Goal: Task Accomplishment & Management: Complete application form

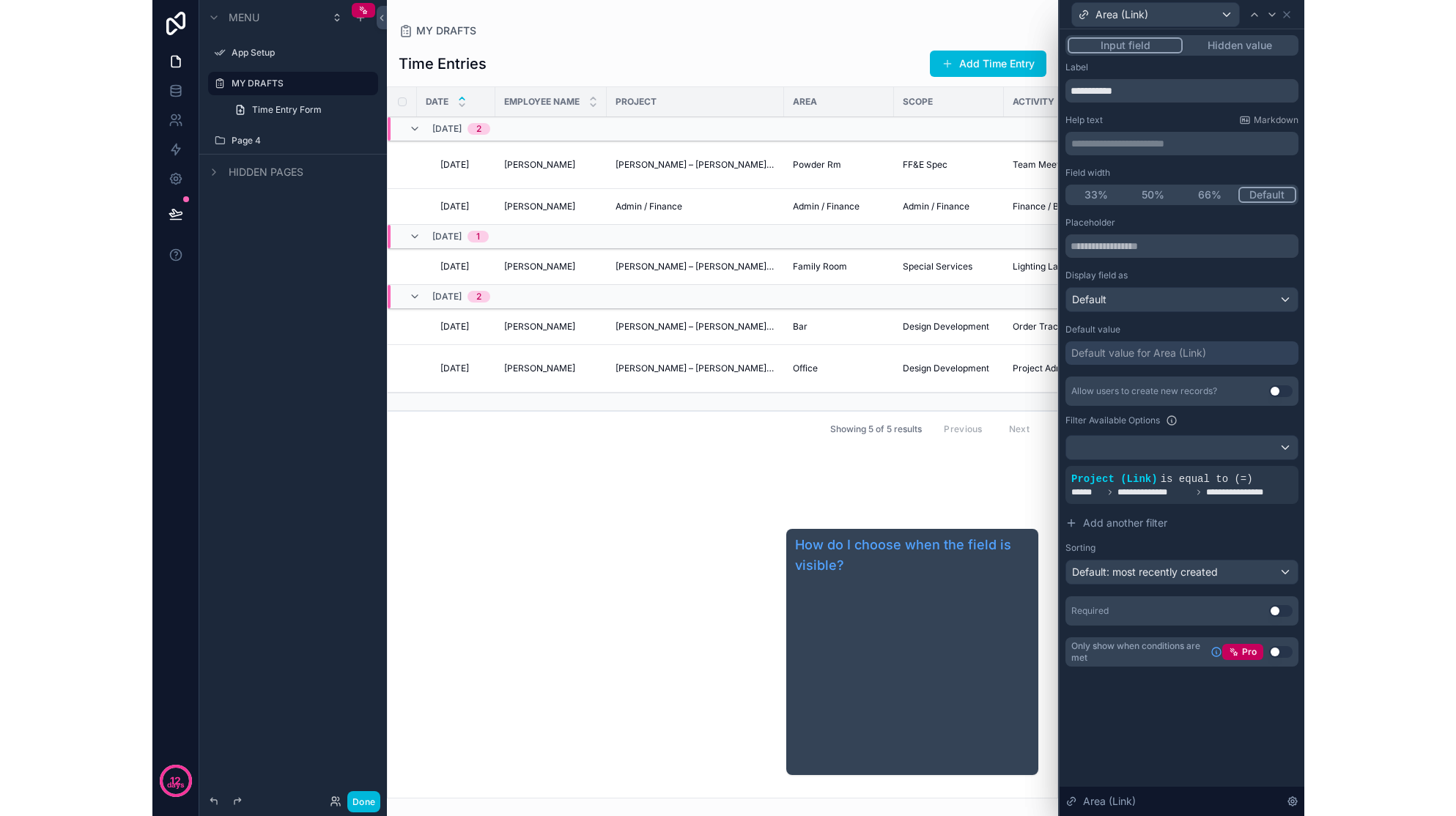
scroll to position [307, 0]
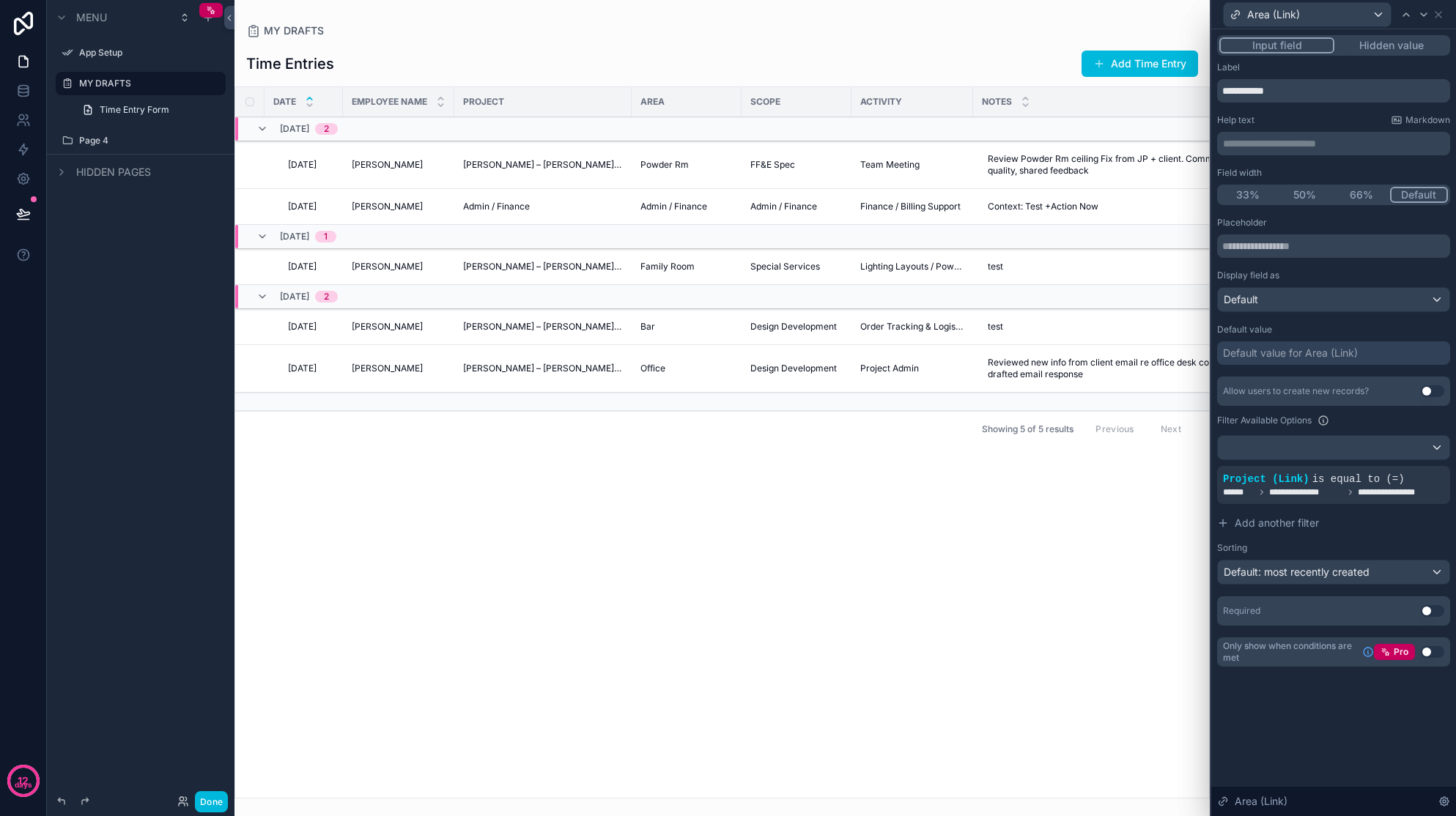
click at [1150, 63] on div "scrollable content" at bounding box center [722, 408] width 975 height 816
click at [1141, 68] on button "Add Time Entry" at bounding box center [1140, 63] width 116 height 26
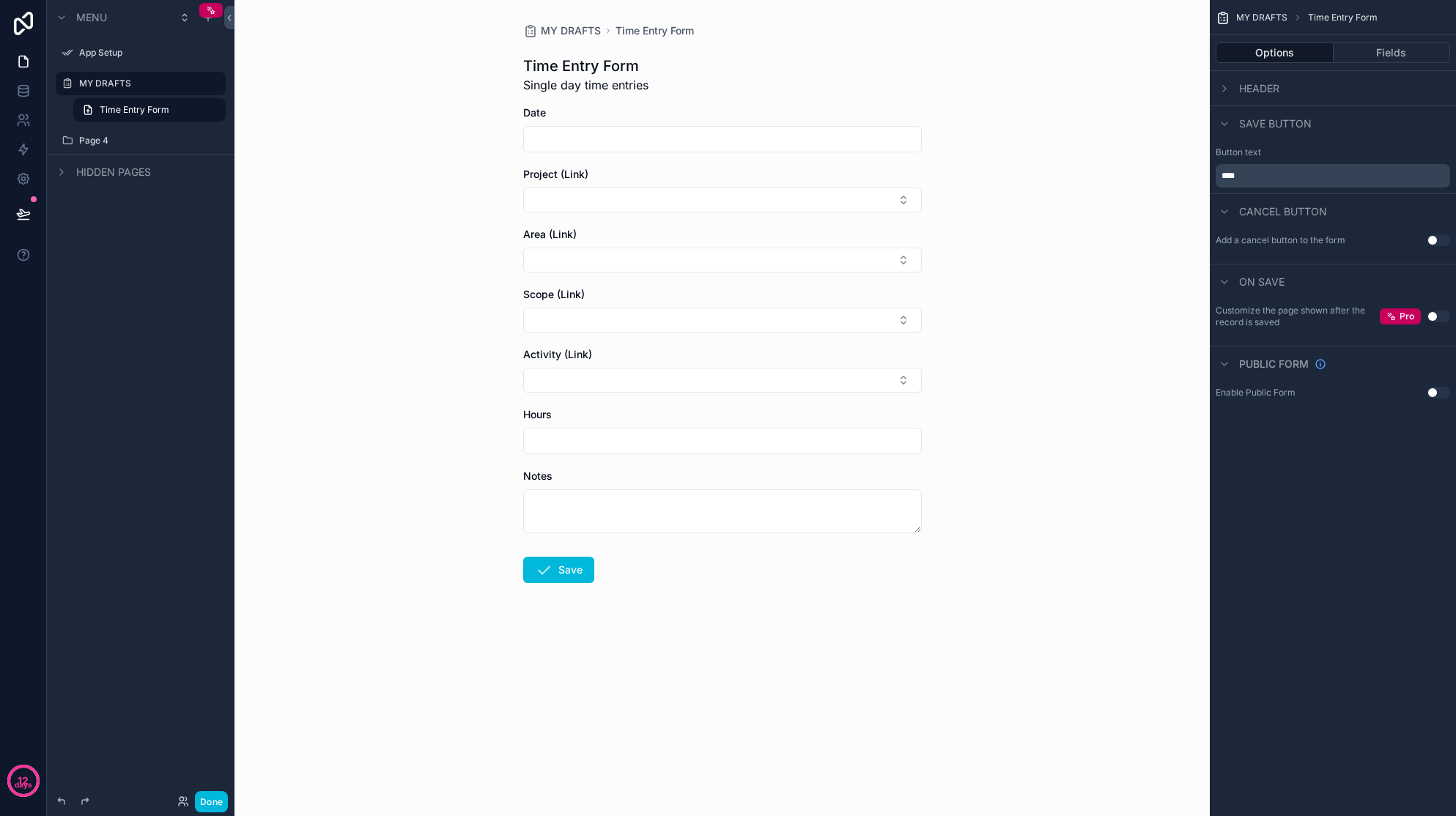
click at [632, 138] on input "scrollable content" at bounding box center [722, 138] width 397 height 20
click at [490, 145] on div "MY DRAFTS Time Entry Form Time Entry Form Single day time entries Date Project …" at bounding box center [722, 408] width 975 height 816
click at [1151, 238] on button "Use setting" at bounding box center [1439, 240] width 23 height 12
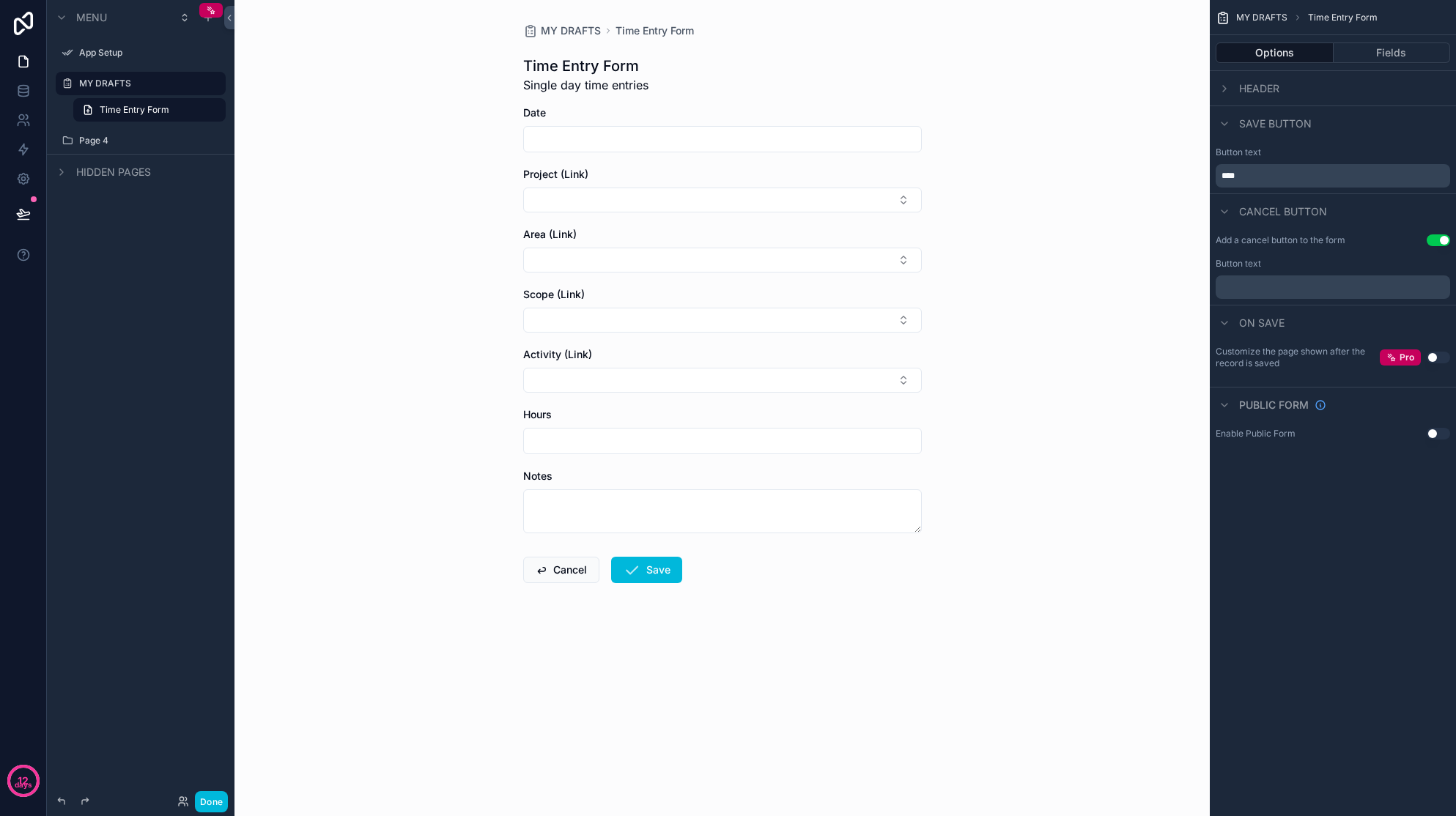
click at [1151, 238] on button "Use setting" at bounding box center [1439, 240] width 23 height 12
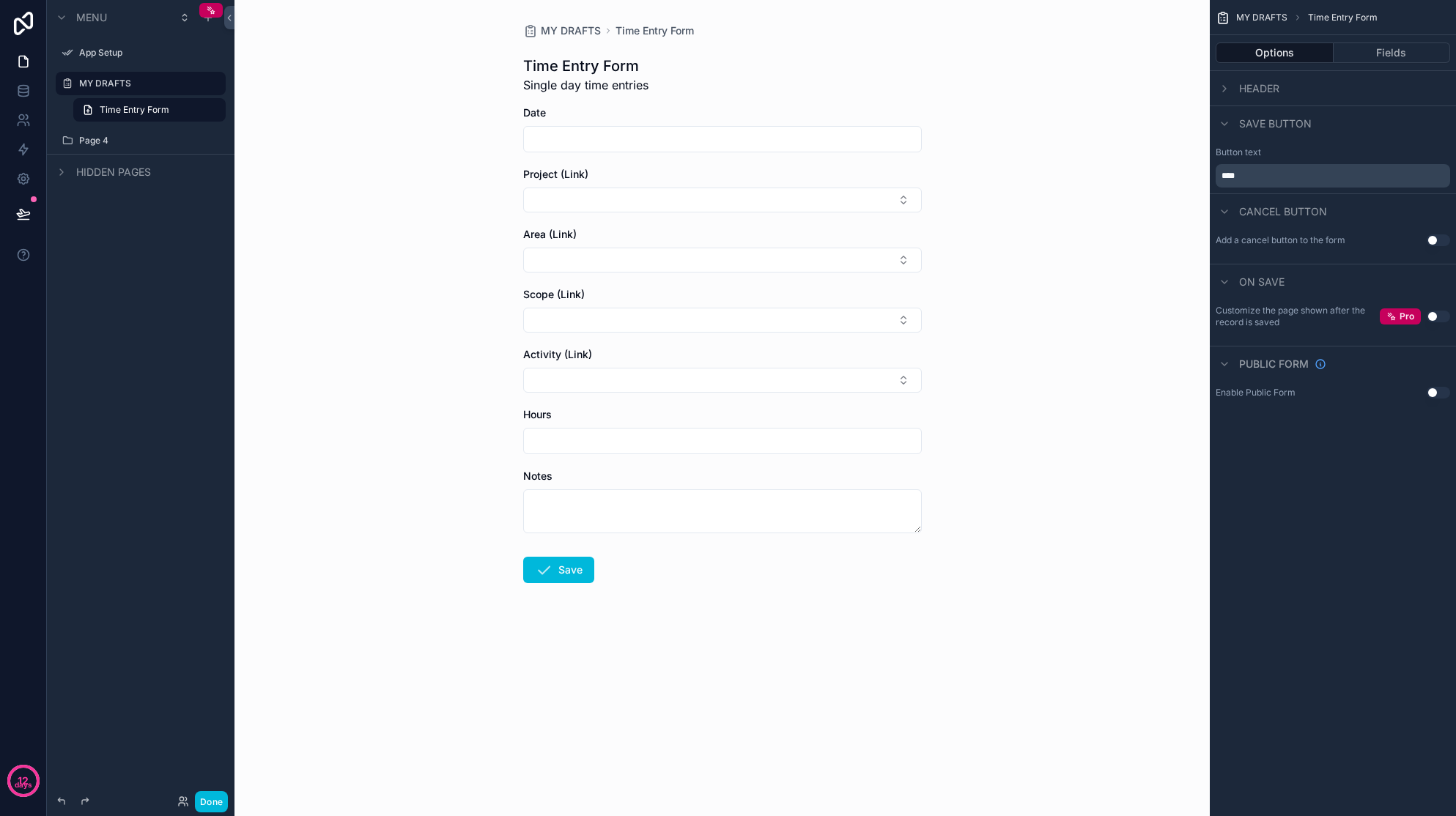
click at [1151, 89] on div "scrollable content" at bounding box center [1224, 88] width 17 height 17
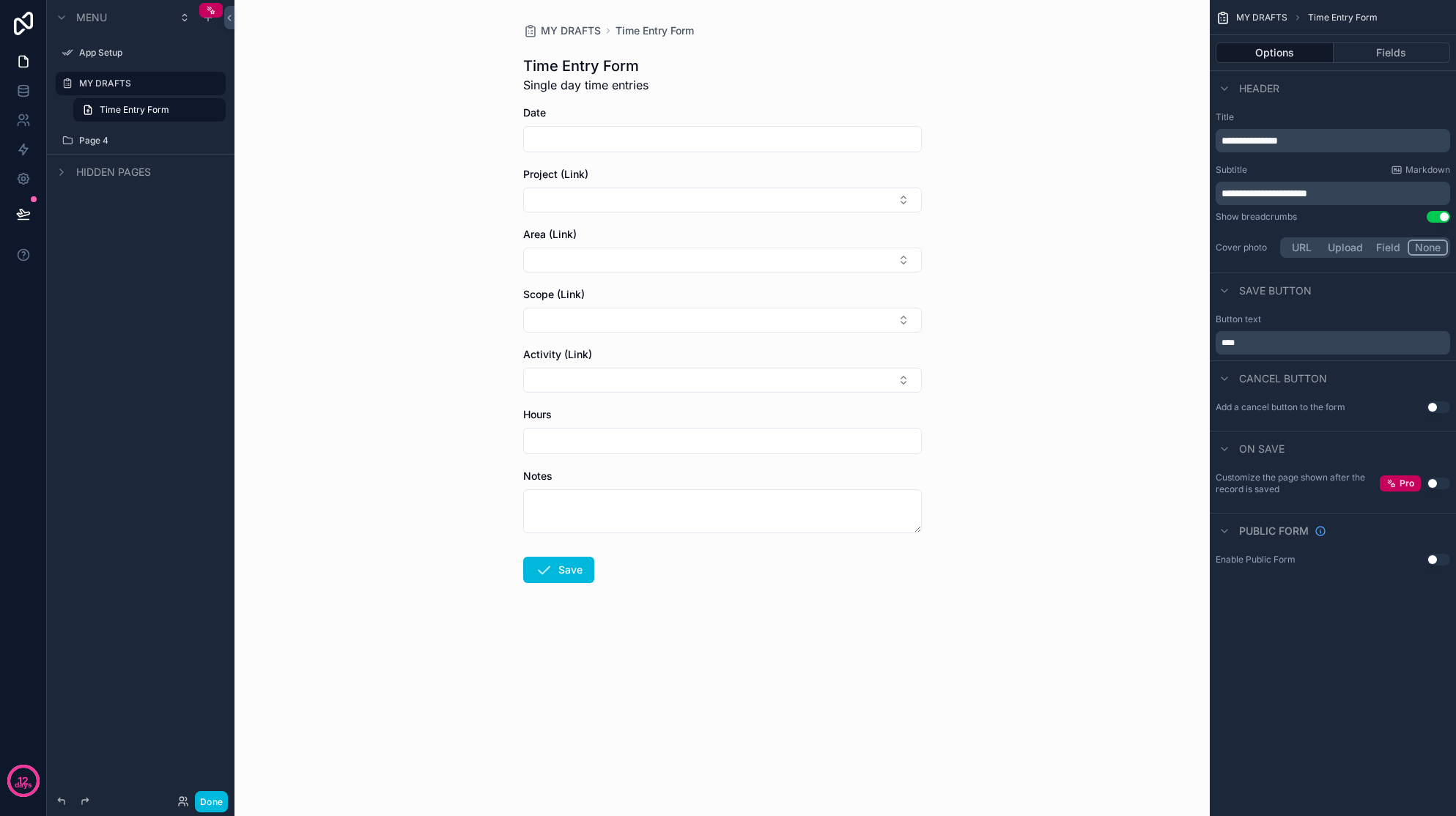
click at [1151, 89] on div "scrollable content" at bounding box center [1224, 88] width 17 height 17
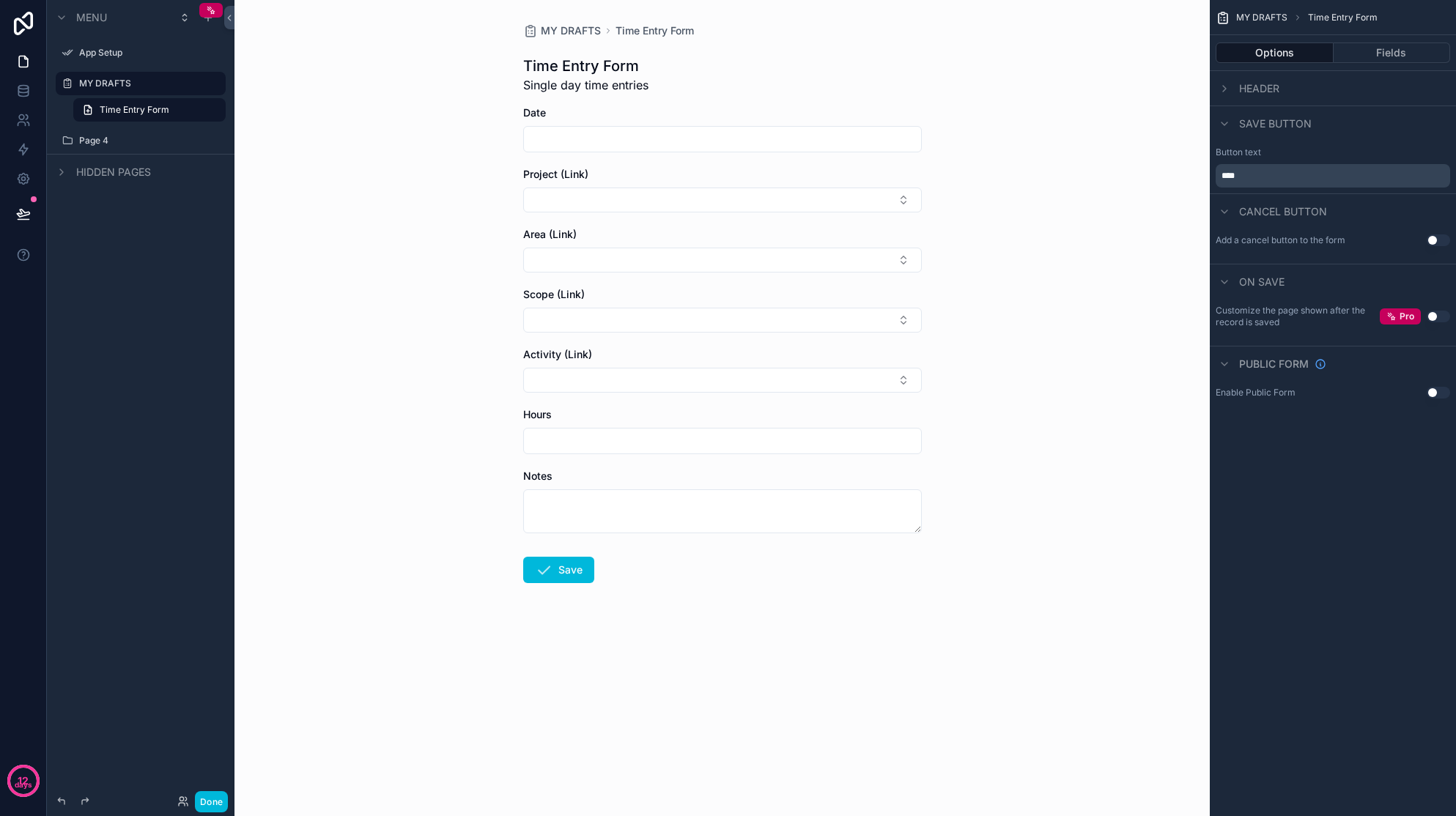
click at [1151, 48] on button "Fields" at bounding box center [1393, 52] width 117 height 20
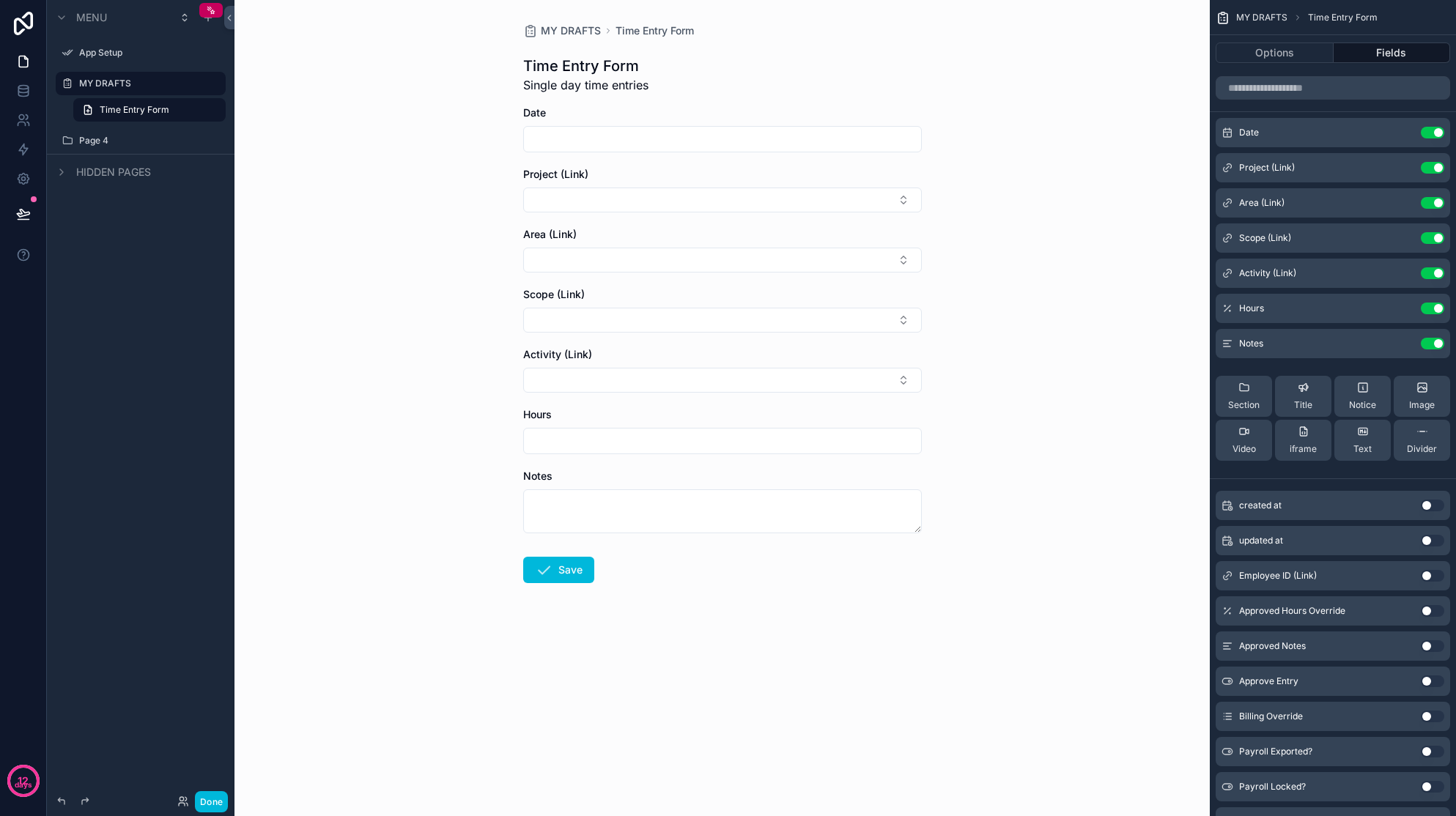
click at [0, 0] on icon "scrollable content" at bounding box center [0, 0] width 0 height 0
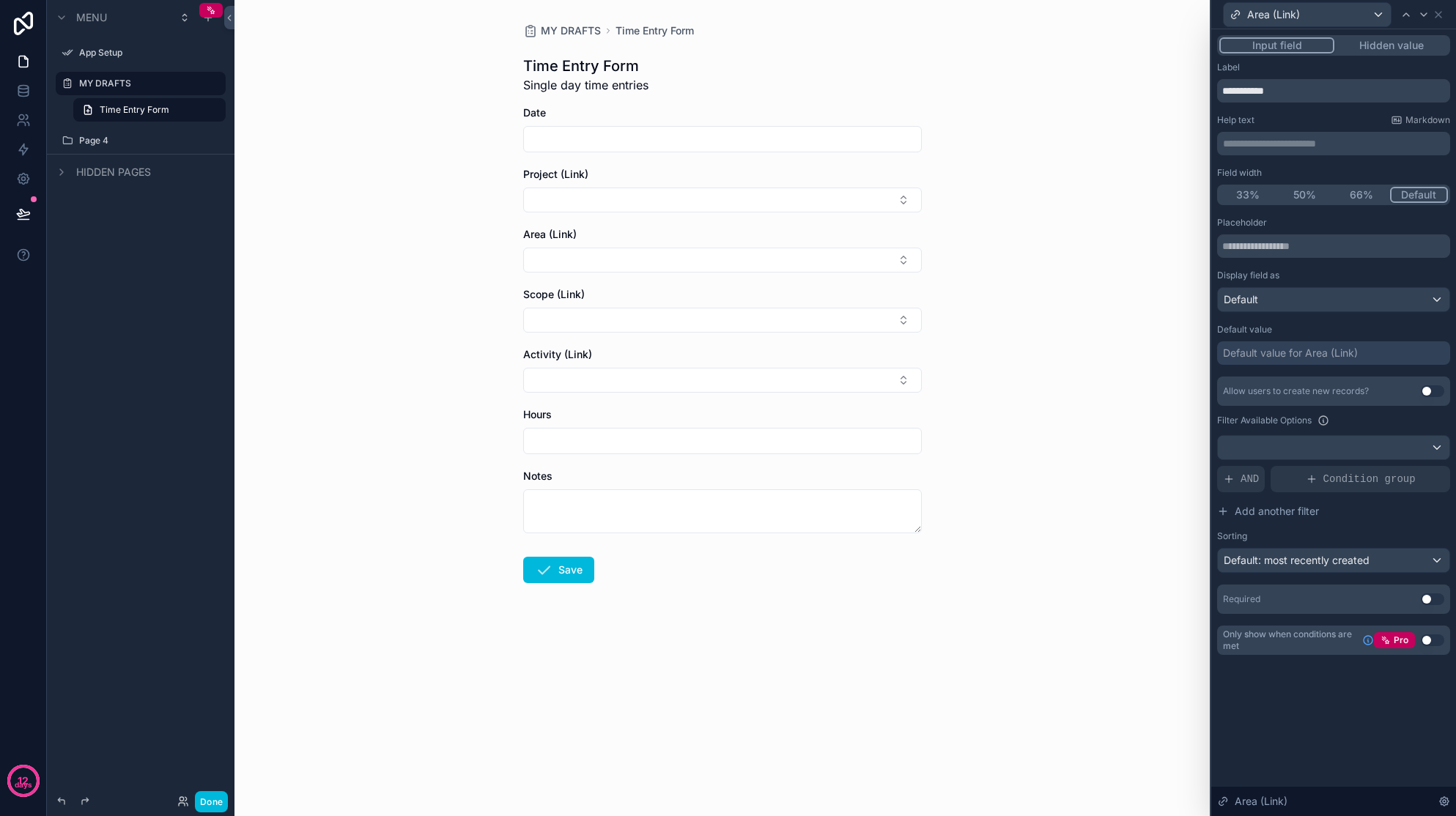
click at [1151, 478] on span "AND" at bounding box center [1249, 479] width 18 height 14
click at [0, 0] on icon at bounding box center [0, 0] width 0 height 0
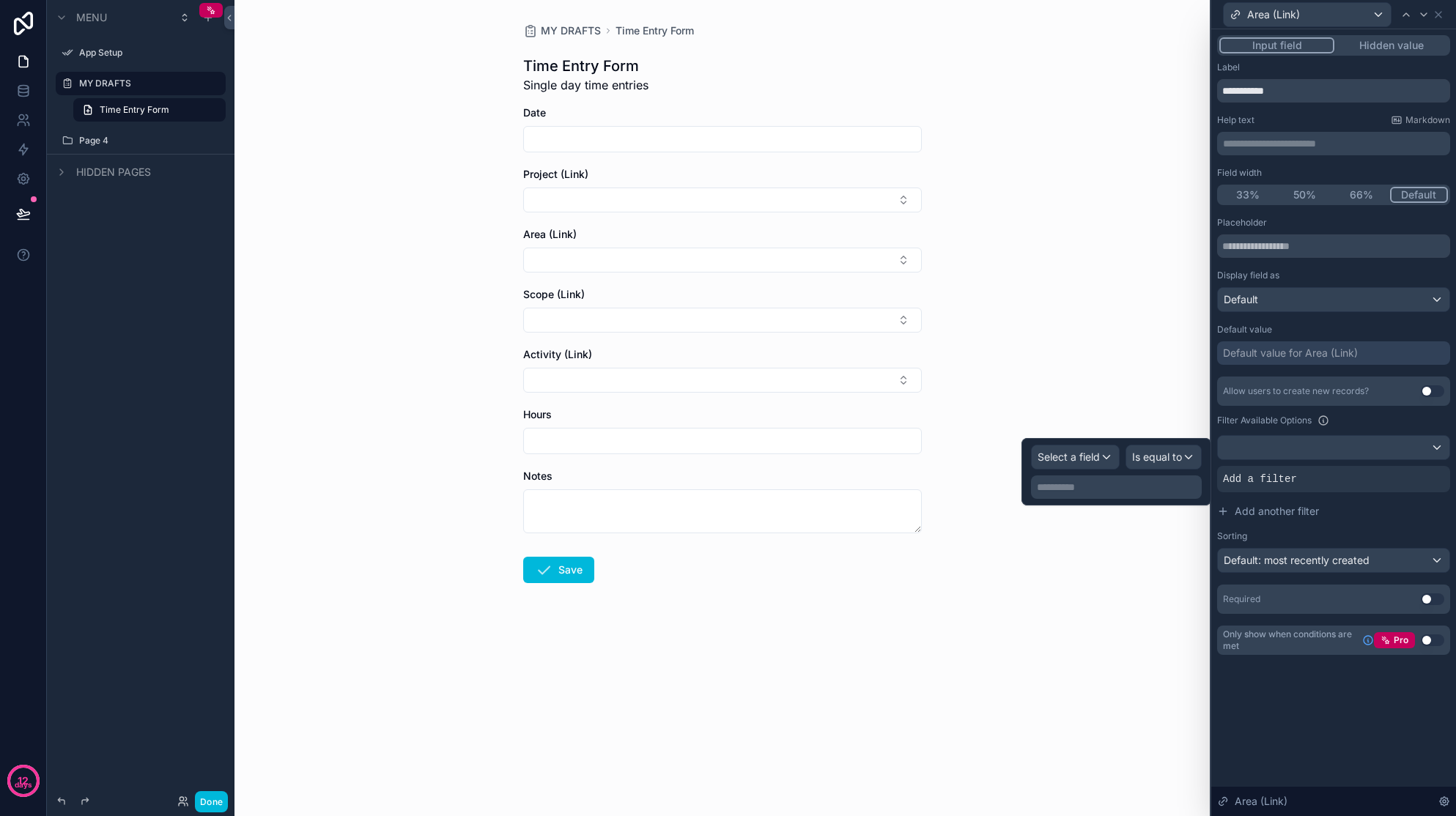
click at [1094, 461] on span "Select a field" at bounding box center [1068, 457] width 63 height 12
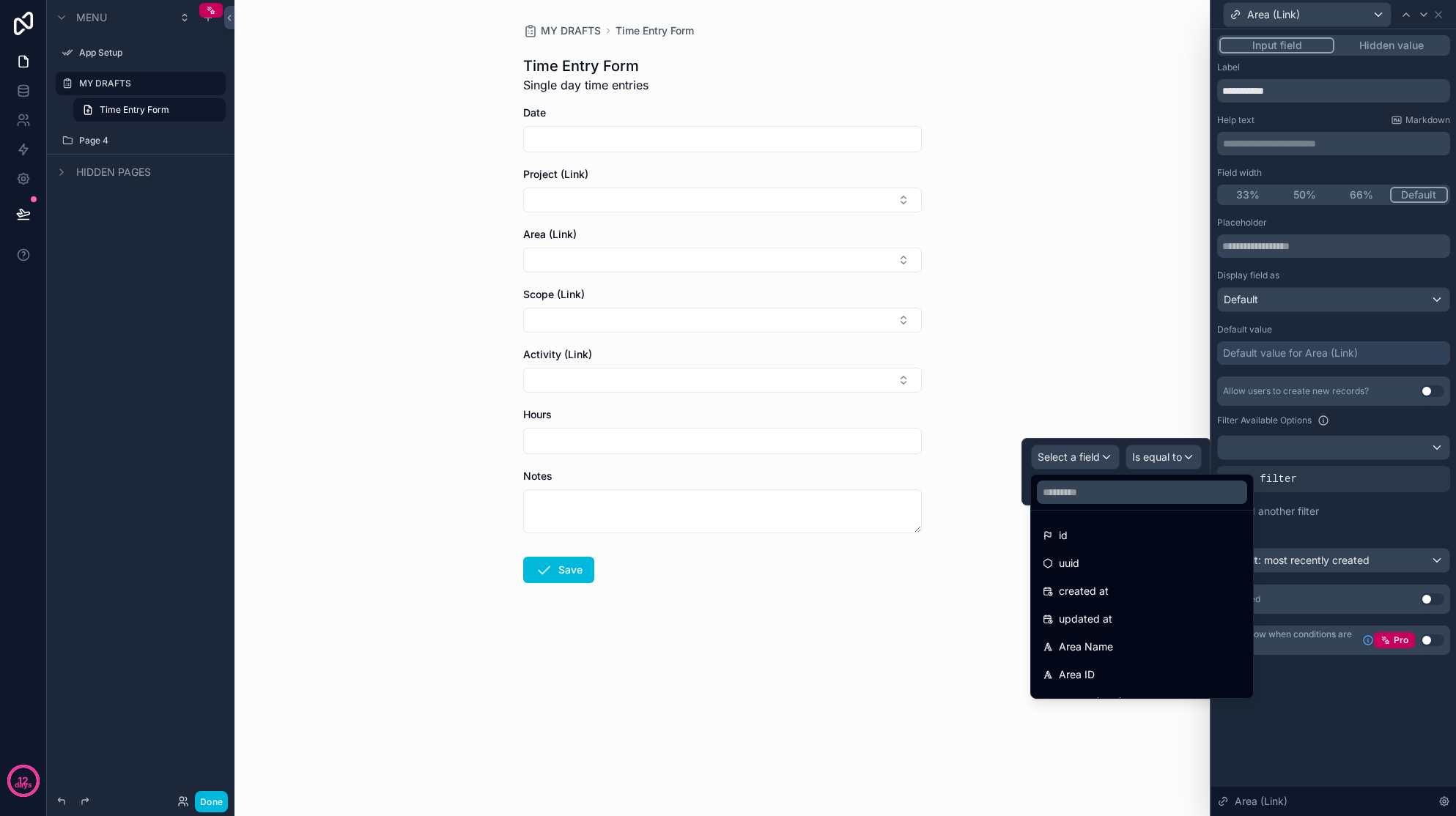
click at [1099, 487] on input "text" at bounding box center [1142, 492] width 211 height 23
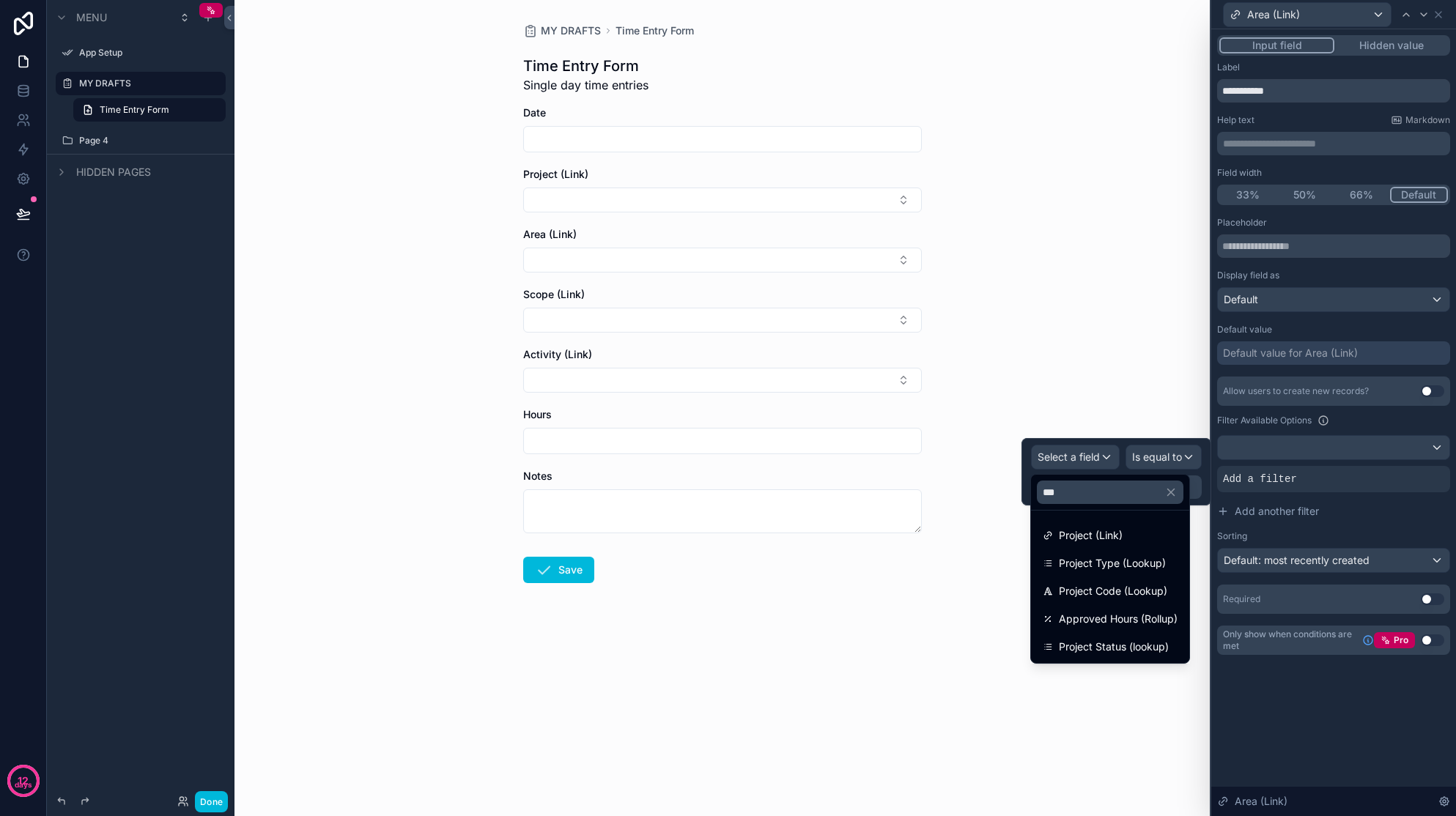
type input "***"
click at [1112, 534] on span "Project (Link)" at bounding box center [1091, 535] width 63 height 17
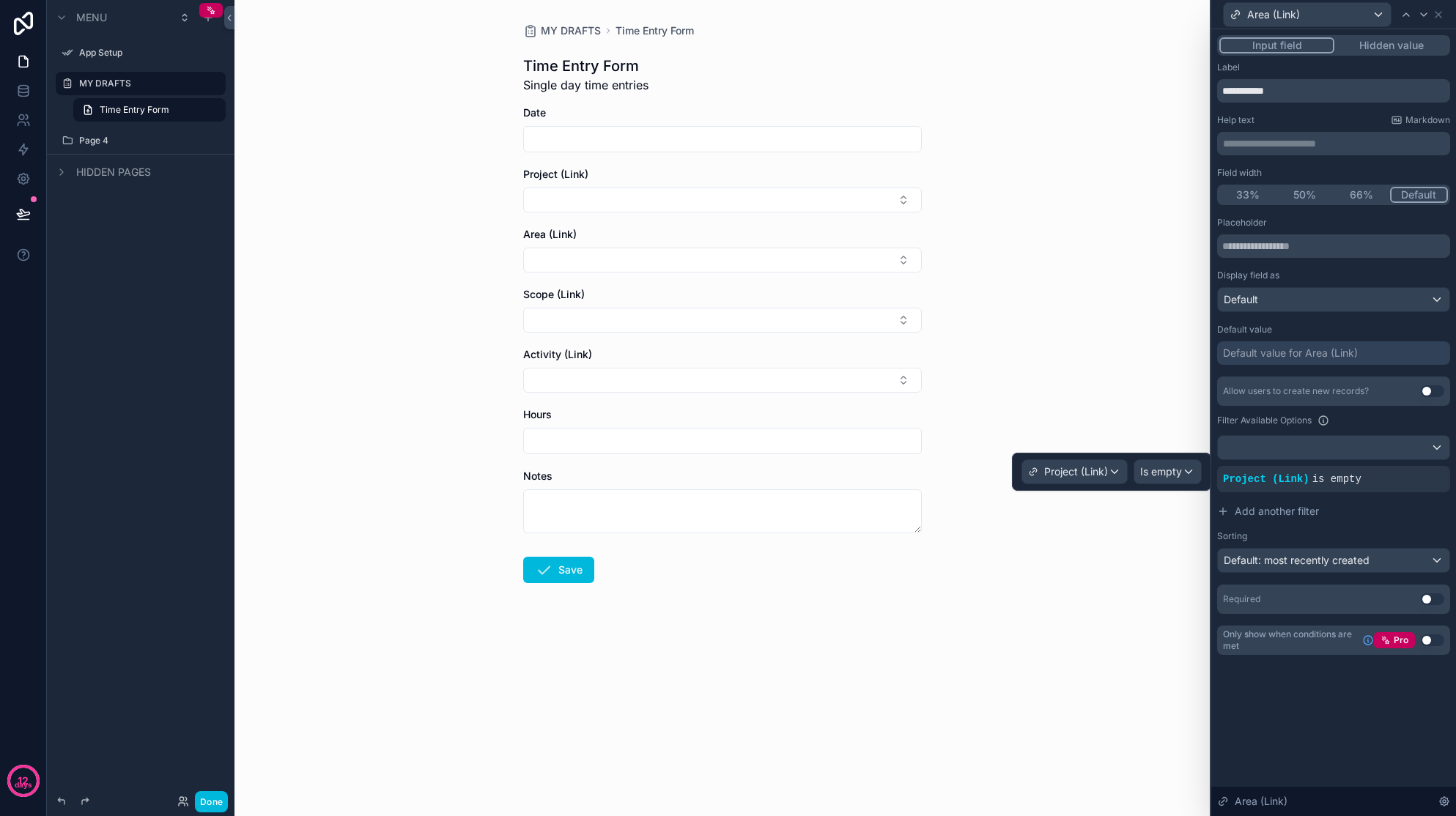
click at [1151, 481] on div "Is empty" at bounding box center [1167, 472] width 66 height 23
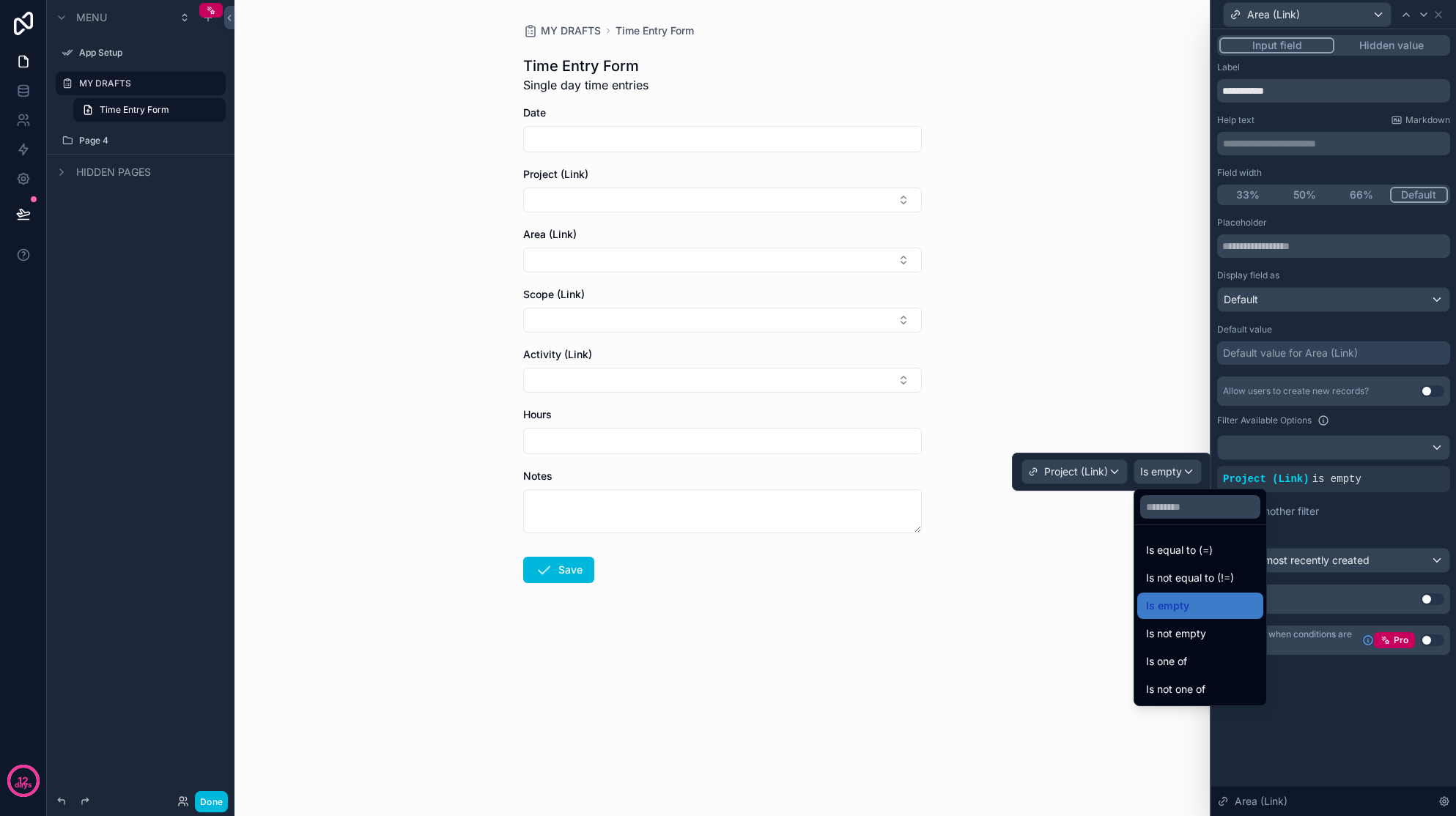
click at [1151, 546] on span "Is equal to (=)" at bounding box center [1179, 550] width 66 height 17
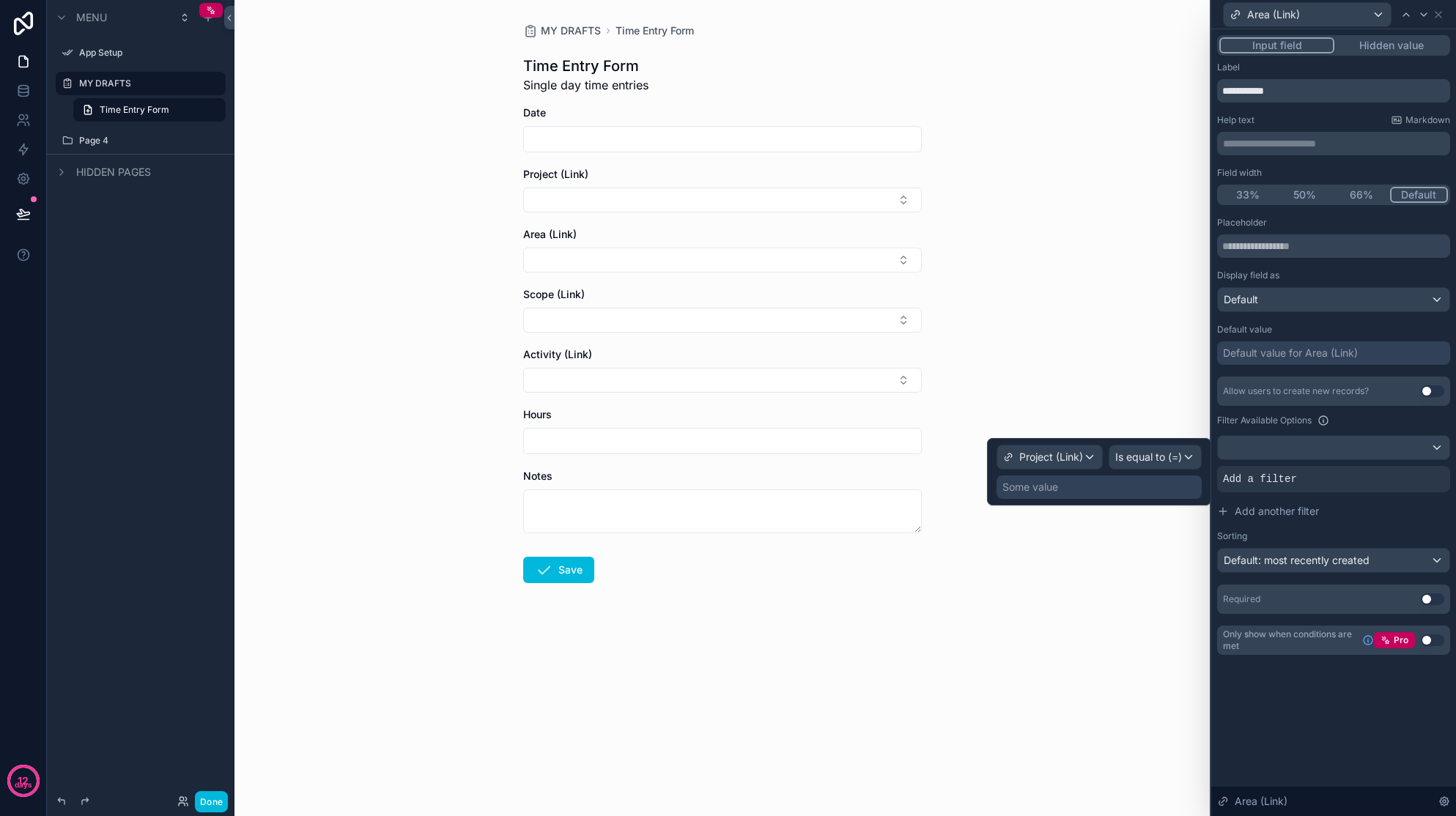
click at [1089, 488] on div "Some value" at bounding box center [1098, 487] width 205 height 23
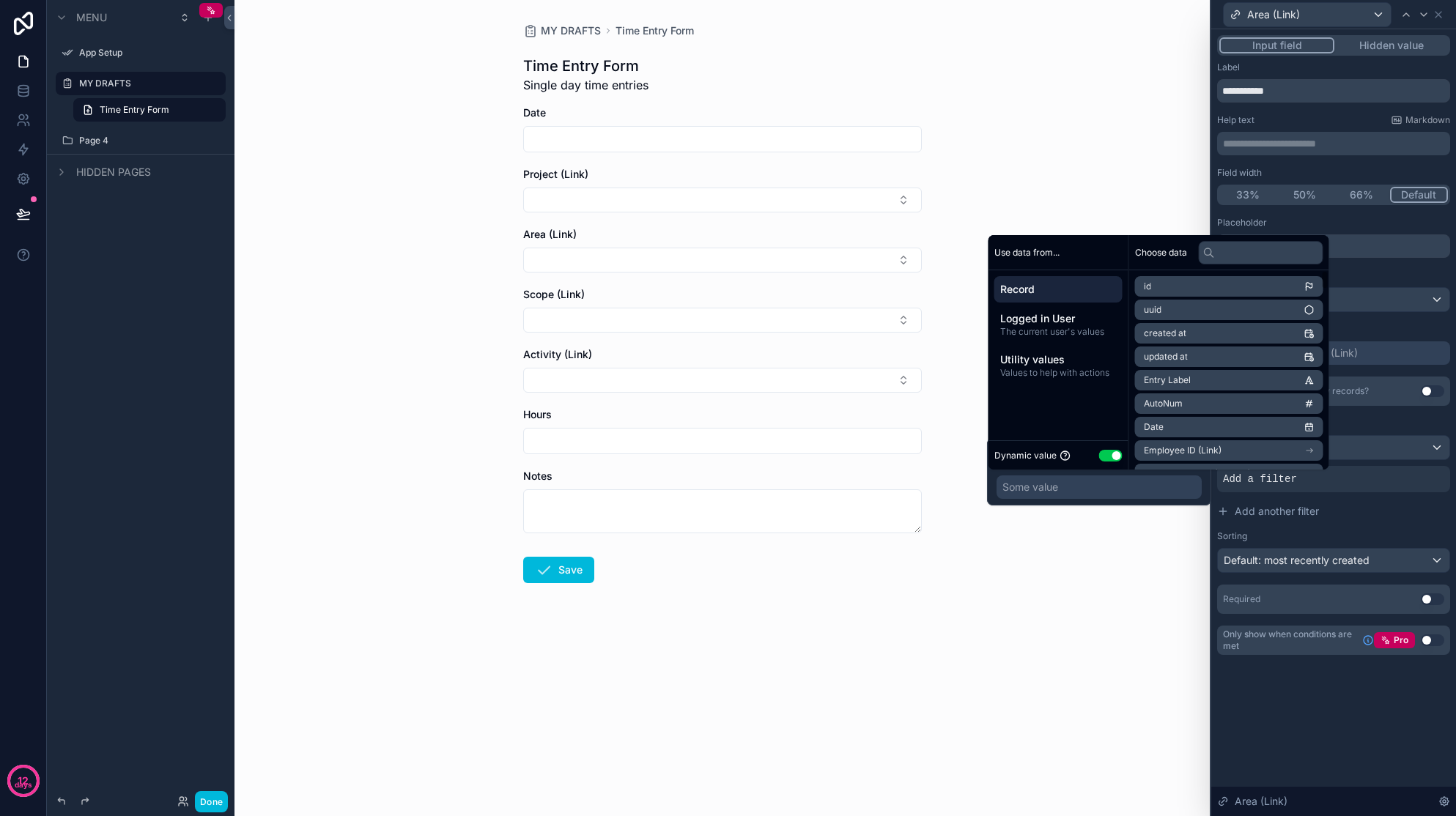
click at [1151, 252] on input "text" at bounding box center [1262, 253] width 125 height 23
type input "***"
click at [1151, 286] on li "Project (Link)" at bounding box center [1229, 285] width 188 height 20
click at [1151, 313] on li "Project Nickname" at bounding box center [1229, 312] width 188 height 20
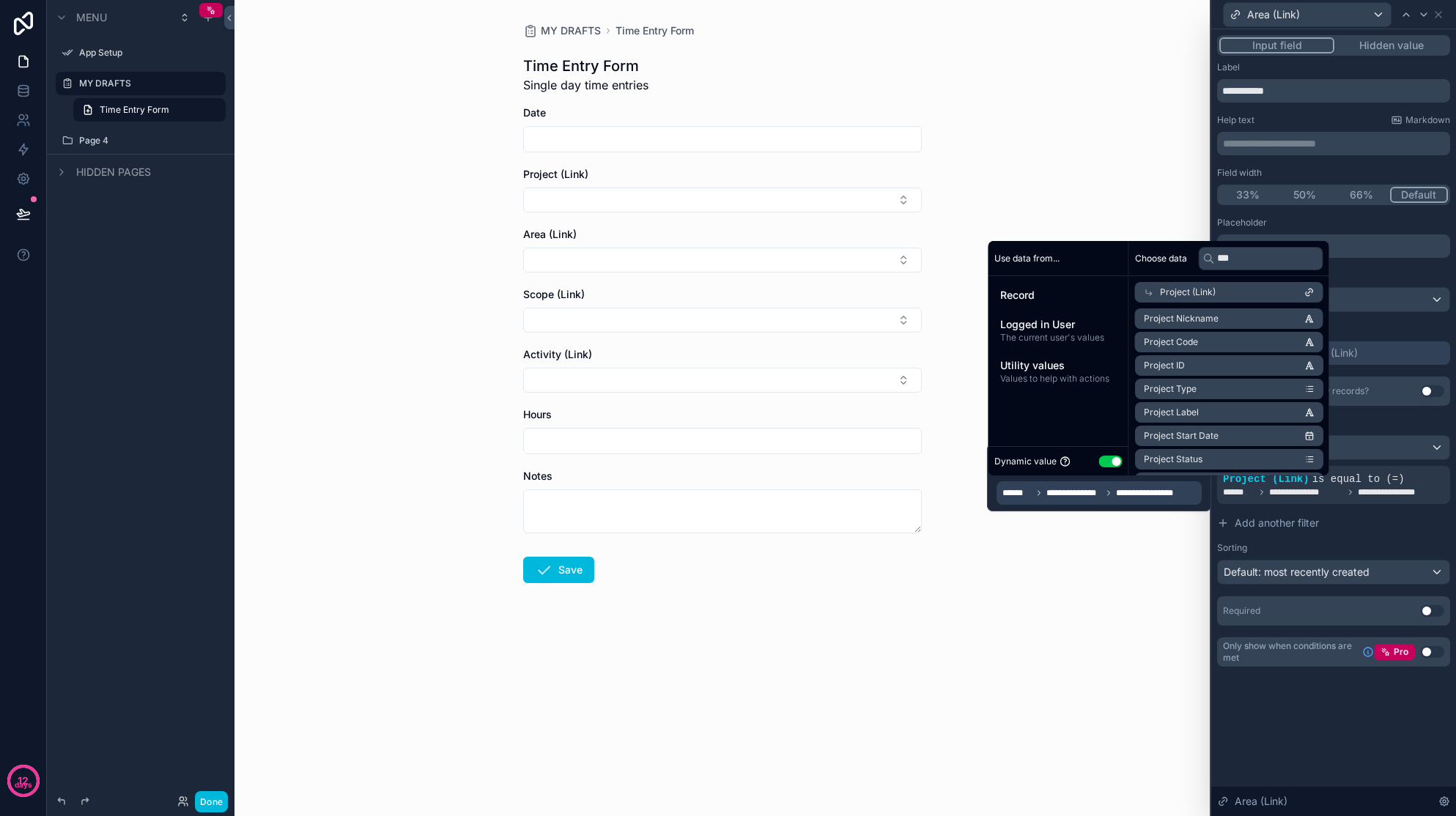
click at [1151, 524] on button "Add another filter" at bounding box center [1334, 522] width 233 height 26
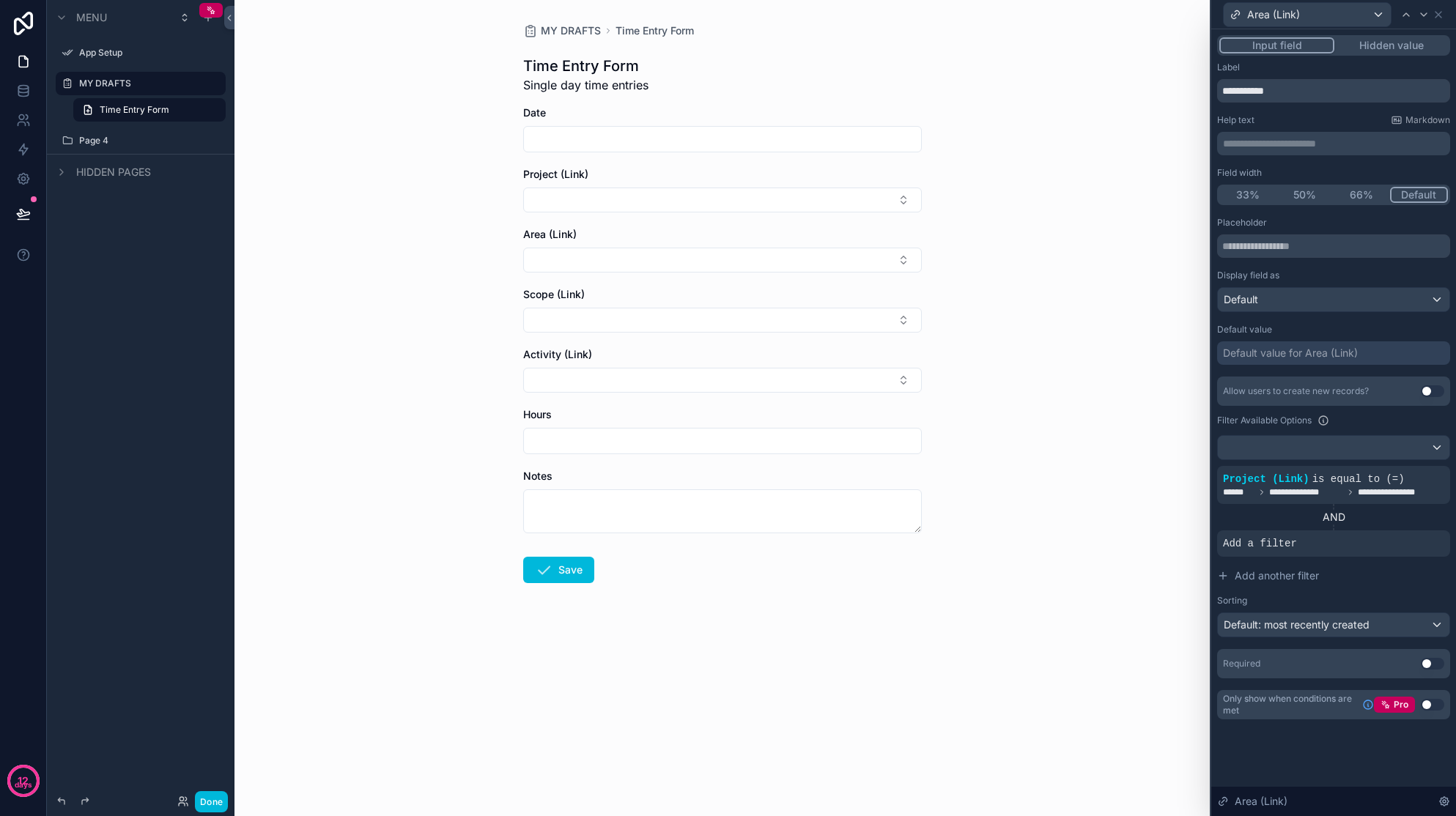
click at [205, 797] on button "Done" at bounding box center [212, 802] width 33 height 21
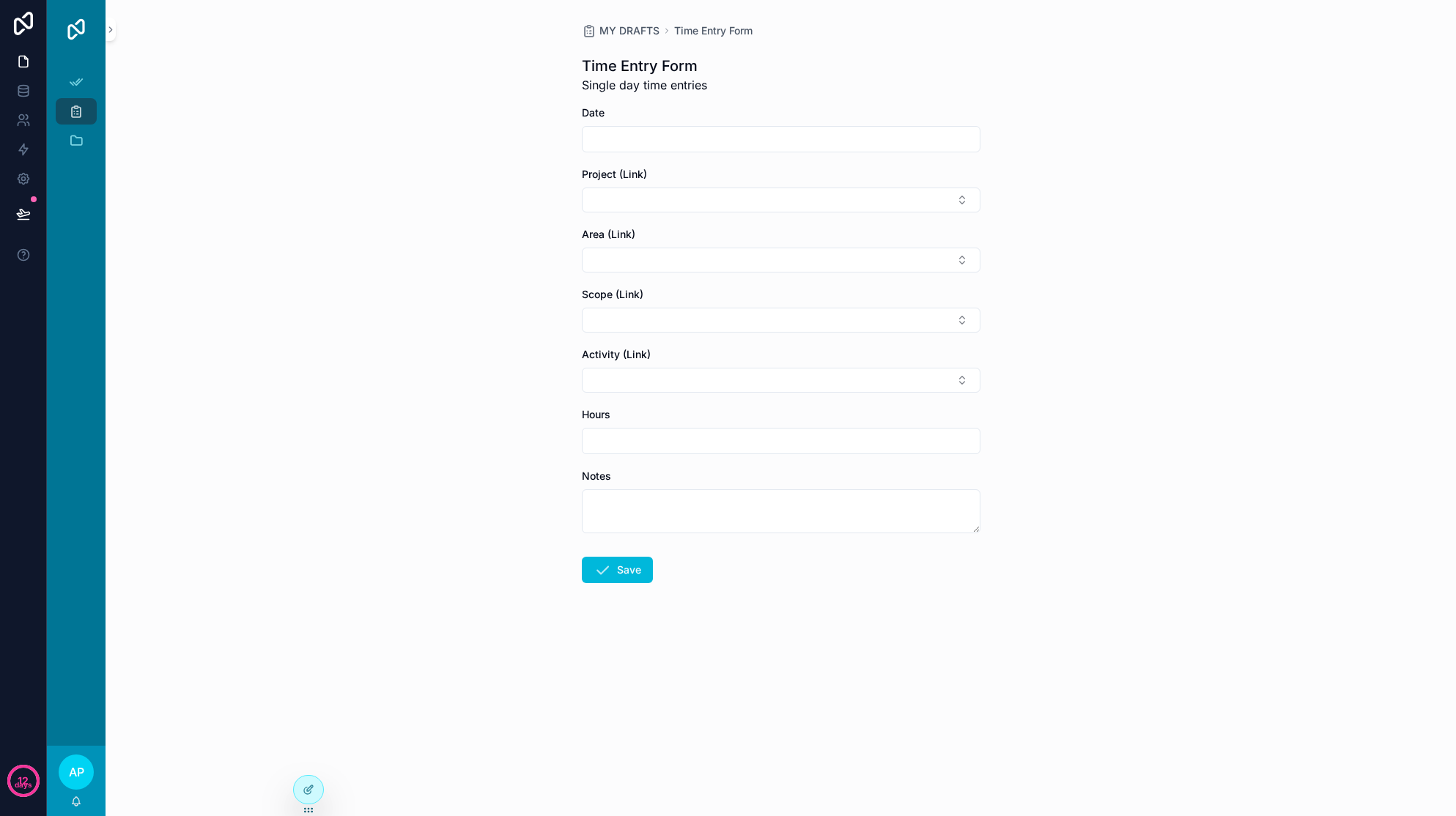
click at [956, 262] on button "Select Button" at bounding box center [781, 260] width 399 height 25
click at [968, 196] on button "Select Button" at bounding box center [781, 200] width 399 height 25
click at [779, 263] on div "[PERSON_NAME] – [PERSON_NAME] St" at bounding box center [781, 265] width 204 height 38
click at [968, 264] on button "Select Button" at bounding box center [781, 263] width 399 height 25
click at [961, 260] on button "Select Button" at bounding box center [781, 263] width 399 height 25
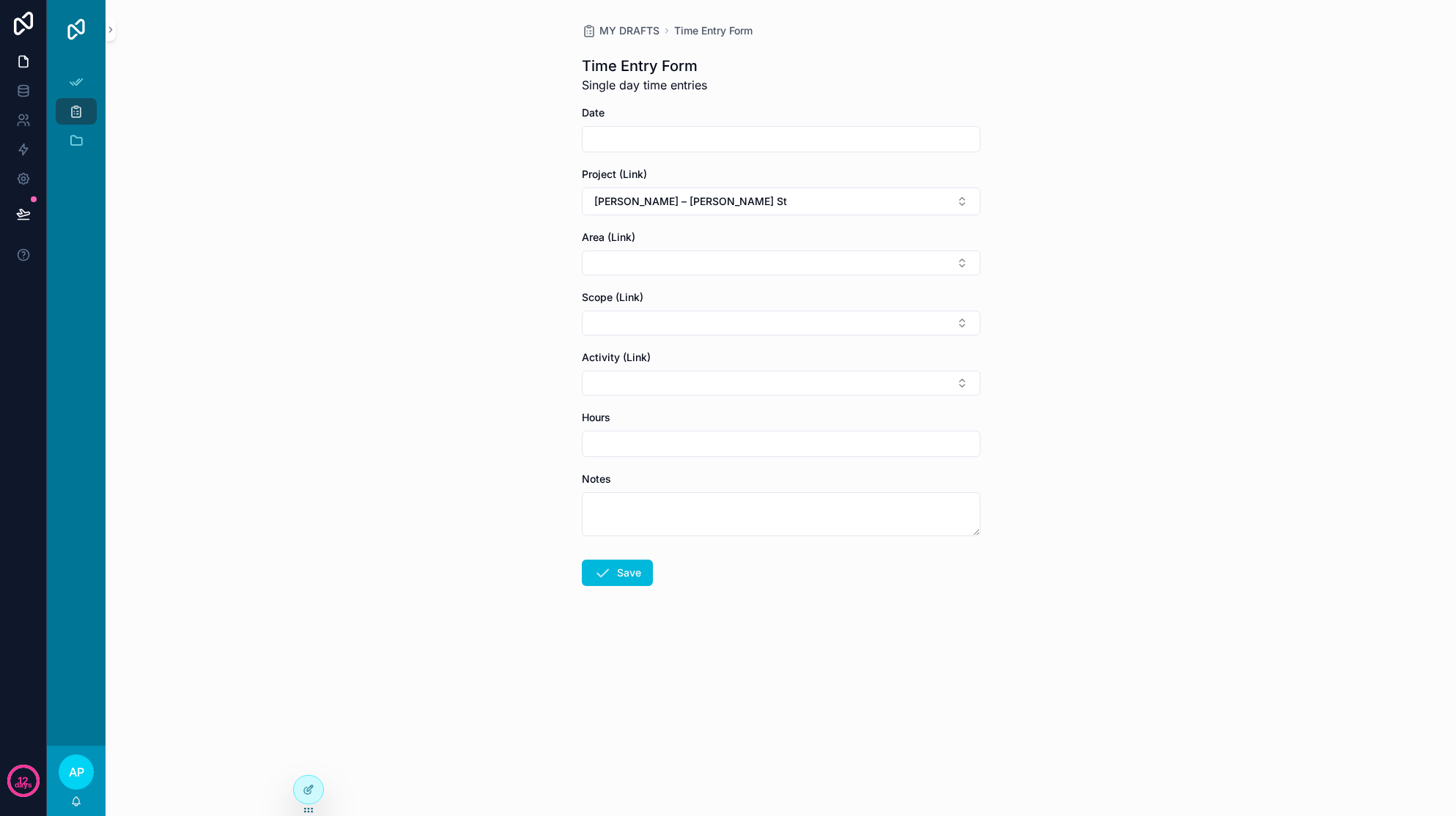
click at [961, 260] on button "Select Button" at bounding box center [781, 263] width 399 height 25
click at [965, 271] on button "Select Button" at bounding box center [781, 263] width 399 height 25
click at [963, 266] on button "Select Button" at bounding box center [781, 263] width 399 height 25
click at [963, 202] on button "[PERSON_NAME] – [PERSON_NAME] St" at bounding box center [781, 201] width 399 height 28
click at [830, 310] on div "Training & Development" at bounding box center [781, 322] width 204 height 23
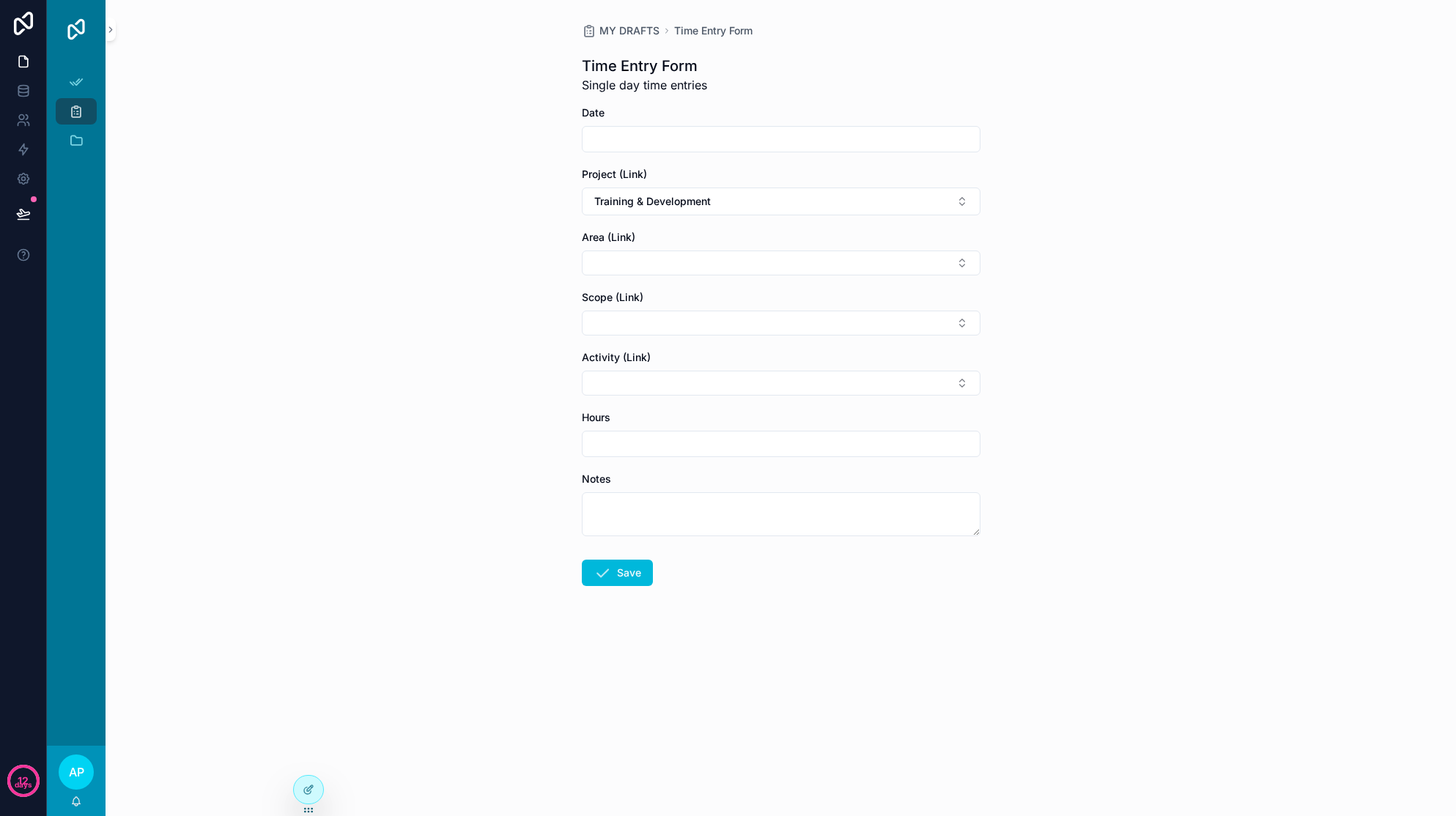
click at [955, 260] on button "Select Button" at bounding box center [781, 263] width 399 height 25
click at [1059, 258] on div "MY DRAFTS Time Entry Form Time Entry Form Single day time entries Date Project …" at bounding box center [781, 408] width 1350 height 816
click at [968, 317] on button "Select Button" at bounding box center [781, 323] width 399 height 25
click at [1020, 275] on div "MY DRAFTS Time Entry Form Time Entry Form Single day time entries Date Project …" at bounding box center [781, 408] width 1350 height 816
click at [964, 206] on button "Training & Development" at bounding box center [781, 201] width 399 height 28
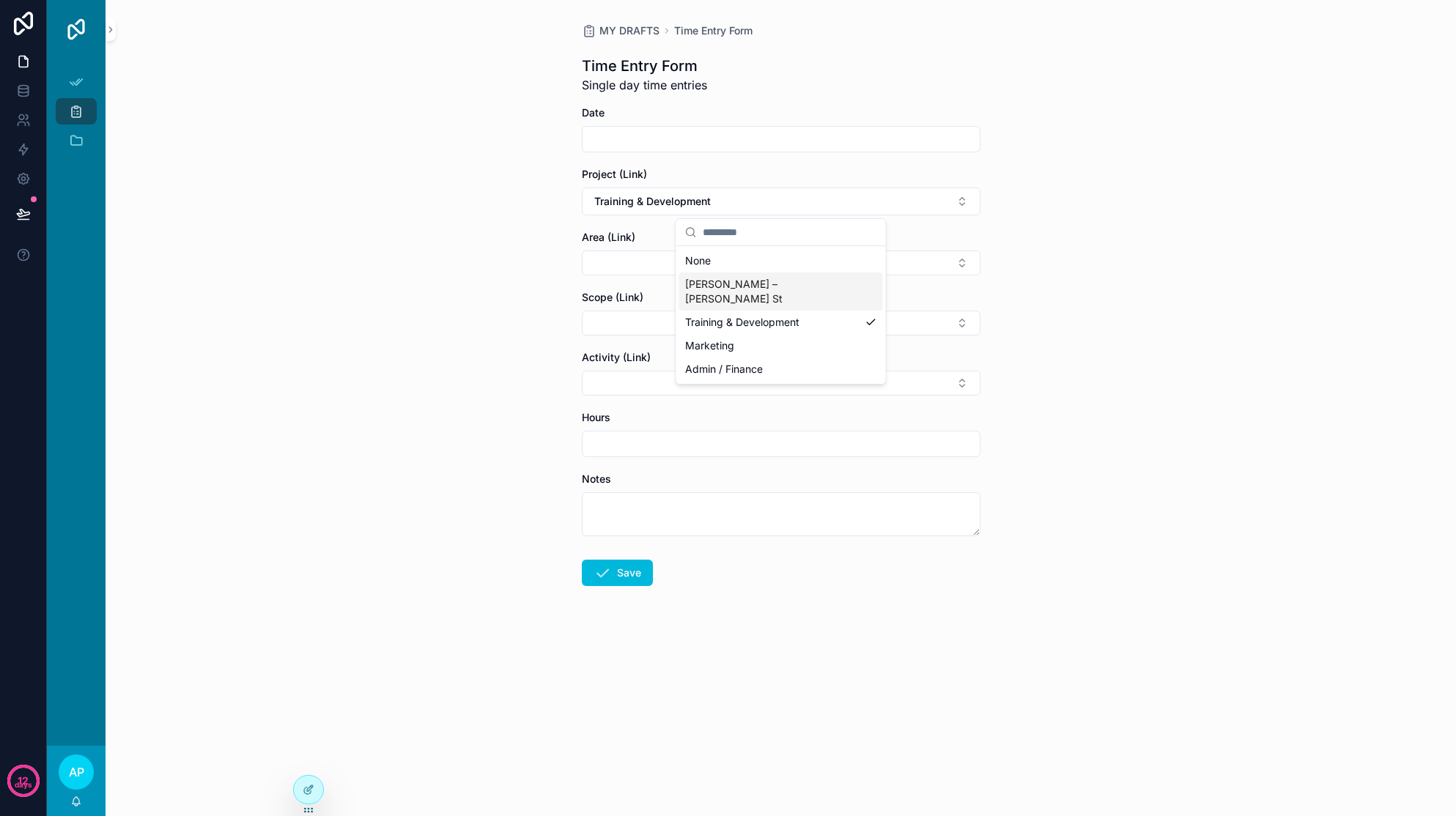
click at [805, 284] on div "[PERSON_NAME] – [PERSON_NAME] St" at bounding box center [781, 291] width 204 height 38
click at [963, 257] on button "Select Button" at bounding box center [781, 263] width 399 height 25
click at [307, 782] on div at bounding box center [309, 789] width 29 height 28
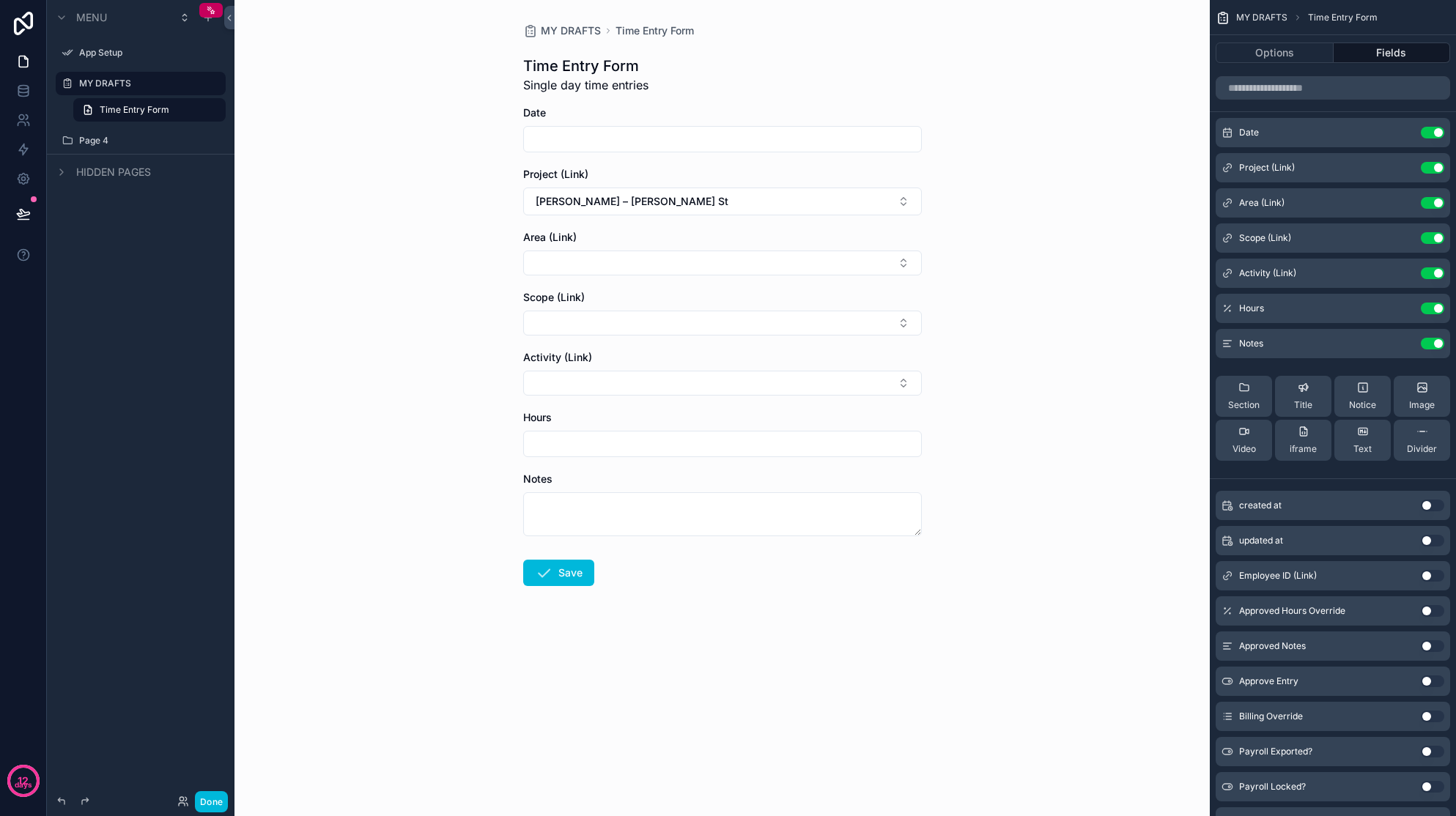
click at [0, 0] on icon "scrollable content" at bounding box center [0, 0] width 0 height 0
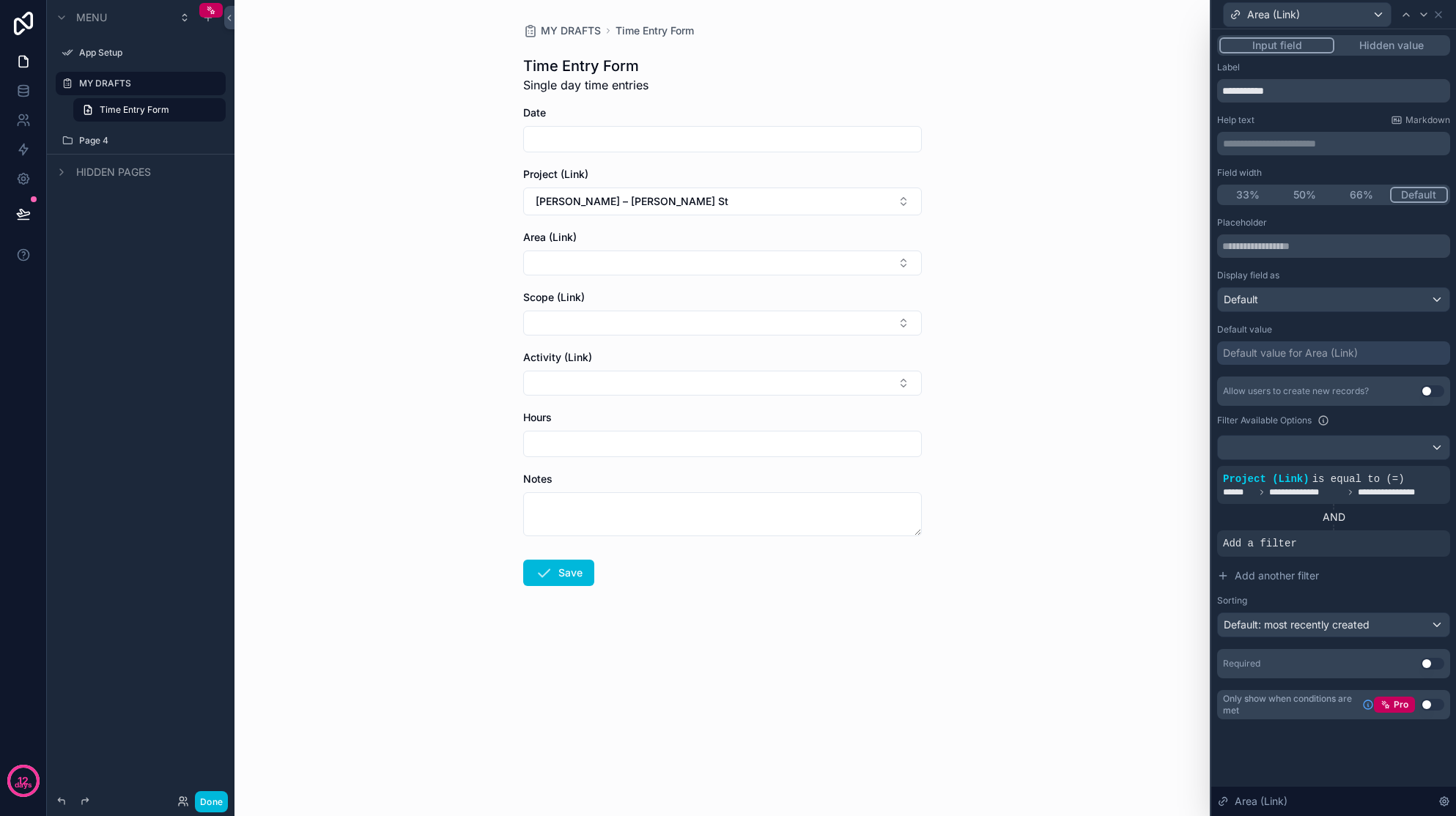
click at [1151, 300] on div "Default" at bounding box center [1333, 299] width 232 height 23
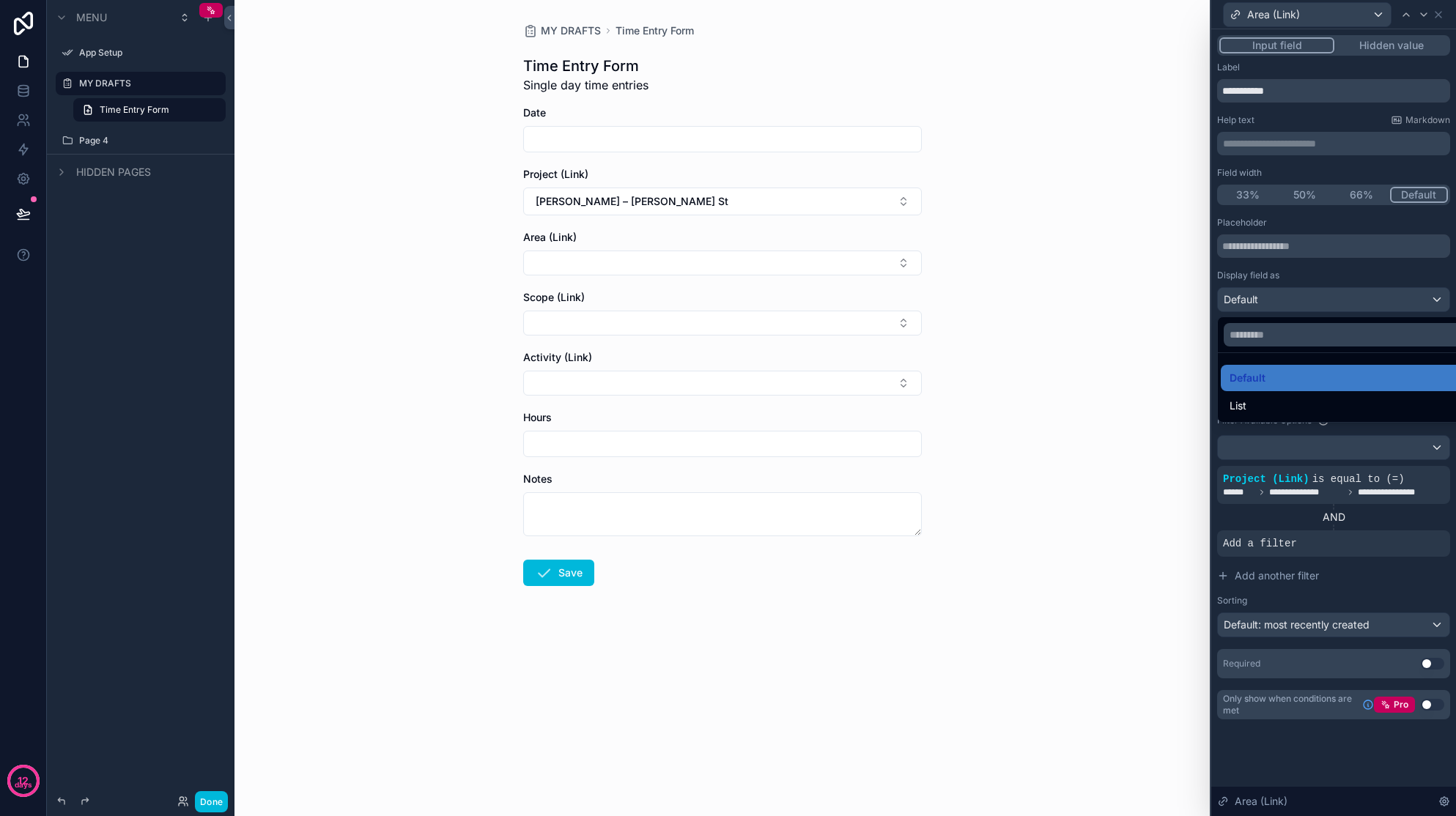
click at [1151, 300] on div at bounding box center [1334, 408] width 245 height 816
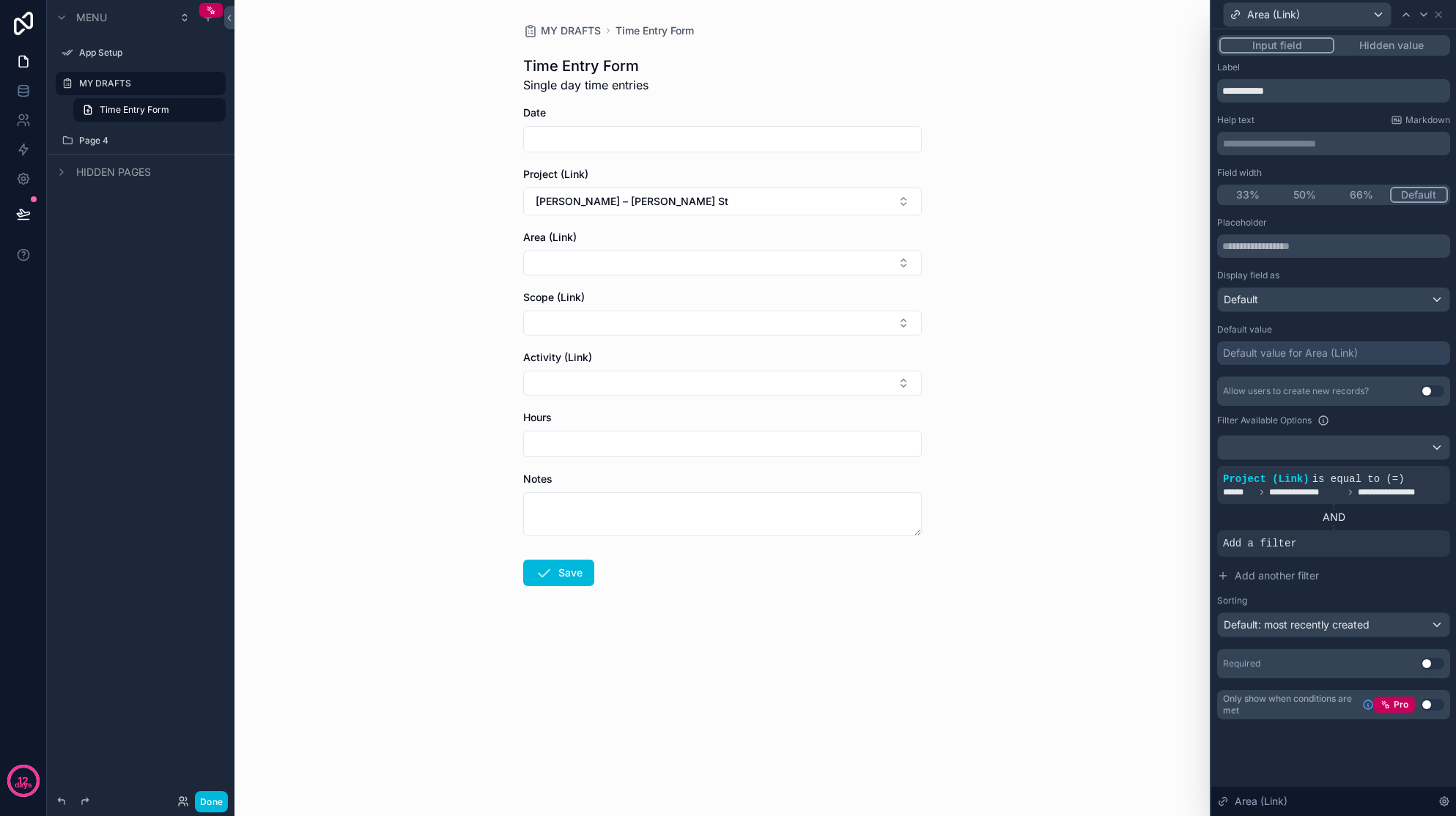
click at [1151, 488] on icon at bounding box center [1350, 492] width 9 height 9
click at [0, 0] on div at bounding box center [0, 0] width 0 height 0
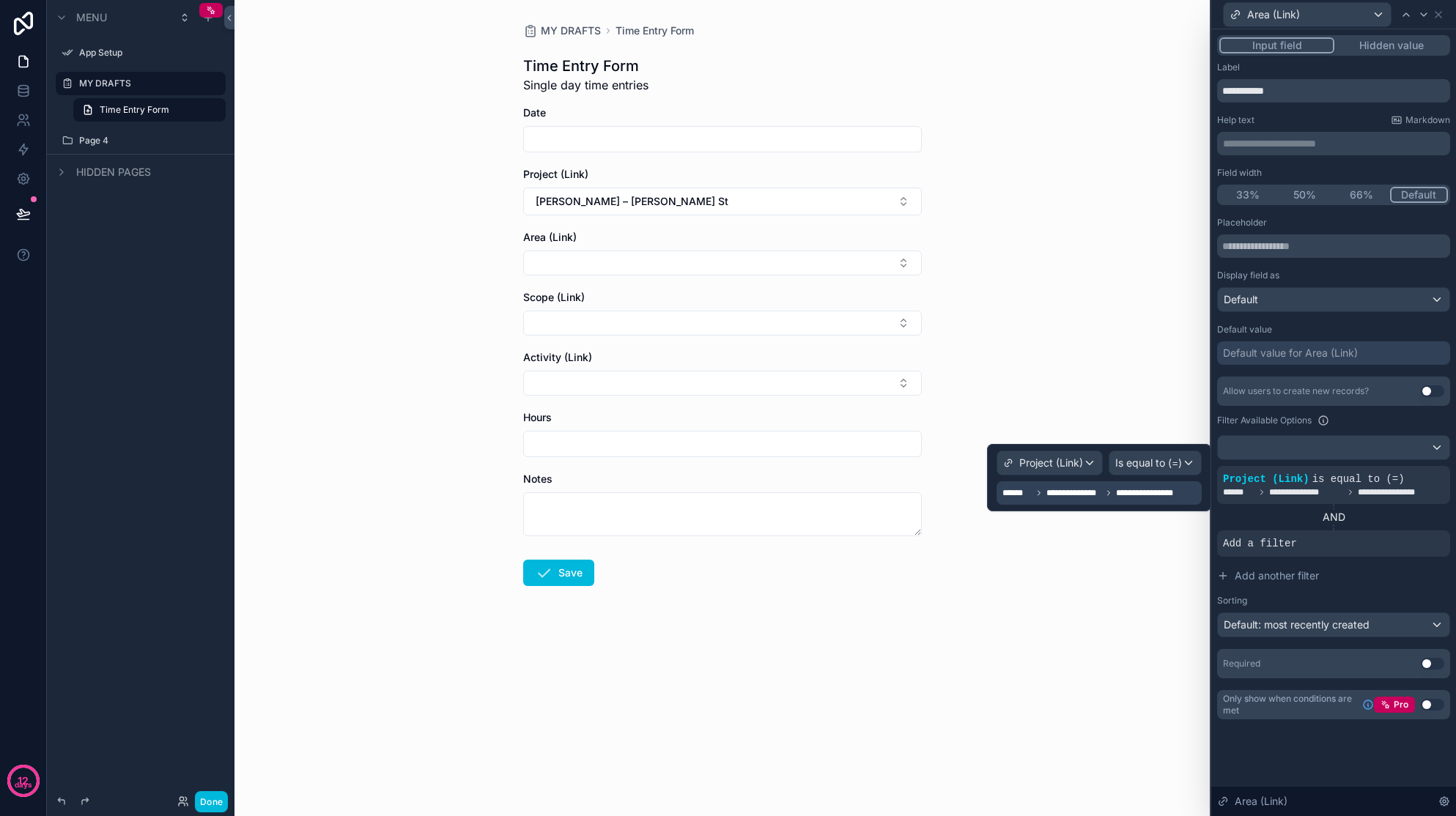
click at [1123, 492] on span "**********" at bounding box center [1153, 493] width 73 height 12
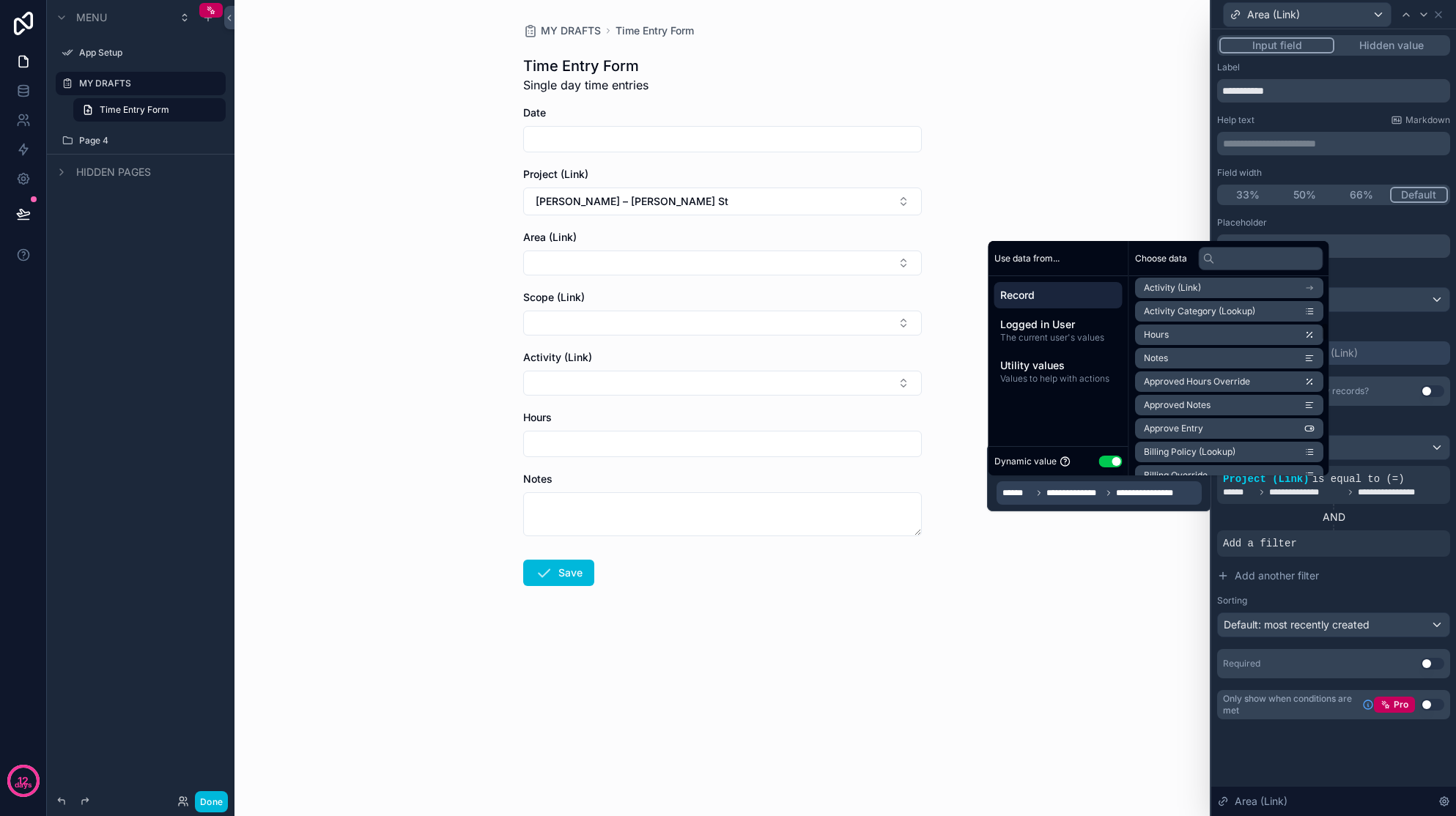
scroll to position [556, 0]
click at [1104, 606] on div "MY DRAFTS Time Entry Form Time Entry Form Single day time entries Date Project …" at bounding box center [722, 408] width 975 height 816
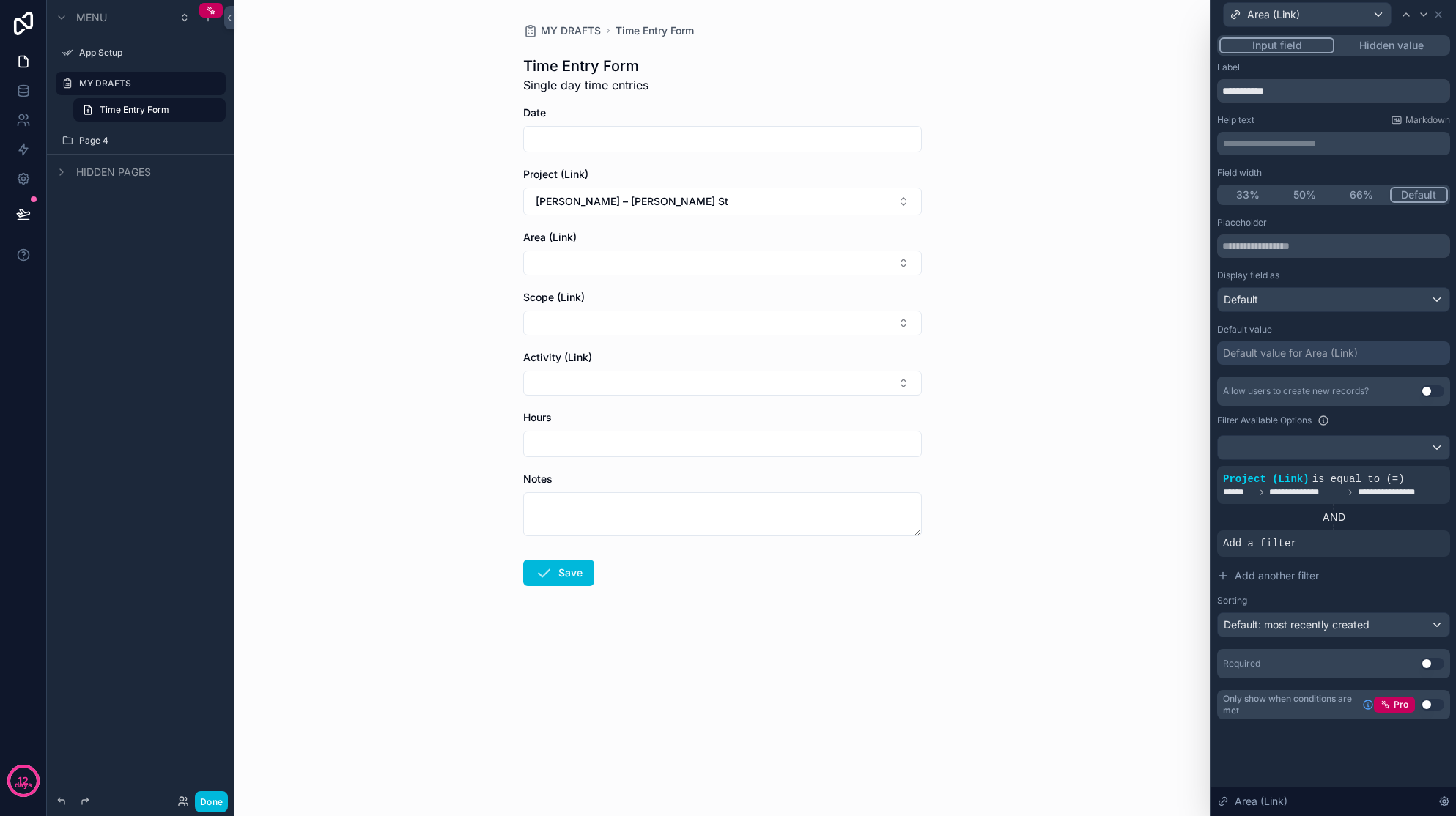
click at [0, 0] on icon at bounding box center [0, 0] width 0 height 0
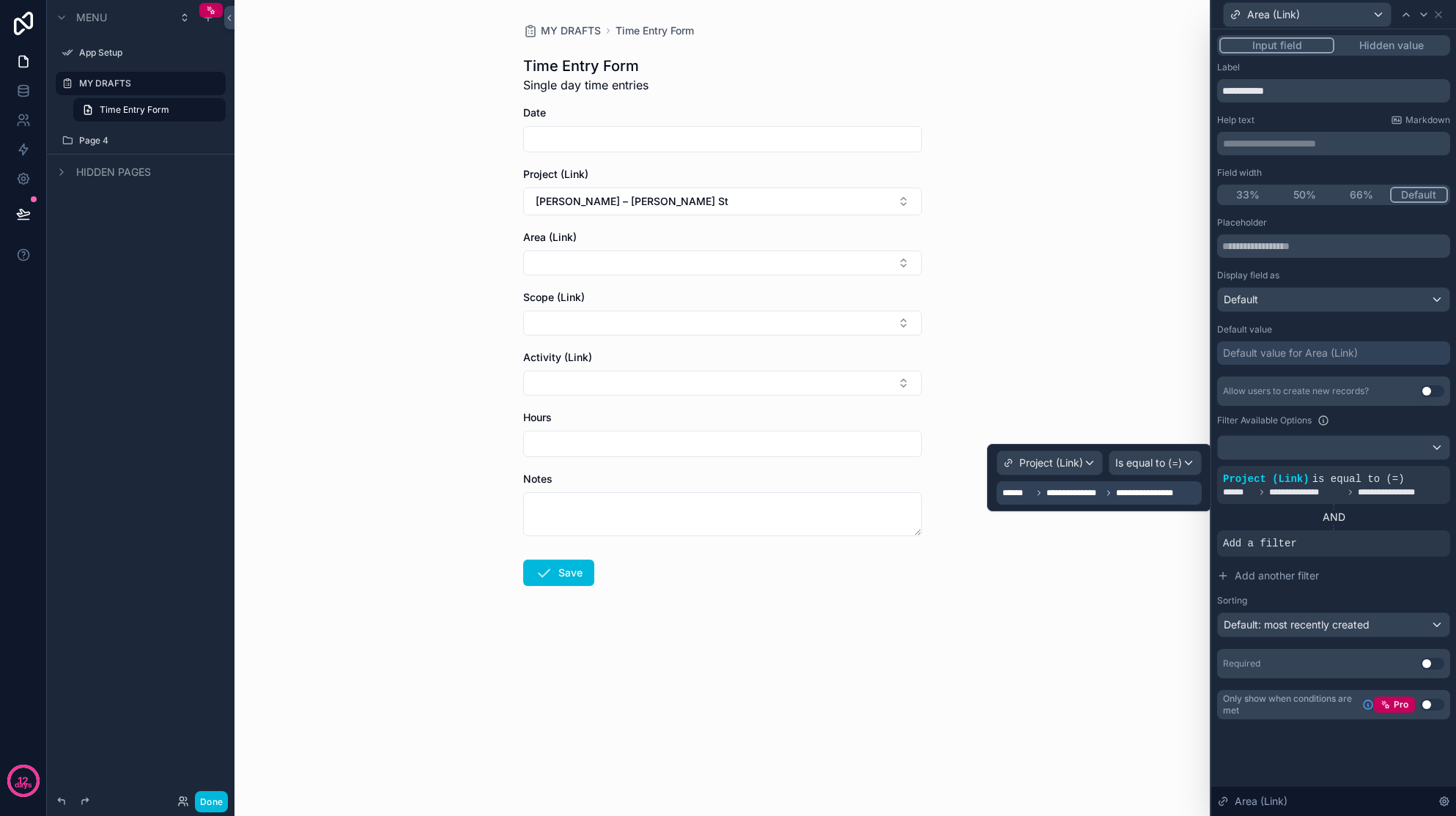
click at [1125, 491] on span "**********" at bounding box center [1153, 493] width 73 height 12
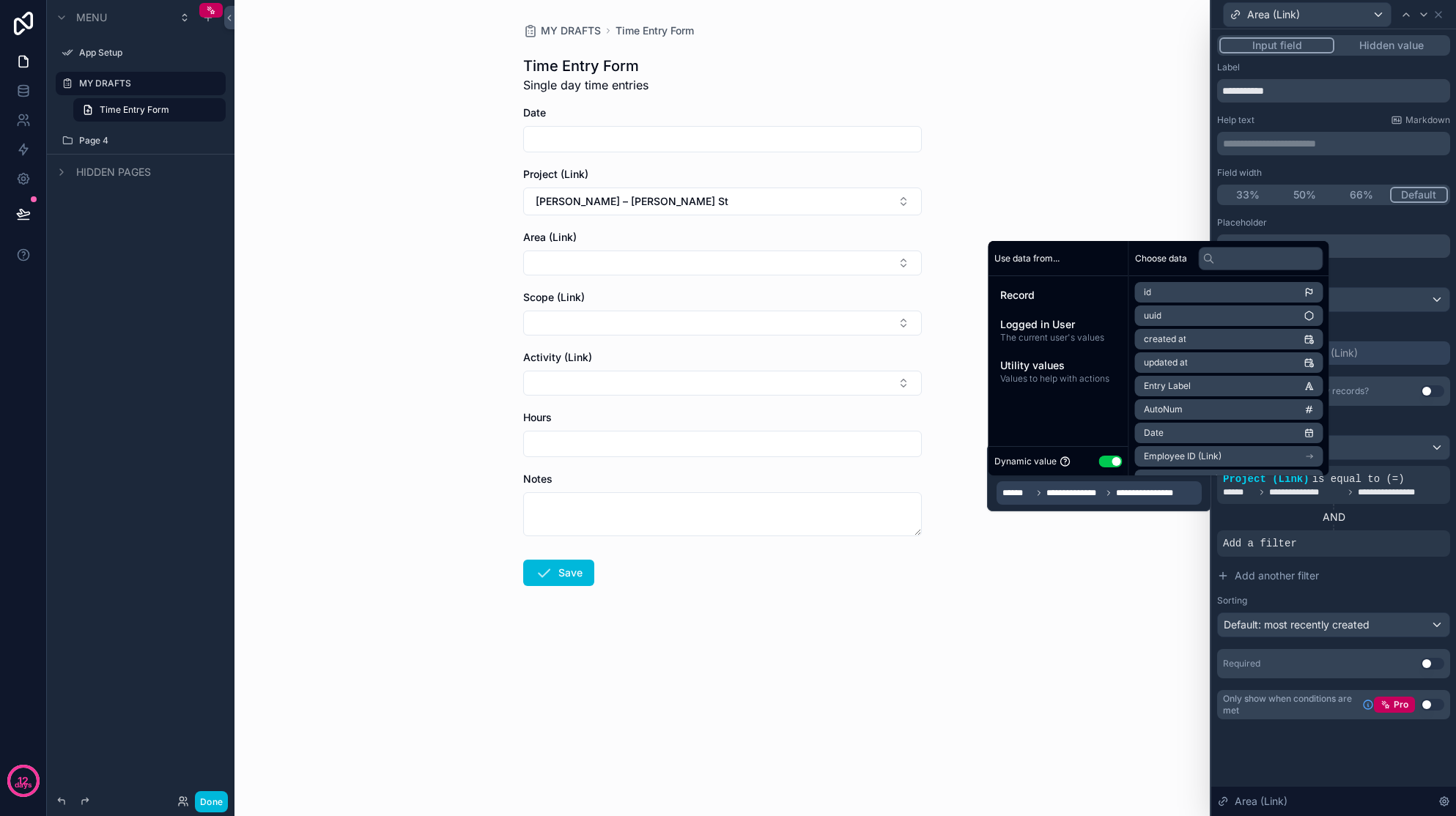
click at [1026, 291] on span "Record" at bounding box center [1058, 294] width 116 height 14
click at [1151, 265] on input "text" at bounding box center [1262, 259] width 125 height 23
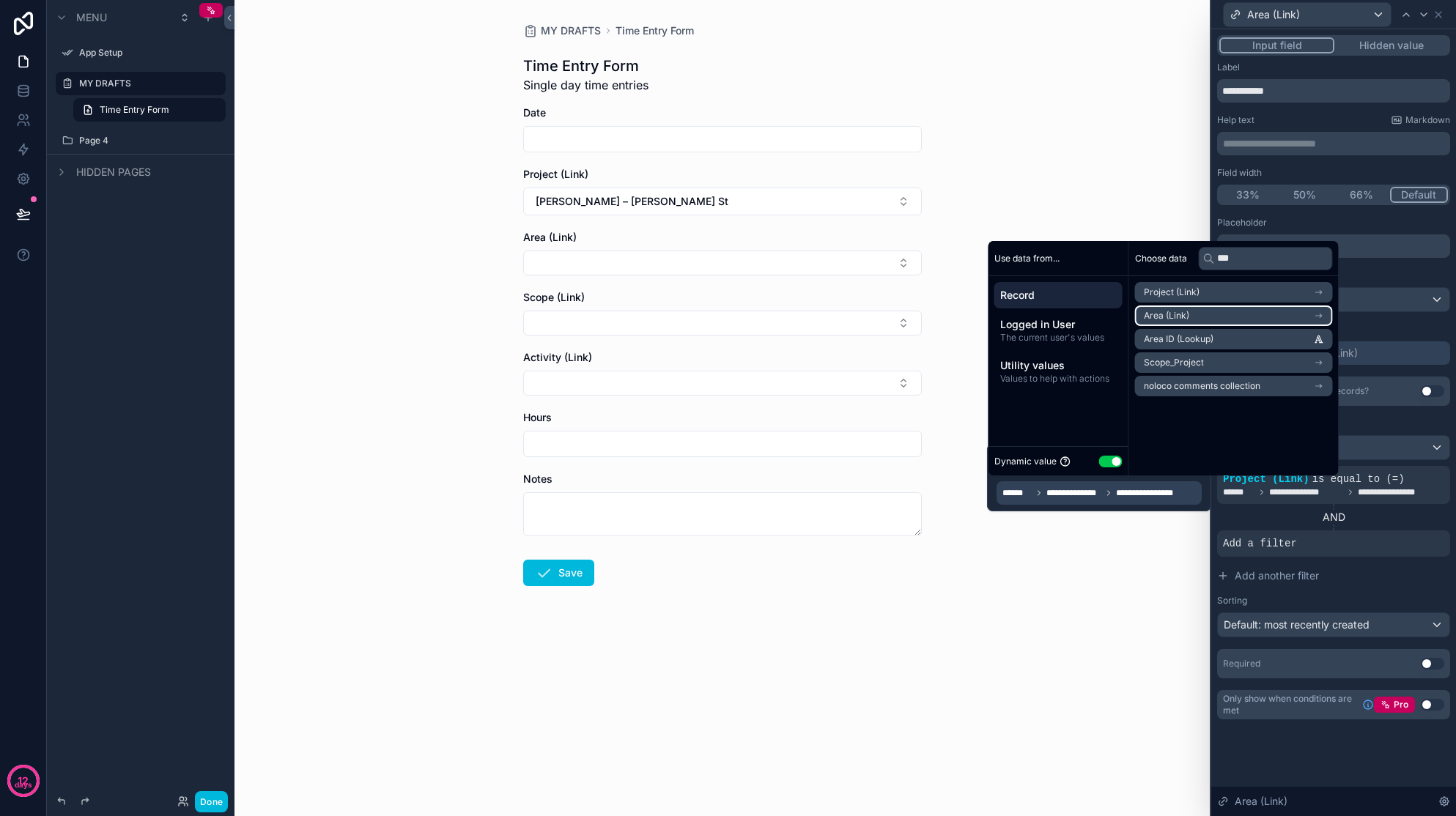
type input "***"
click at [1151, 320] on icon "scrollable content" at bounding box center [1318, 315] width 11 height 11
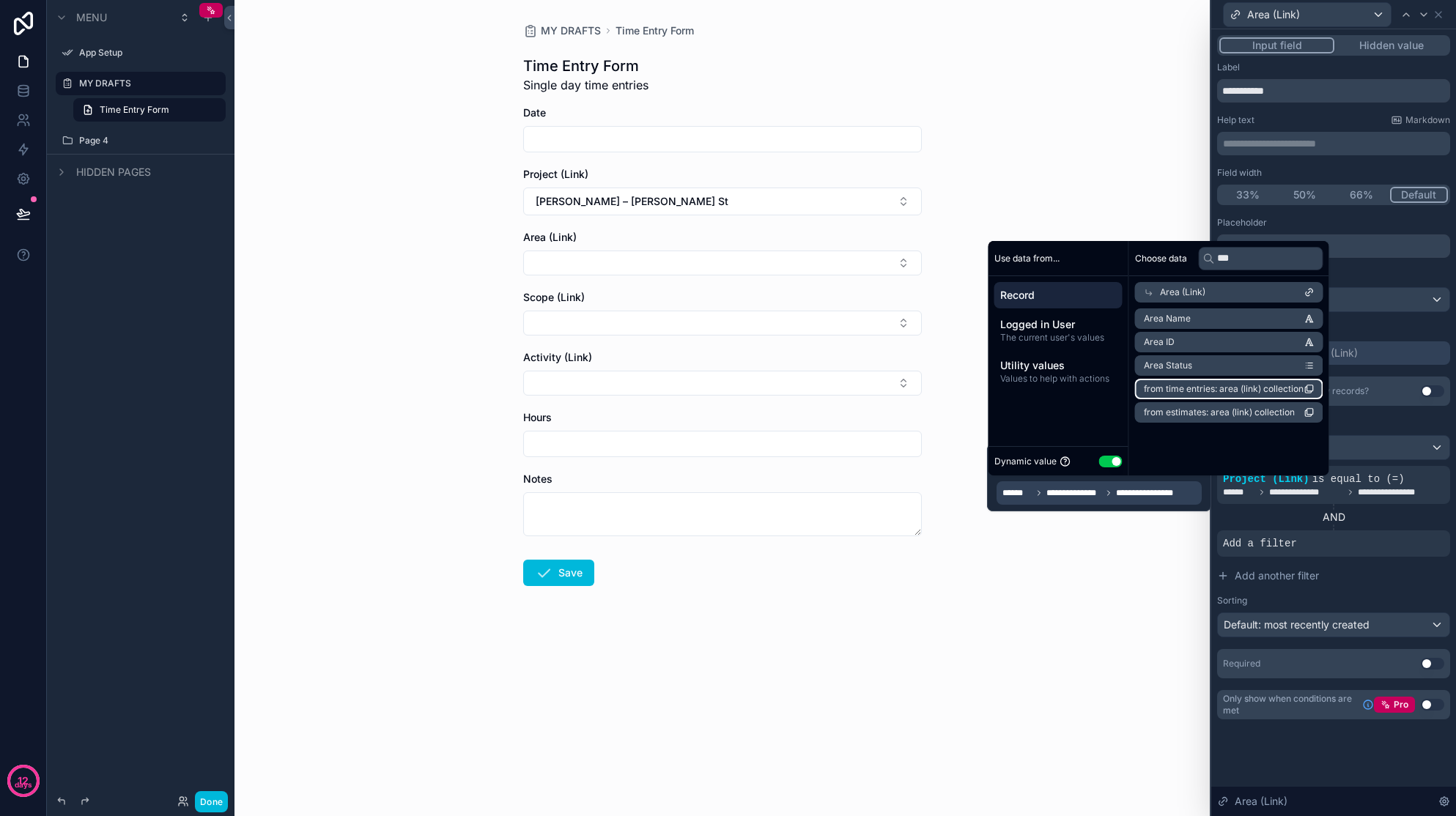
click at [1151, 389] on span "from time entries: area (link) collection" at bounding box center [1224, 389] width 160 height 12
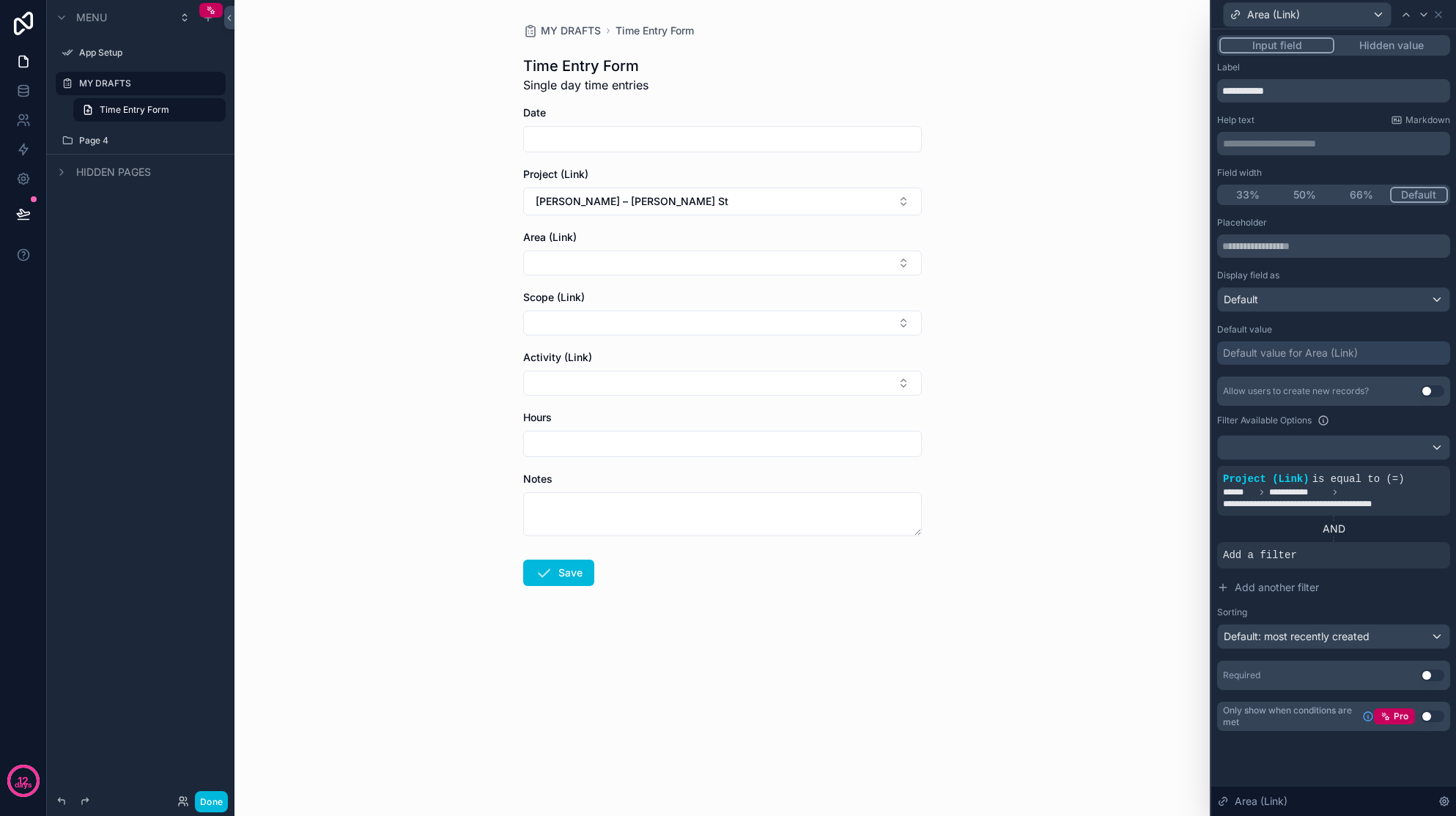
click at [1151, 525] on div "AND" at bounding box center [1334, 529] width 233 height 14
click at [0, 0] on div at bounding box center [0, 0] width 0 height 0
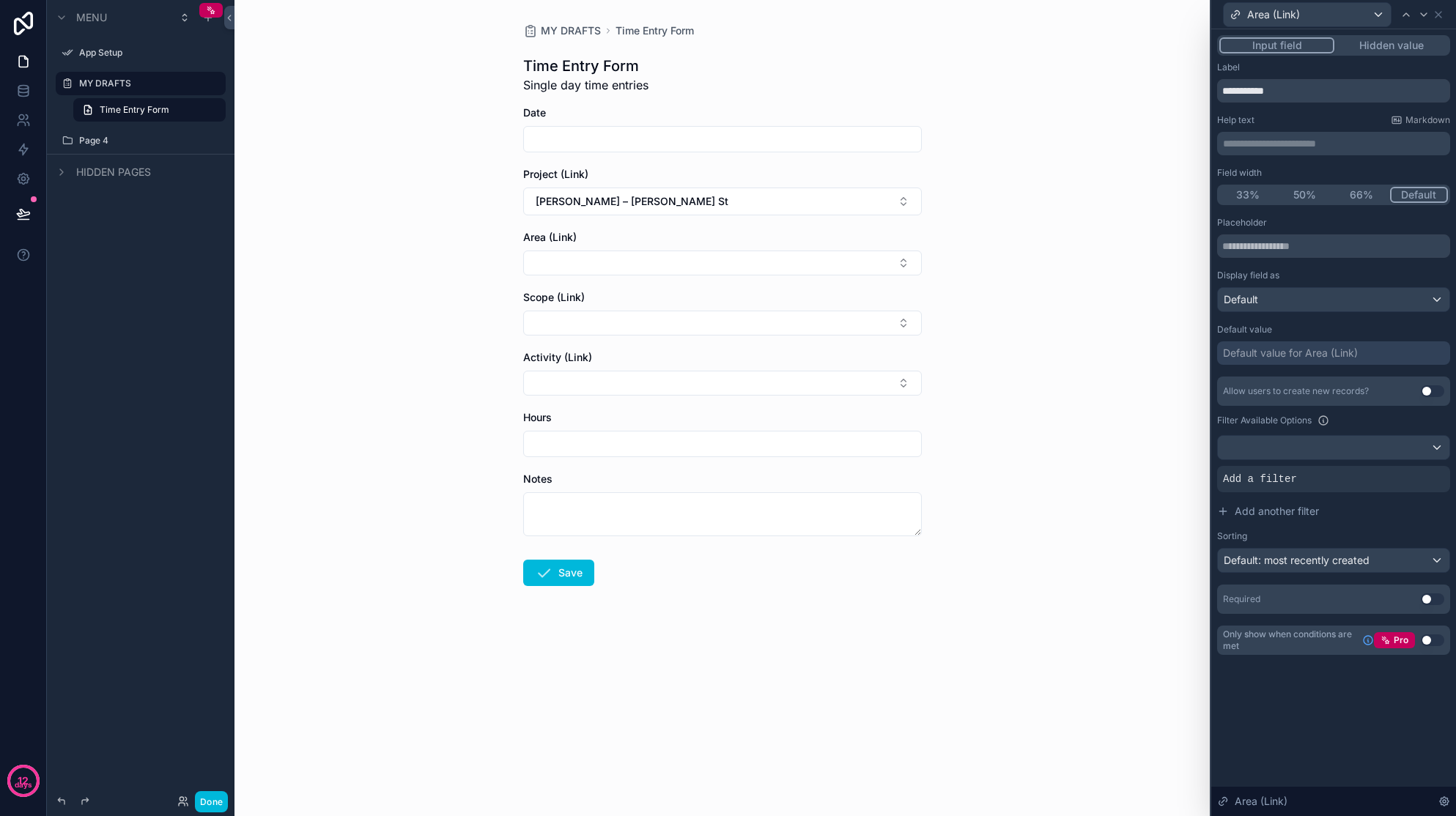
click at [1151, 479] on div "Add a filter" at bounding box center [1334, 479] width 233 height 26
click at [0, 0] on icon at bounding box center [0, 0] width 0 height 0
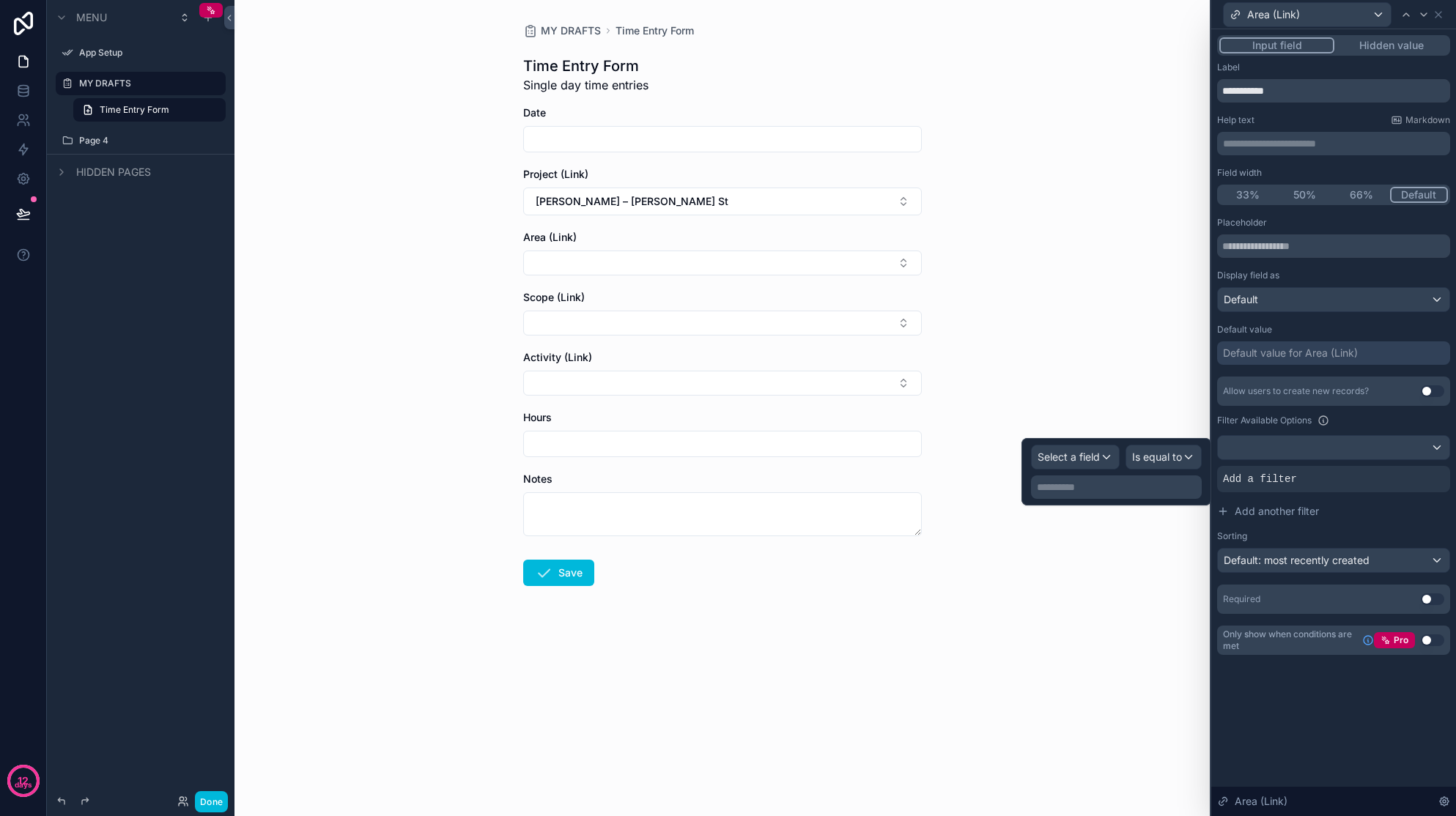
click at [1151, 446] on div at bounding box center [1333, 447] width 232 height 23
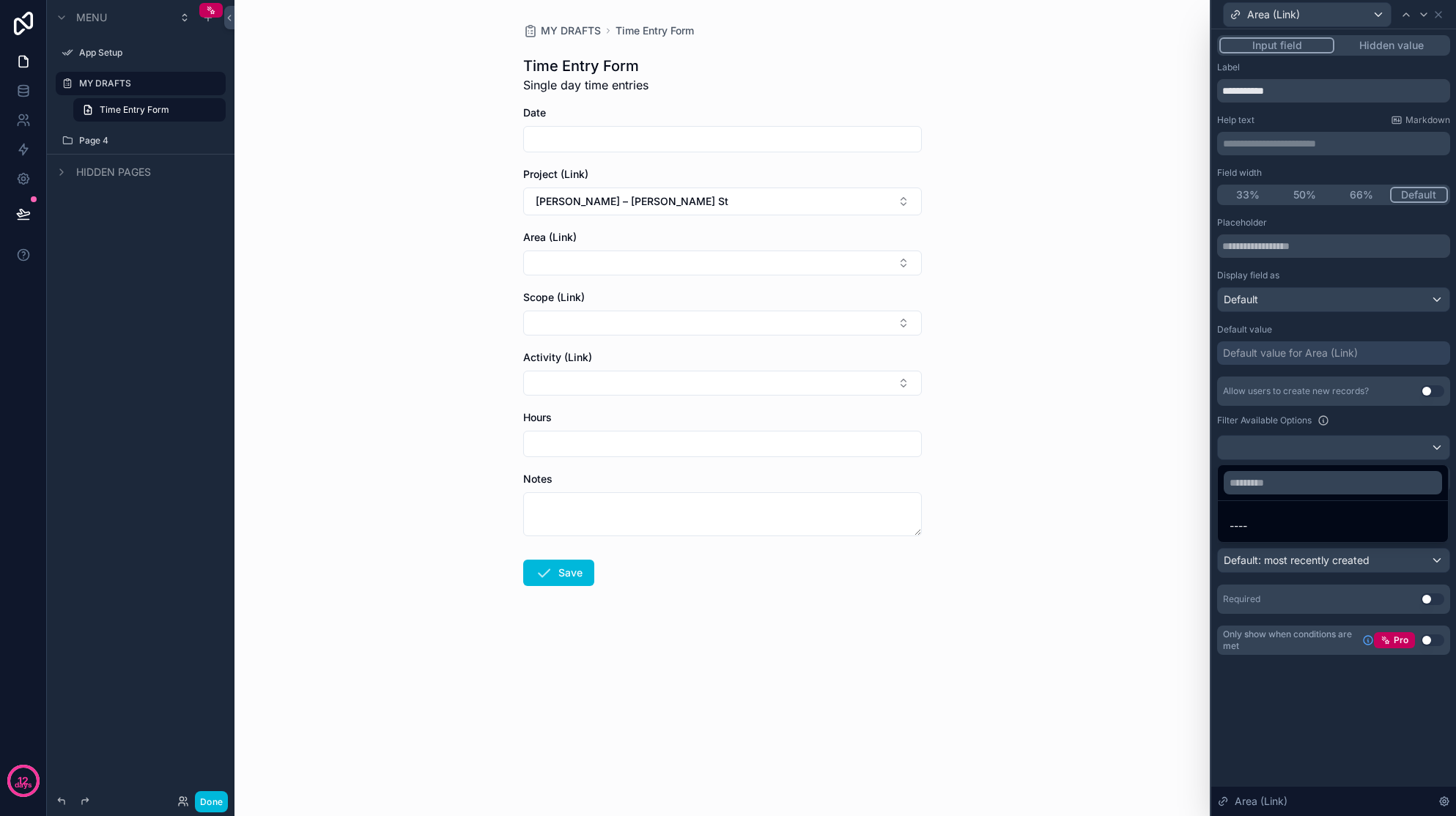
click at [1151, 531] on div "----" at bounding box center [1333, 526] width 207 height 17
click at [1151, 481] on div "Add a filter" at bounding box center [1334, 479] width 233 height 26
click at [0, 0] on div at bounding box center [0, 0] width 0 height 0
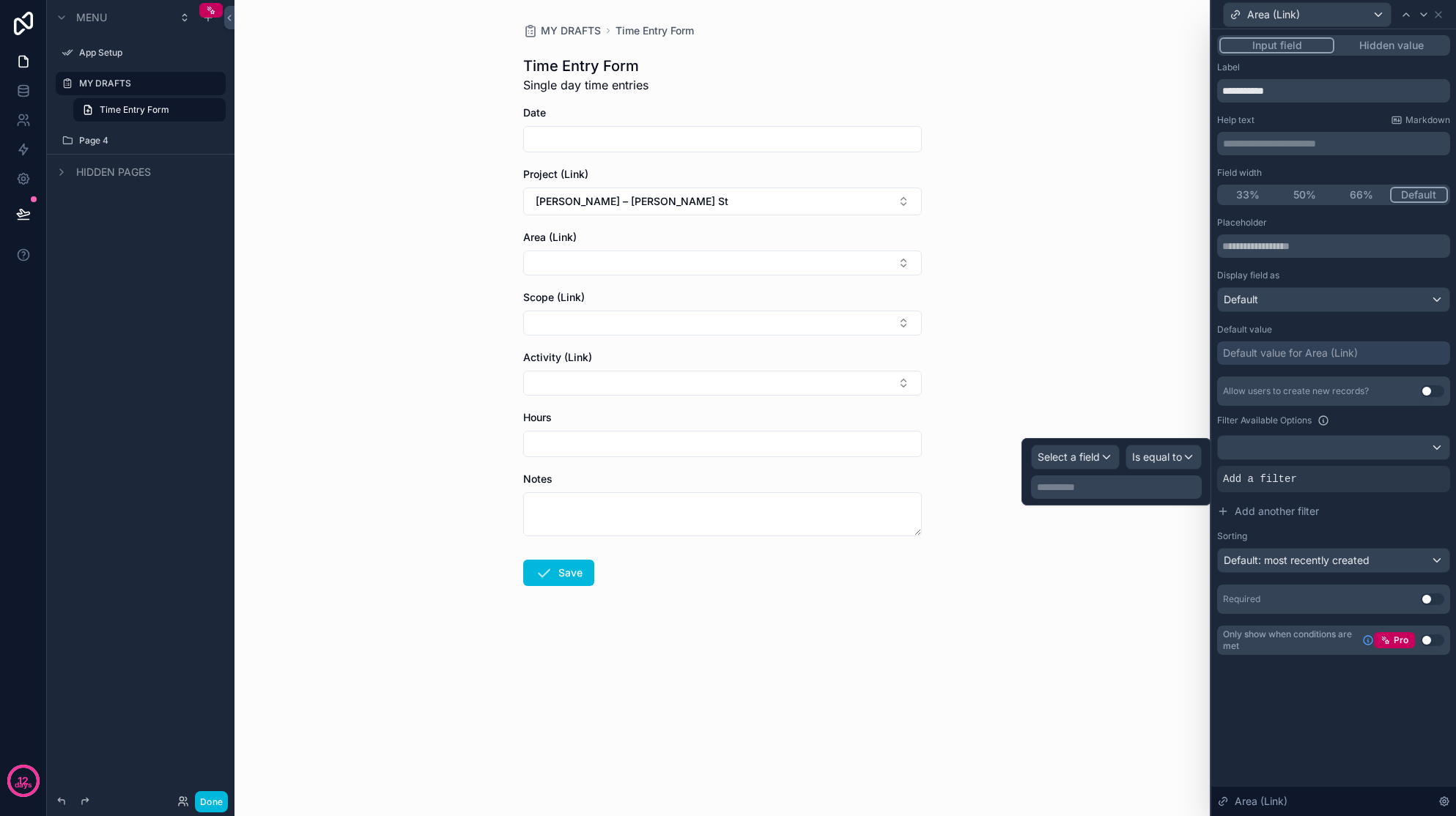
click at [1049, 456] on span "Select a field" at bounding box center [1068, 457] width 63 height 12
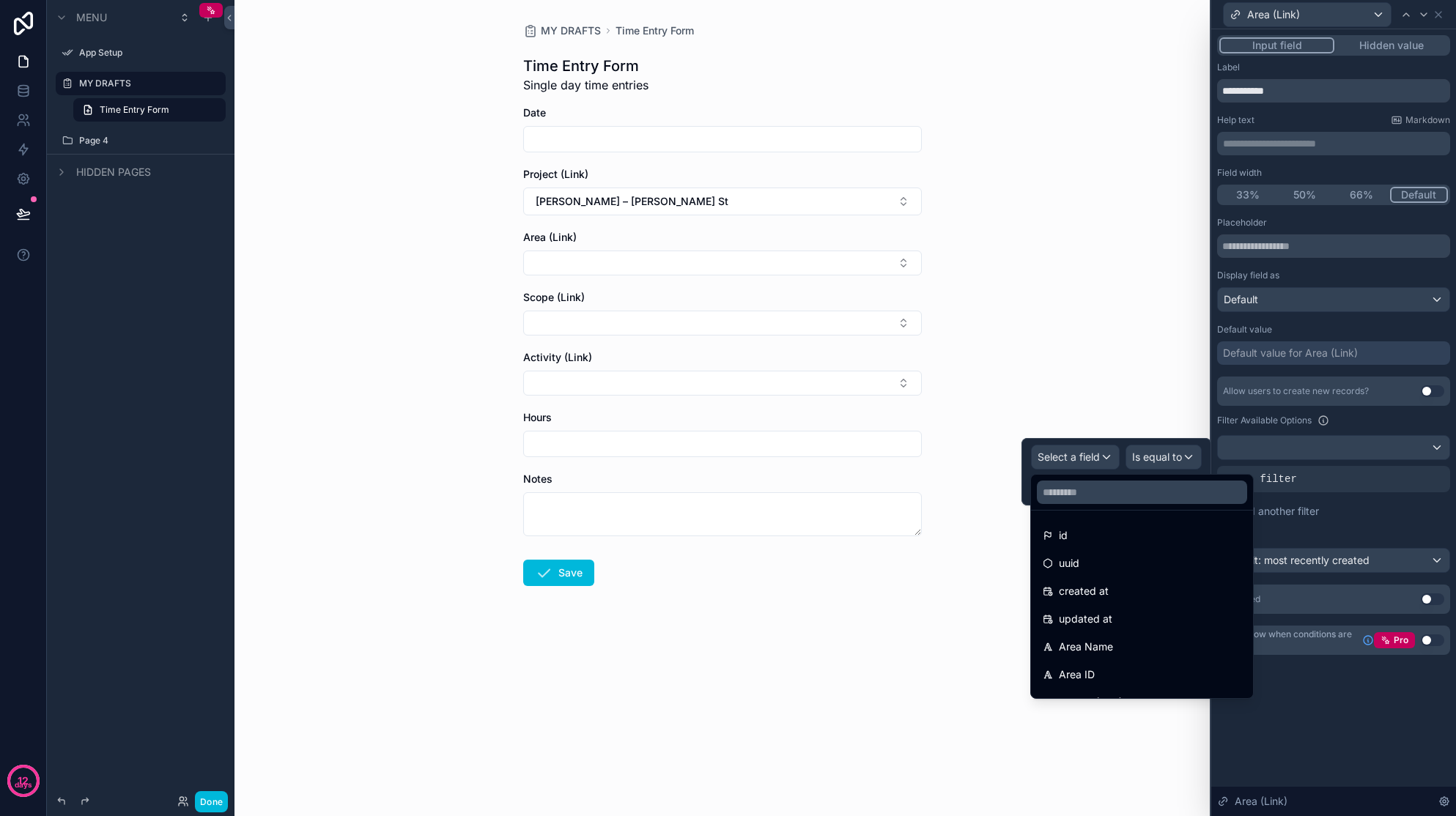
click at [1095, 500] on input "text" at bounding box center [1142, 492] width 211 height 23
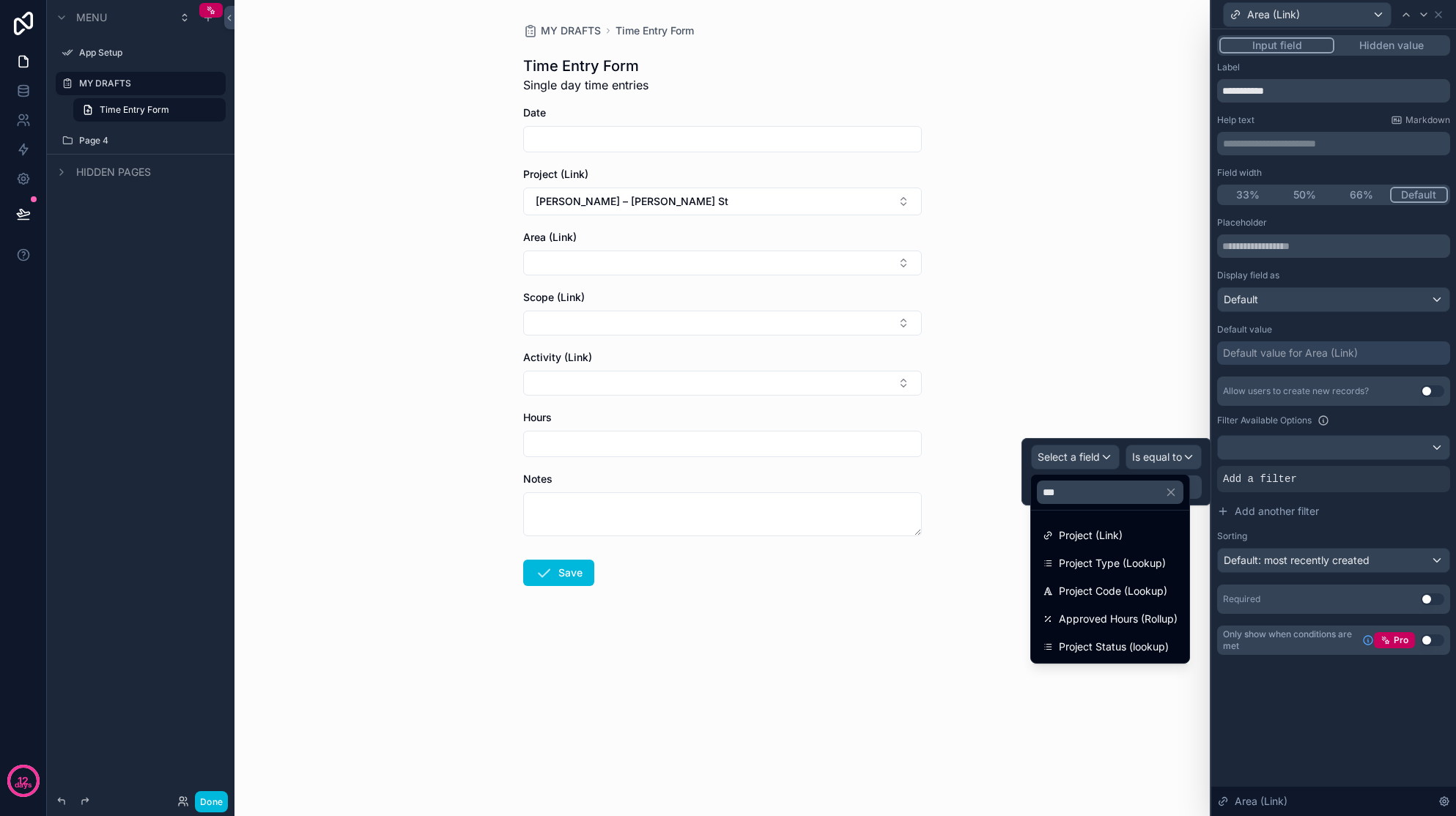
type input "***"
click at [1103, 529] on span "Project (Link)" at bounding box center [1091, 535] width 63 height 17
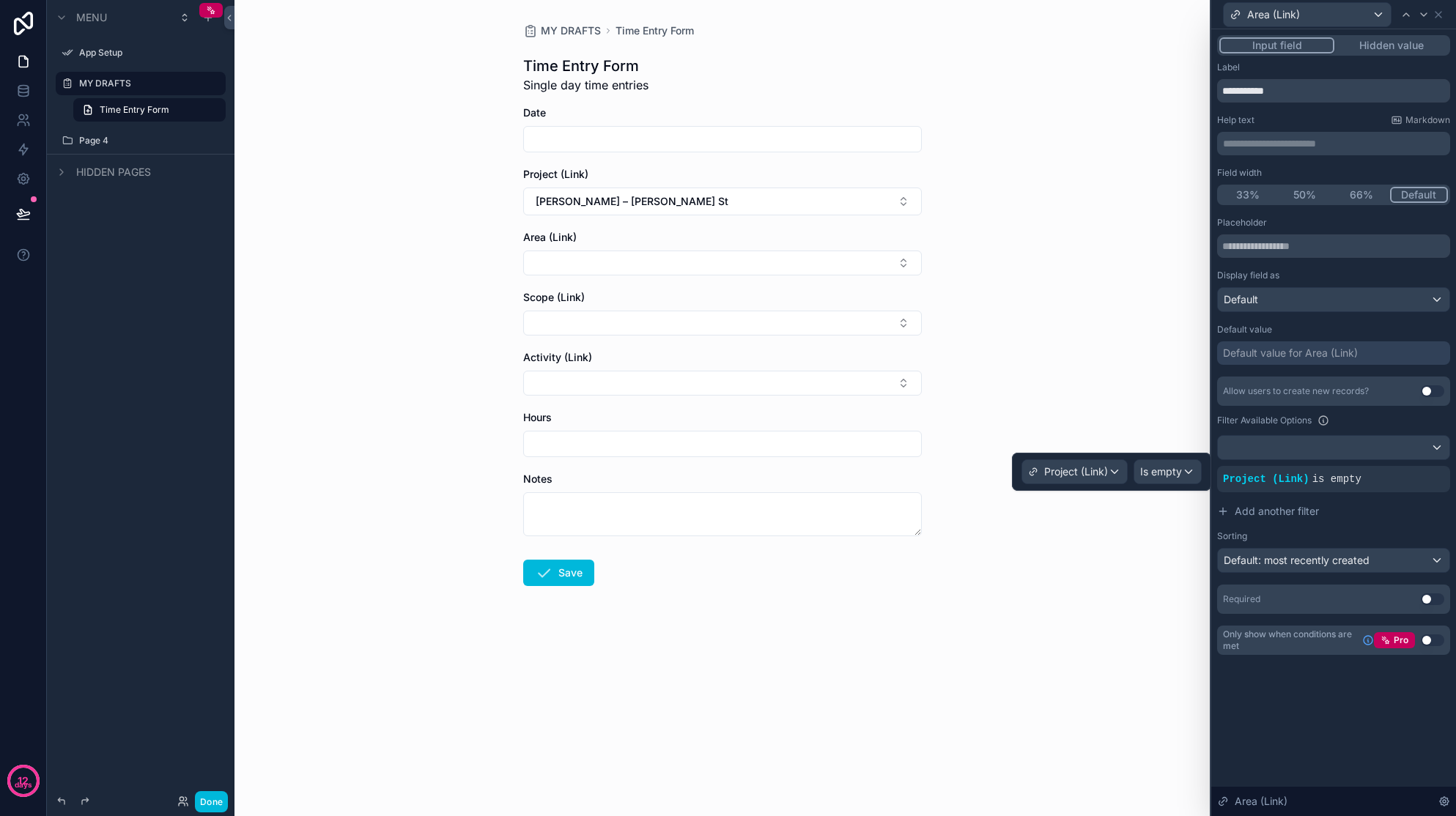
click at [1151, 476] on span "Is empty" at bounding box center [1161, 471] width 41 height 14
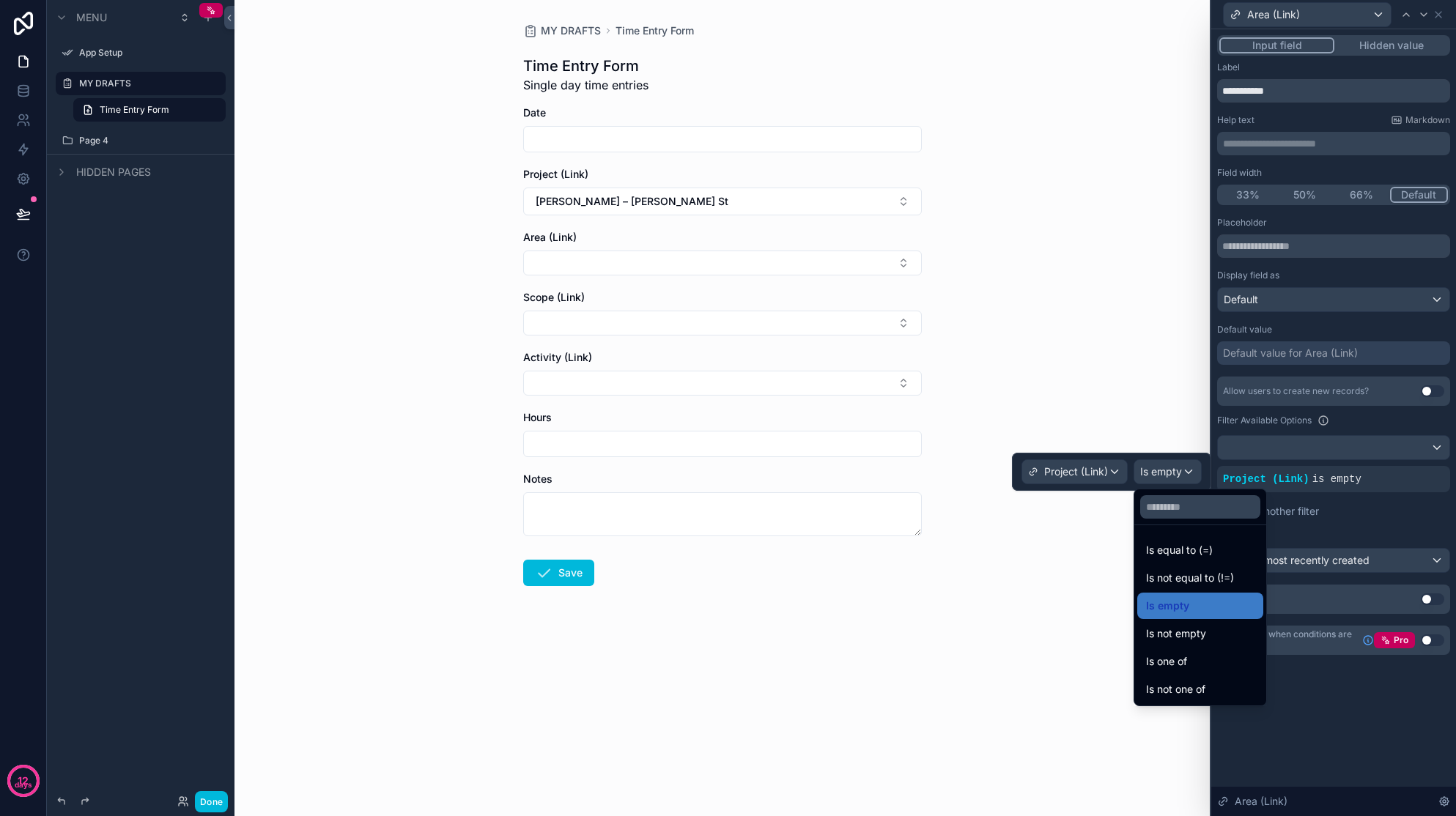
click at [1151, 546] on span "Is equal to (=)" at bounding box center [1179, 550] width 66 height 17
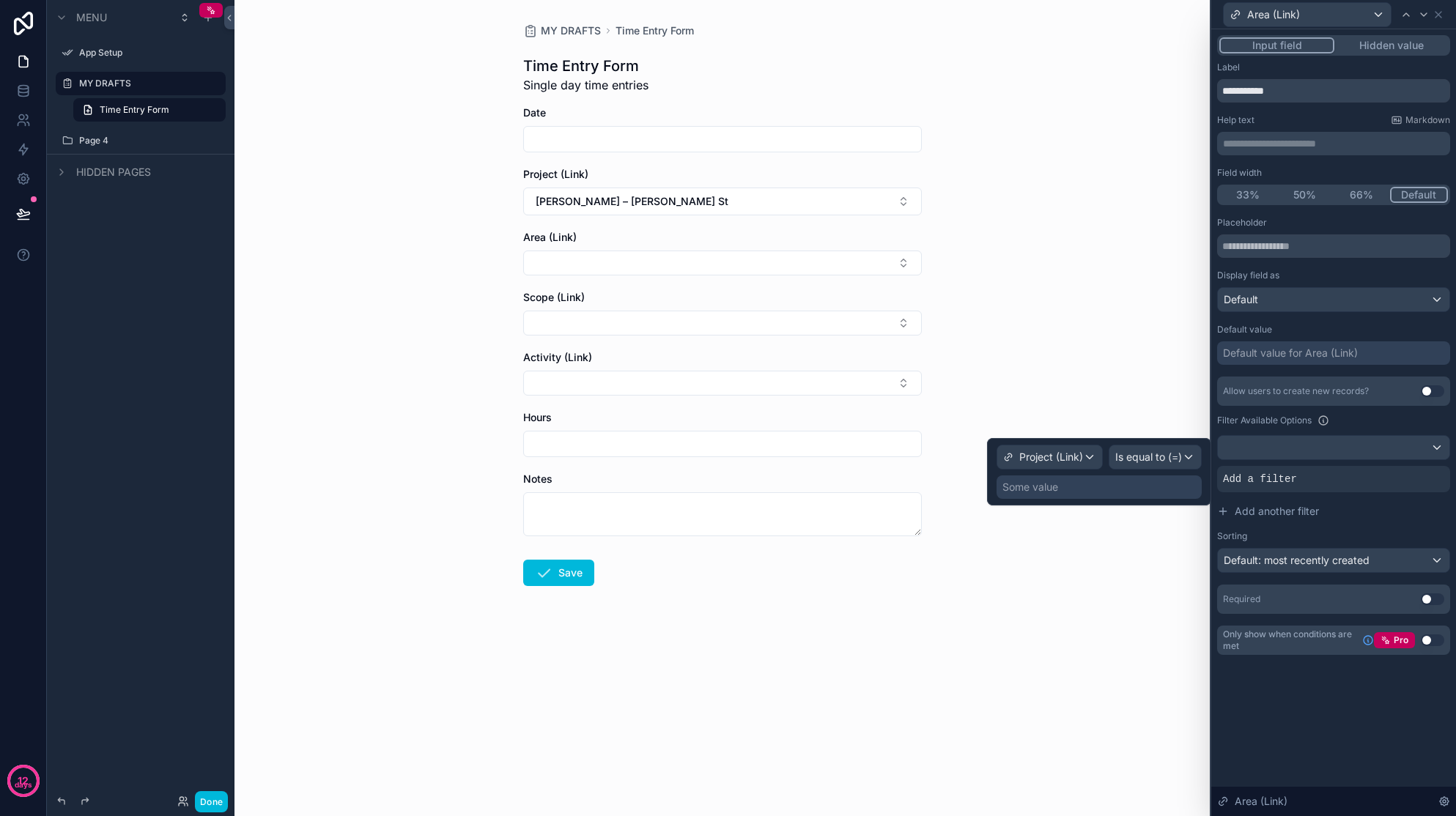
click at [1064, 458] on span "Project (Link)" at bounding box center [1051, 457] width 63 height 14
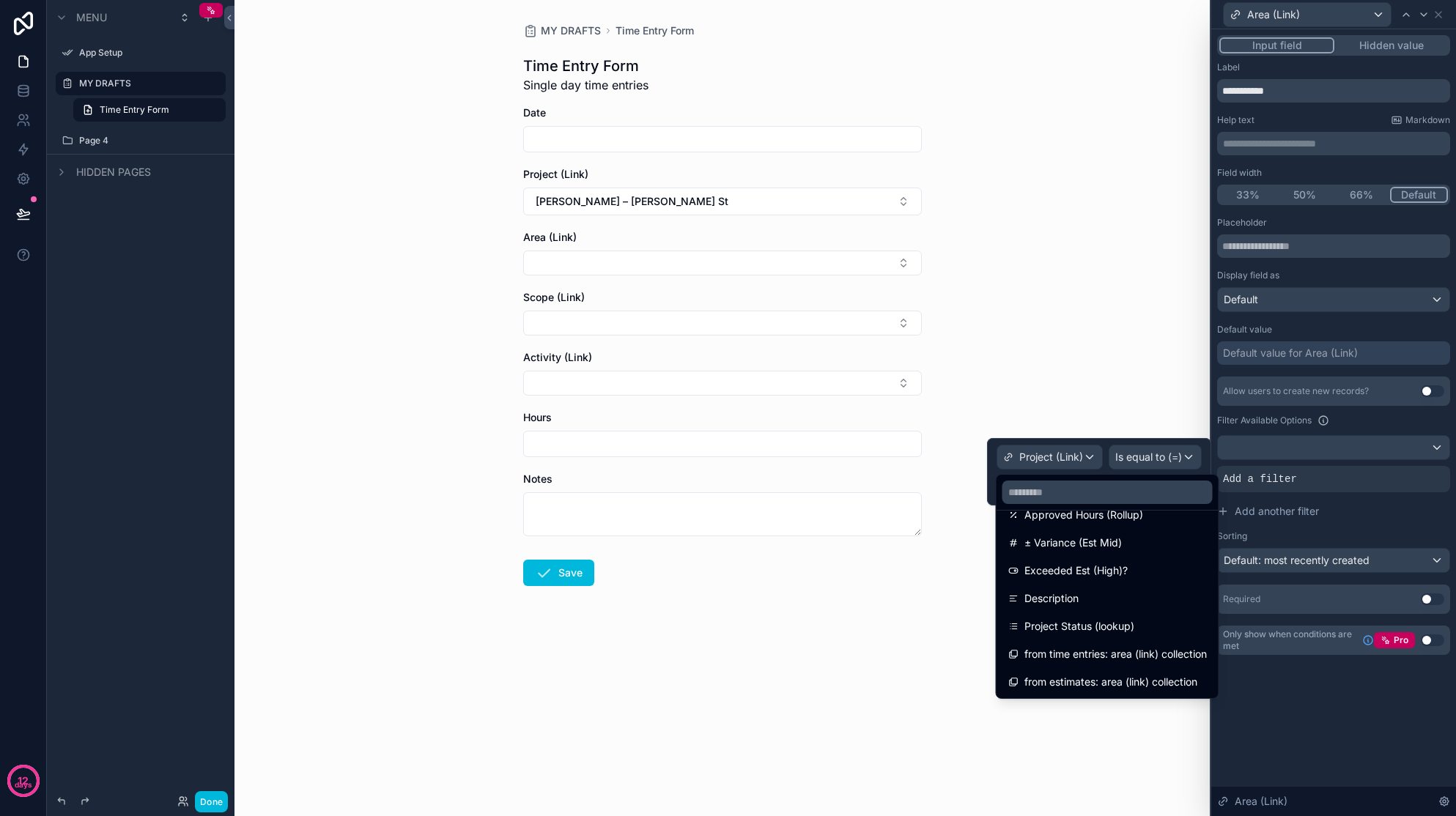
scroll to position [0, 0]
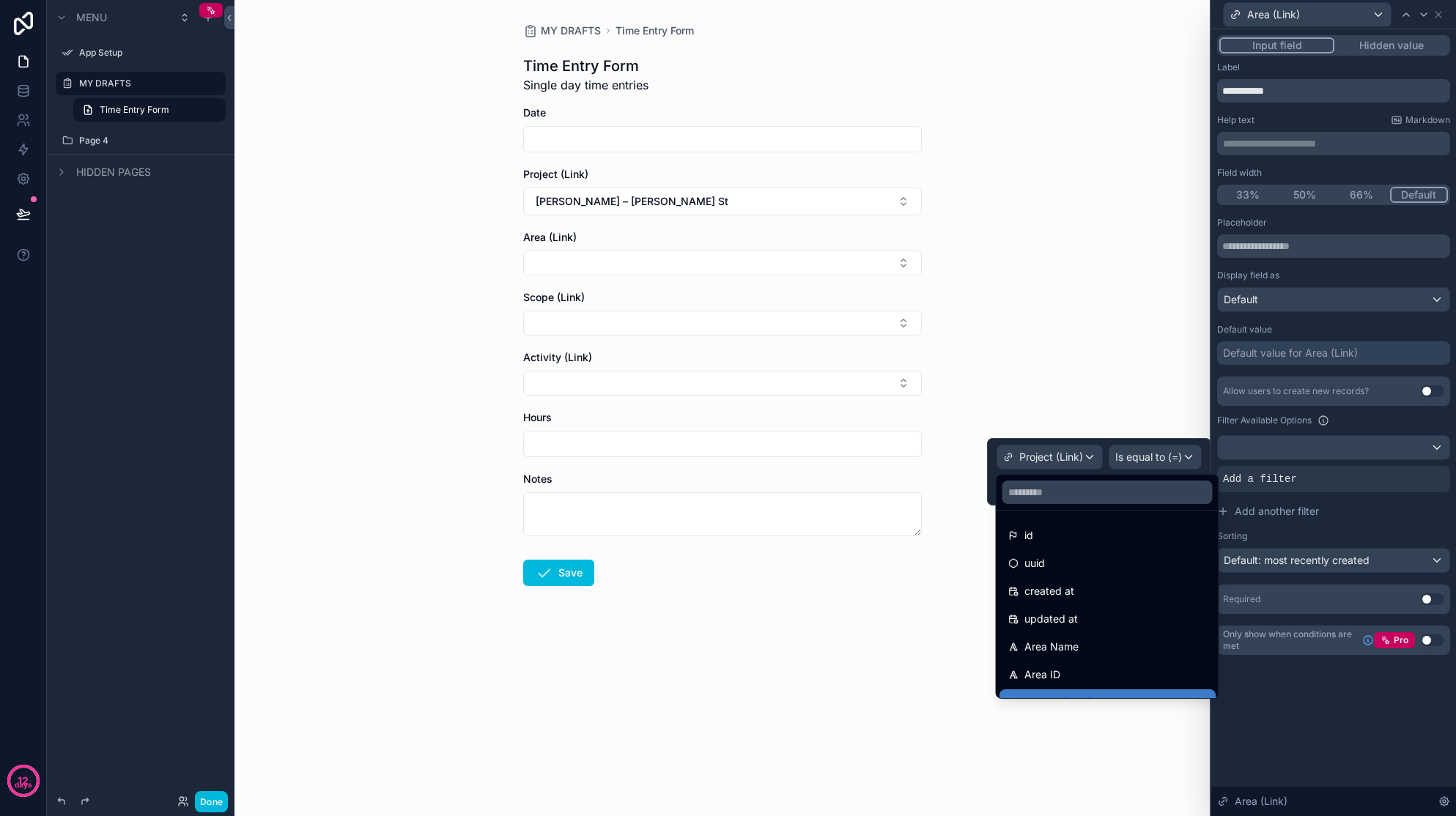
click at [1125, 491] on input "text" at bounding box center [1107, 492] width 211 height 23
click at [1062, 457] on div at bounding box center [1098, 472] width 224 height 67
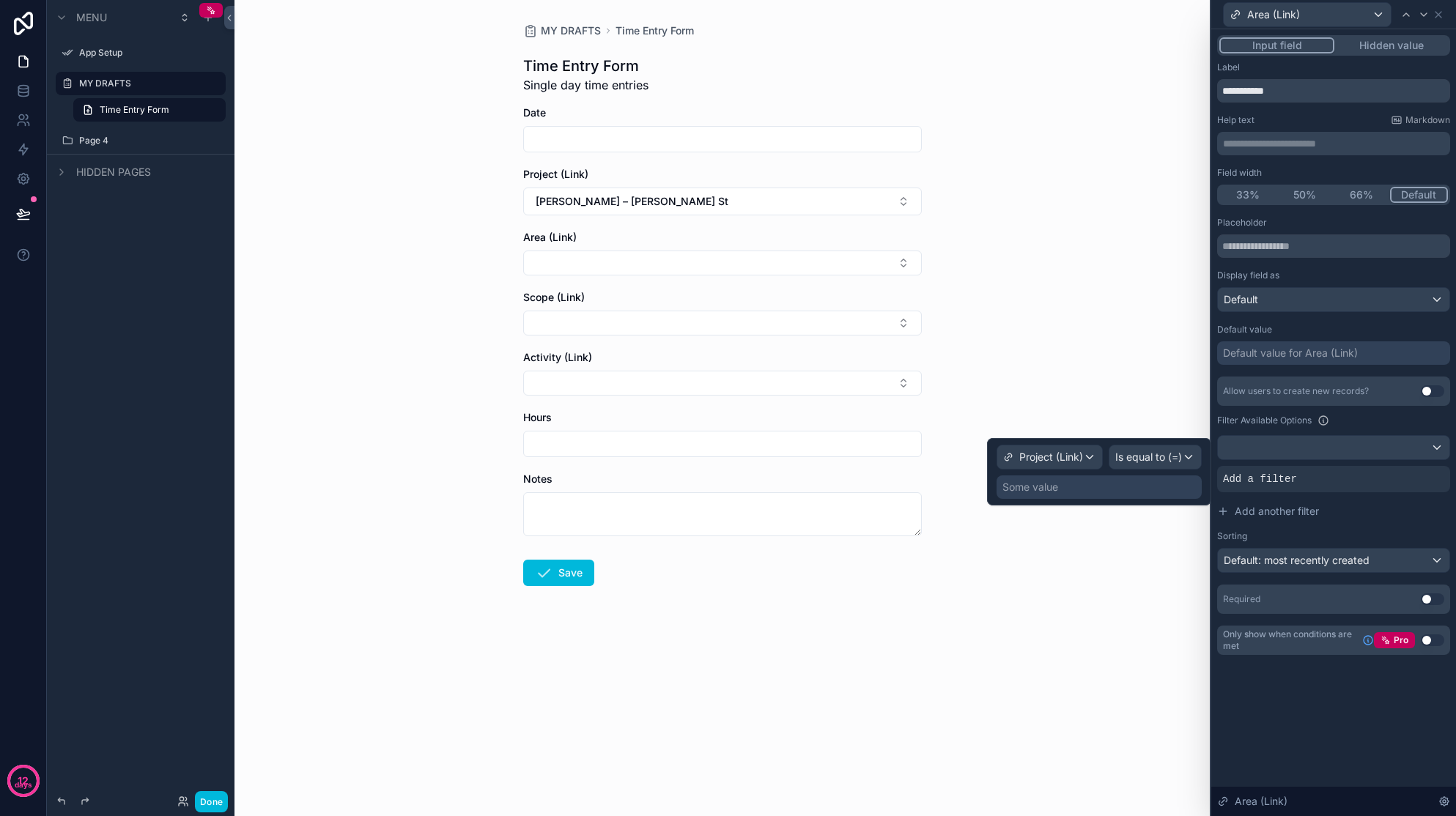
click at [1062, 457] on span "Project (Link)" at bounding box center [1051, 457] width 63 height 14
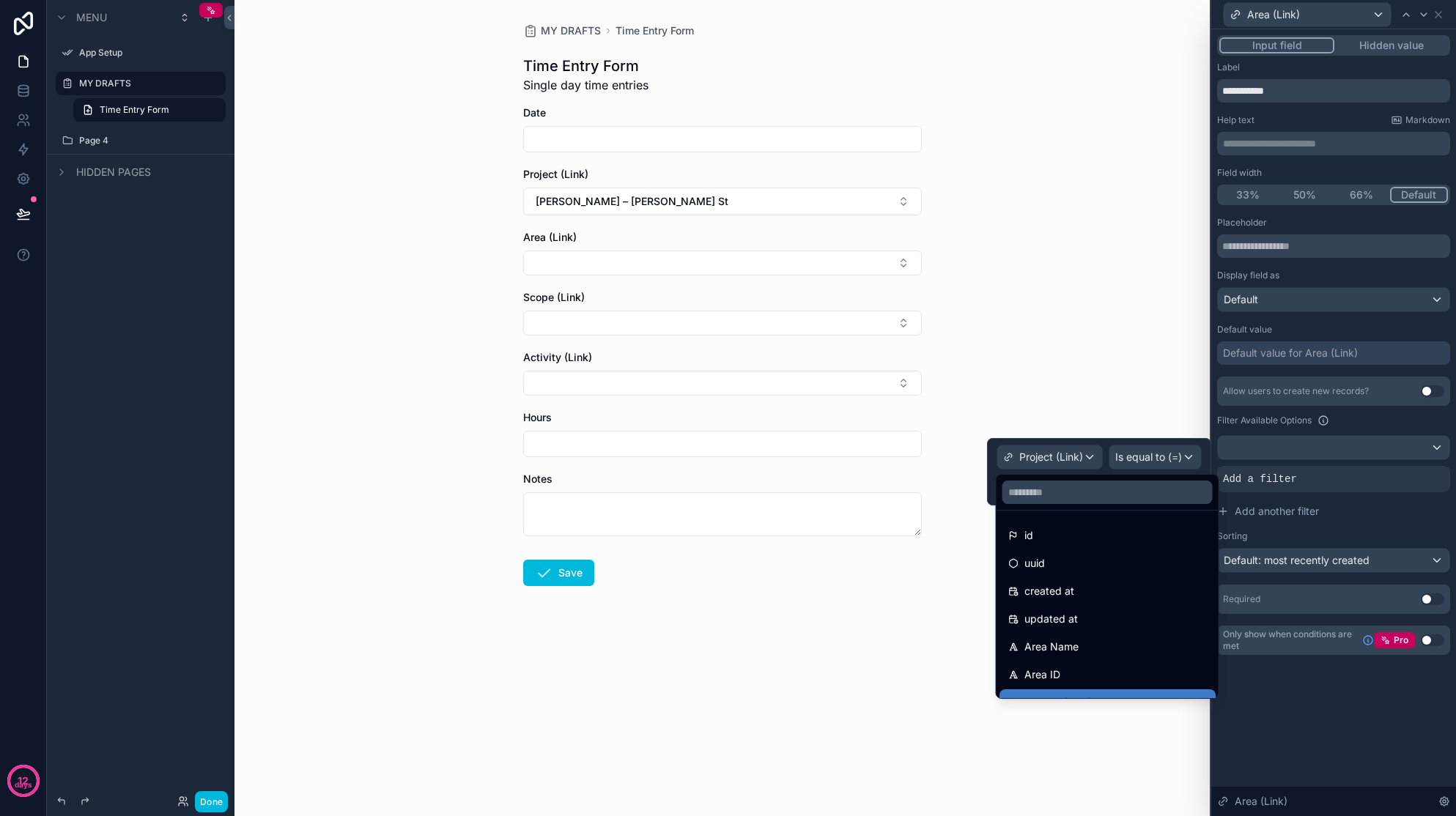
click at [1059, 498] on input "text" at bounding box center [1107, 492] width 211 height 23
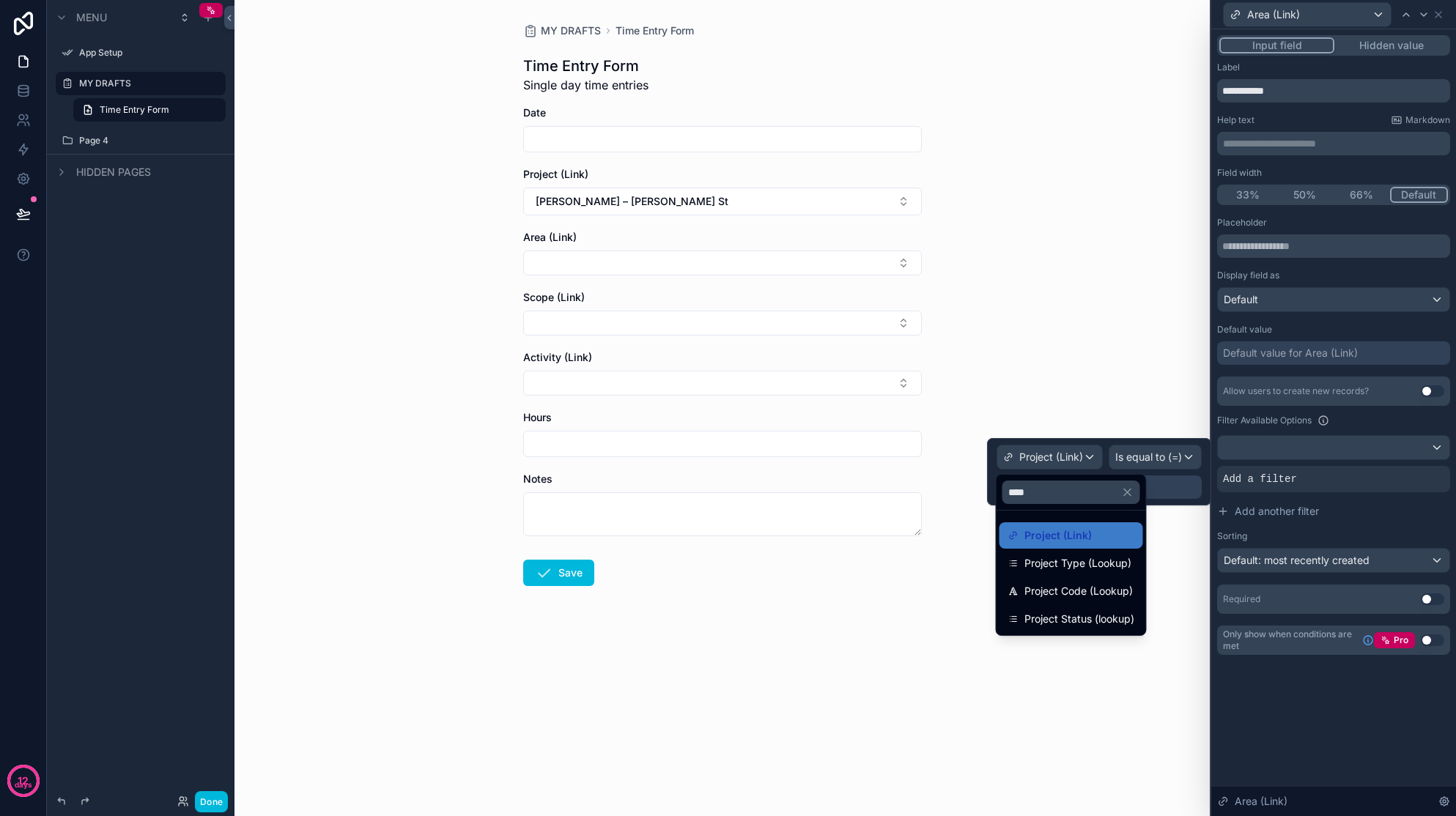
type input "****"
click at [1037, 534] on span "Project (Link)" at bounding box center [1058, 535] width 67 height 17
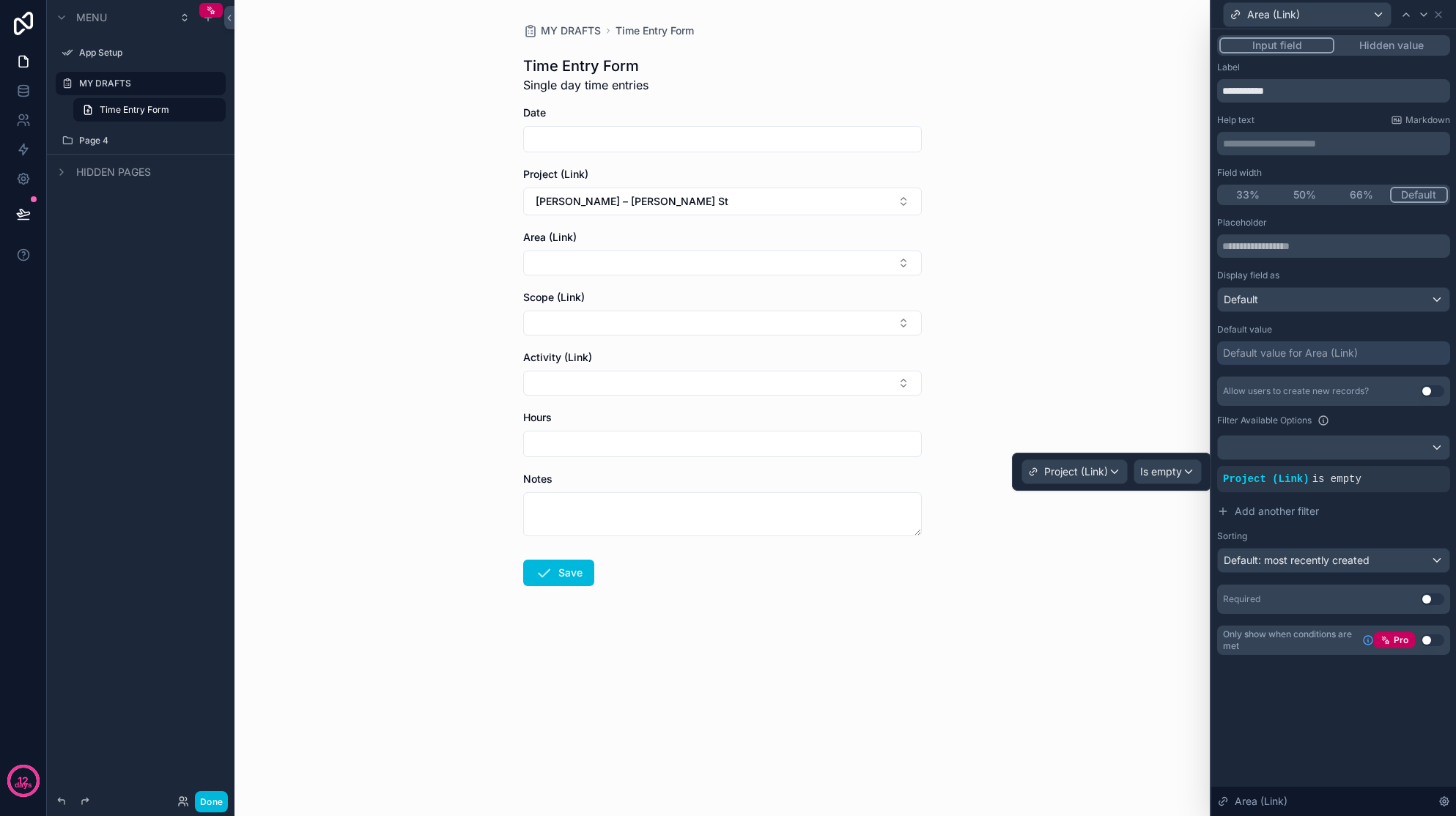
click at [1151, 473] on span "Is empty" at bounding box center [1161, 471] width 41 height 14
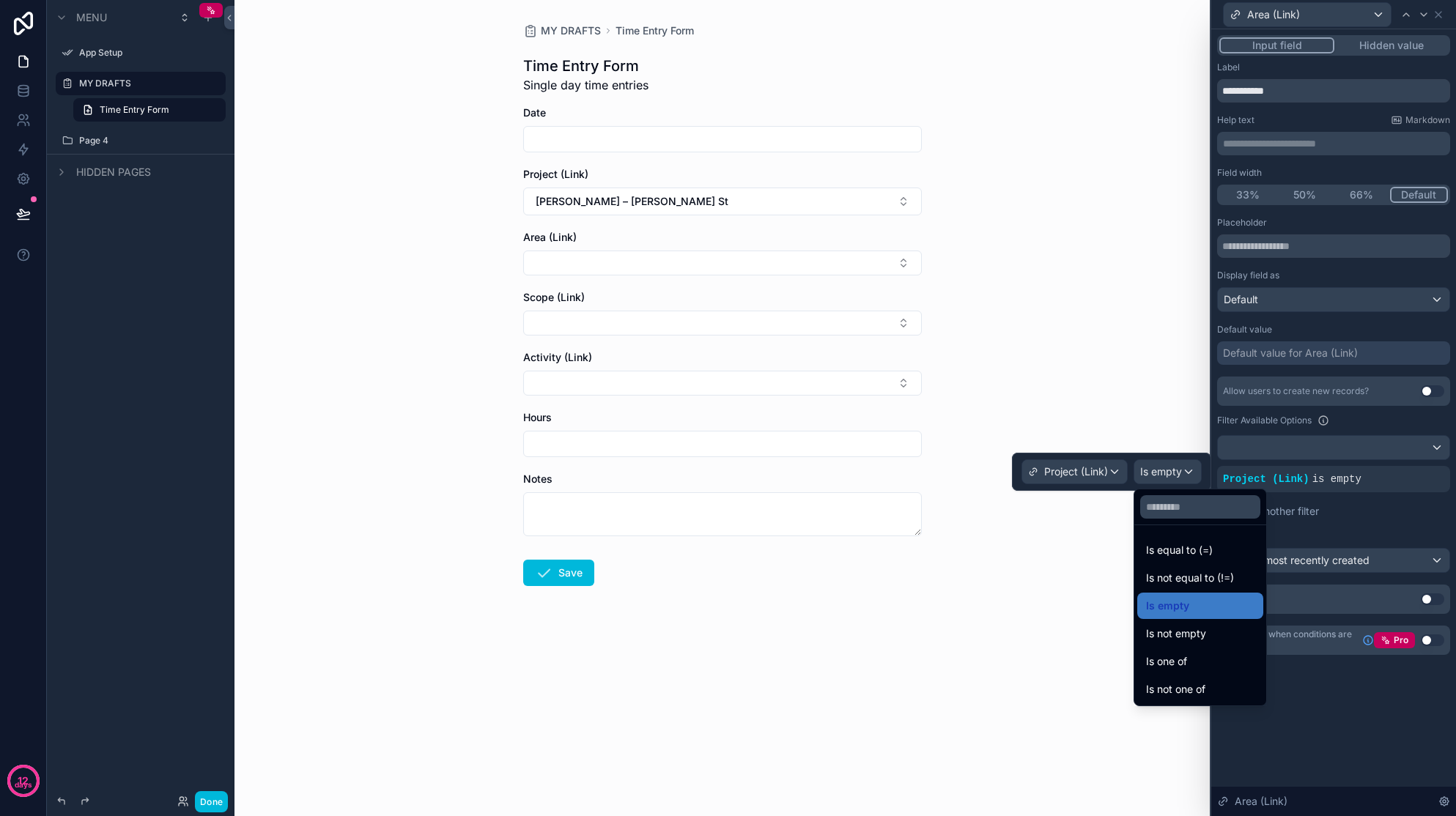
click at [1151, 546] on span "Is equal to (=)" at bounding box center [1179, 550] width 66 height 17
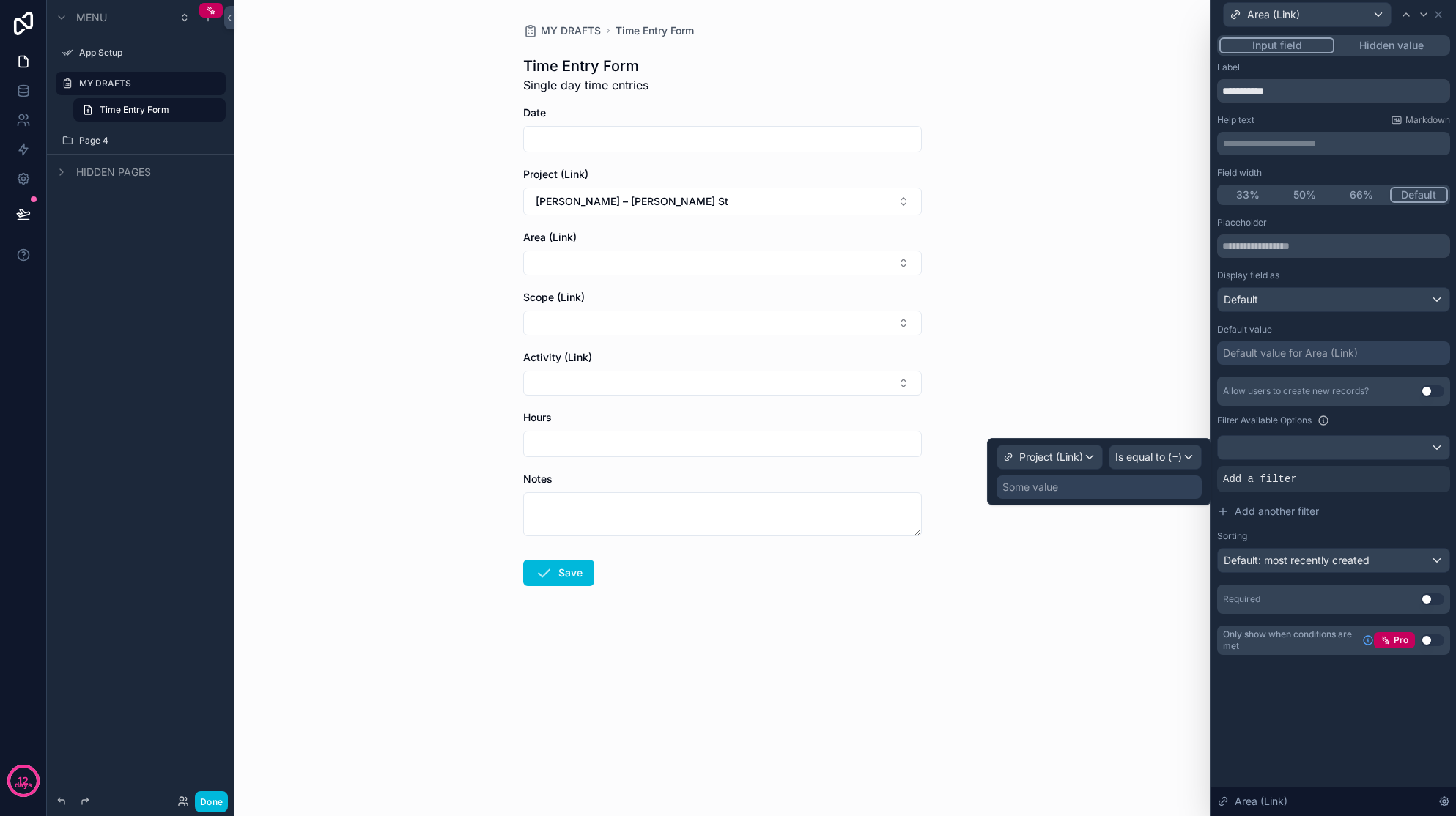
click at [1112, 485] on div "Some value" at bounding box center [1098, 487] width 205 height 23
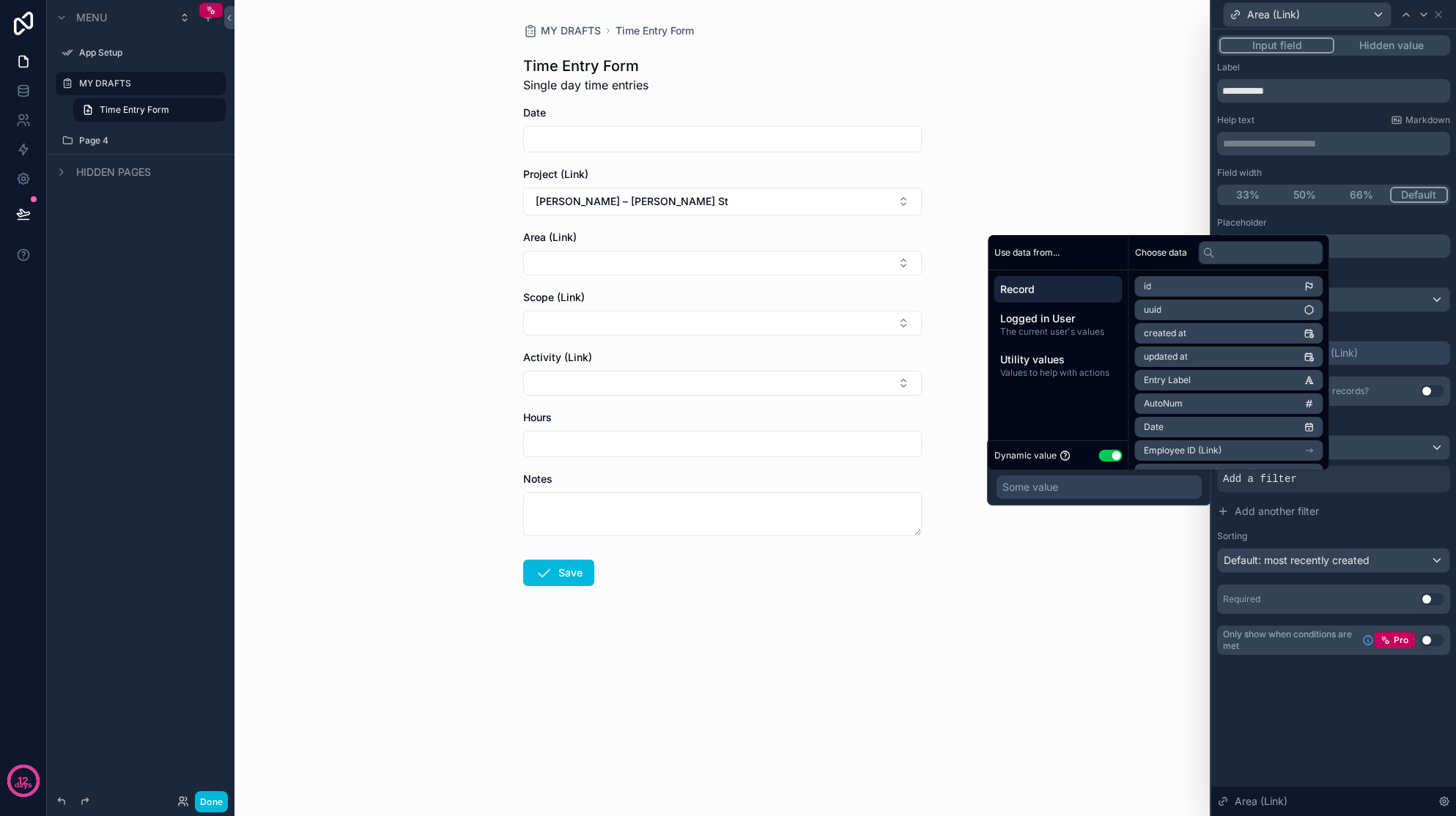
click at [1151, 257] on input "text" at bounding box center [1262, 253] width 125 height 23
type input "***"
click at [1060, 288] on span "Record" at bounding box center [1058, 288] width 116 height 14
click at [1151, 285] on li "id" at bounding box center [1229, 285] width 188 height 20
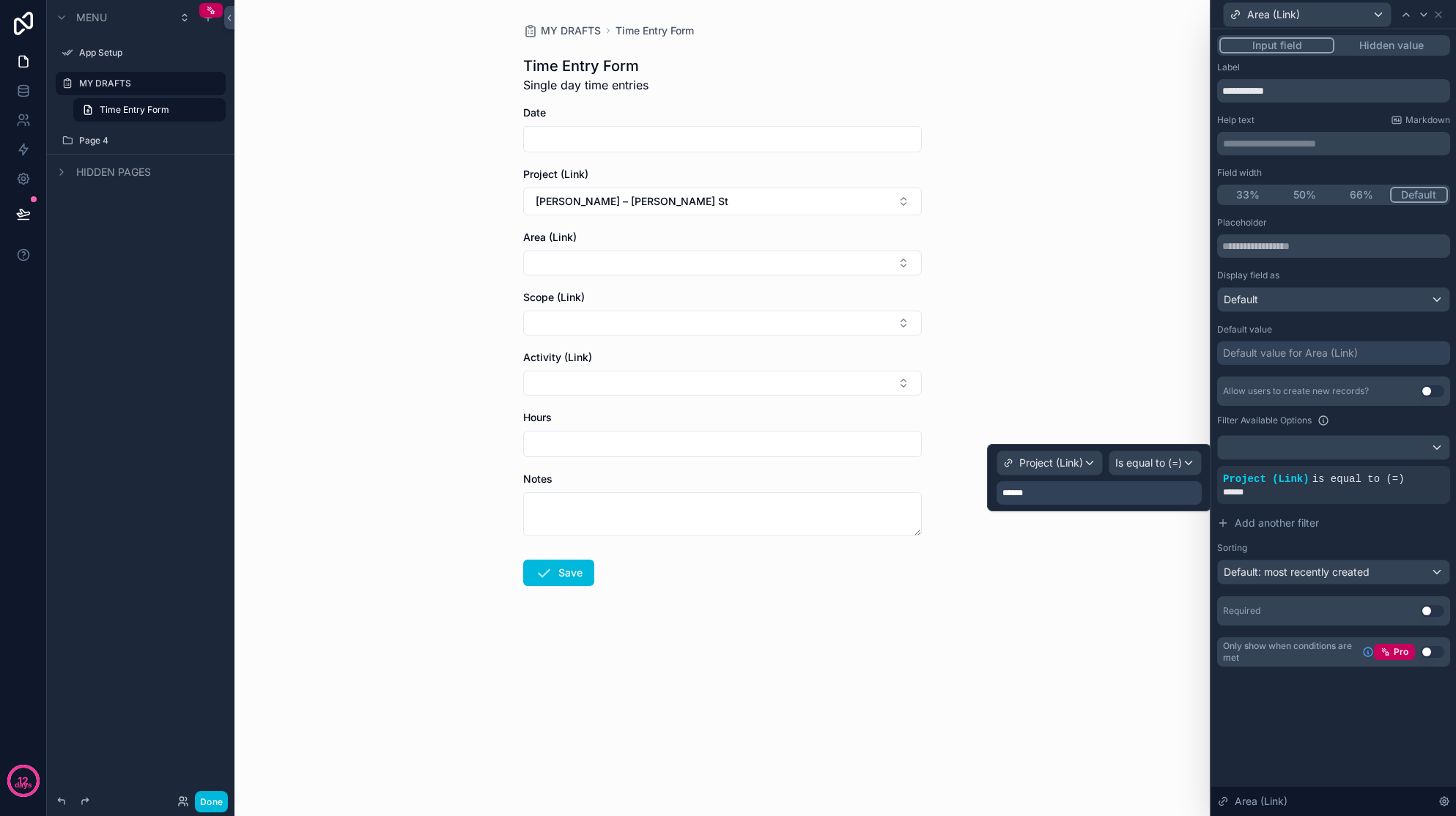
click at [1104, 493] on div "******" at bounding box center [1098, 493] width 205 height 23
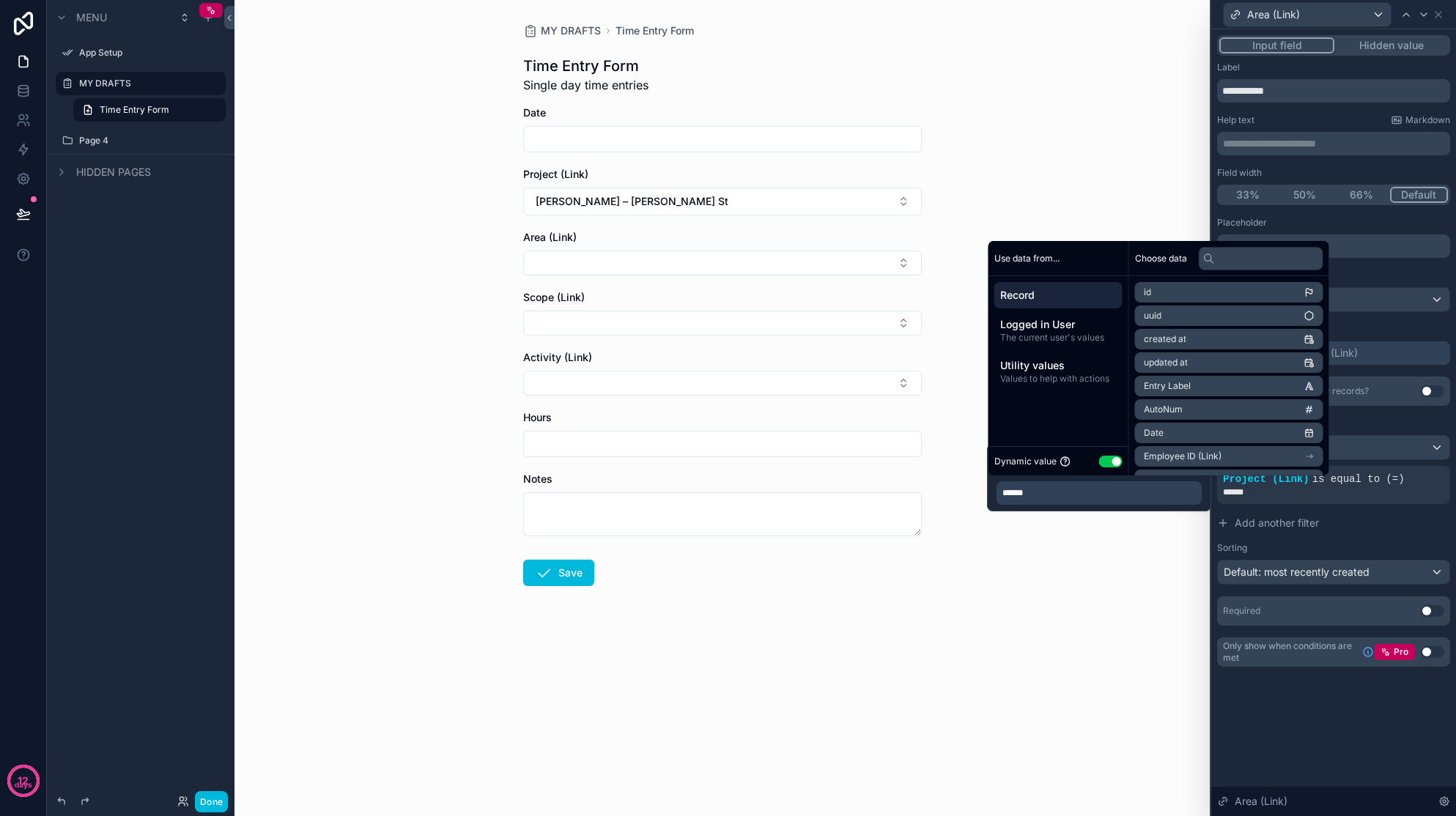
click at [1104, 491] on div "******" at bounding box center [1098, 493] width 205 height 23
click at [1151, 386] on span "Entry Label" at bounding box center [1167, 385] width 47 height 12
click at [1151, 409] on span "AutoNum" at bounding box center [1164, 409] width 38 height 12
click at [1151, 296] on li "id" at bounding box center [1229, 291] width 188 height 20
click at [1151, 315] on li "uuid" at bounding box center [1229, 315] width 188 height 20
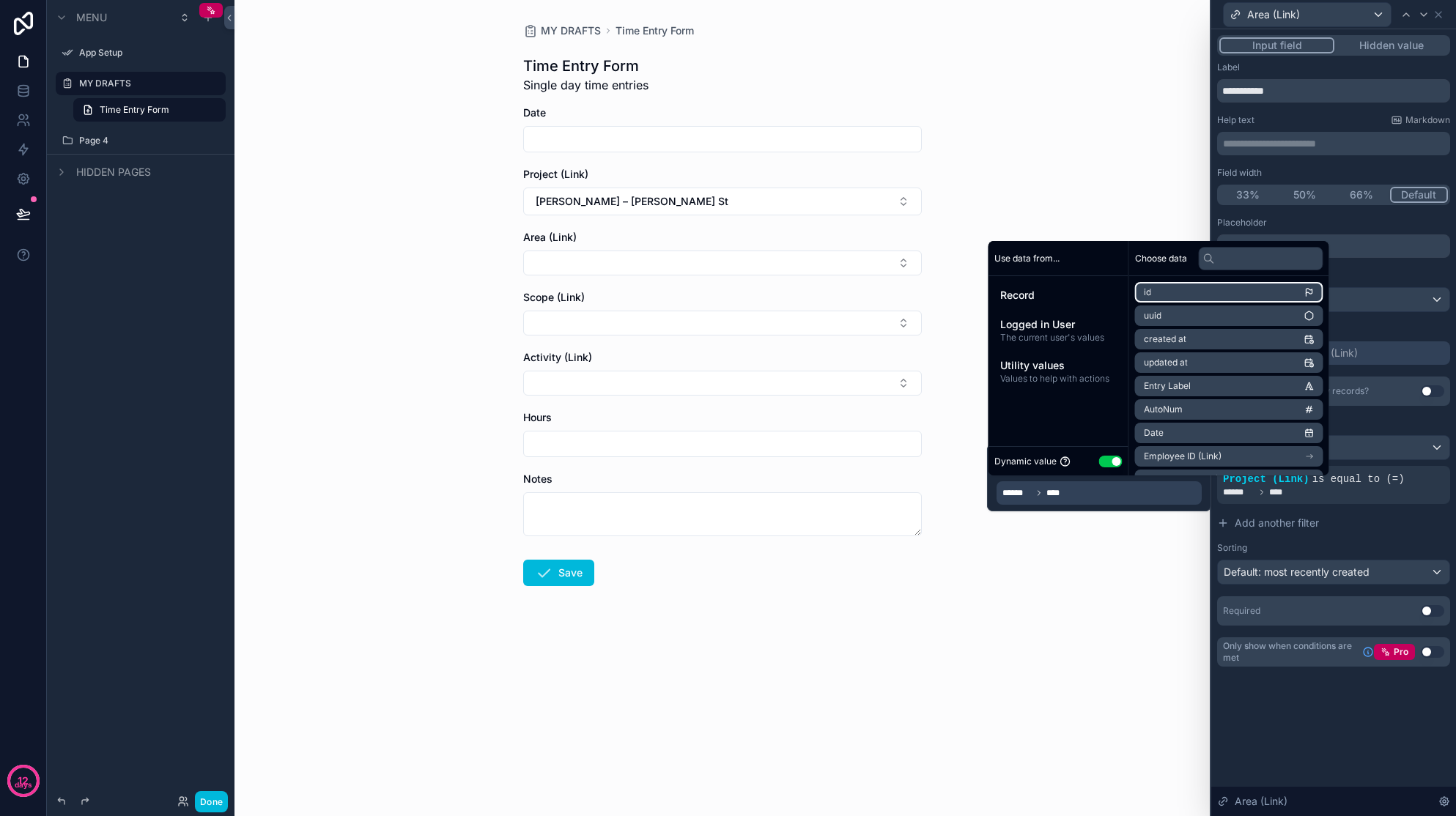
click at [1151, 294] on li "id" at bounding box center [1229, 291] width 188 height 20
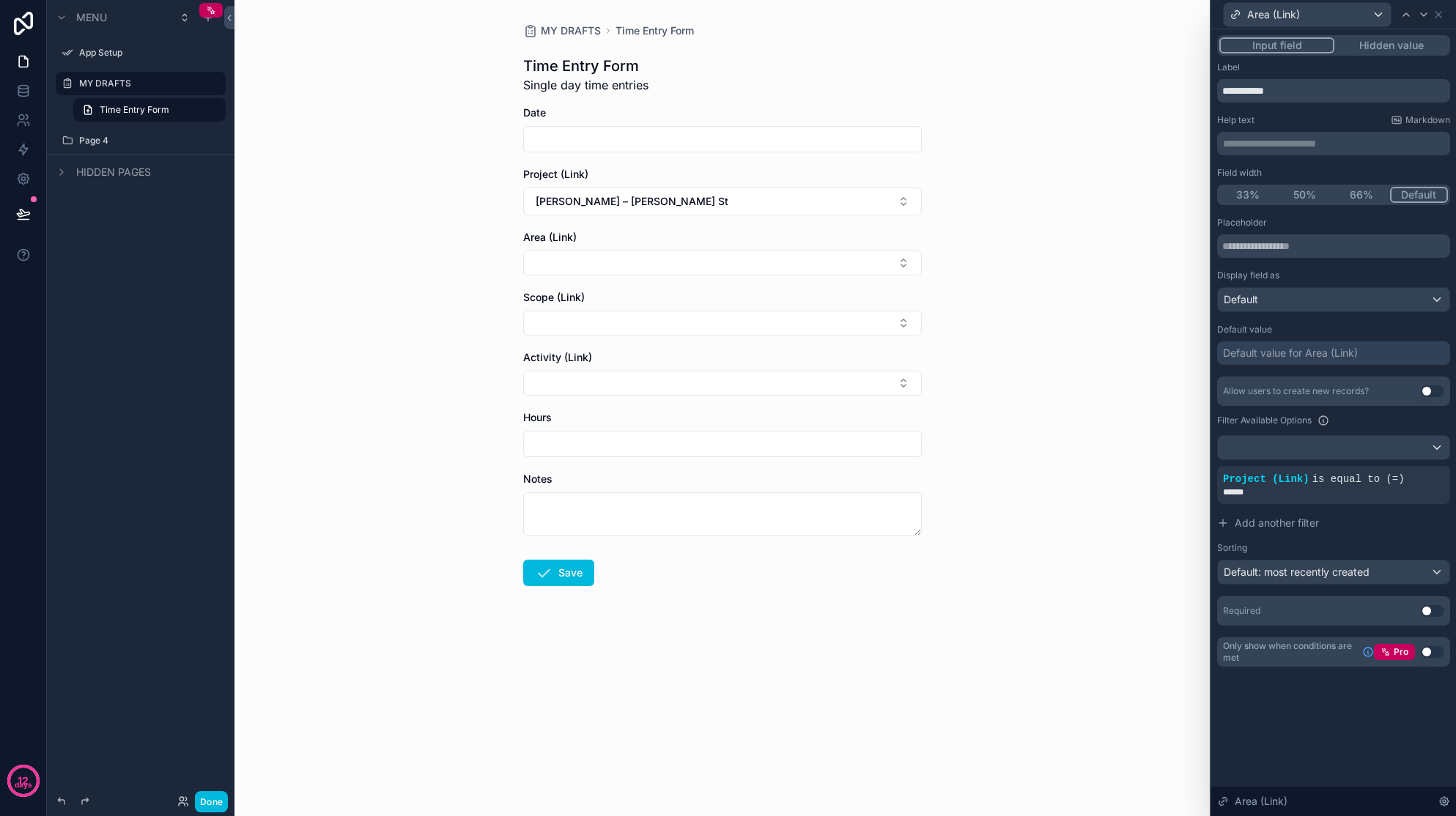
click at [1151, 489] on div "******" at bounding box center [1334, 492] width 221 height 12
click at [1151, 487] on div "******" at bounding box center [1334, 492] width 221 height 12
click at [1151, 475] on span "is equal to (=)" at bounding box center [1359, 479] width 92 height 12
click at [0, 0] on icon at bounding box center [0, 0] width 0 height 0
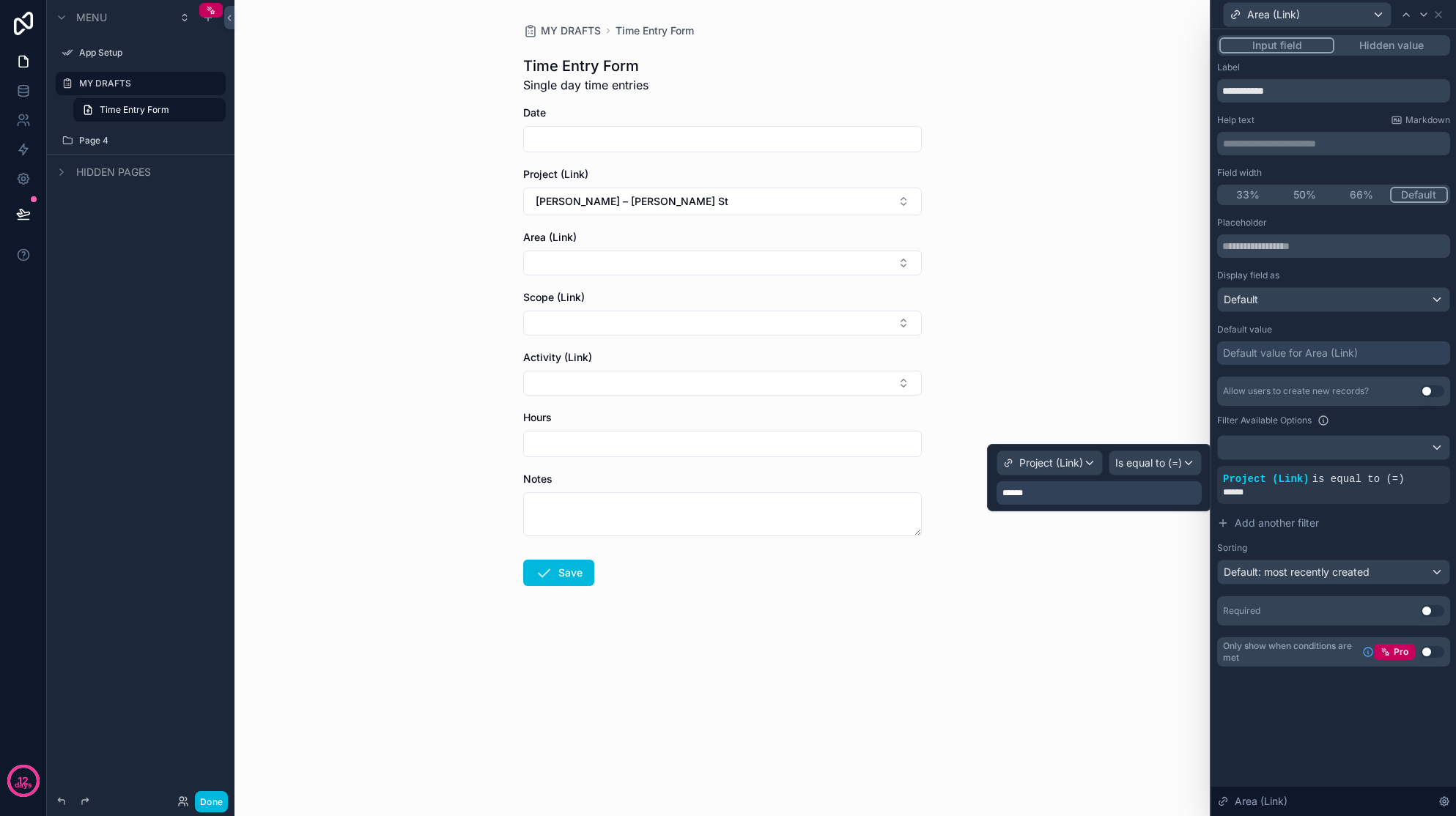
click at [1094, 483] on div "******" at bounding box center [1098, 493] width 205 height 23
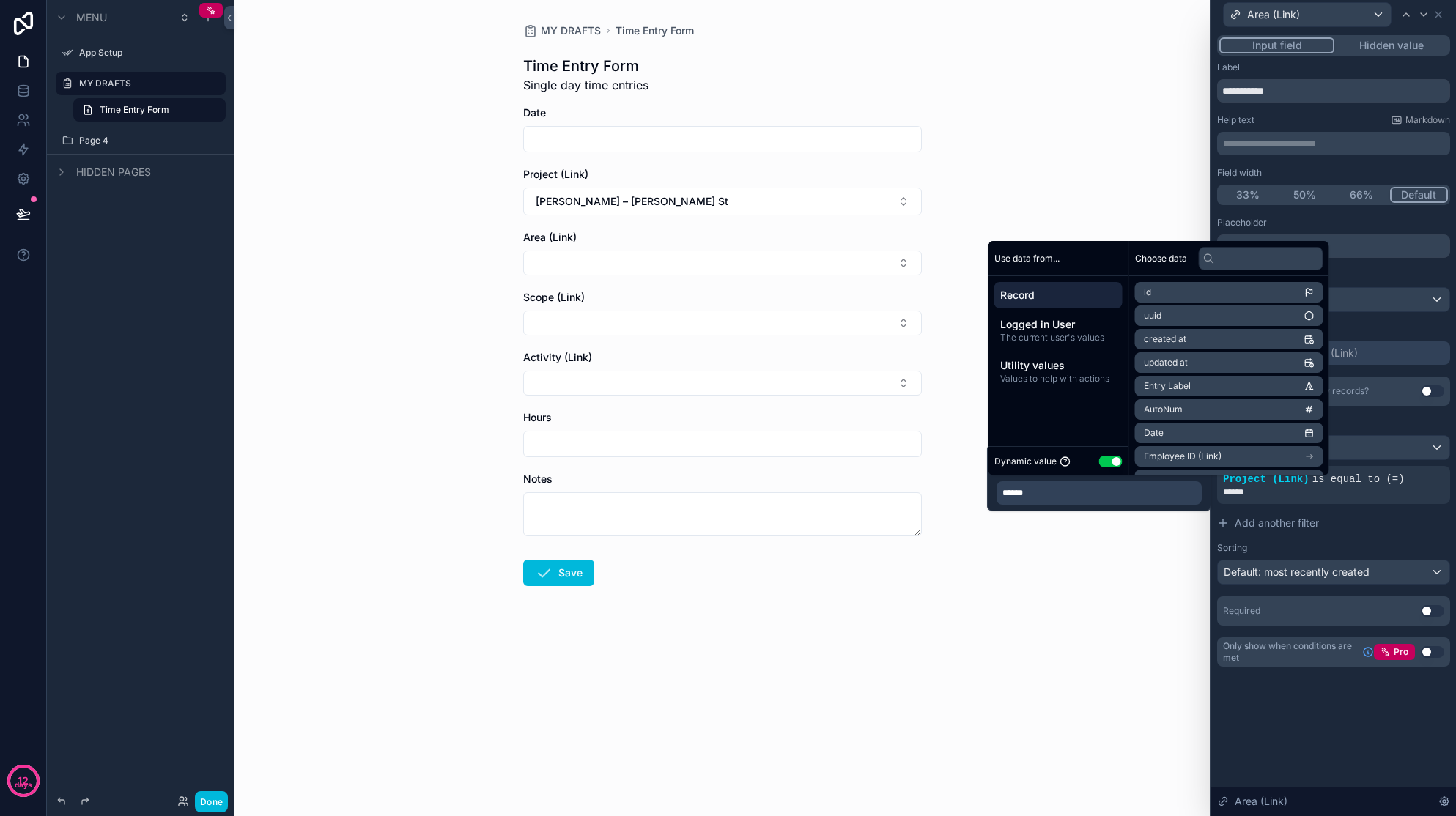
click at [1076, 495] on div "******" at bounding box center [1098, 493] width 205 height 23
click at [1151, 287] on li "id" at bounding box center [1229, 291] width 188 height 20
click at [1151, 310] on li "uuid" at bounding box center [1229, 315] width 188 height 20
click at [1151, 297] on li "id" at bounding box center [1229, 291] width 188 height 20
click at [1151, 361] on li "updated at" at bounding box center [1229, 362] width 188 height 20
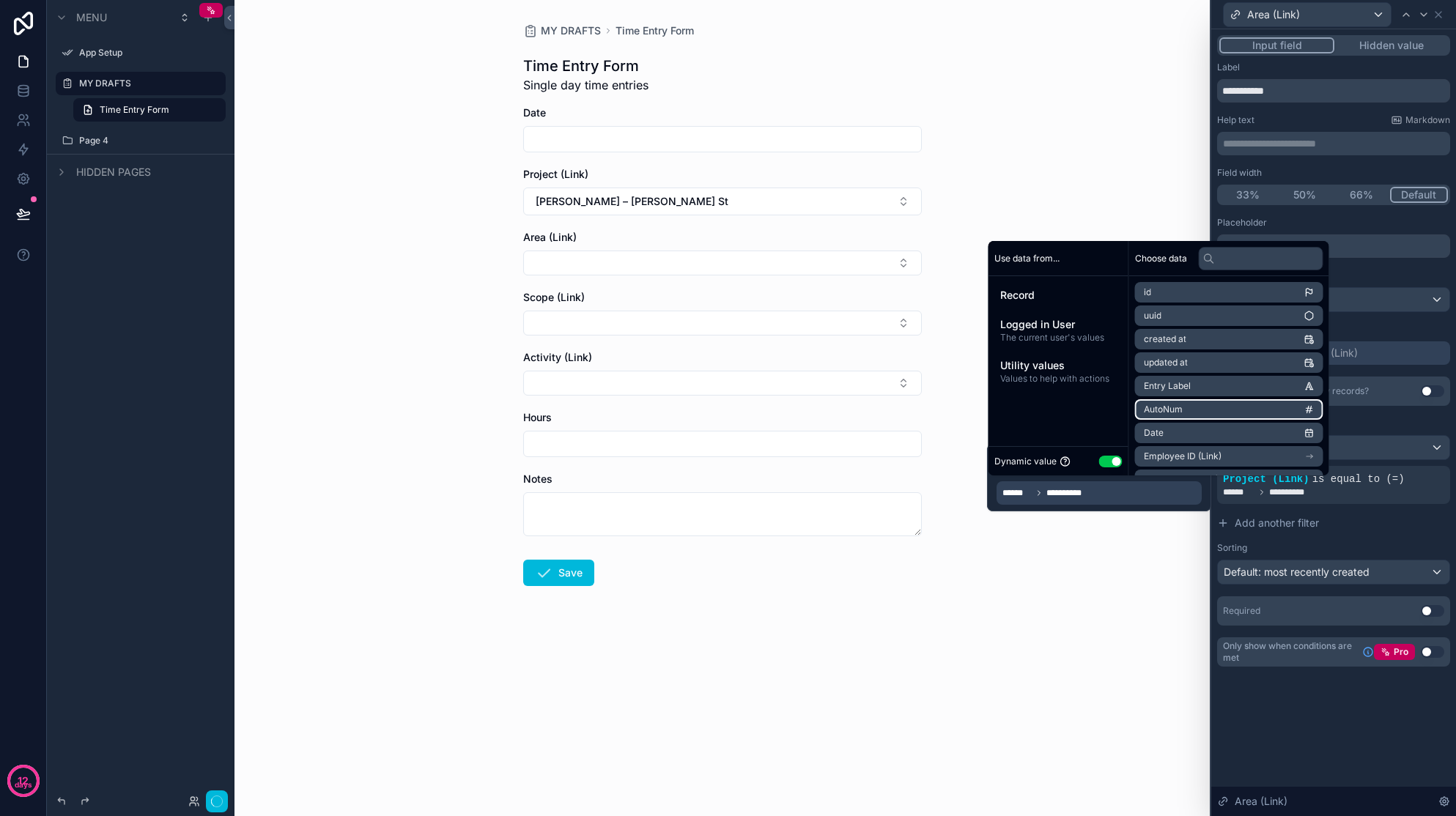
click at [1151, 402] on li "AutoNum" at bounding box center [1229, 408] width 188 height 20
click at [1151, 343] on li "created at" at bounding box center [1229, 338] width 188 height 20
click at [1151, 262] on input "text" at bounding box center [1262, 259] width 125 height 23
type input "***"
click at [1151, 294] on li "Project (Link)" at bounding box center [1229, 291] width 188 height 20
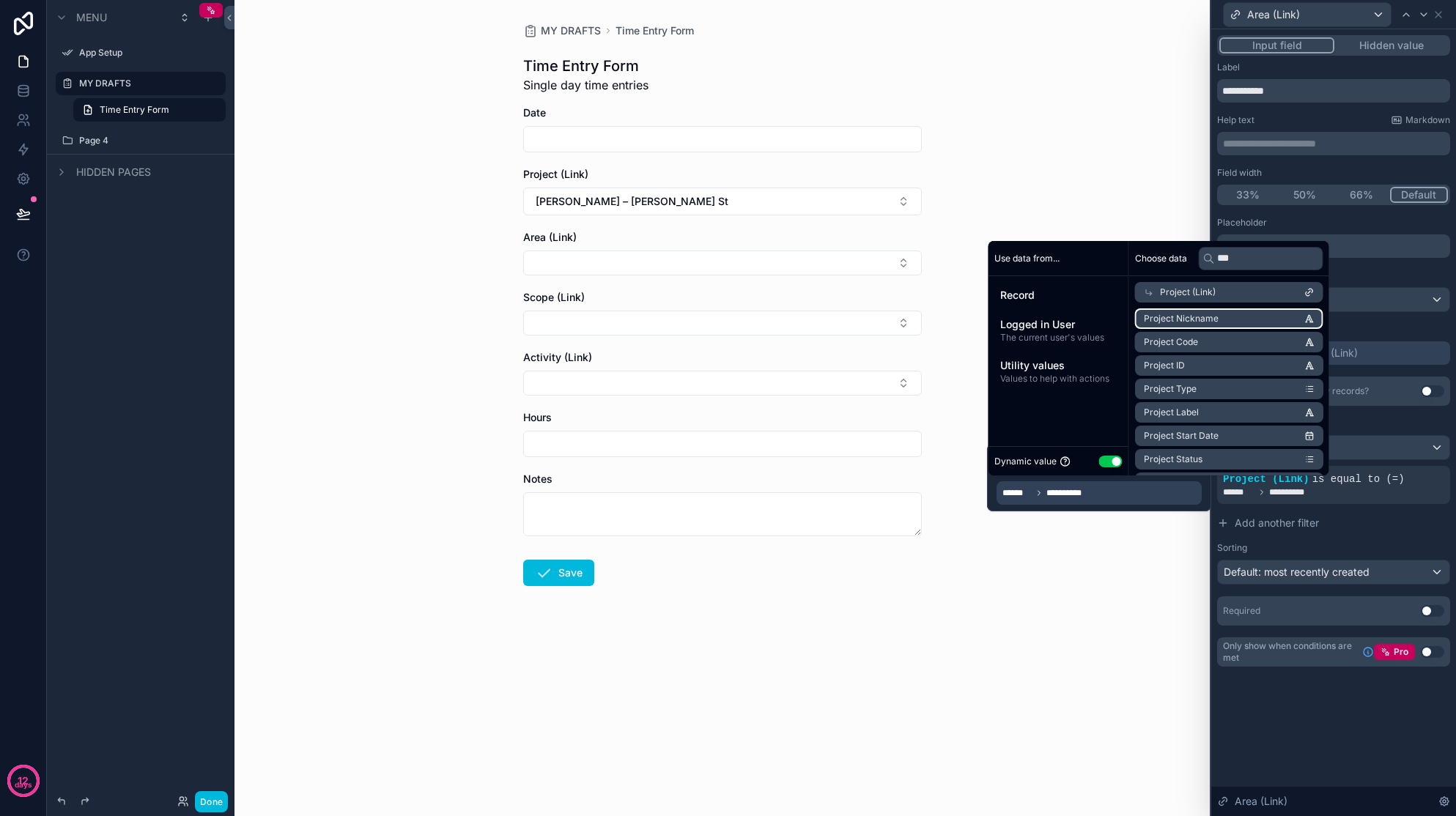
click at [1151, 311] on li "Project Nickname" at bounding box center [1229, 318] width 188 height 20
click at [1142, 623] on div "MY DRAFTS Time Entry Form Time Entry Form Single day time entries Date Project …" at bounding box center [722, 408] width 975 height 816
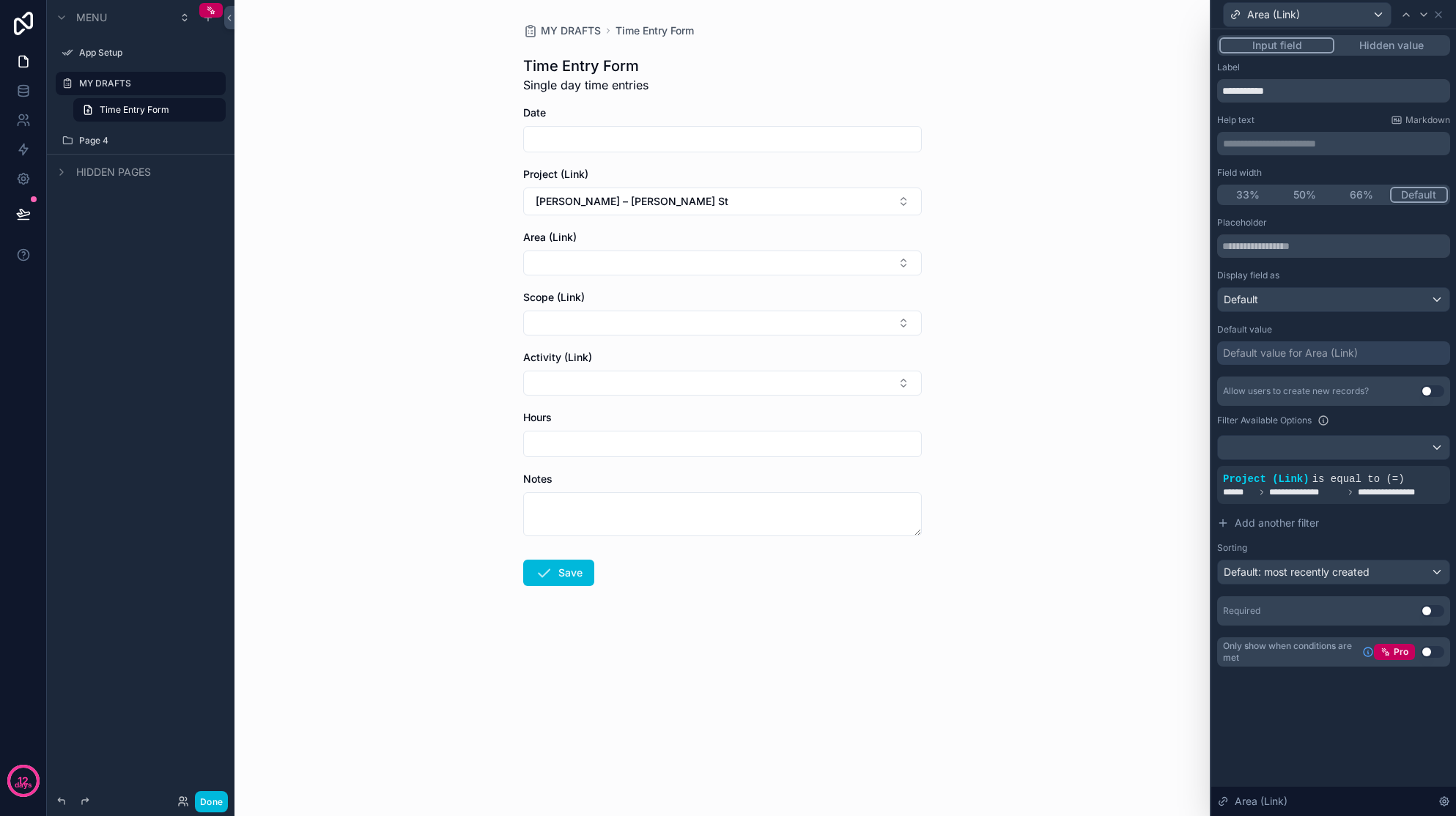
click at [219, 804] on button "Done" at bounding box center [212, 802] width 33 height 21
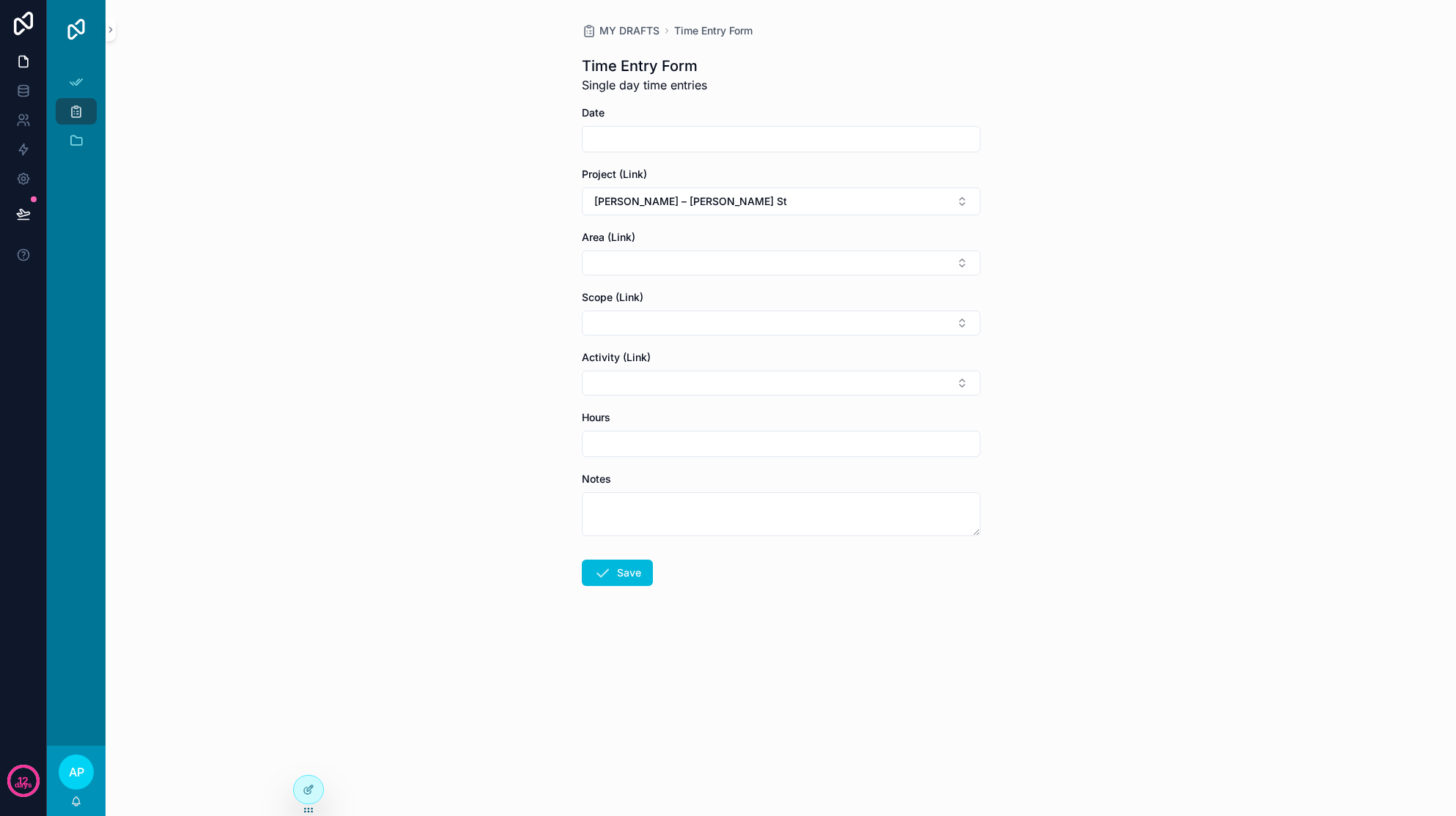
click at [830, 209] on button "[PERSON_NAME] – [PERSON_NAME] St" at bounding box center [781, 201] width 399 height 28
click at [840, 148] on input "scrollable content" at bounding box center [781, 138] width 397 height 20
click at [803, 180] on button "[DATE]" at bounding box center [781, 174] width 58 height 26
type input "*********"
click at [636, 205] on span "[PERSON_NAME] – [PERSON_NAME] St" at bounding box center [690, 201] width 192 height 14
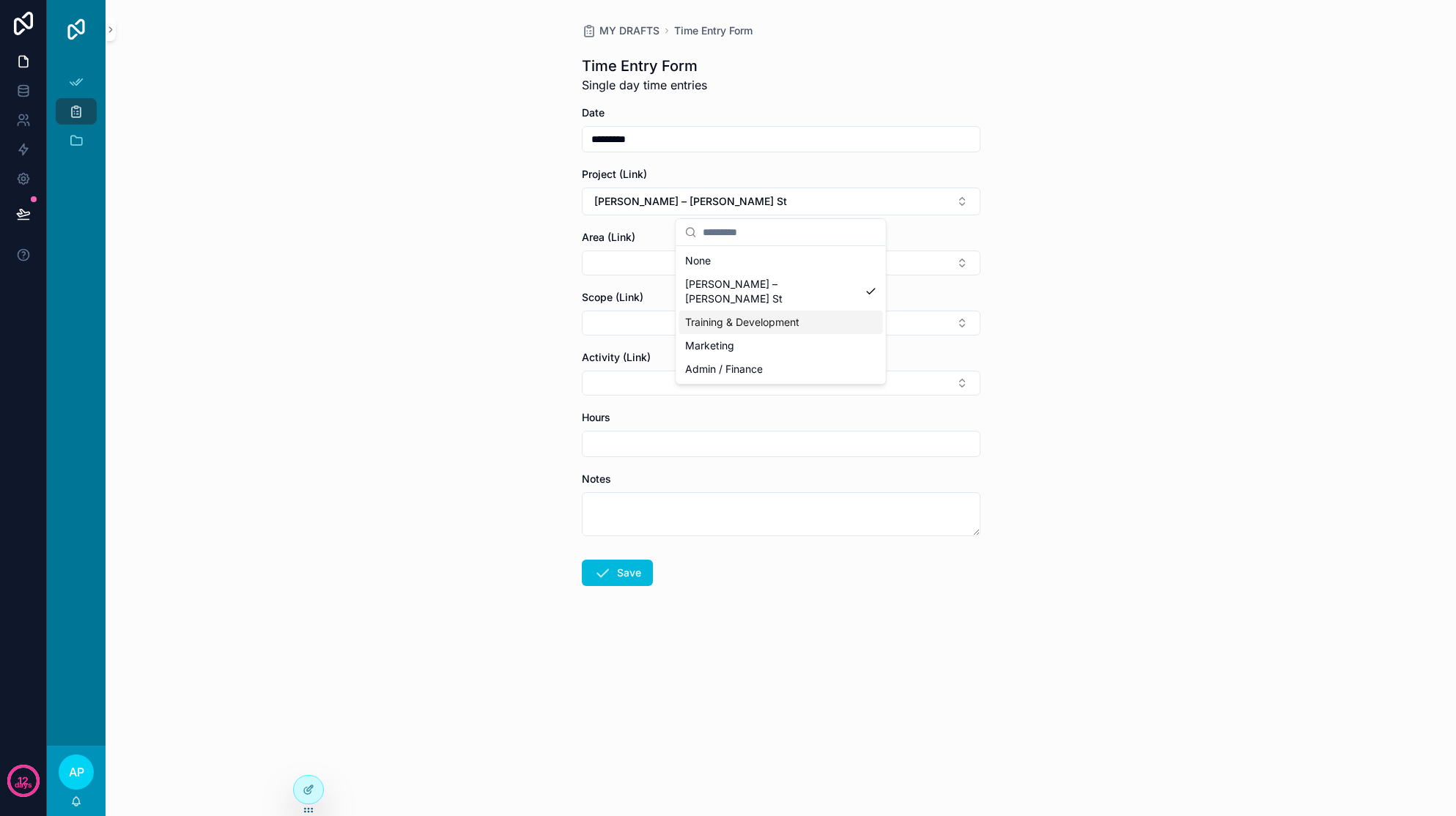
click at [731, 315] on span "Training & Development" at bounding box center [741, 322] width 114 height 14
click at [738, 267] on button "Select Button" at bounding box center [781, 263] width 399 height 25
click at [966, 322] on button "Select Button" at bounding box center [781, 323] width 399 height 25
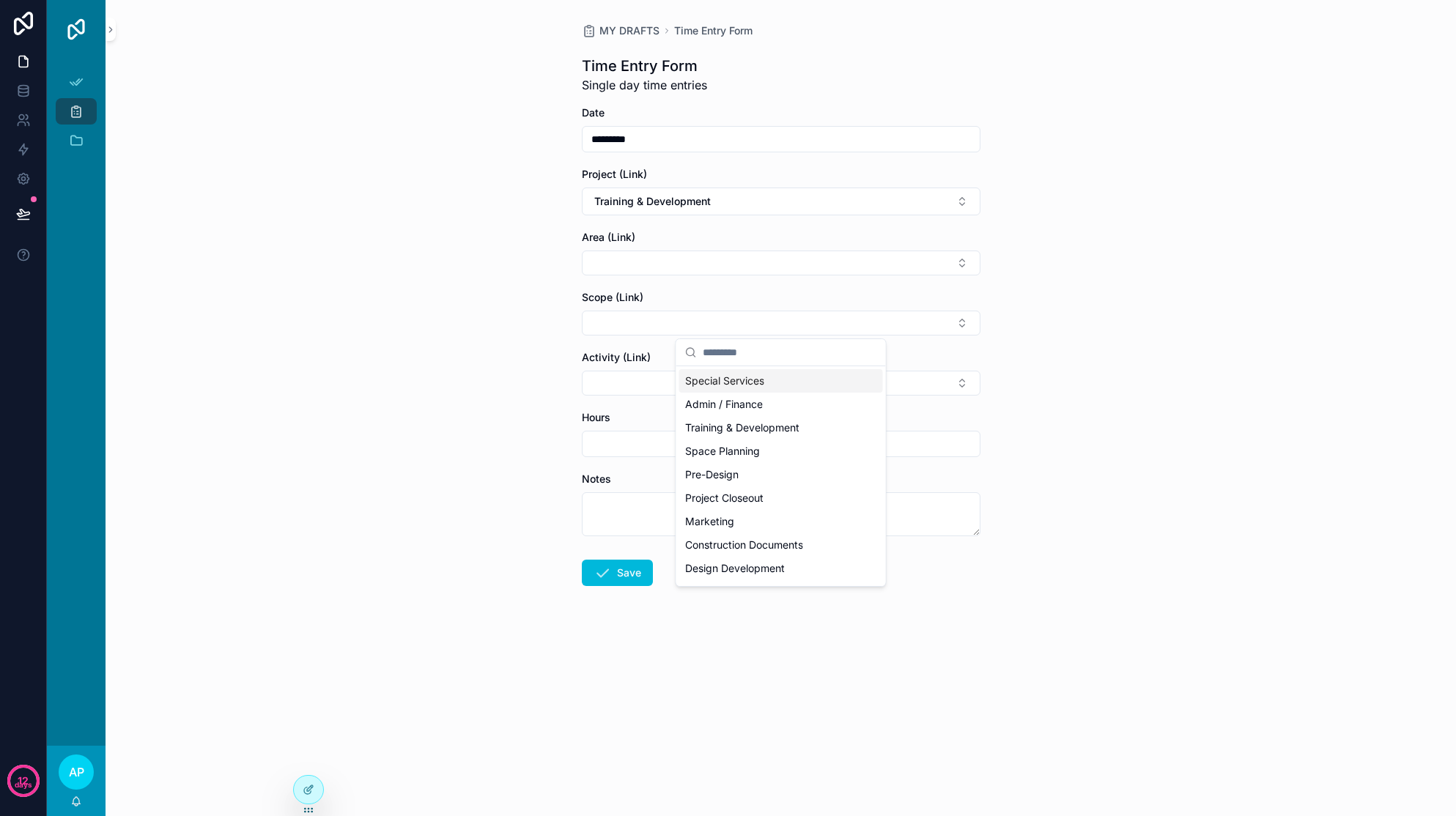
click at [1148, 309] on div "MY DRAFTS Time Entry Form Time Entry Form Single day time entries Date ********…" at bounding box center [781, 408] width 1350 height 816
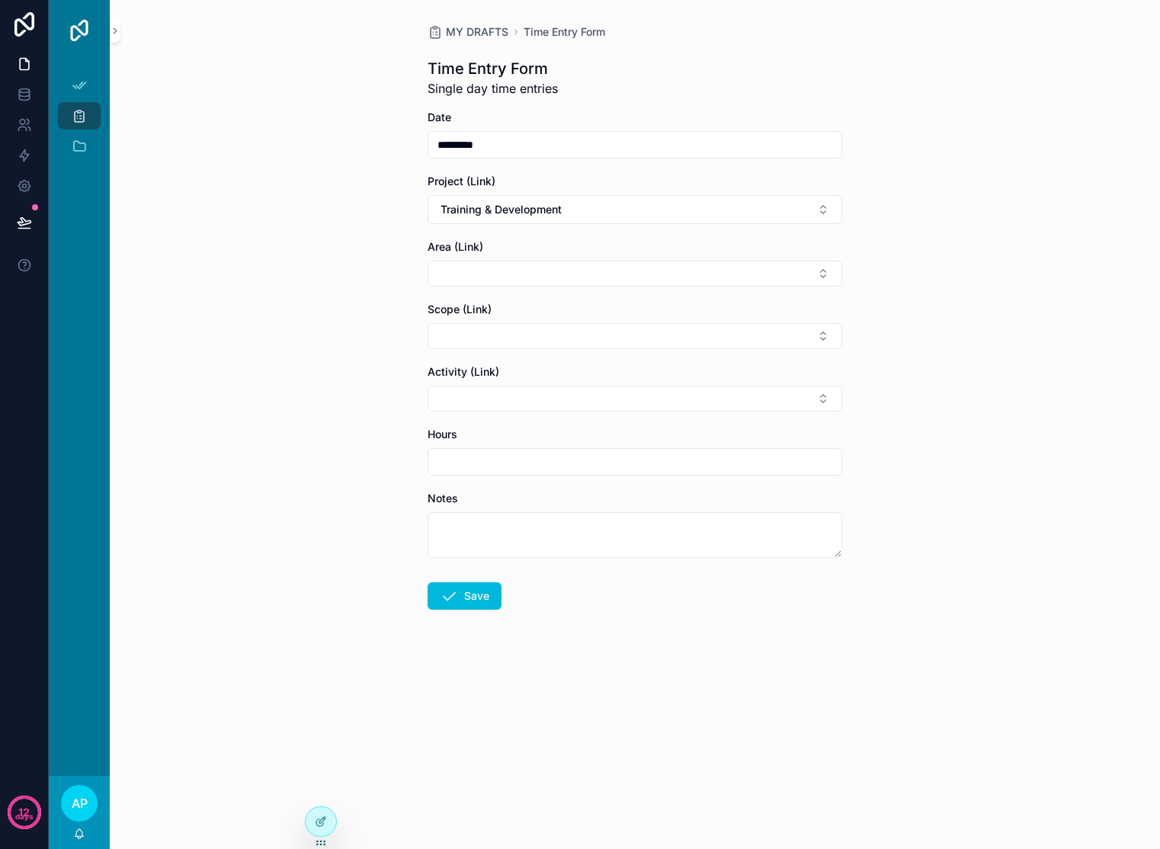
click at [310, 825] on div at bounding box center [321, 821] width 30 height 29
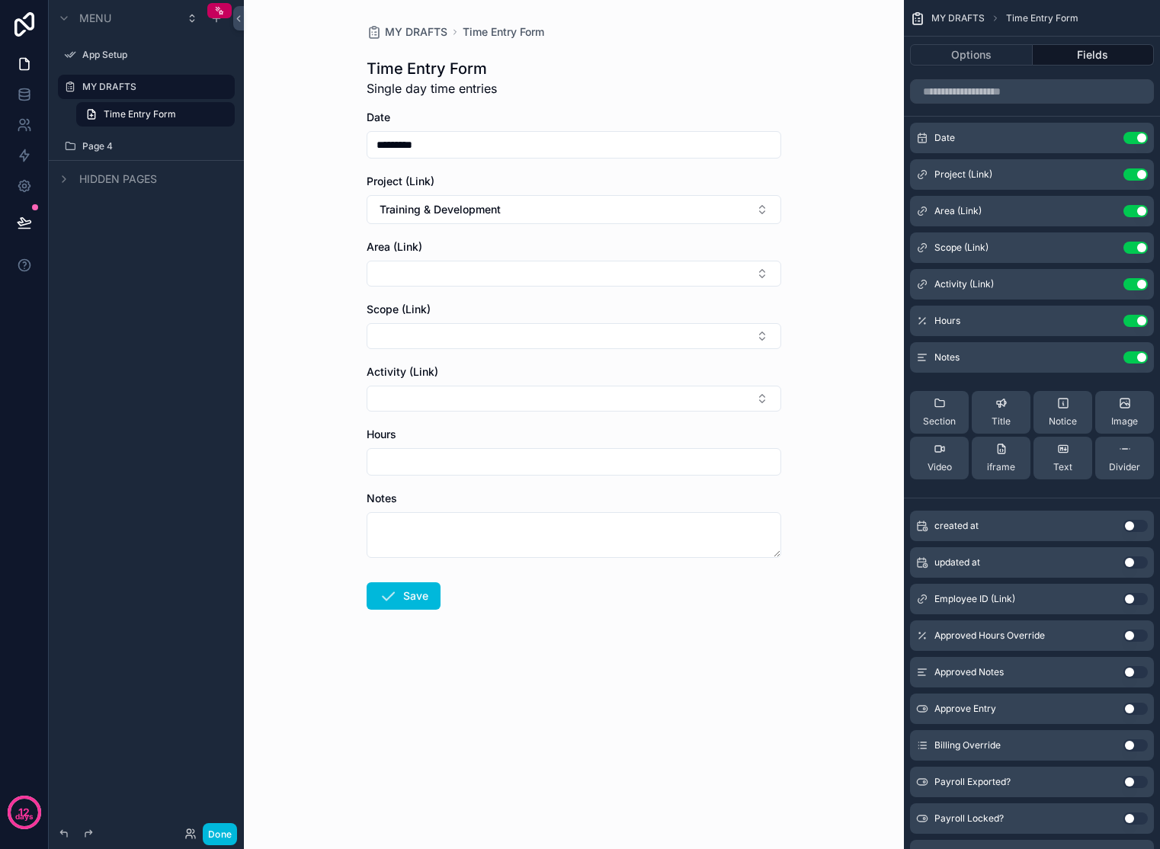
click at [0, 0] on icon "scrollable content" at bounding box center [0, 0] width 0 height 0
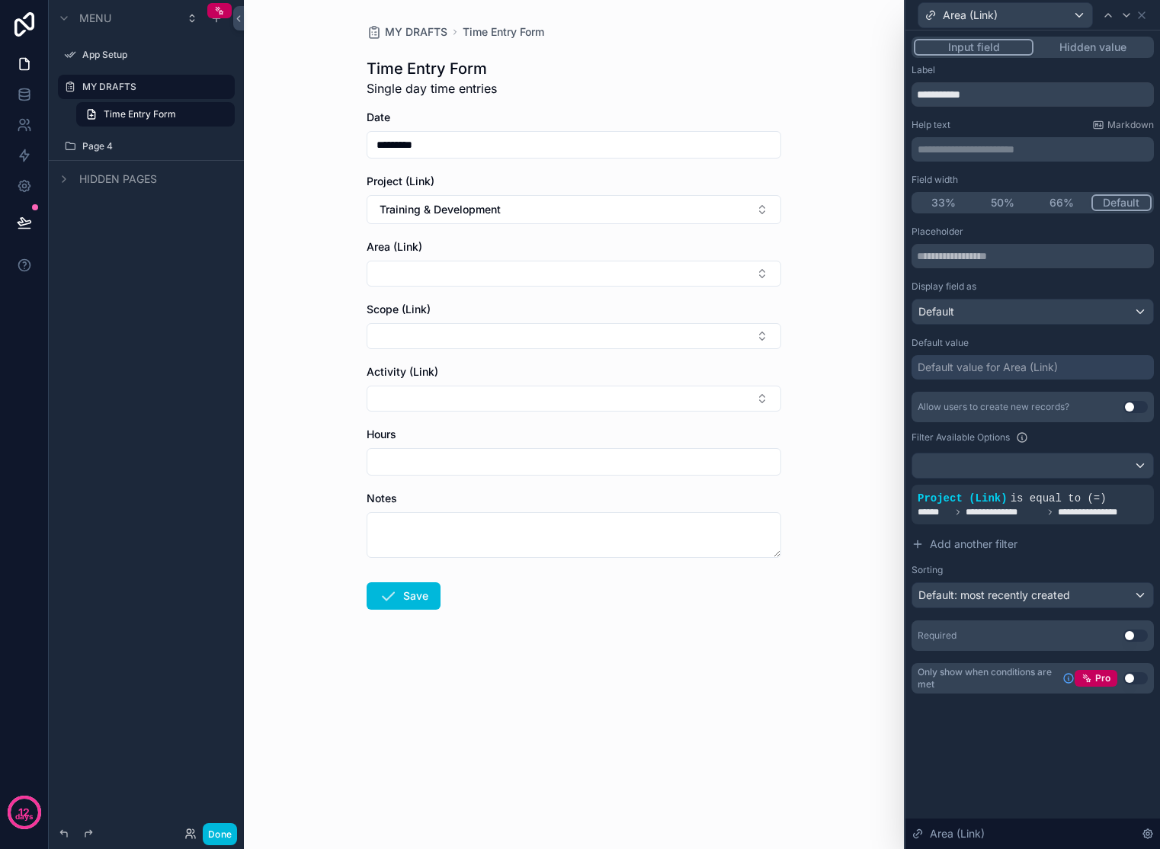
click at [1096, 509] on span "**********" at bounding box center [1102, 512] width 88 height 12
click at [0, 0] on icon at bounding box center [0, 0] width 0 height 0
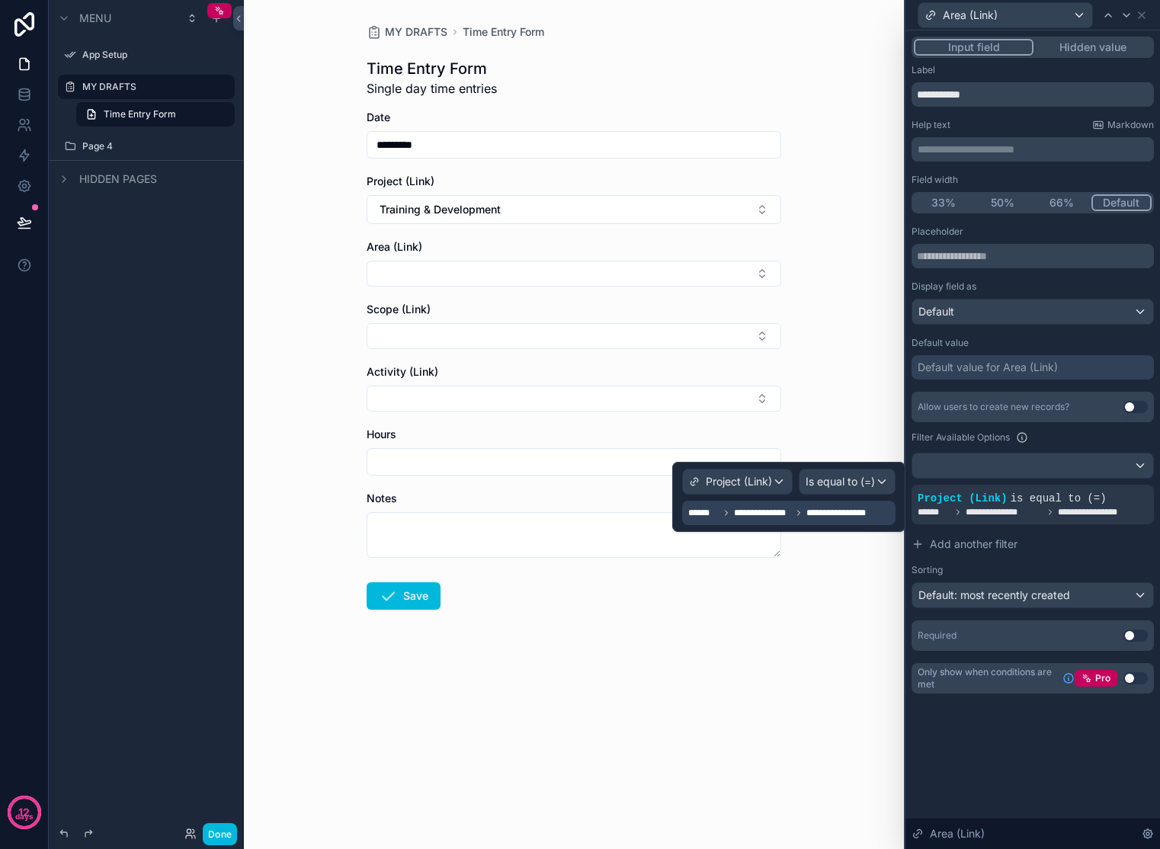
click at [825, 514] on span "**********" at bounding box center [844, 513] width 76 height 12
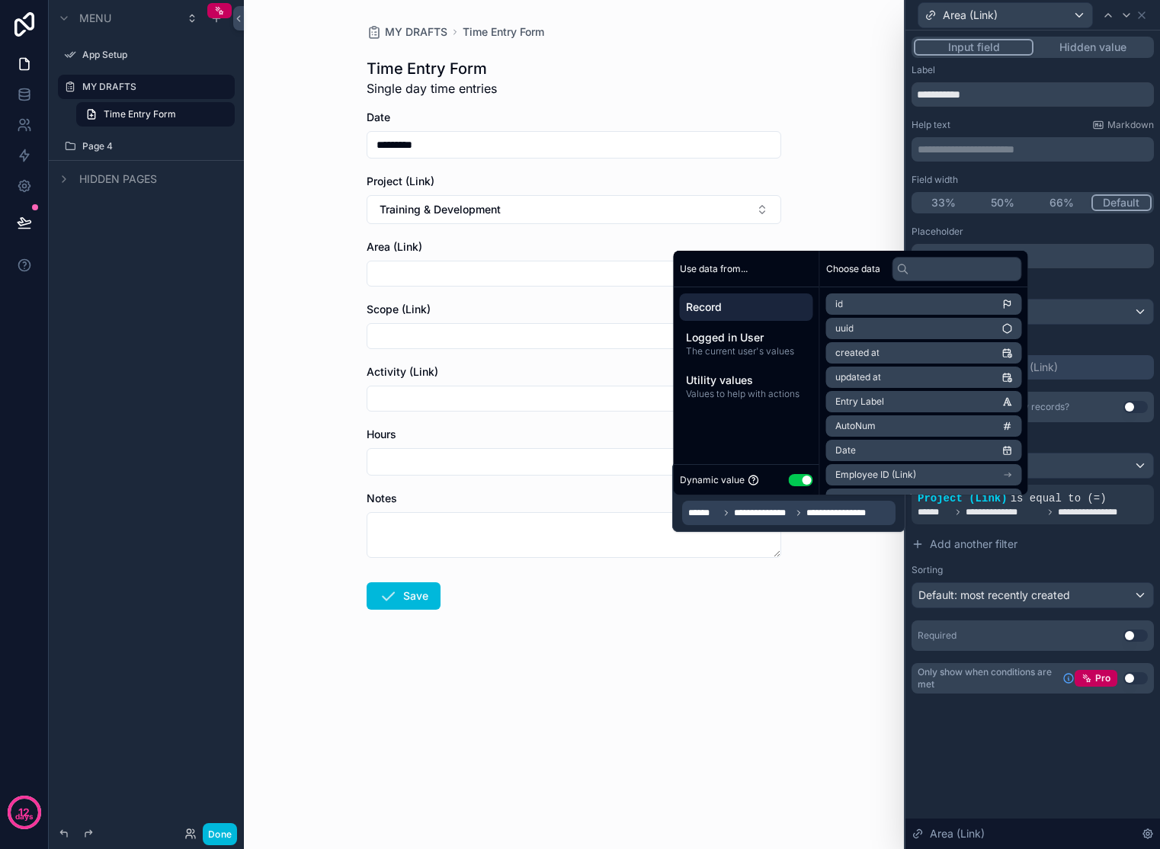
click at [748, 312] on span "Record" at bounding box center [746, 306] width 121 height 15
click at [933, 261] on input "text" at bounding box center [957, 269] width 130 height 24
type input "***"
click at [877, 306] on span "Project (Link)" at bounding box center [864, 304] width 58 height 12
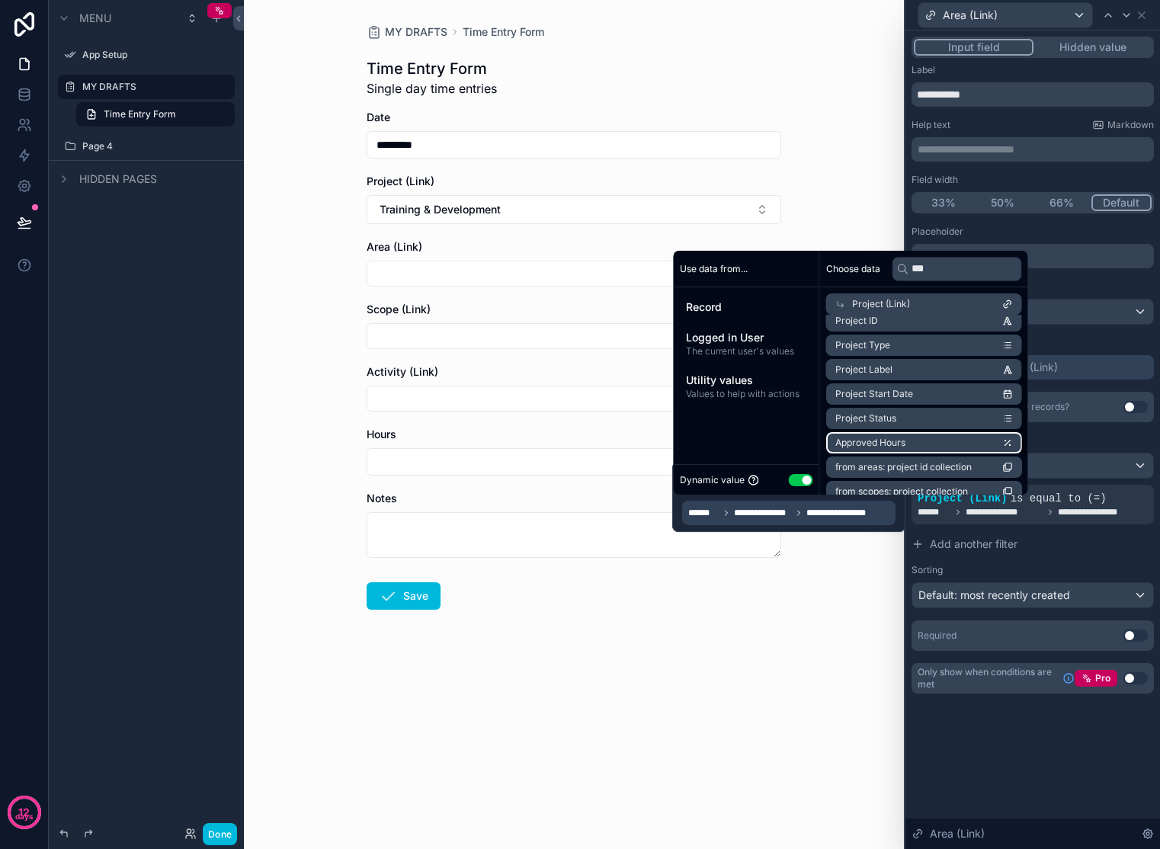
scroll to position [50, 0]
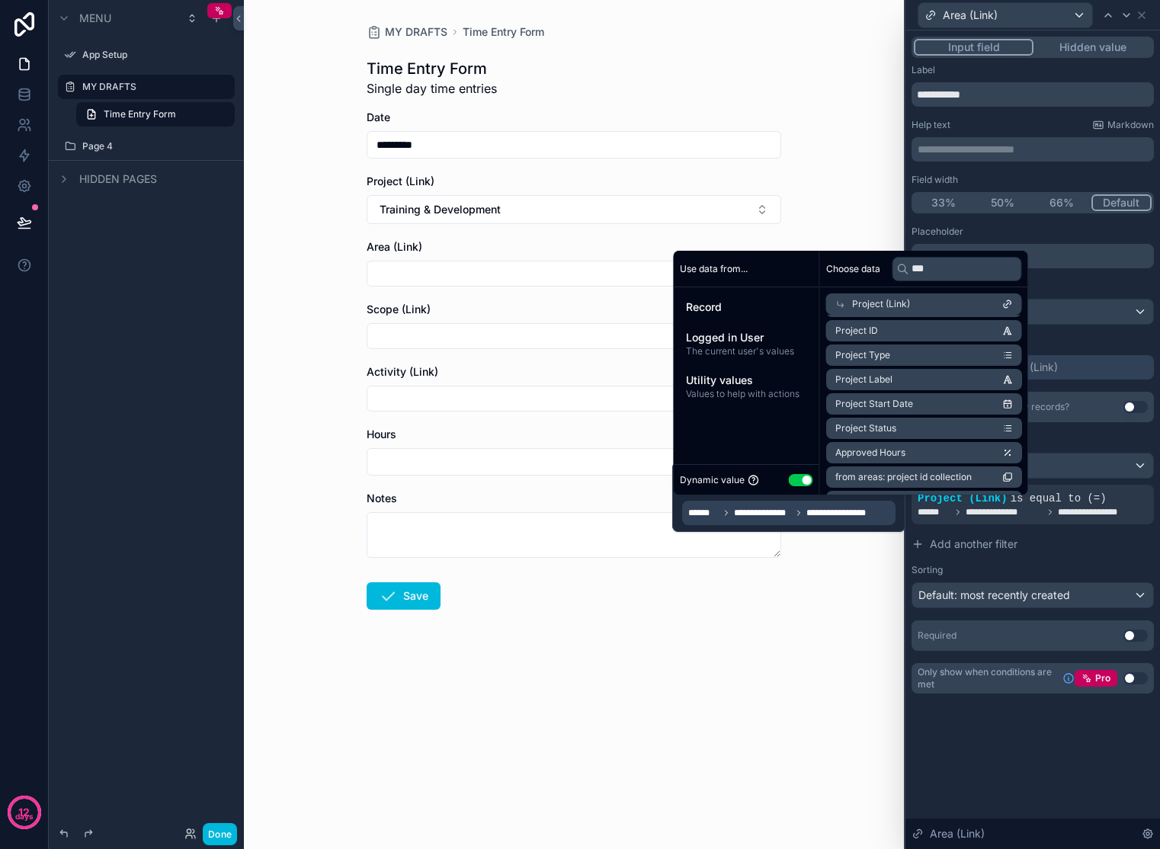
click at [722, 304] on span "Record" at bounding box center [746, 306] width 121 height 15
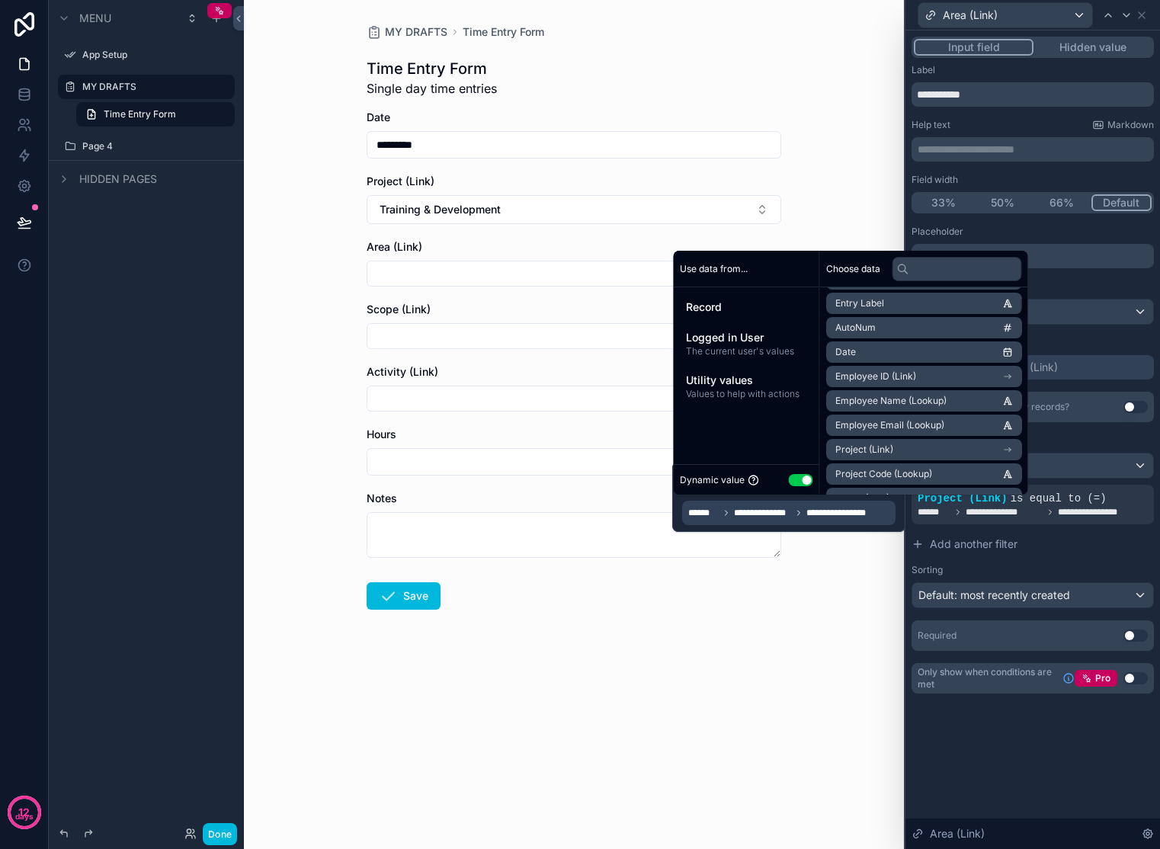
scroll to position [108, 0]
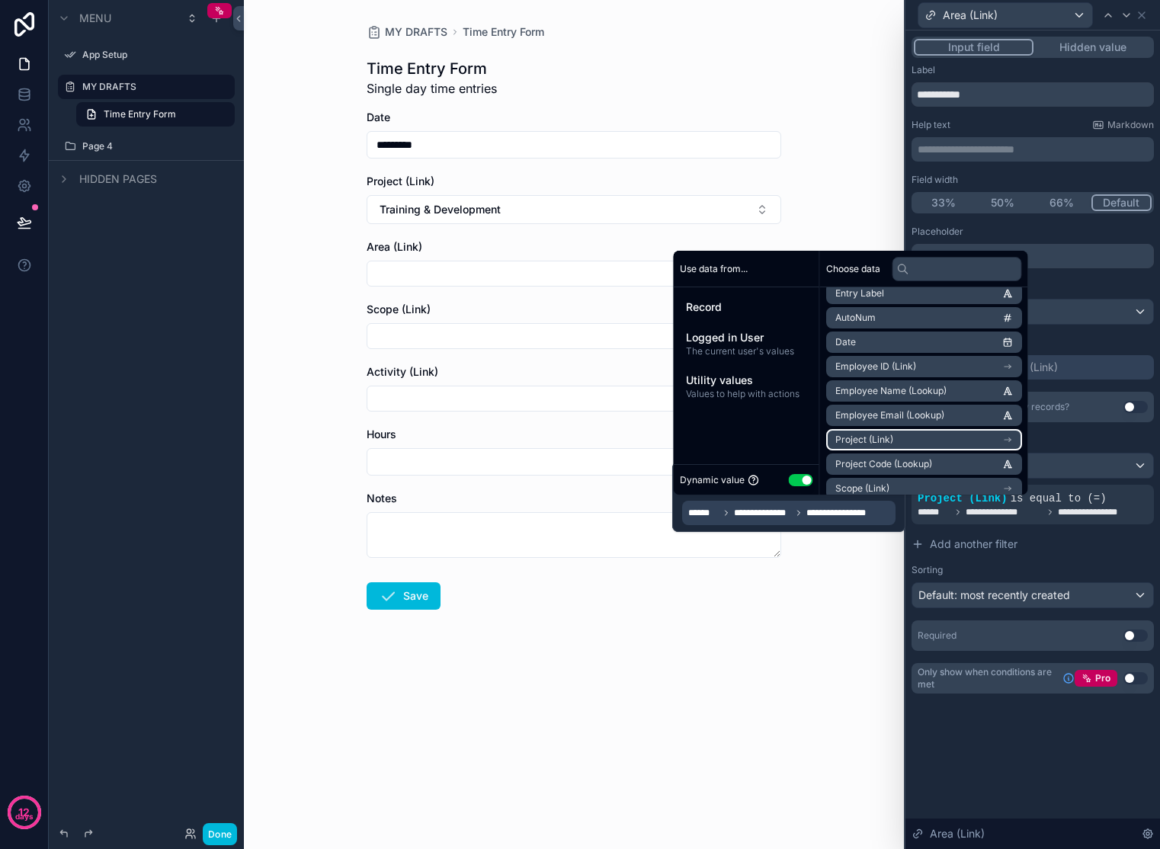
click at [977, 442] on li "Project (Link)" at bounding box center [924, 439] width 196 height 21
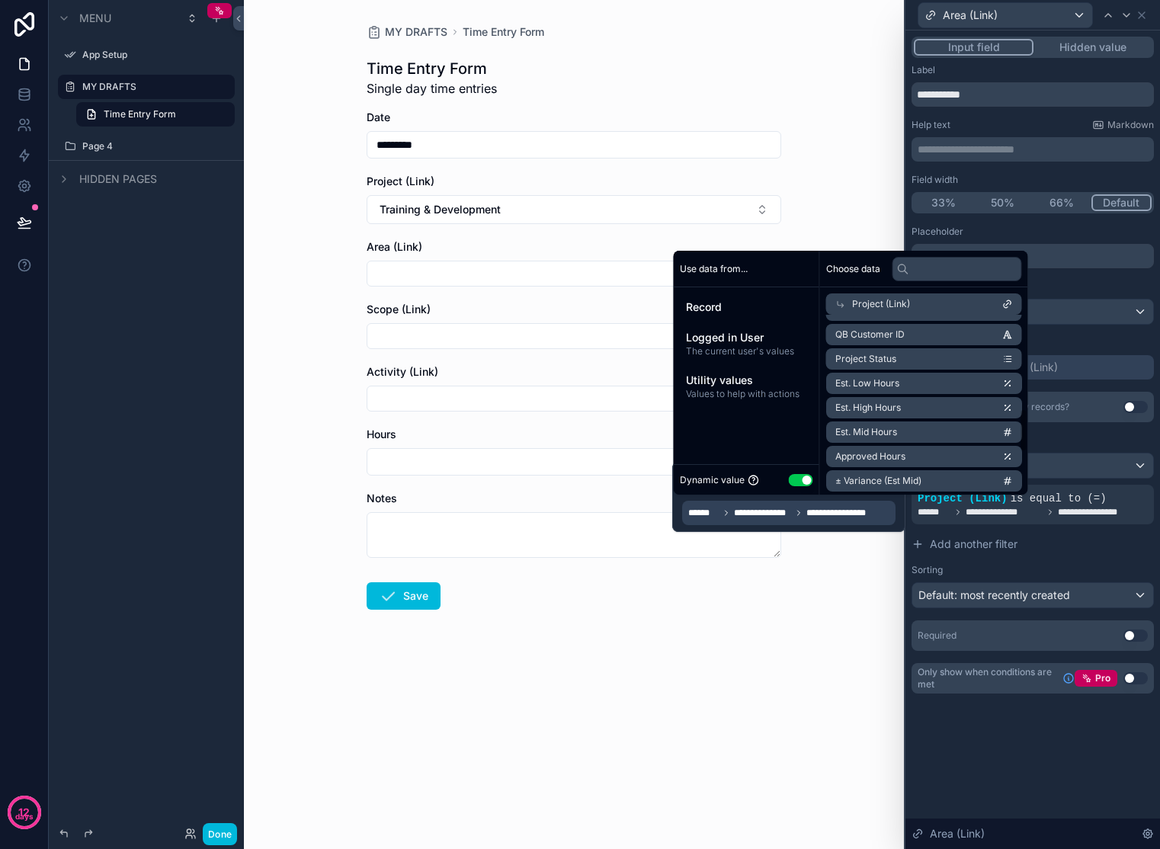
scroll to position [396, 0]
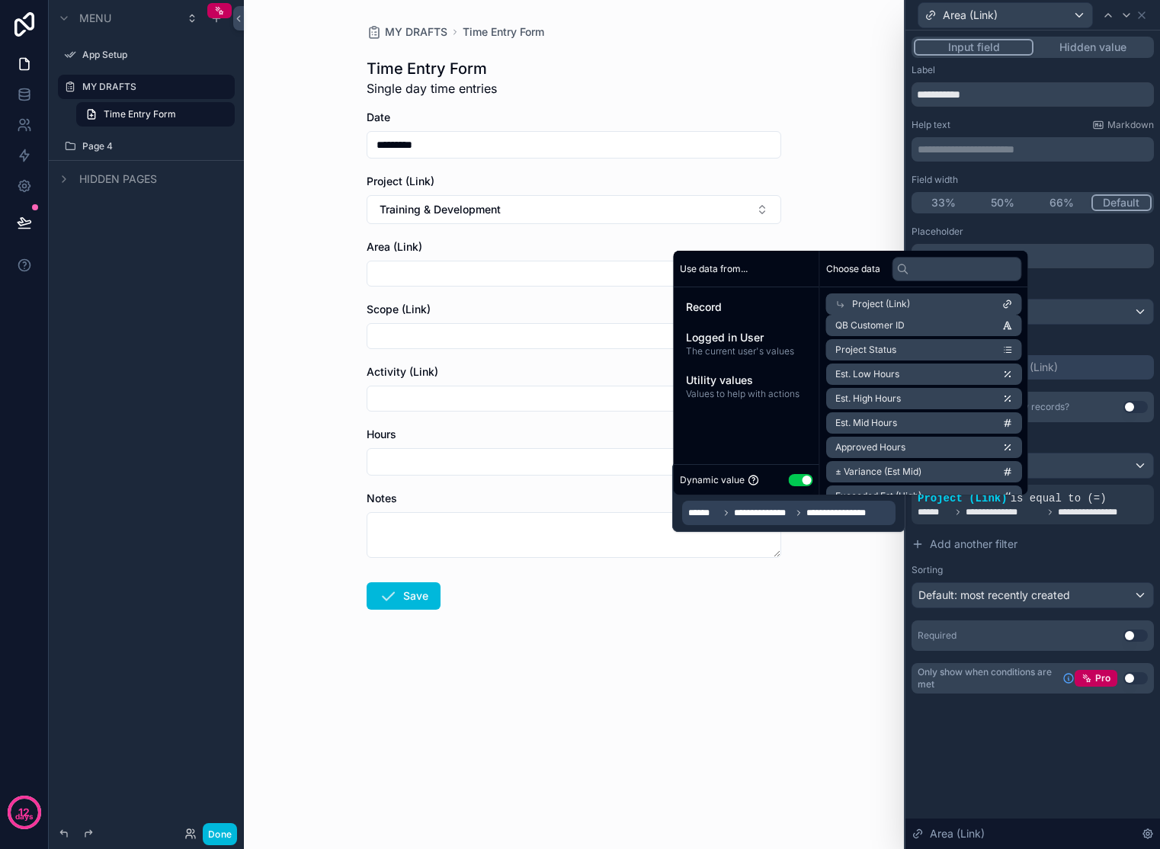
click at [925, 277] on input "text" at bounding box center [957, 269] width 130 height 24
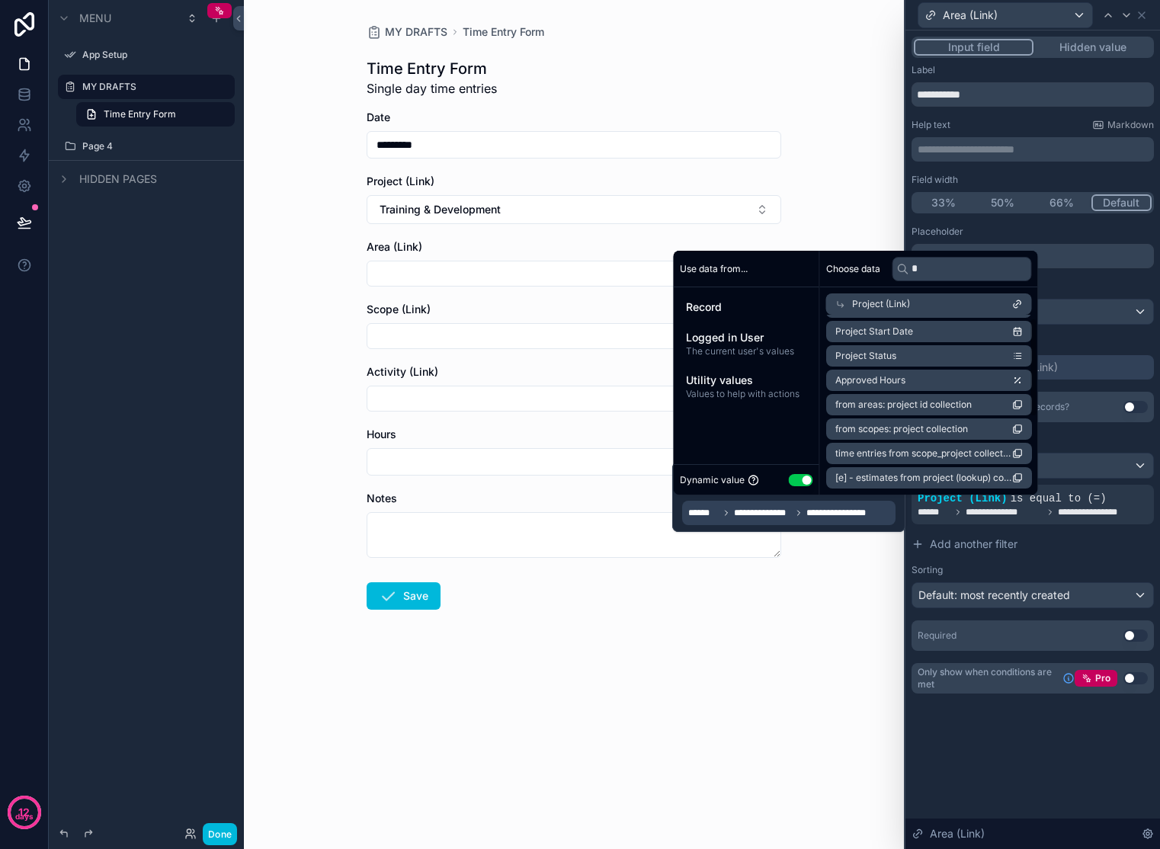
scroll to position [6, 0]
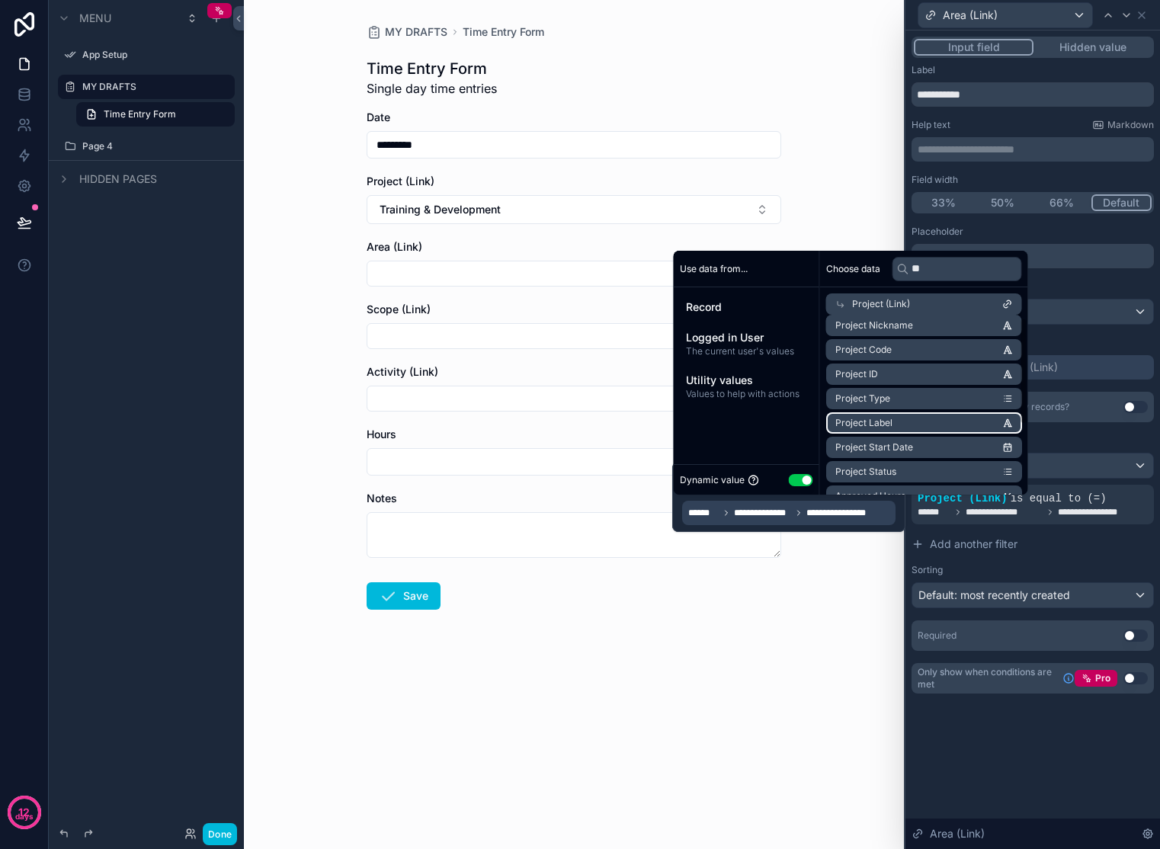
type input "**"
click at [913, 425] on li "Project Label" at bounding box center [924, 422] width 196 height 21
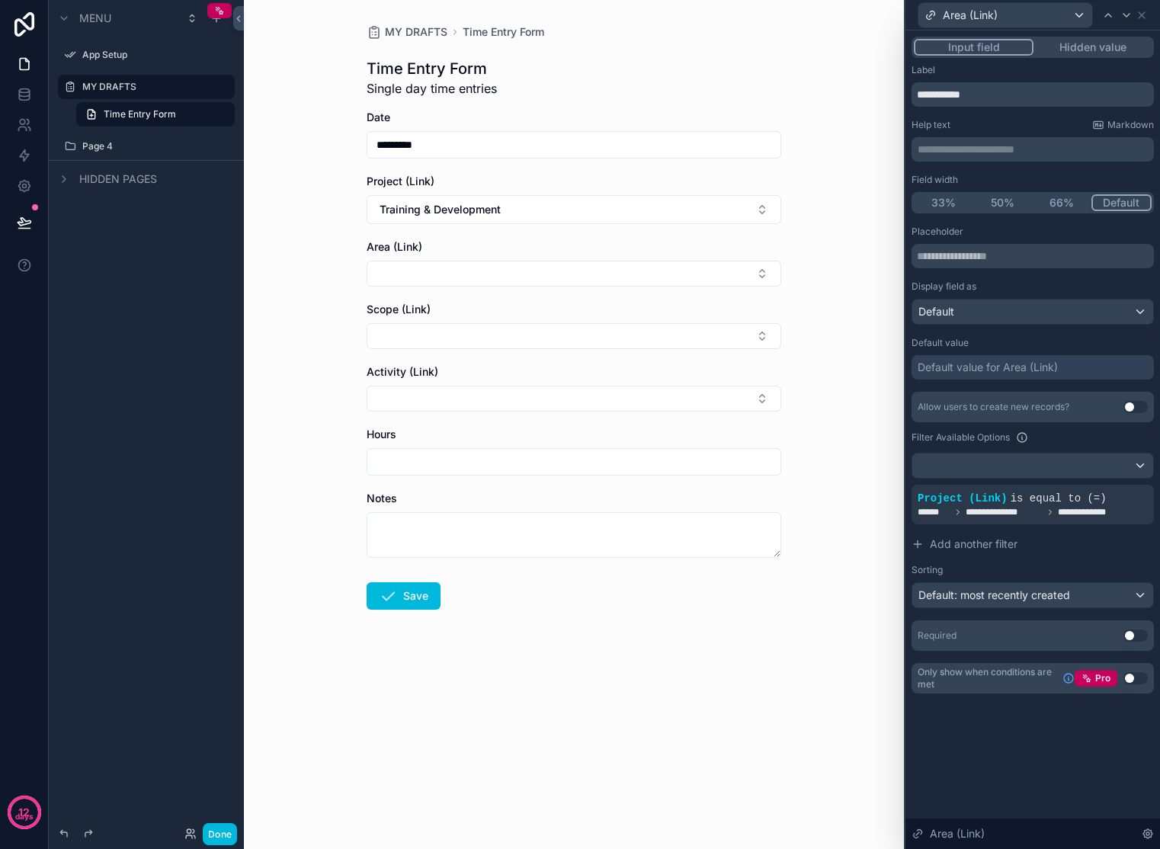
click at [214, 830] on button "Done" at bounding box center [220, 834] width 34 height 22
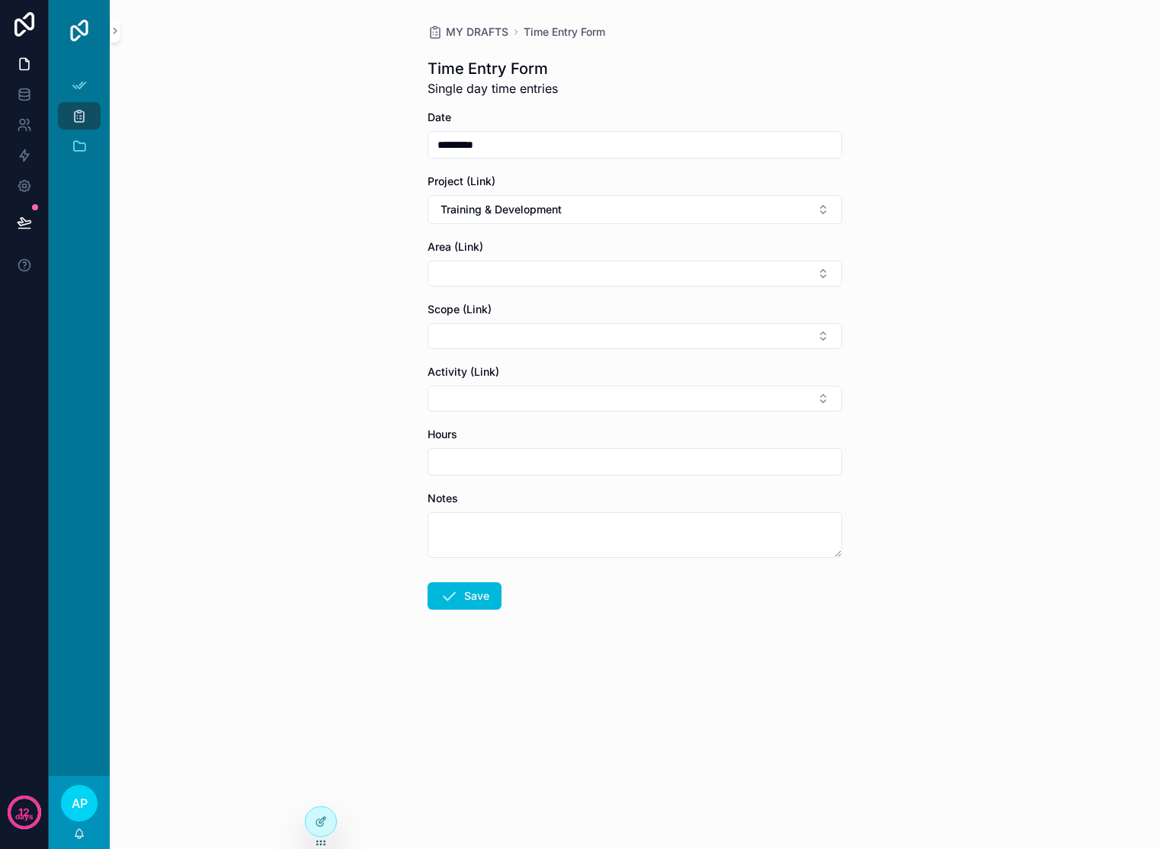
click at [575, 287] on form "Date ********* Project (Link) Training & Development Area (Link) Scope (Link) A…" at bounding box center [634, 408] width 415 height 597
click at [578, 280] on button "Select Button" at bounding box center [634, 274] width 415 height 26
click at [603, 213] on button "Training & Development" at bounding box center [634, 209] width 415 height 29
click at [583, 266] on div "None" at bounding box center [635, 271] width 212 height 24
click at [585, 264] on button "Select Button" at bounding box center [634, 271] width 415 height 26
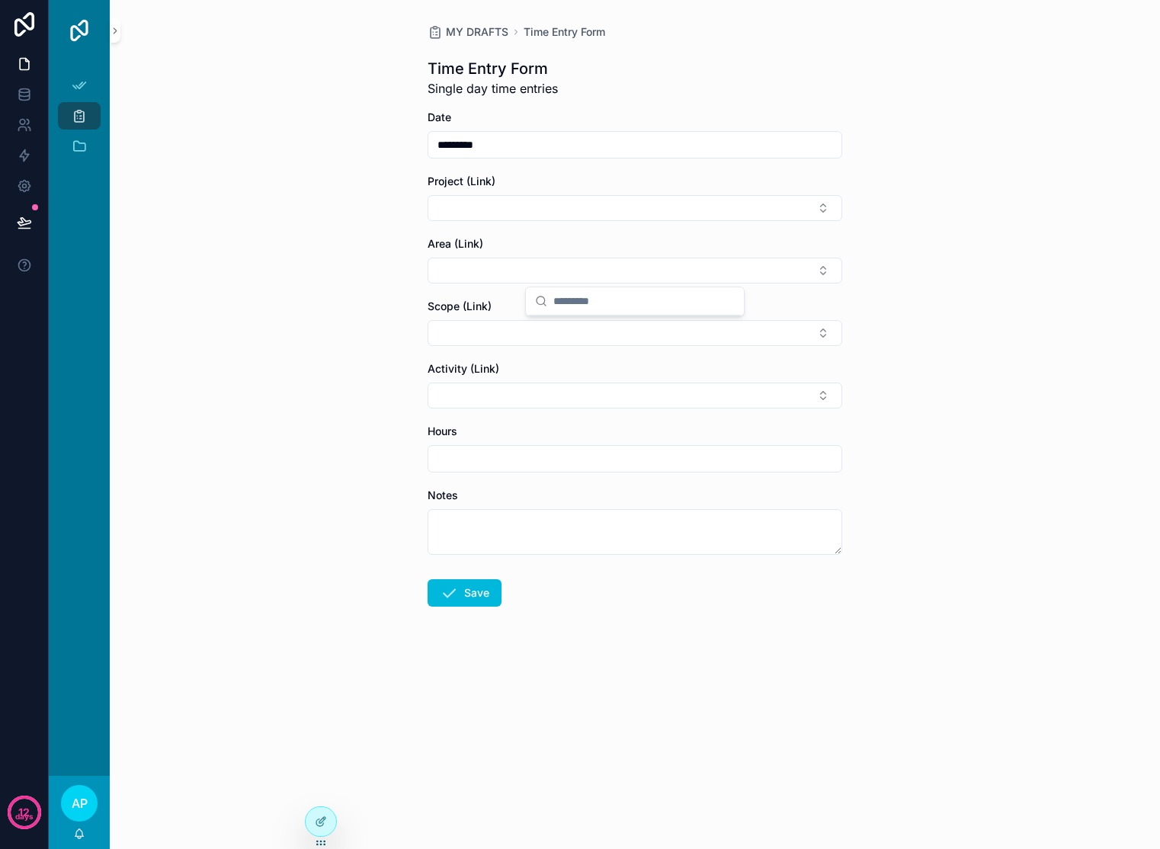
click at [597, 215] on button "Select Button" at bounding box center [634, 208] width 415 height 26
click at [597, 300] on span "Training & Development" at bounding box center [594, 307] width 119 height 15
click at [604, 249] on div "Area (Link)" at bounding box center [634, 246] width 415 height 15
click at [596, 273] on button "Select Button" at bounding box center [634, 274] width 415 height 26
click at [604, 202] on button "Training & Development" at bounding box center [634, 209] width 415 height 29
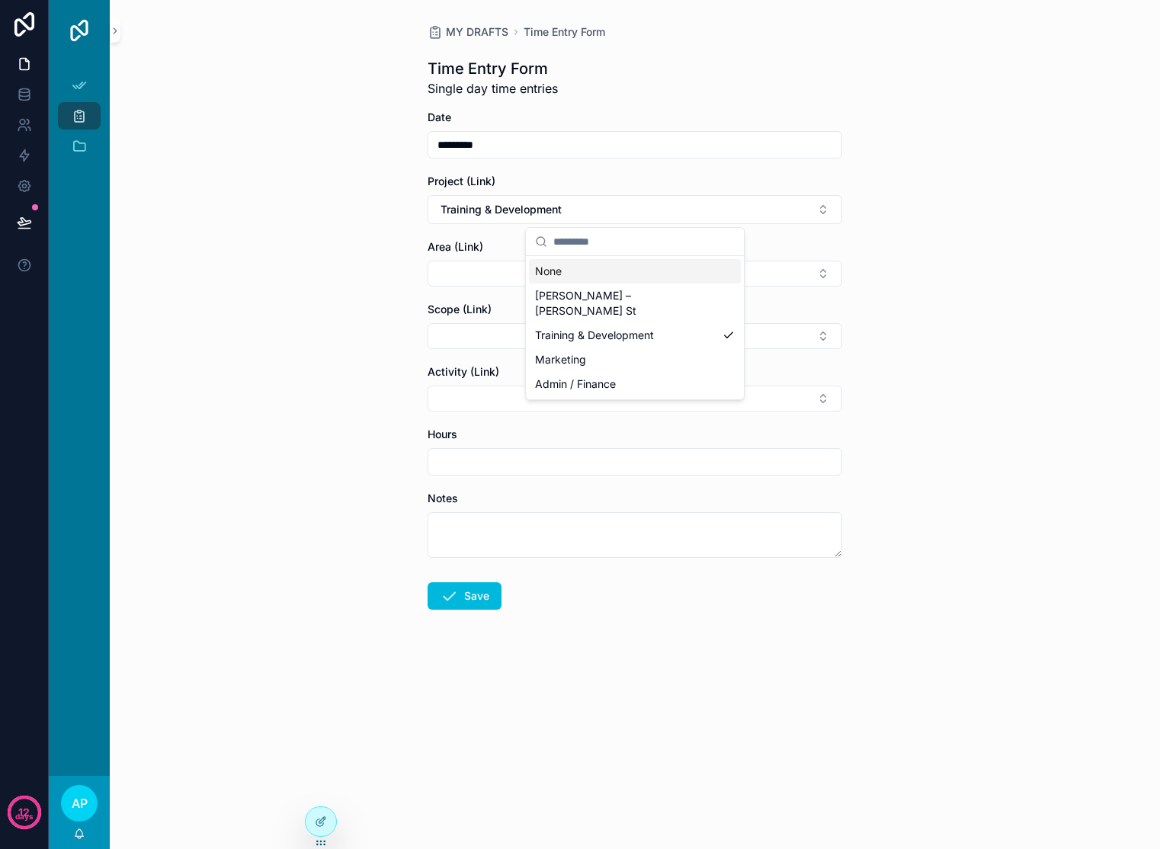
click at [586, 271] on div "None" at bounding box center [635, 271] width 212 height 24
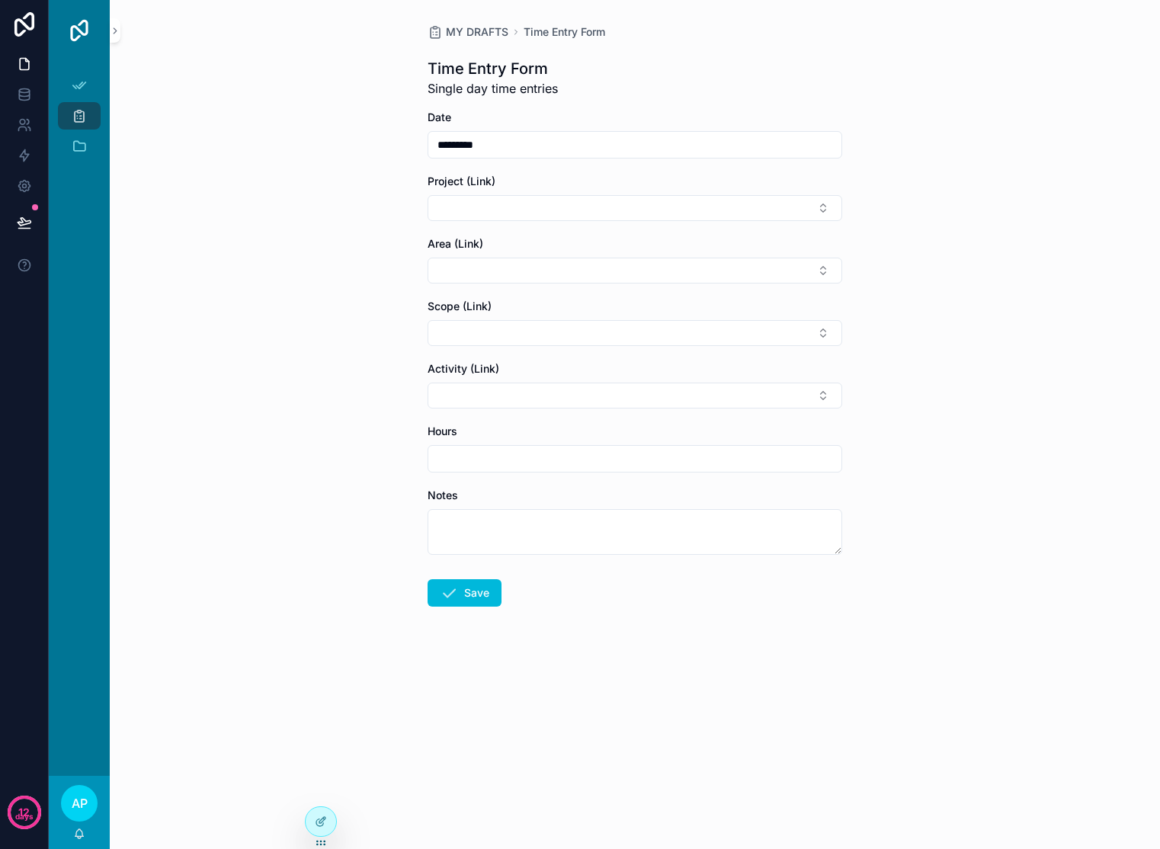
click at [310, 813] on div at bounding box center [321, 821] width 30 height 29
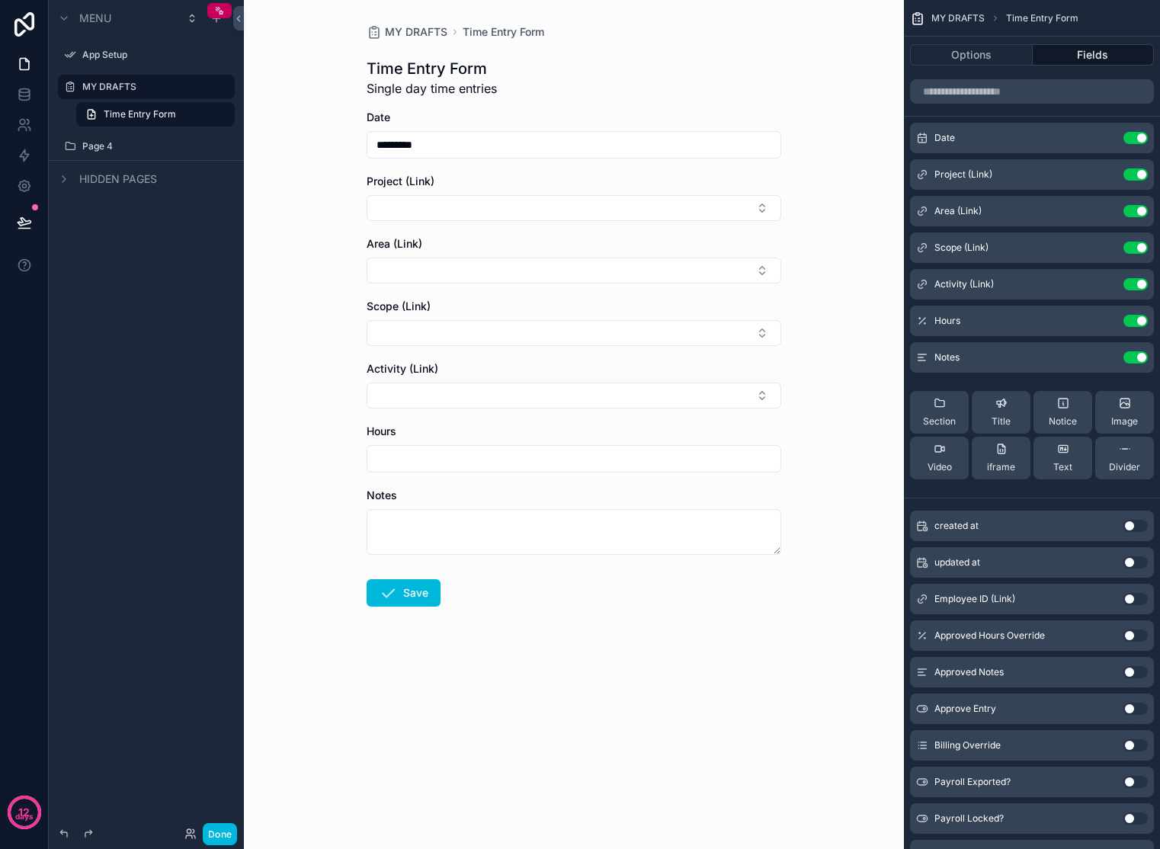
click at [0, 0] on icon "scrollable content" at bounding box center [0, 0] width 0 height 0
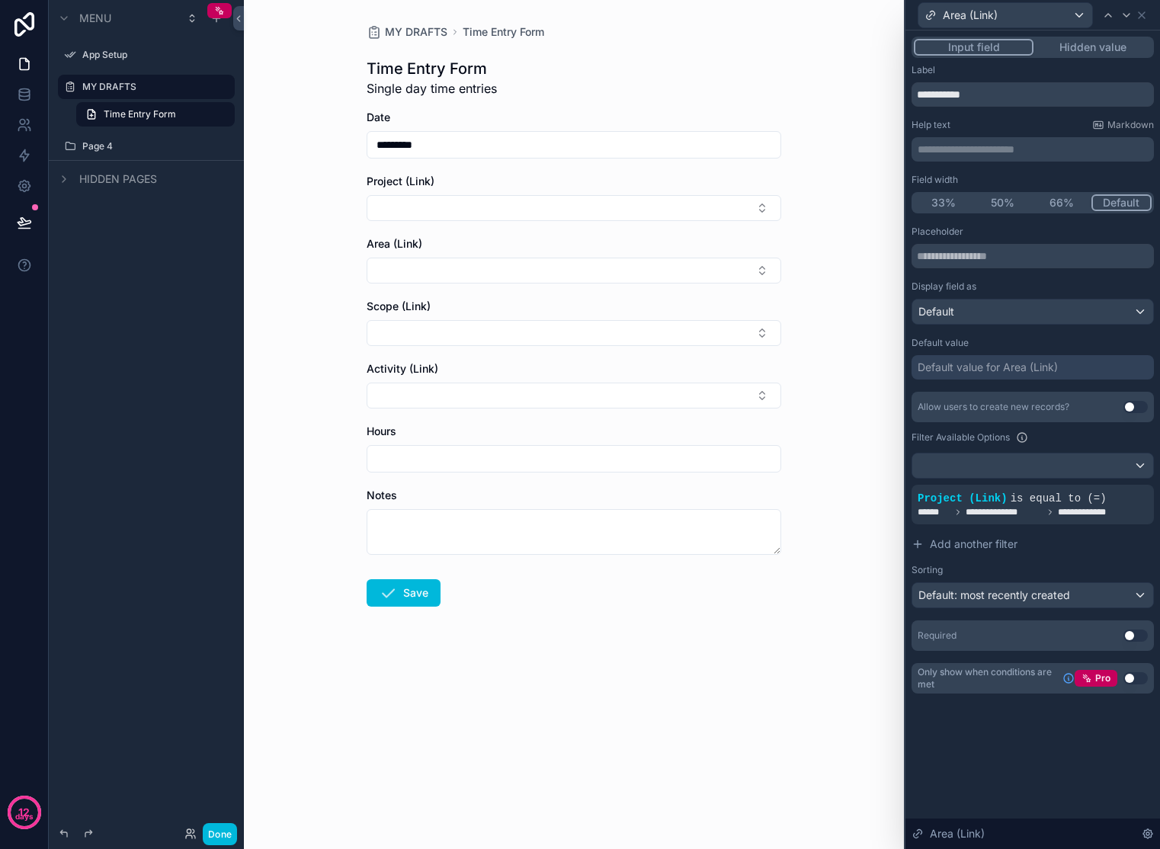
click at [0, 0] on icon at bounding box center [0, 0] width 0 height 0
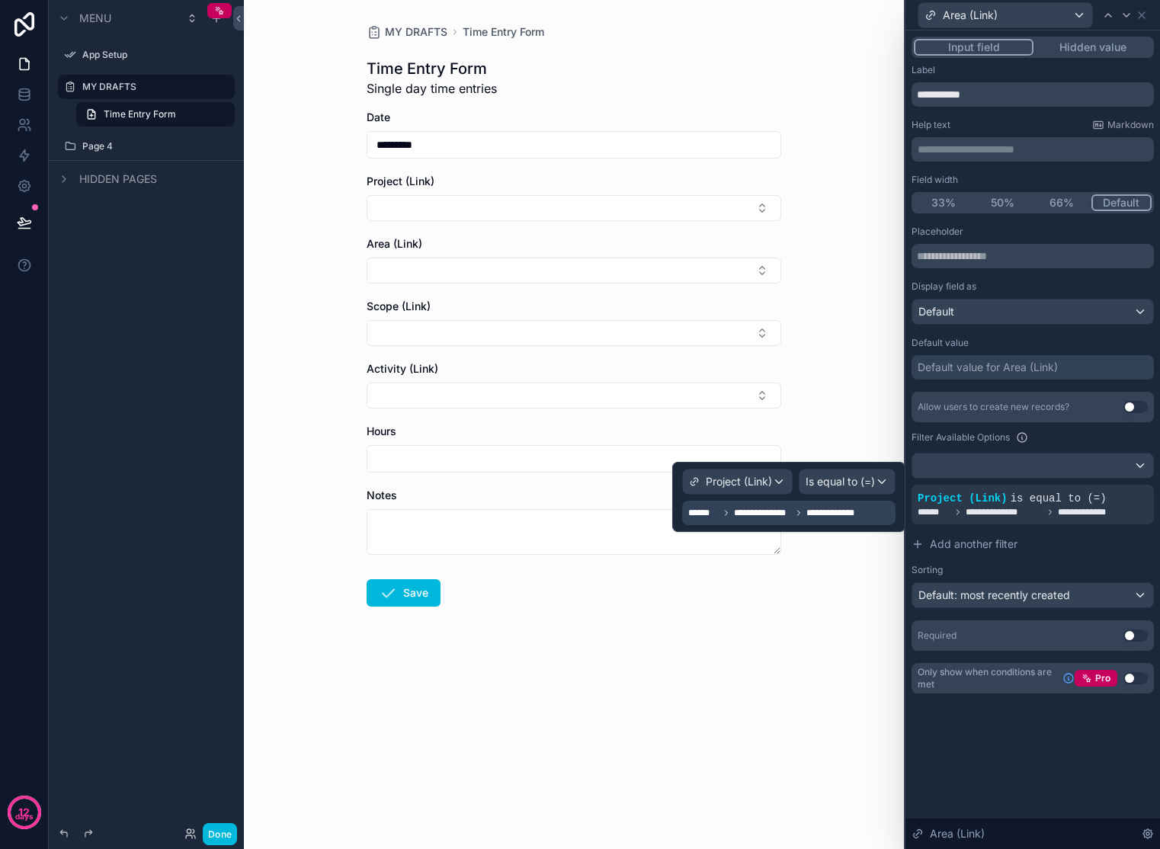
click at [853, 514] on span "**********" at bounding box center [834, 513] width 56 height 12
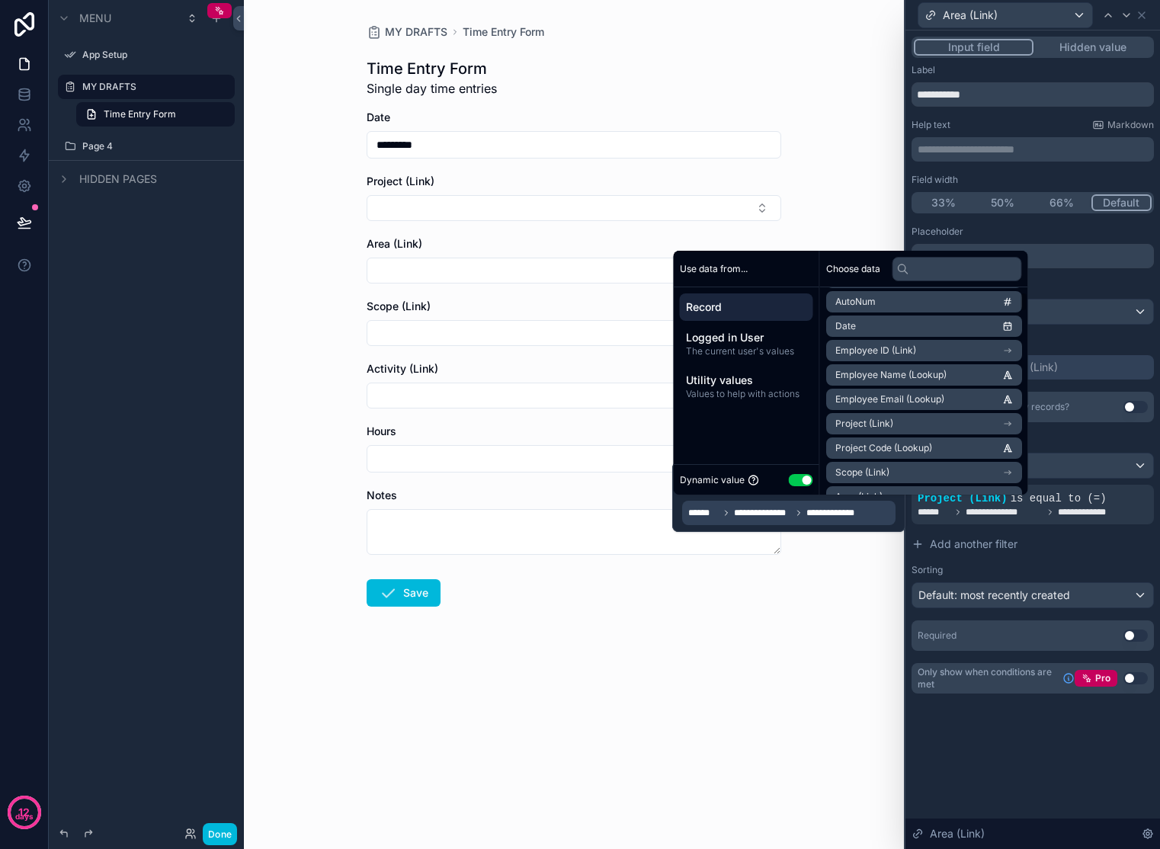
scroll to position [202, 0]
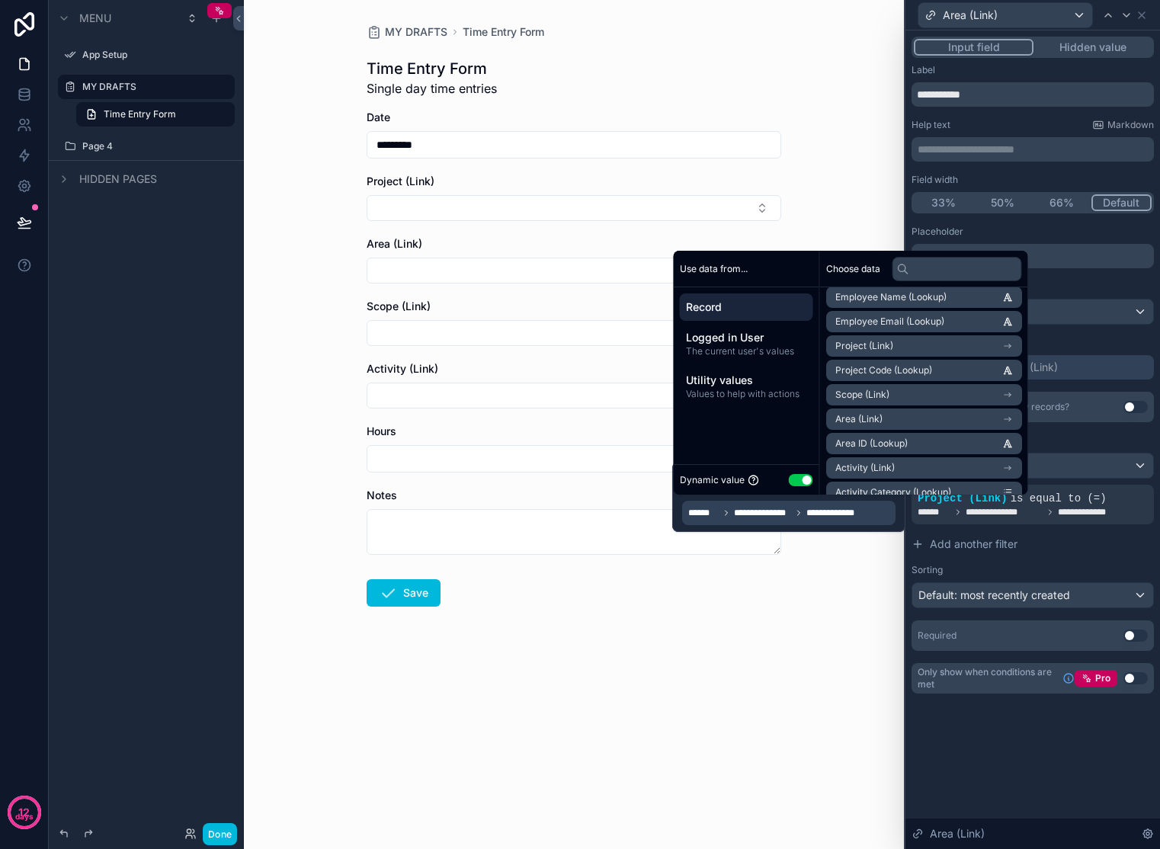
click at [781, 305] on span "Record" at bounding box center [746, 306] width 121 height 15
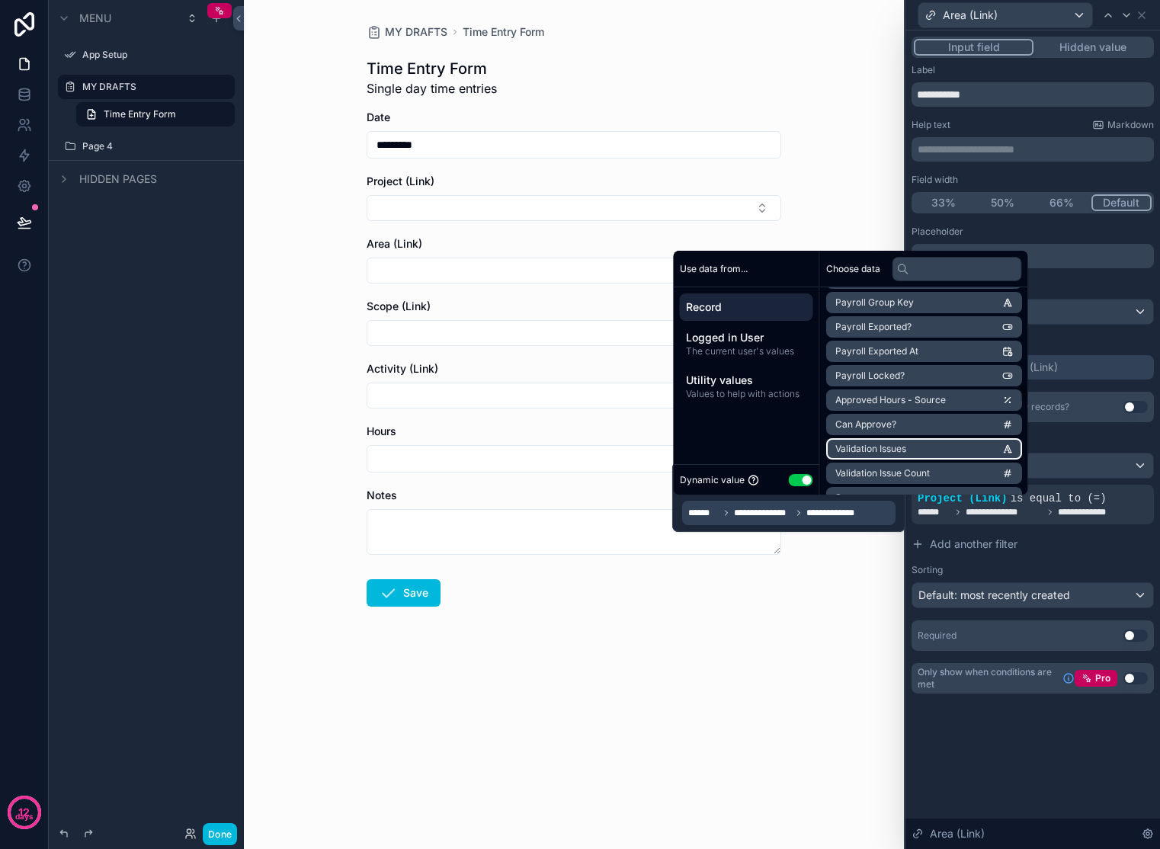
scroll to position [737, 0]
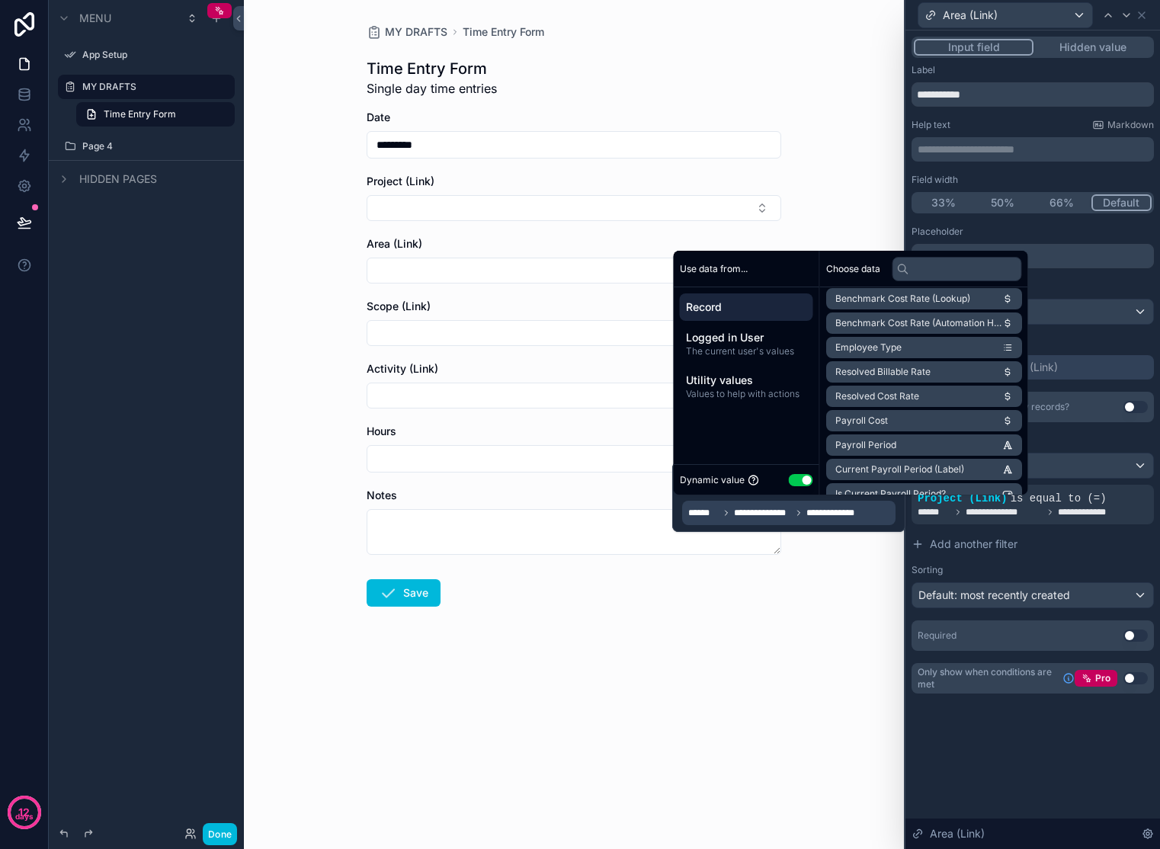
click at [964, 262] on input "text" at bounding box center [957, 269] width 130 height 24
type input "***"
click at [956, 375] on li "Area (Link)" at bounding box center [924, 370] width 196 height 21
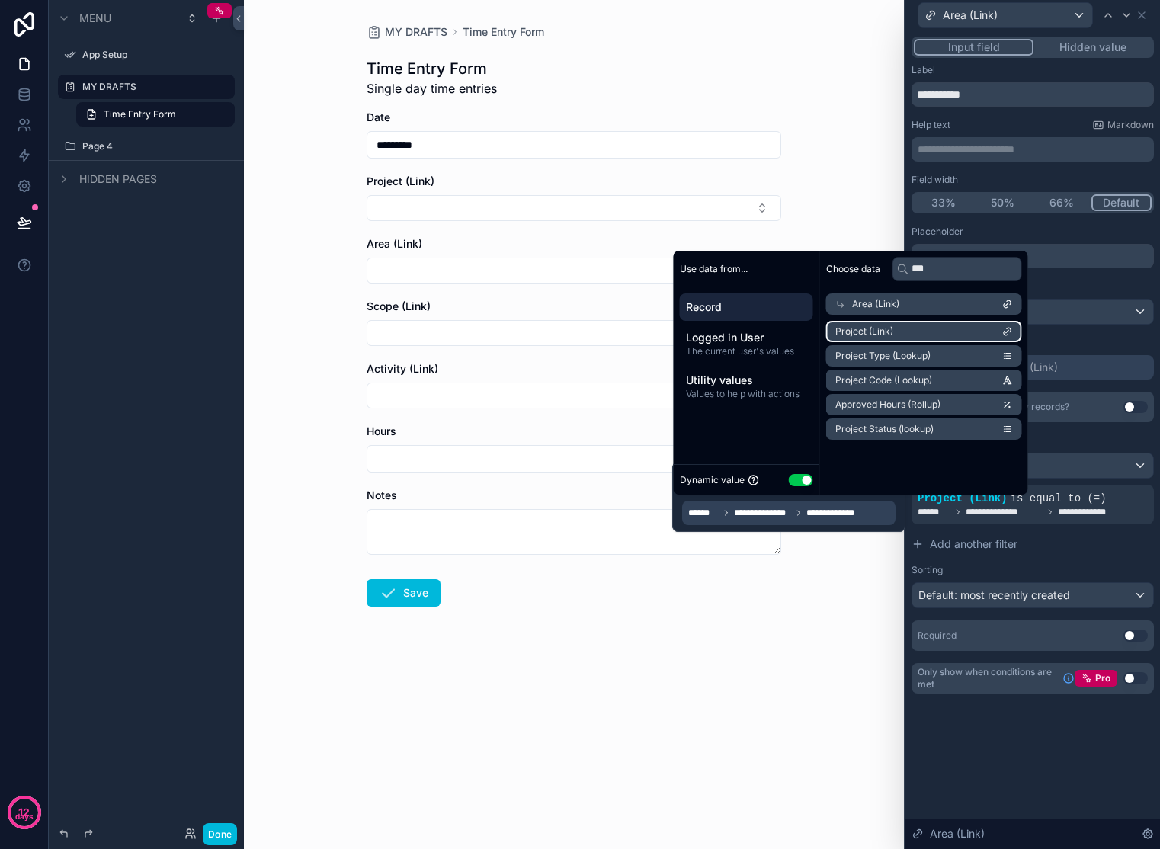
click at [950, 332] on li "Project (Link)" at bounding box center [924, 331] width 196 height 21
click at [214, 840] on button "Done" at bounding box center [220, 834] width 34 height 22
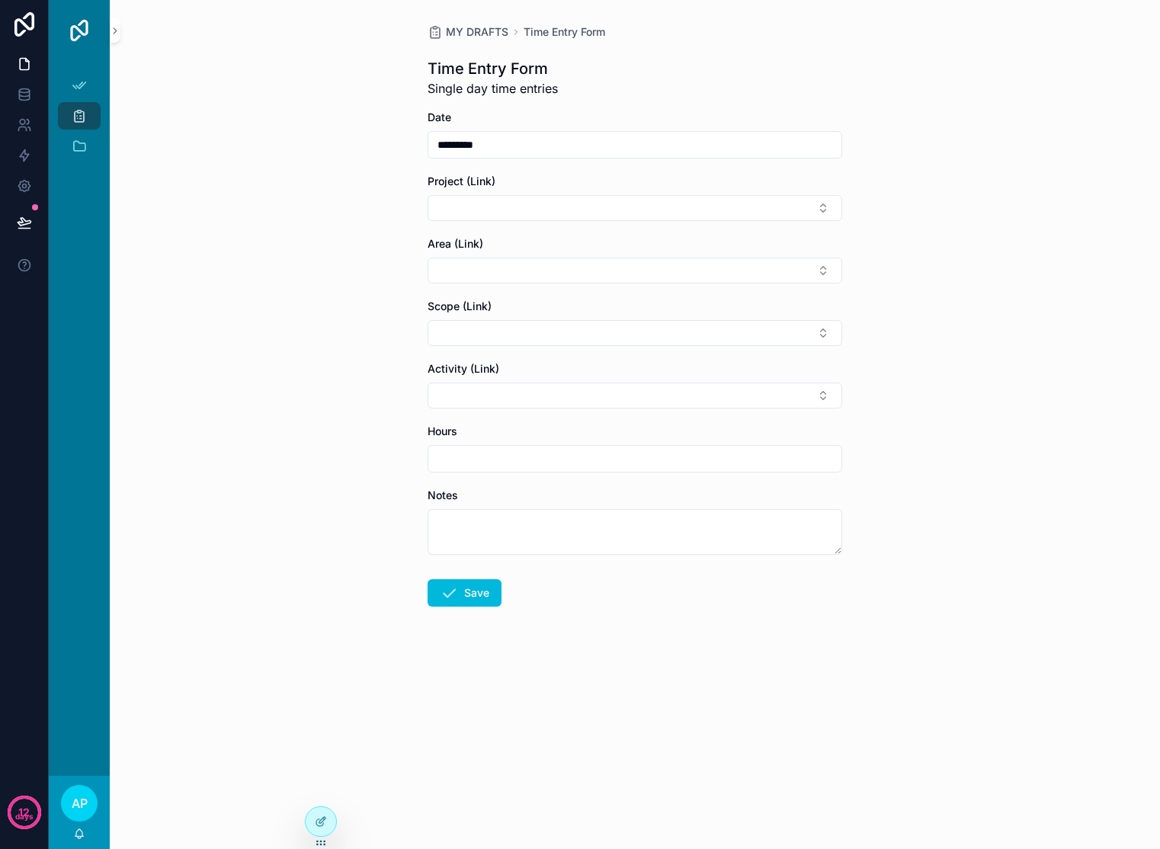
click at [509, 211] on button "Select Button" at bounding box center [634, 208] width 415 height 26
click at [556, 270] on span "[PERSON_NAME] – [PERSON_NAME] St" at bounding box center [625, 276] width 181 height 30
click at [556, 270] on button "Select Button" at bounding box center [634, 274] width 415 height 26
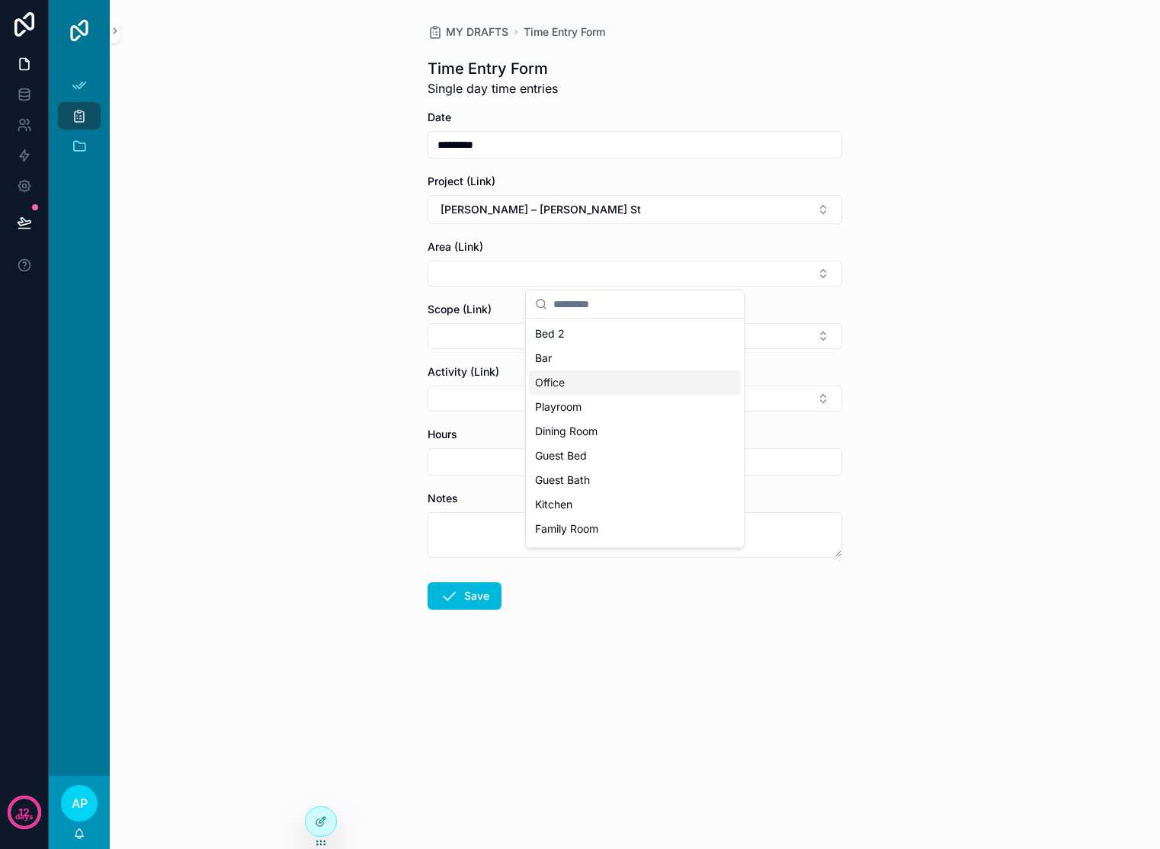
click at [885, 299] on div "MY DRAFTS Time Entry Form Time Entry Form Single day time entries Date ********…" at bounding box center [635, 424] width 1050 height 849
click at [819, 269] on button "Select Button" at bounding box center [634, 274] width 415 height 26
click at [815, 208] on button "[PERSON_NAME] – [PERSON_NAME] St" at bounding box center [634, 209] width 415 height 29
click at [588, 376] on span "Admin / Finance" at bounding box center [575, 383] width 81 height 15
click at [832, 272] on button "Select Button" at bounding box center [634, 274] width 415 height 26
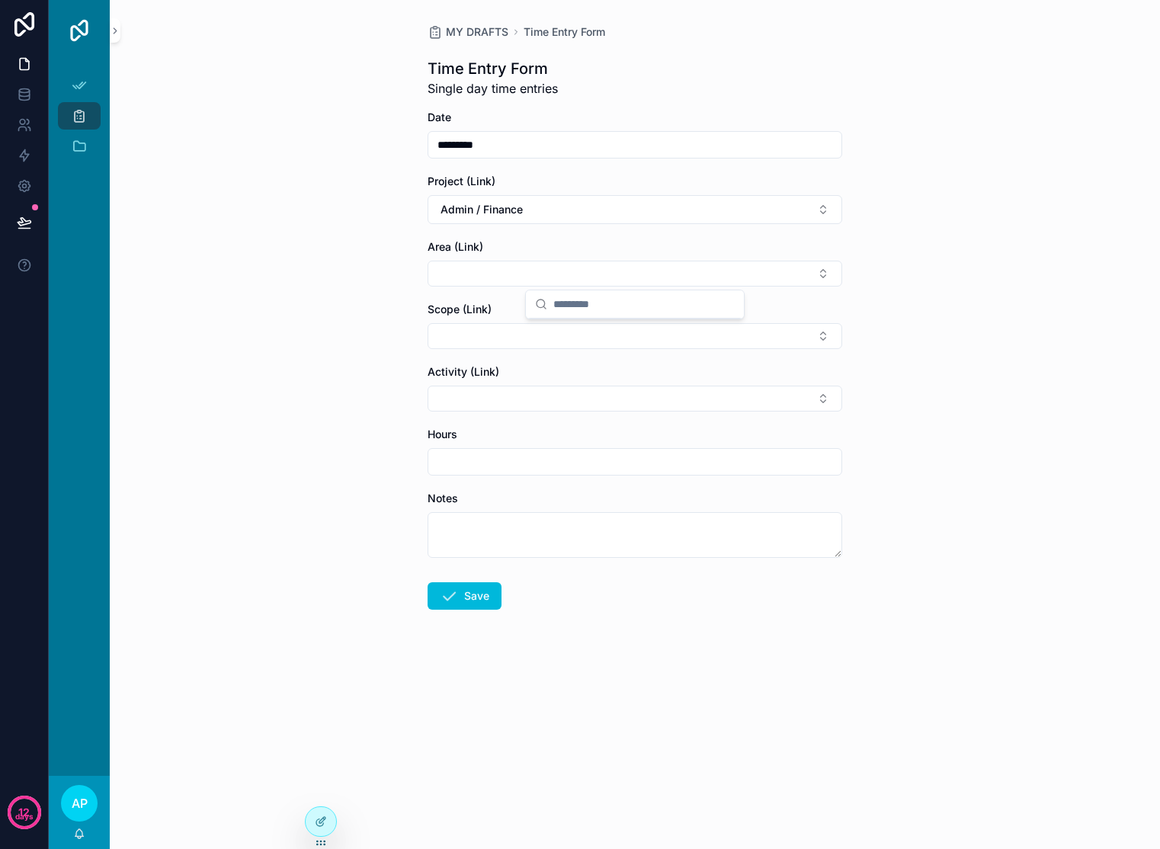
click at [738, 216] on button "Admin / Finance" at bounding box center [634, 209] width 415 height 29
click at [341, 826] on div "MY DRAFTS Time Entry Form Time Entry Form Single day time entries Date ********…" at bounding box center [635, 424] width 1050 height 849
click at [335, 825] on div at bounding box center [321, 821] width 30 height 29
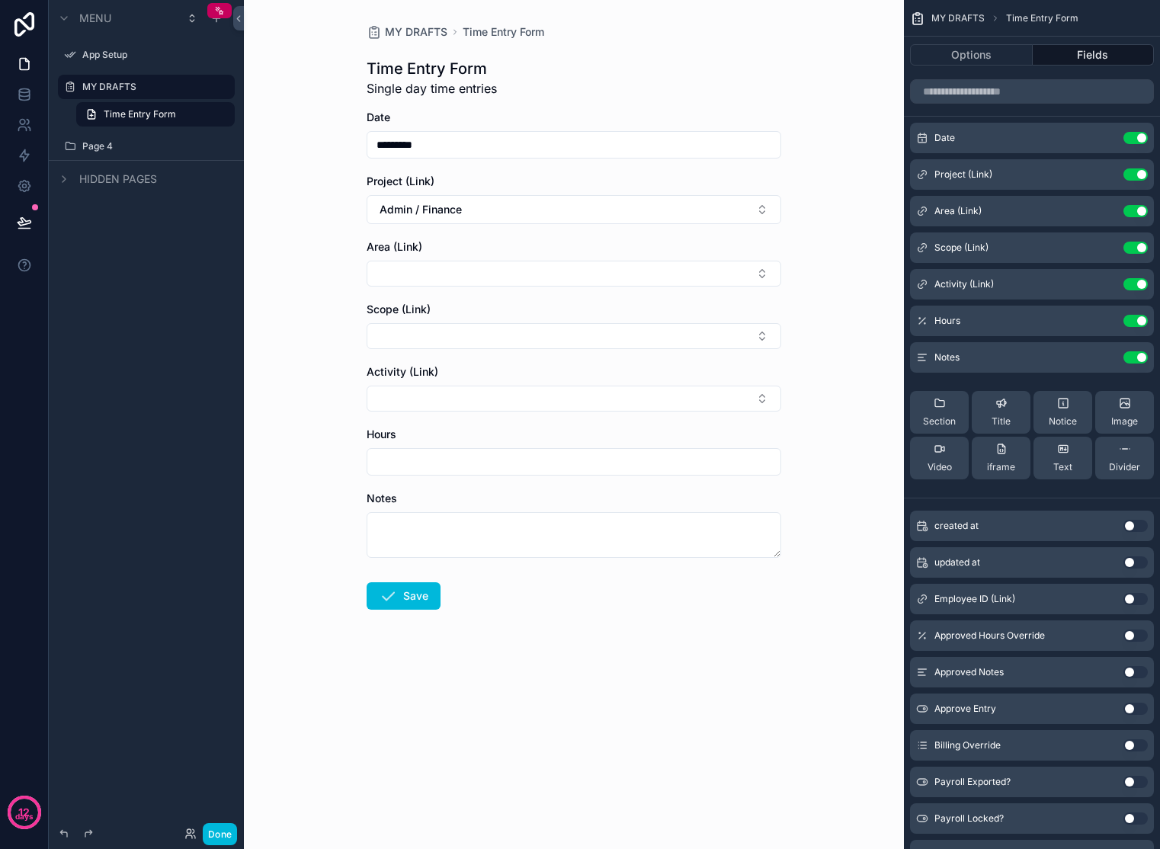
click at [0, 0] on icon "scrollable content" at bounding box center [0, 0] width 0 height 0
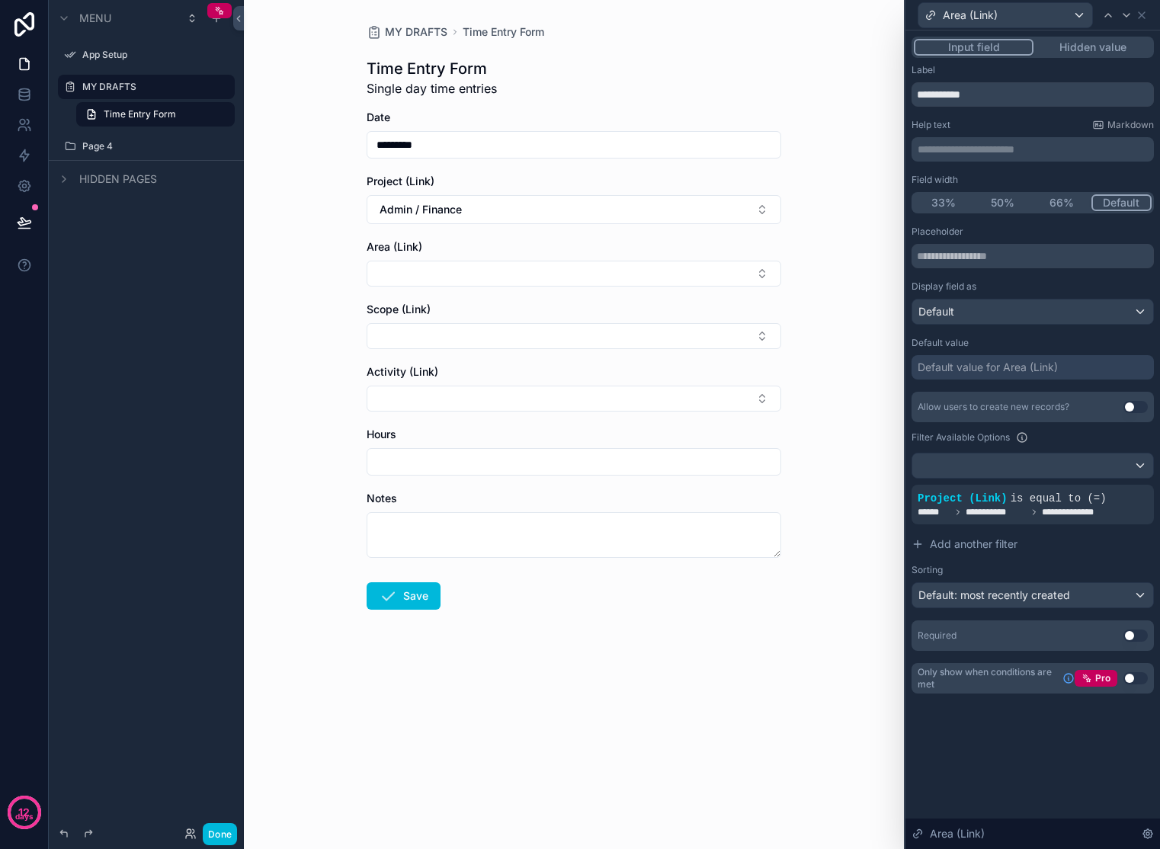
click at [1032, 512] on icon at bounding box center [1033, 512] width 9 height 9
click at [0, 0] on icon at bounding box center [0, 0] width 0 height 0
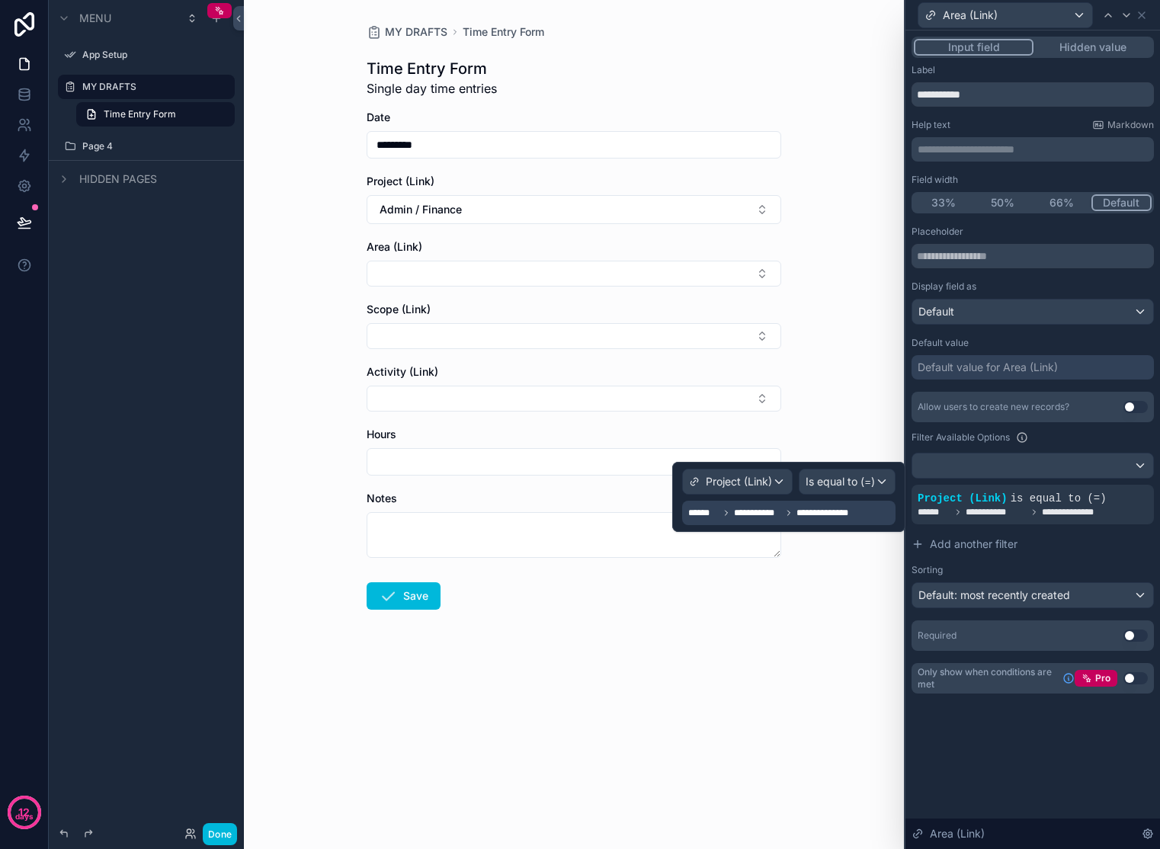
click at [815, 513] on span "**********" at bounding box center [824, 513] width 57 height 12
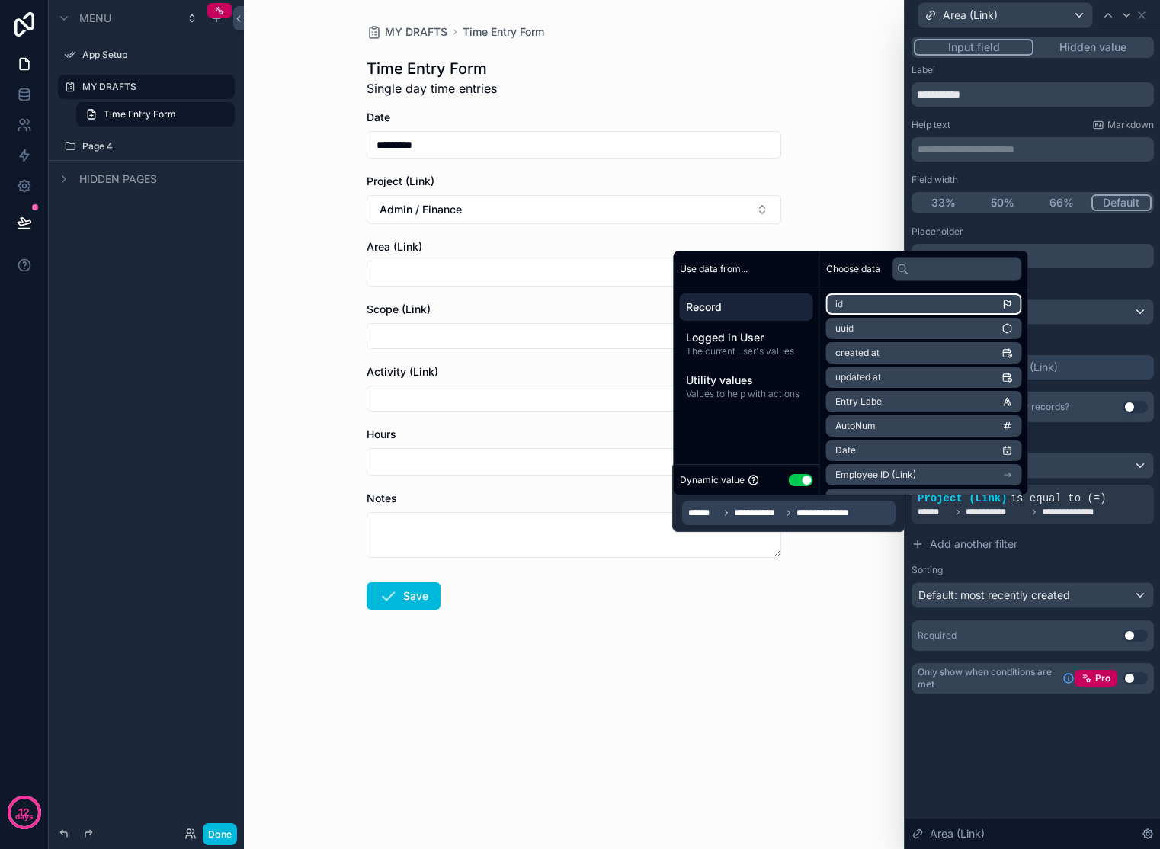
click at [898, 300] on li "id" at bounding box center [924, 303] width 196 height 21
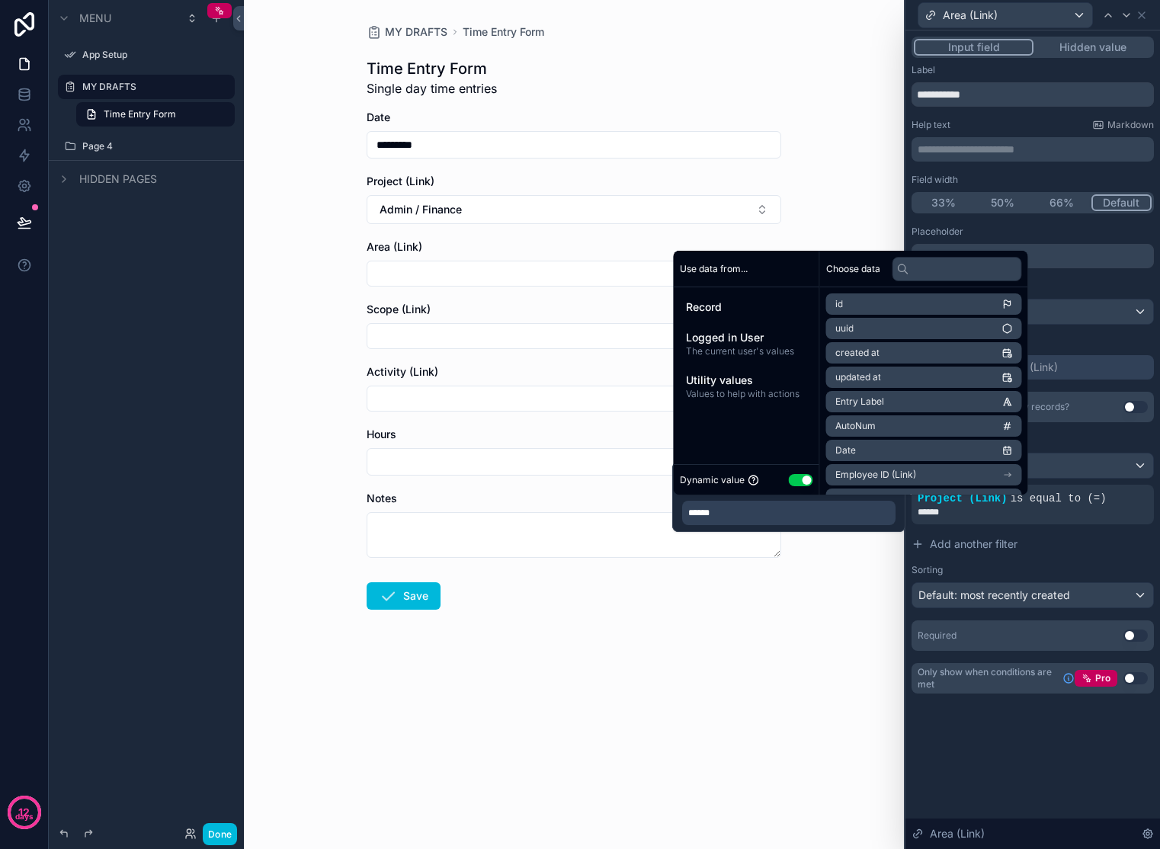
click at [730, 400] on div "Utility values Values to help with actions" at bounding box center [746, 387] width 133 height 40
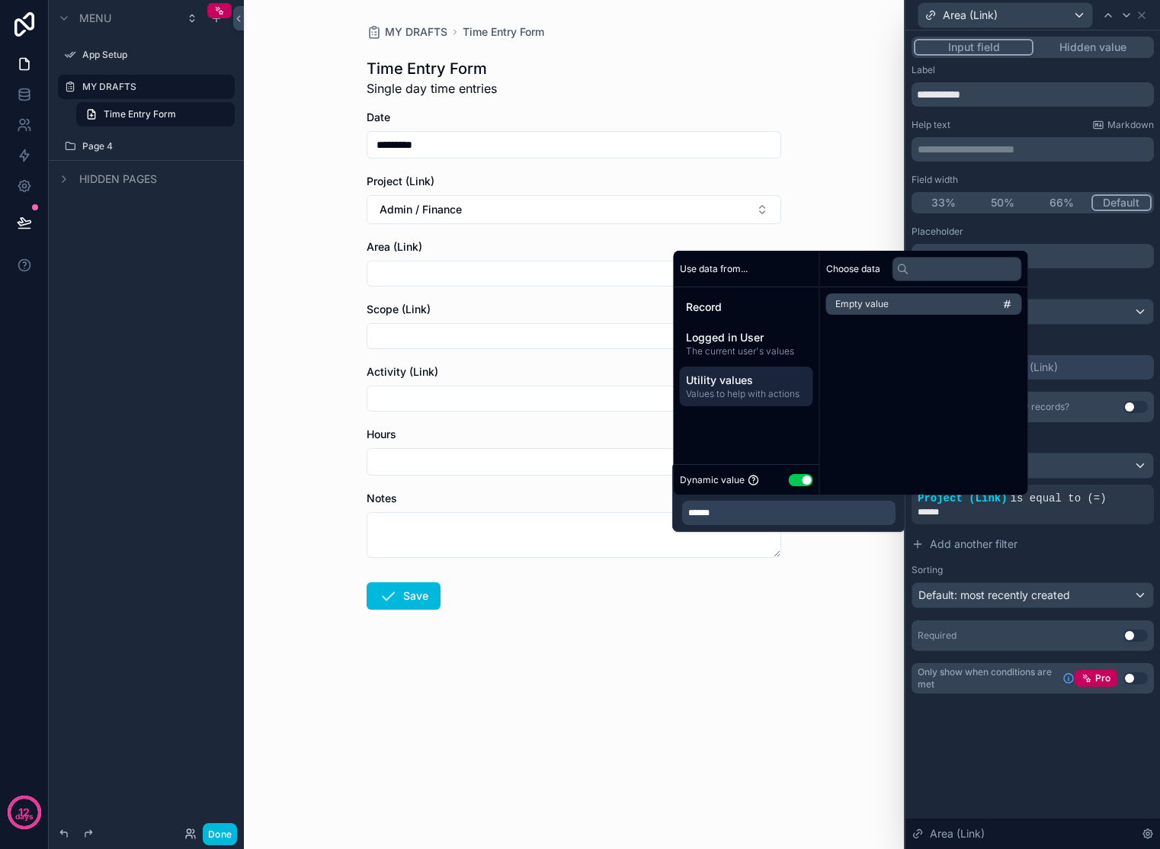
click at [726, 308] on span "Record" at bounding box center [746, 306] width 121 height 15
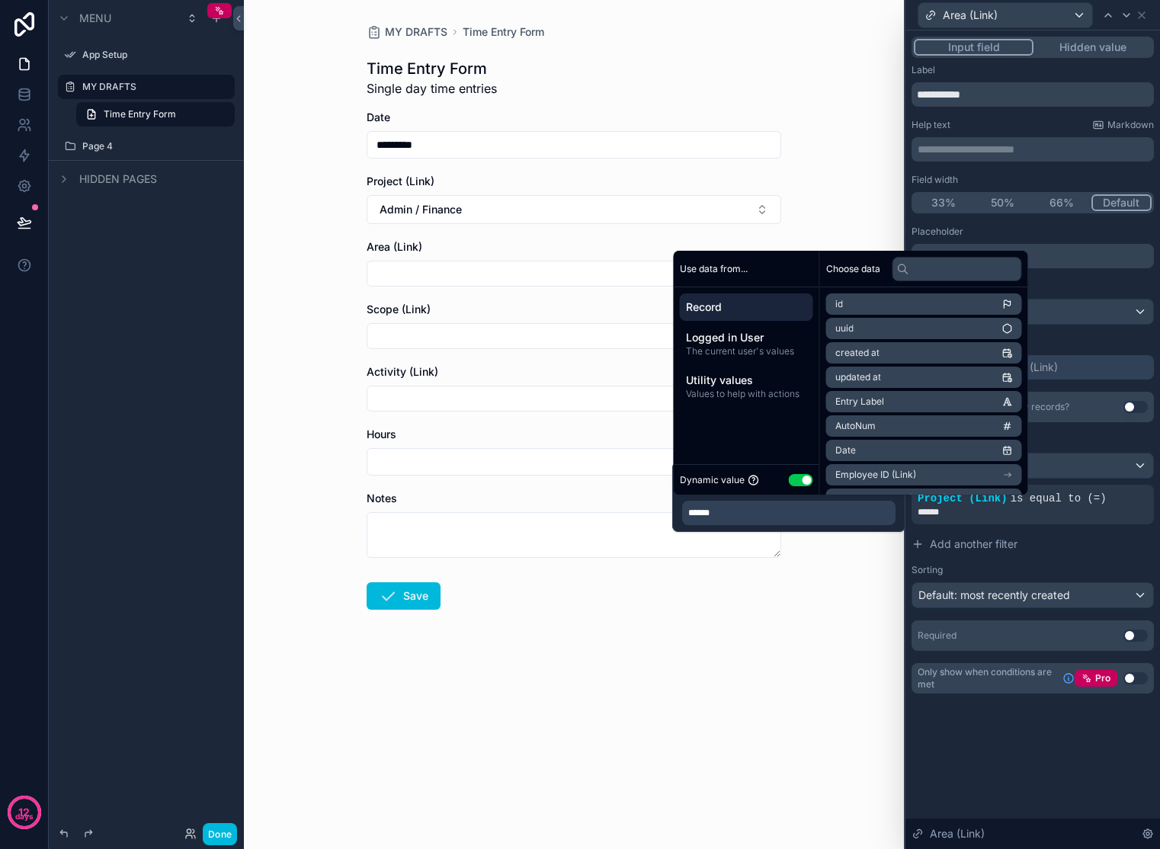
click at [803, 481] on button "Use setting" at bounding box center [801, 480] width 24 height 12
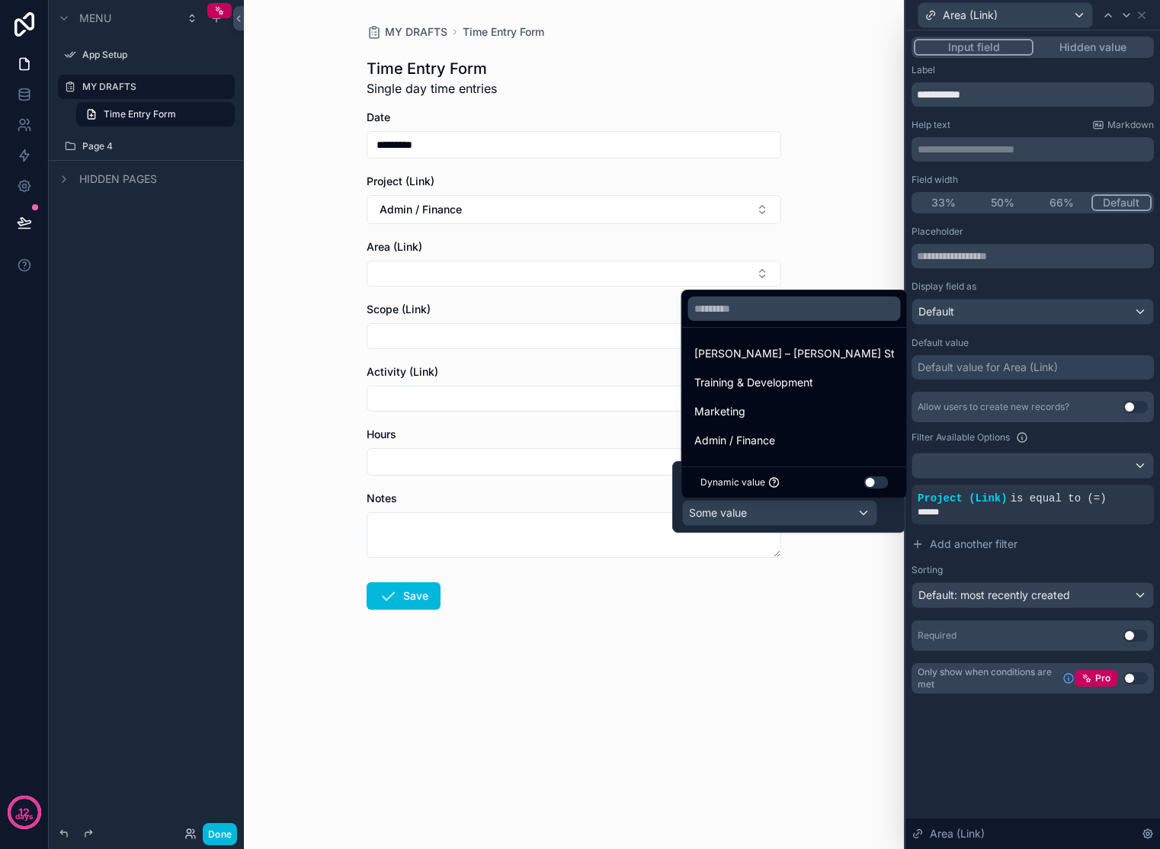
click at [864, 482] on button "Use setting" at bounding box center [876, 482] width 24 height 12
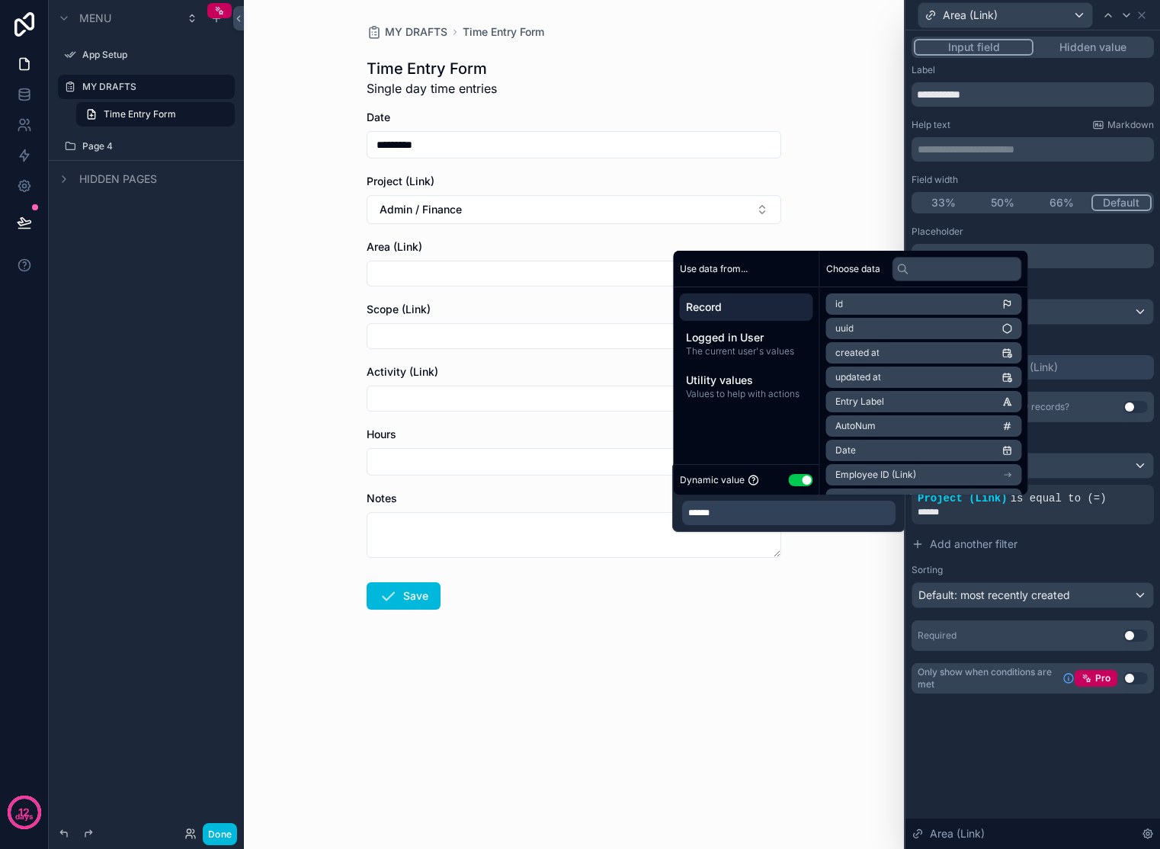
click at [952, 264] on input "text" at bounding box center [957, 269] width 130 height 24
type input "***"
click at [968, 303] on li "Project (Link)" at bounding box center [924, 303] width 196 height 21
click at [901, 331] on span "Project Nickname" at bounding box center [874, 331] width 78 height 12
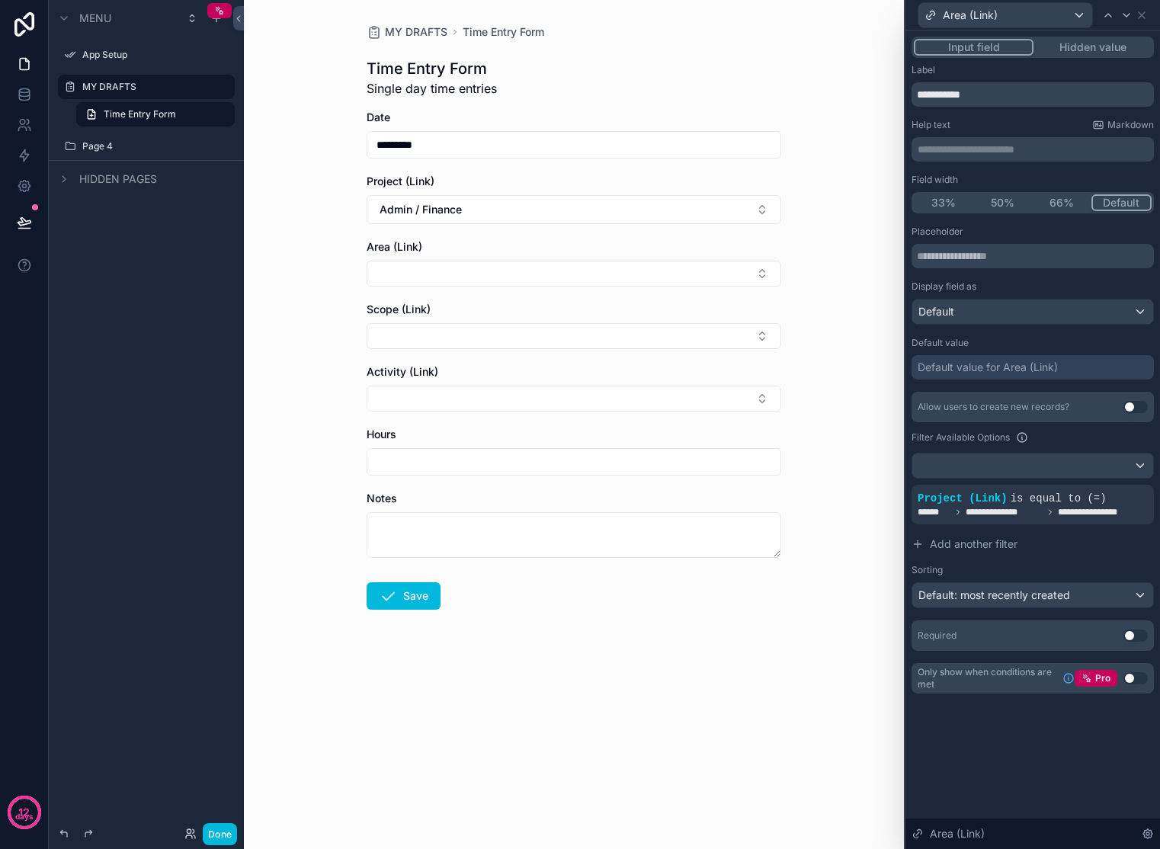
click at [411, 598] on button "Save" at bounding box center [404, 595] width 74 height 27
click at [226, 829] on button "Done" at bounding box center [220, 834] width 34 height 22
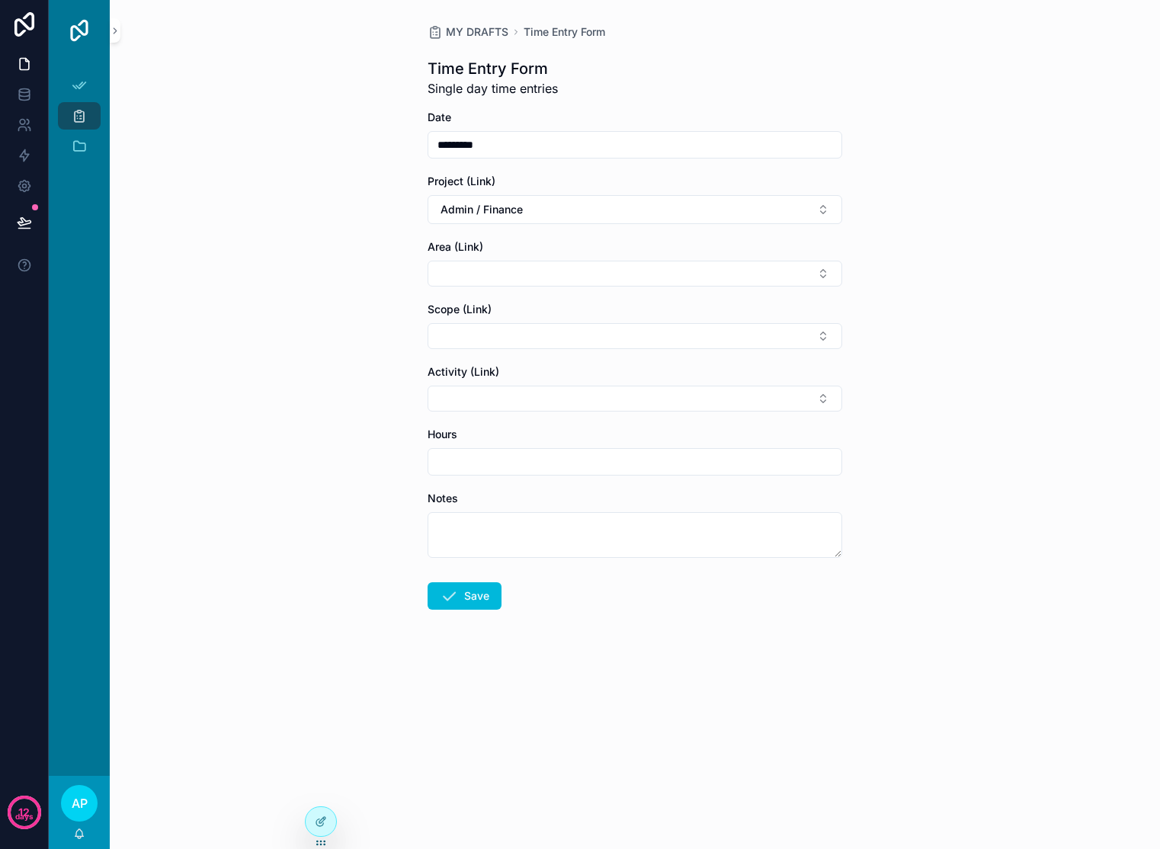
click at [516, 283] on button "Select Button" at bounding box center [634, 274] width 415 height 26
type input "*****"
click at [621, 301] on input "*****" at bounding box center [643, 303] width 181 height 27
click at [322, 828] on div at bounding box center [321, 821] width 30 height 29
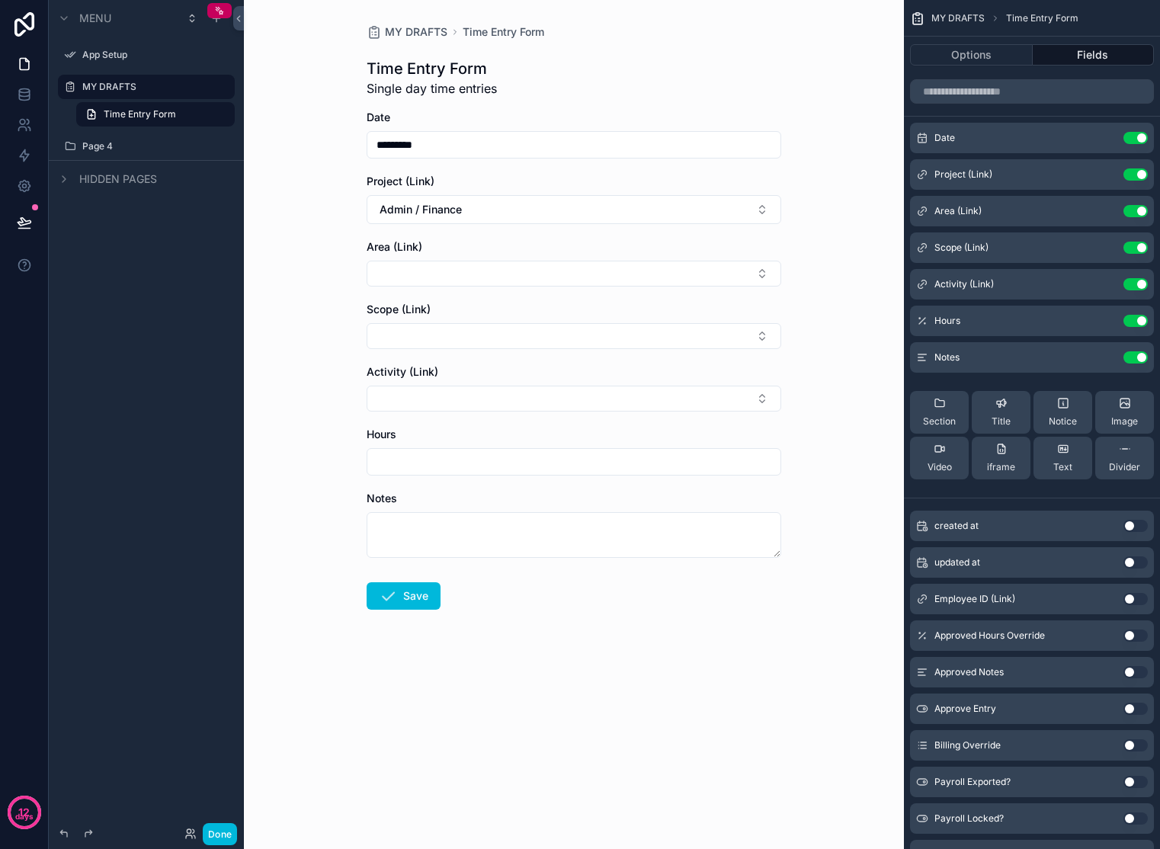
click at [0, 0] on icon "scrollable content" at bounding box center [0, 0] width 0 height 0
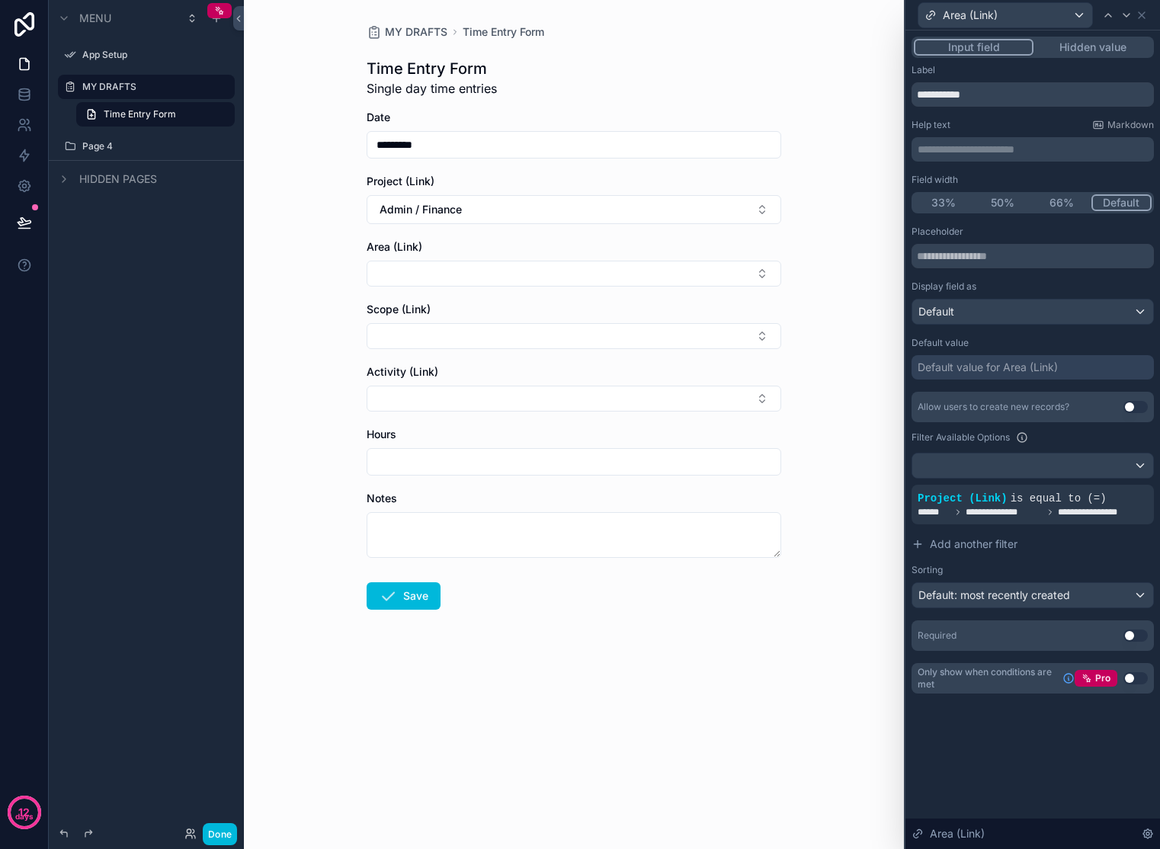
click at [1086, 499] on span "is equal to (=)" at bounding box center [1058, 498] width 96 height 12
click at [0, 0] on icon at bounding box center [0, 0] width 0 height 0
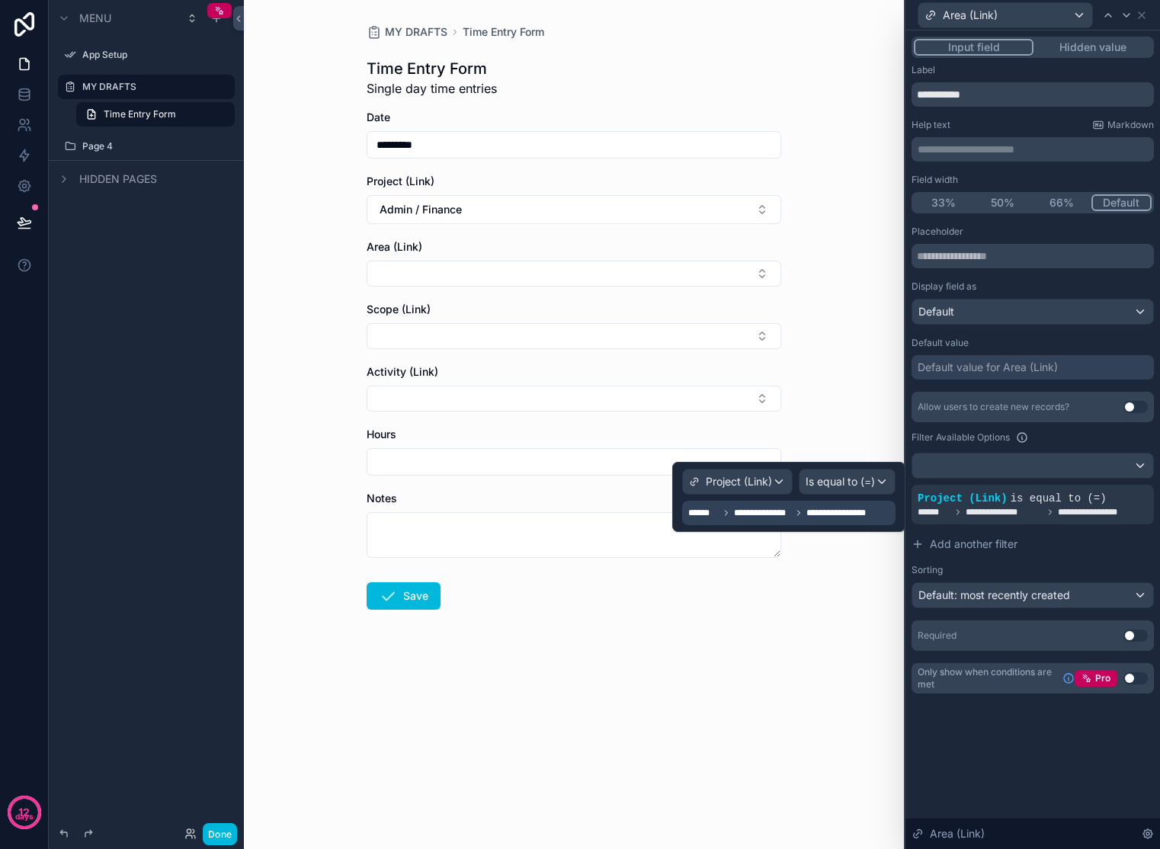
click at [727, 472] on div "Project (Link)" at bounding box center [737, 481] width 109 height 24
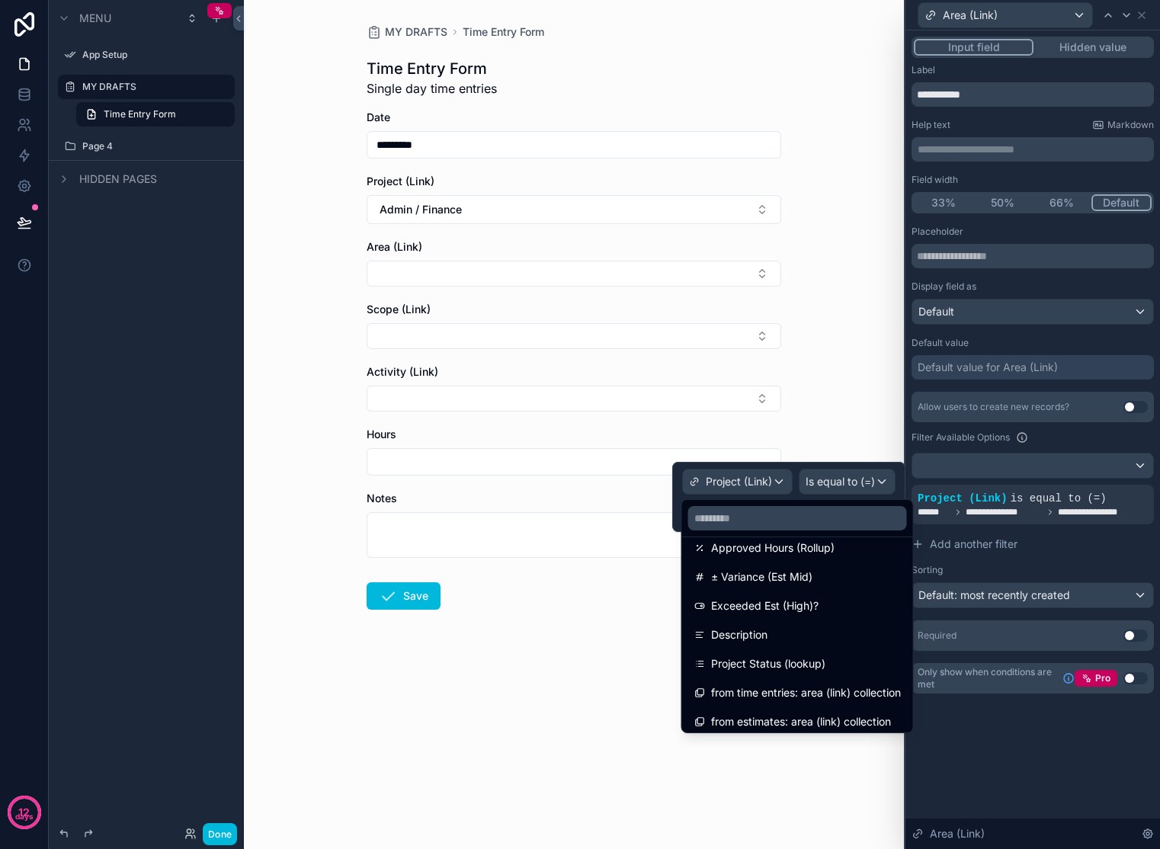
scroll to position [398, 0]
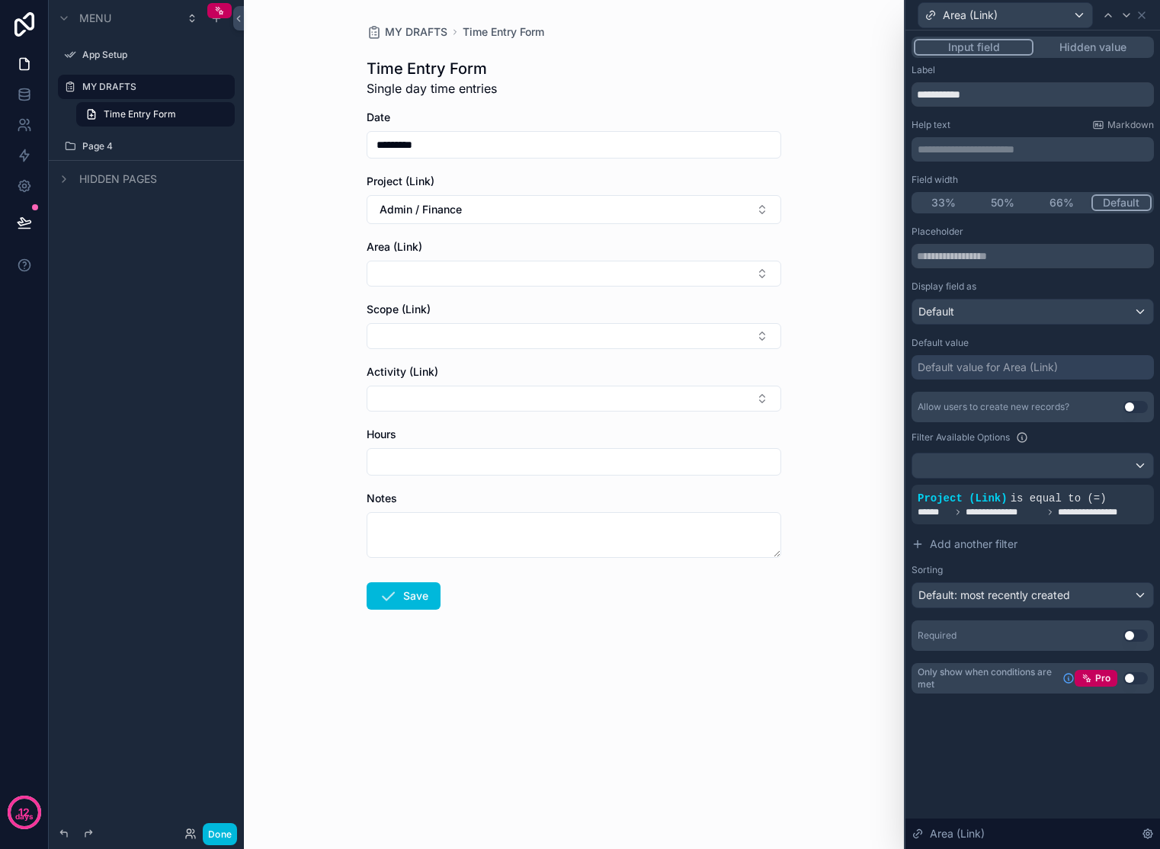
click at [591, 655] on form "Date ********* Project (Link) Admin / Finance Area (Link) Scope (Link) Activity…" at bounding box center [574, 408] width 415 height 597
click at [1054, 514] on icon at bounding box center [1049, 512] width 9 height 9
click at [0, 0] on icon at bounding box center [0, 0] width 0 height 0
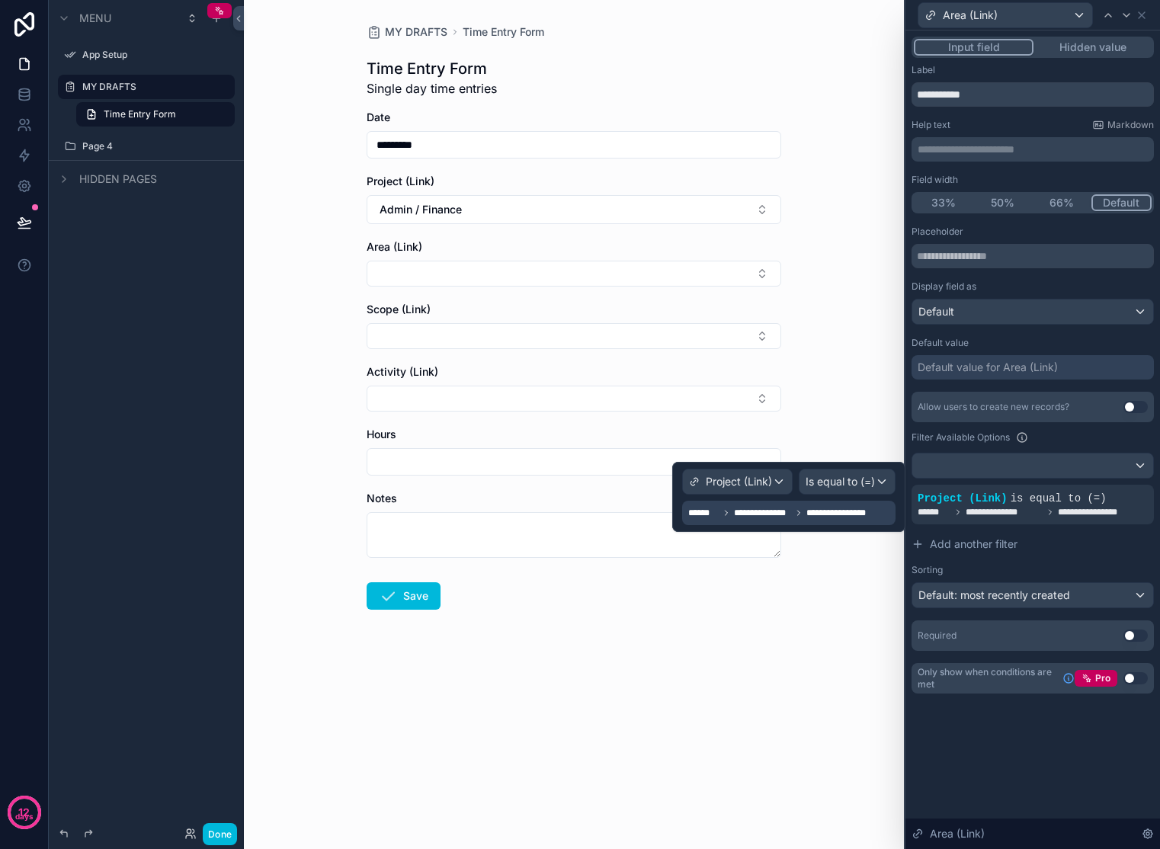
click at [873, 517] on span "**********" at bounding box center [844, 513] width 76 height 12
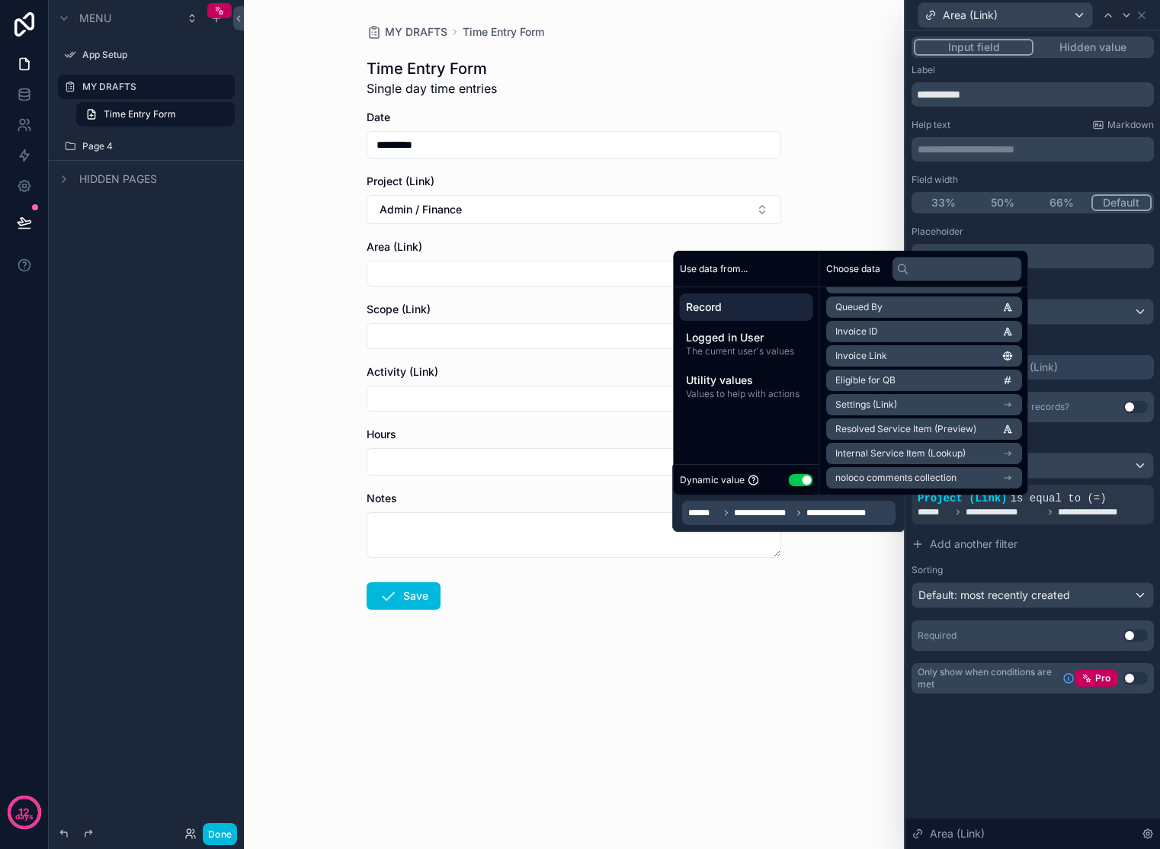
scroll to position [0, 0]
click at [744, 309] on span "Record" at bounding box center [746, 306] width 121 height 15
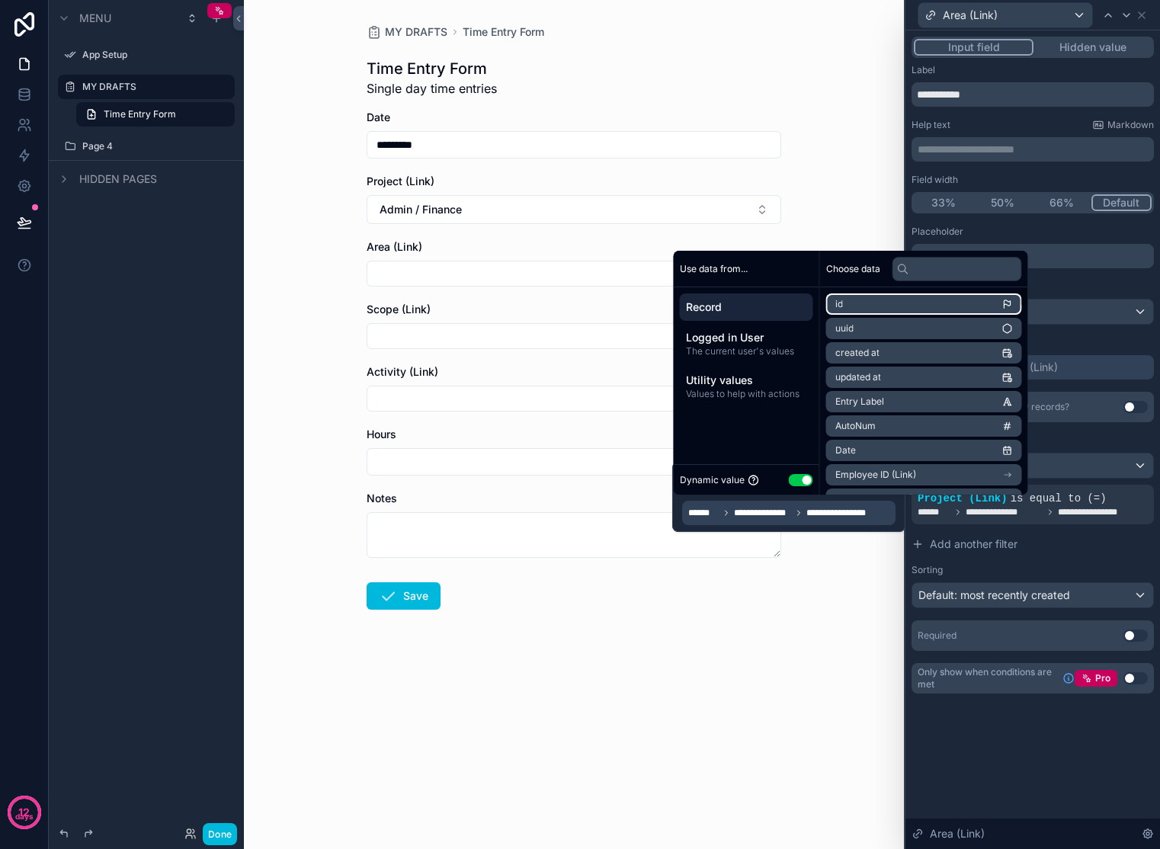
click at [864, 296] on li "id" at bounding box center [924, 303] width 196 height 21
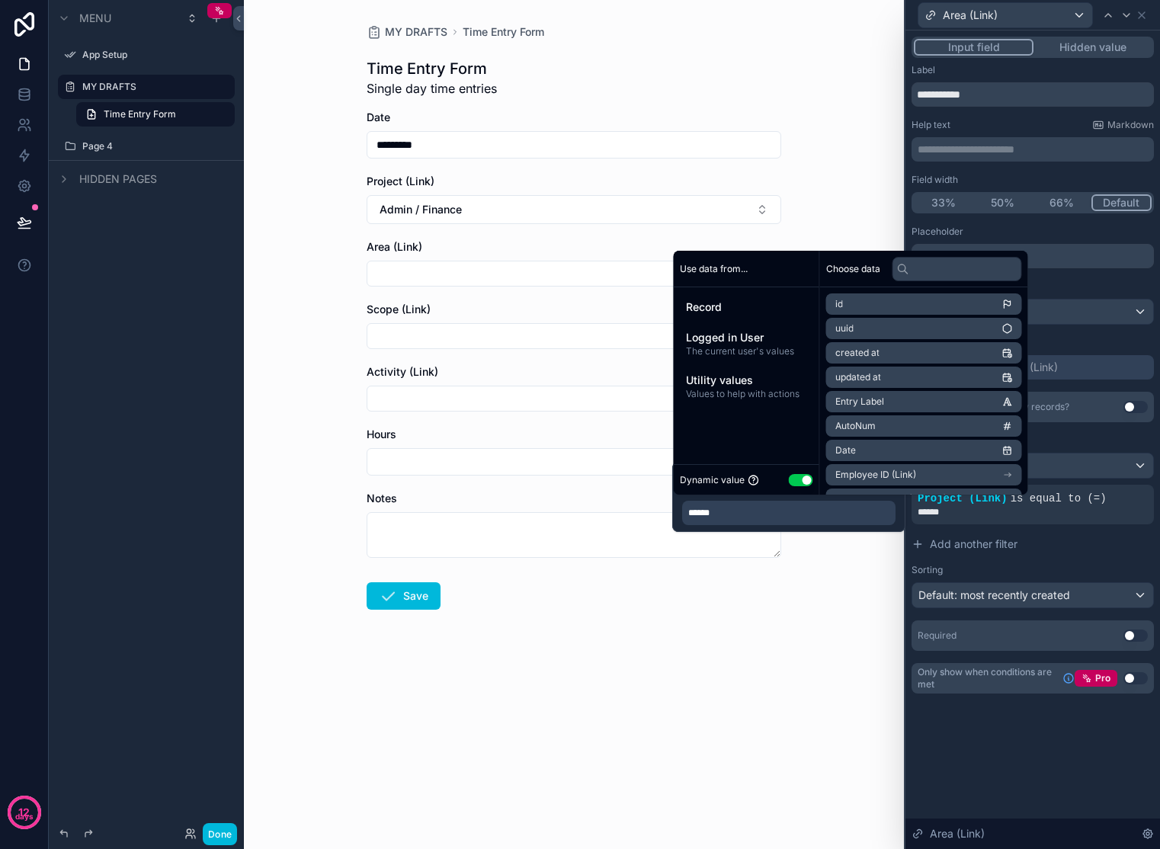
click at [843, 613] on div "MY DRAFTS Time Entry Form Time Entry Form Single day time entries Date ********…" at bounding box center [574, 424] width 660 height 849
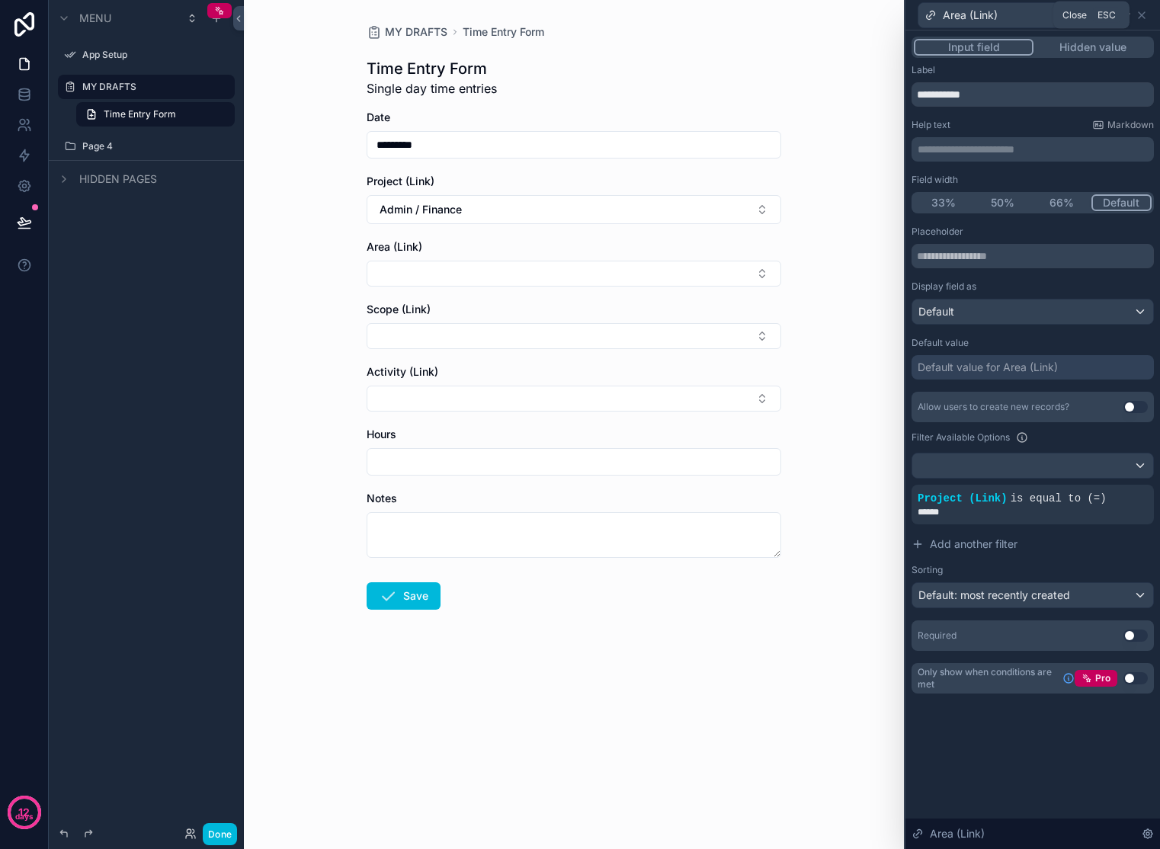
click at [1142, 15] on icon at bounding box center [1141, 15] width 12 height 12
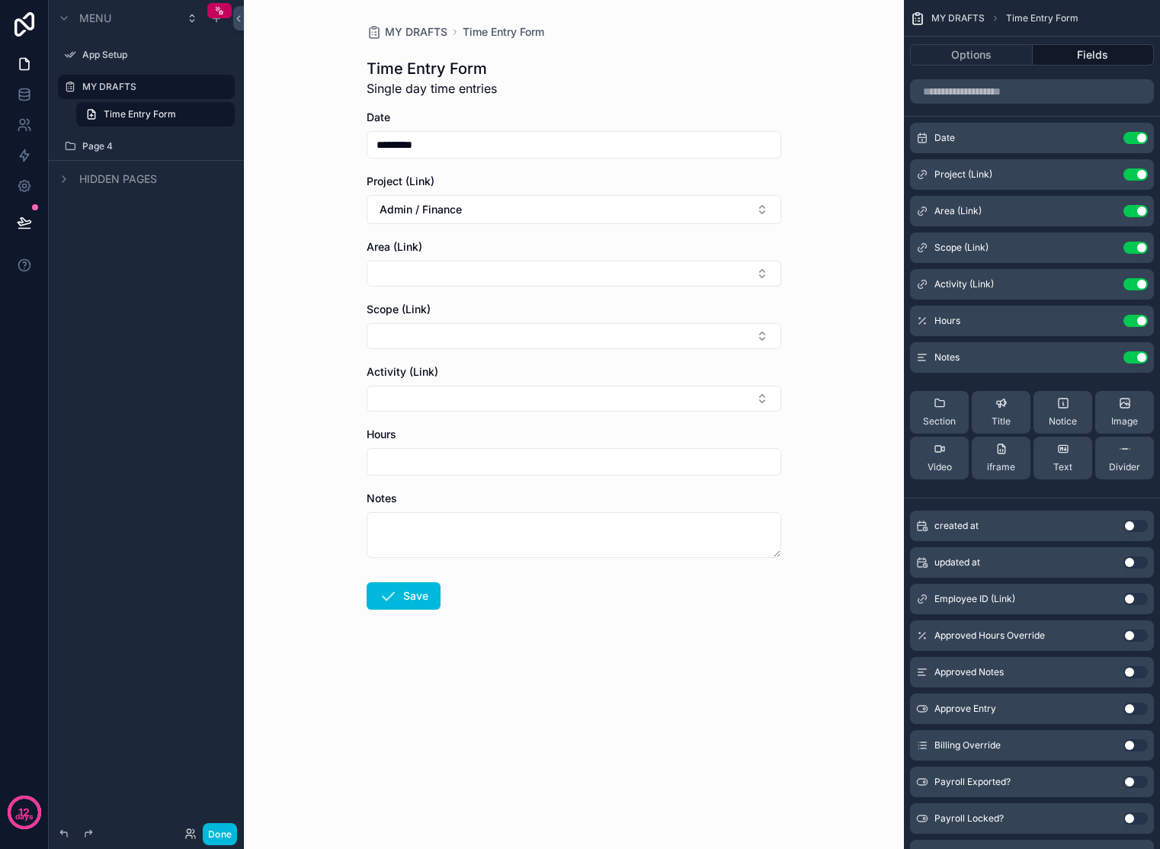
click at [0, 0] on icon "scrollable content" at bounding box center [0, 0] width 0 height 0
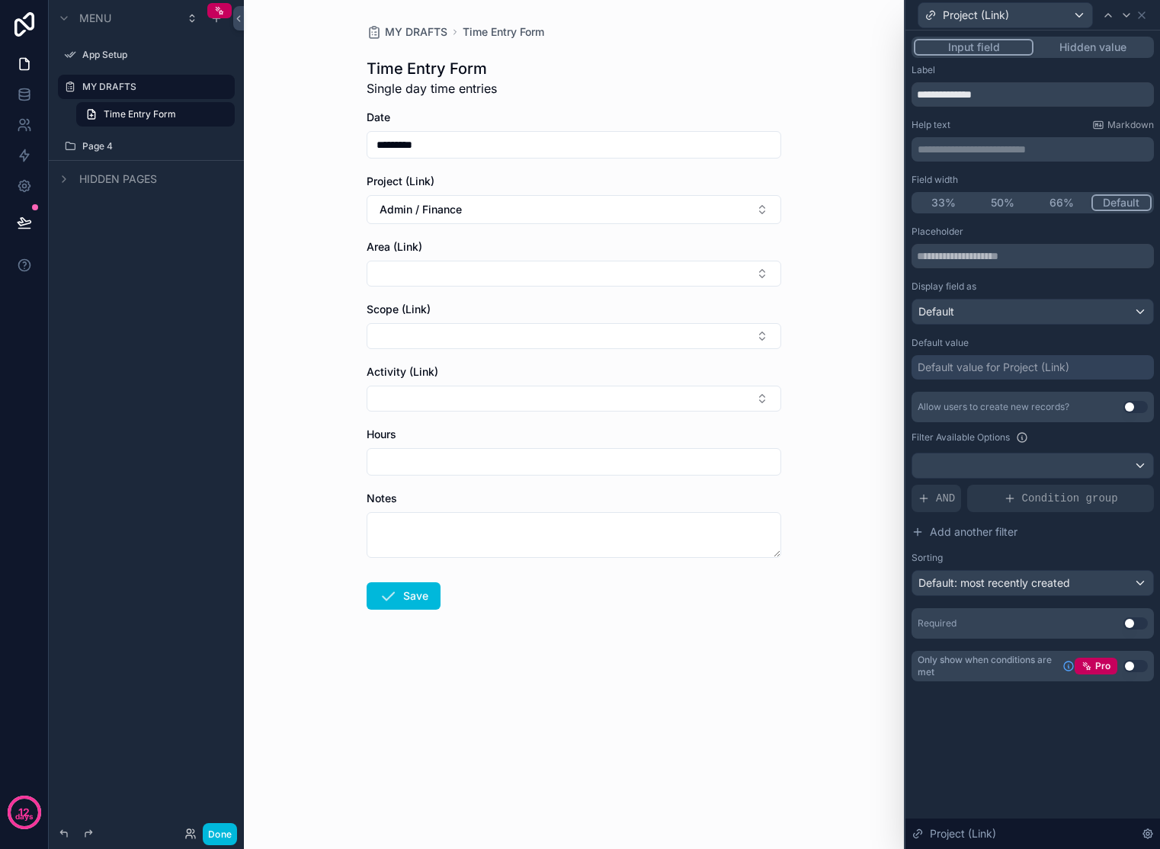
drag, startPoint x: 997, startPoint y: 95, endPoint x: 894, endPoint y: 96, distance: 103.6
click at [894, 96] on div "**********" at bounding box center [580, 424] width 1160 height 849
type input "*******"
click at [1143, 11] on icon at bounding box center [1141, 15] width 12 height 12
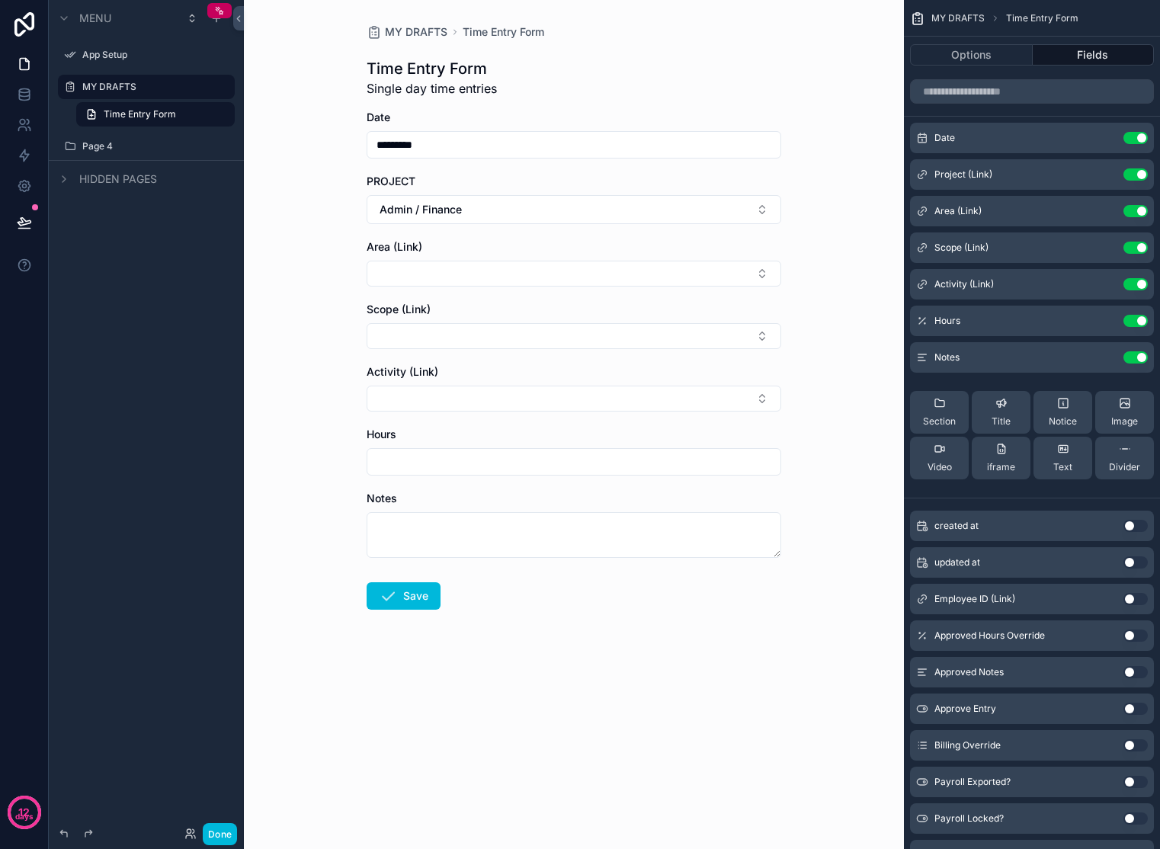
click at [0, 0] on icon "scrollable content" at bounding box center [0, 0] width 0 height 0
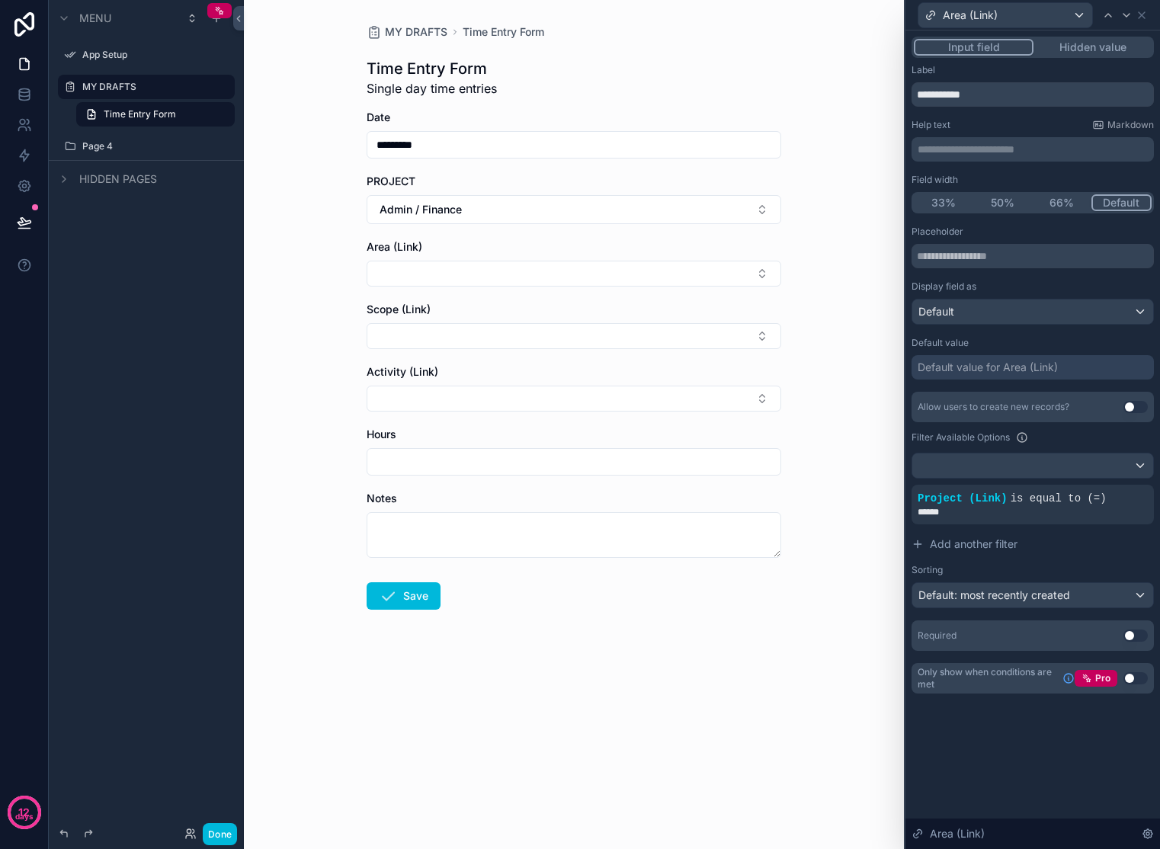
click at [1028, 495] on span "is equal to (=)" at bounding box center [1058, 498] width 96 height 12
click at [0, 0] on icon at bounding box center [0, 0] width 0 height 0
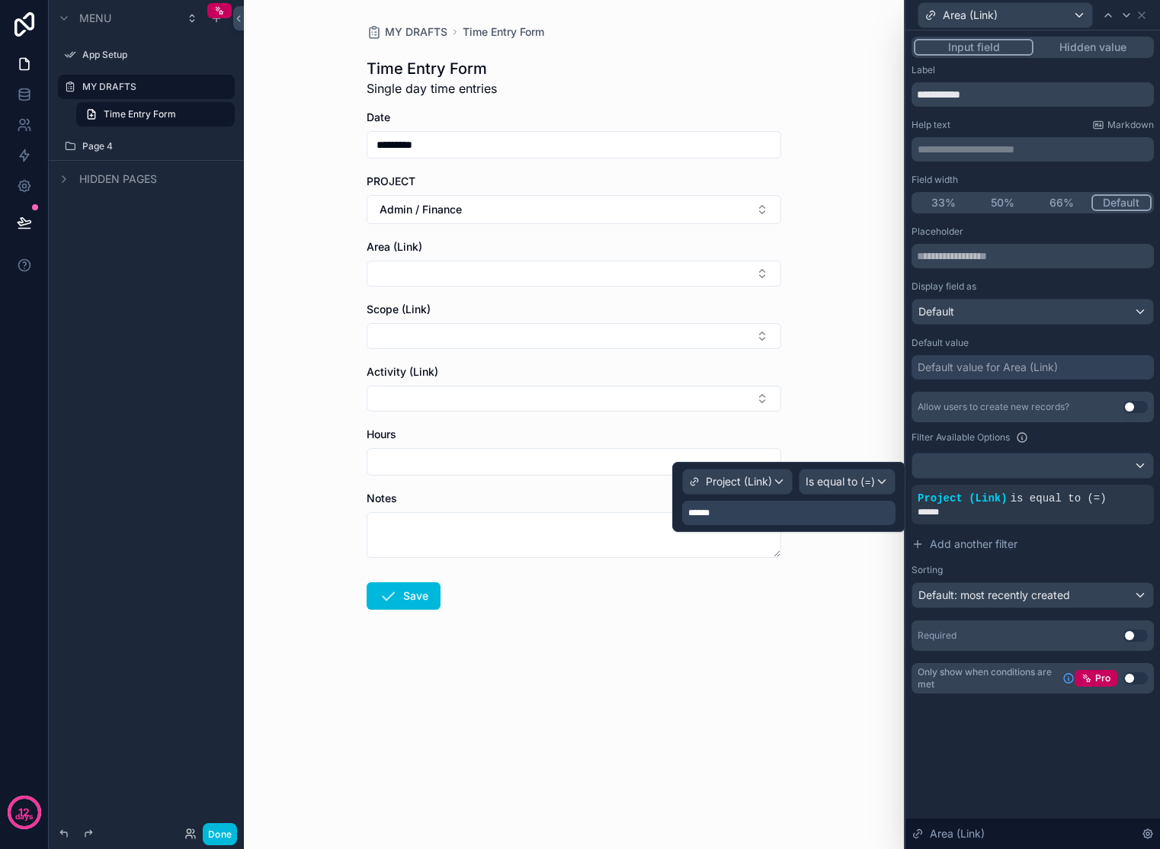
click at [801, 504] on div "******" at bounding box center [788, 513] width 213 height 24
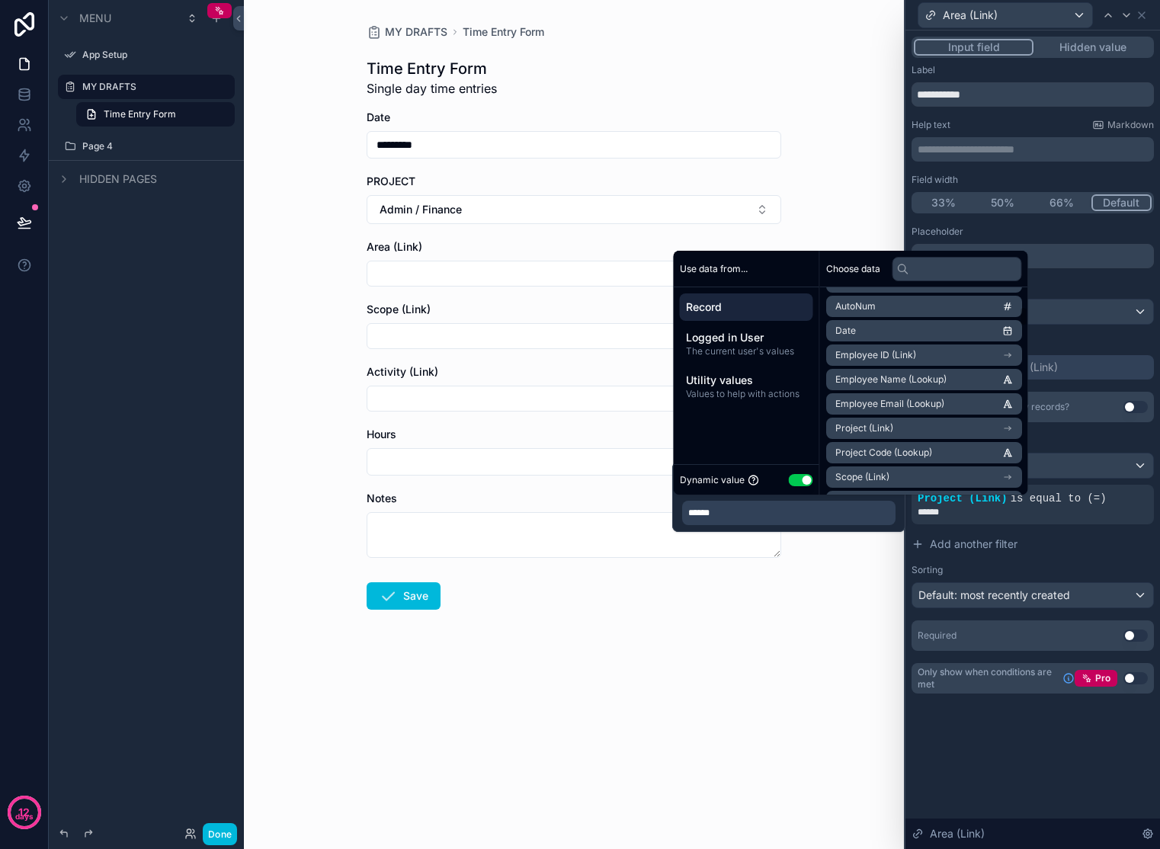
scroll to position [276, 0]
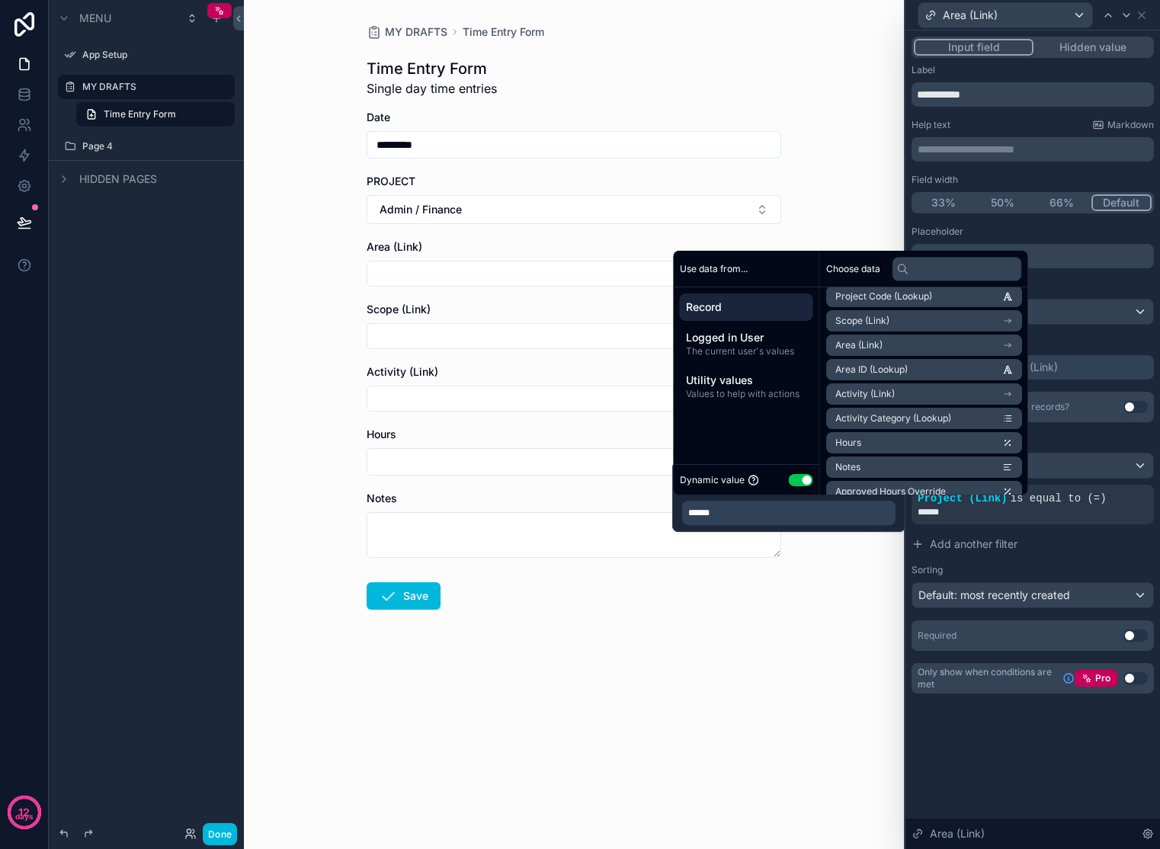
click at [937, 263] on input "text" at bounding box center [957, 269] width 130 height 24
type input "**"
click at [1007, 303] on li "Project (Link)" at bounding box center [924, 297] width 196 height 21
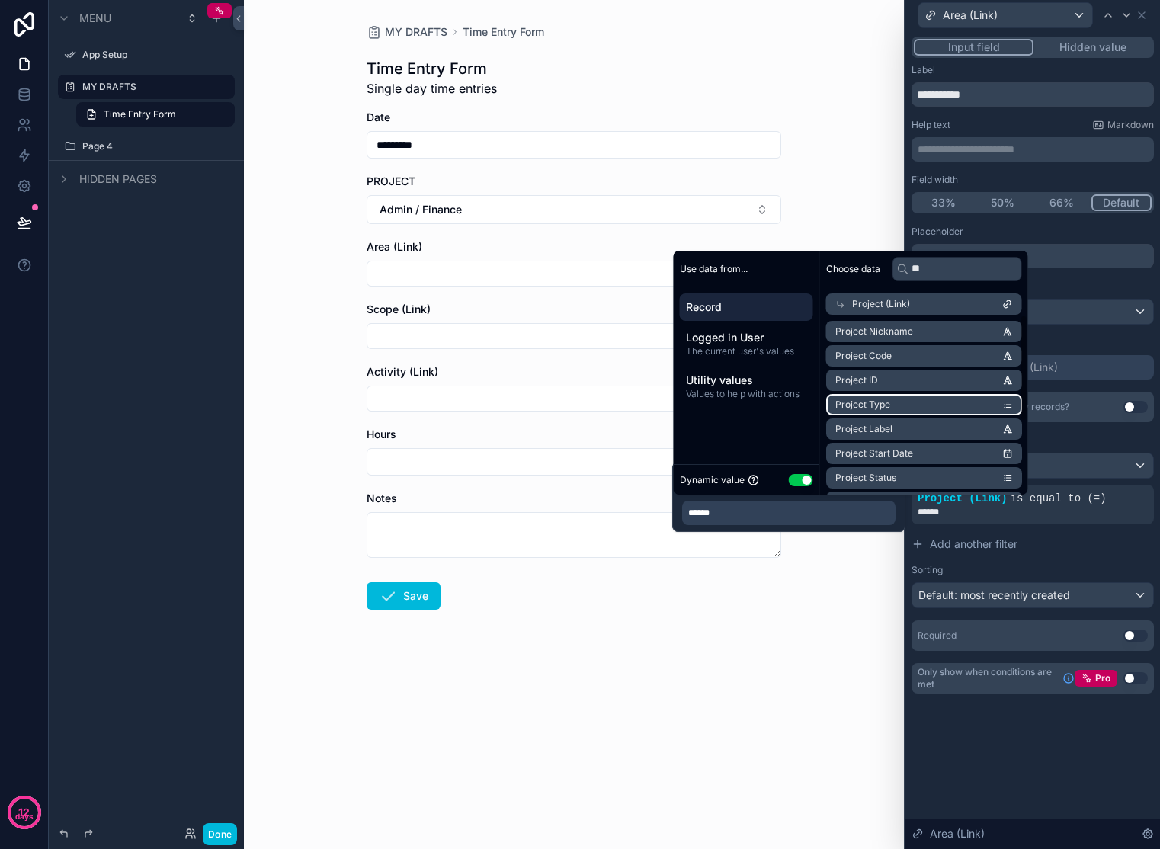
scroll to position [122, 0]
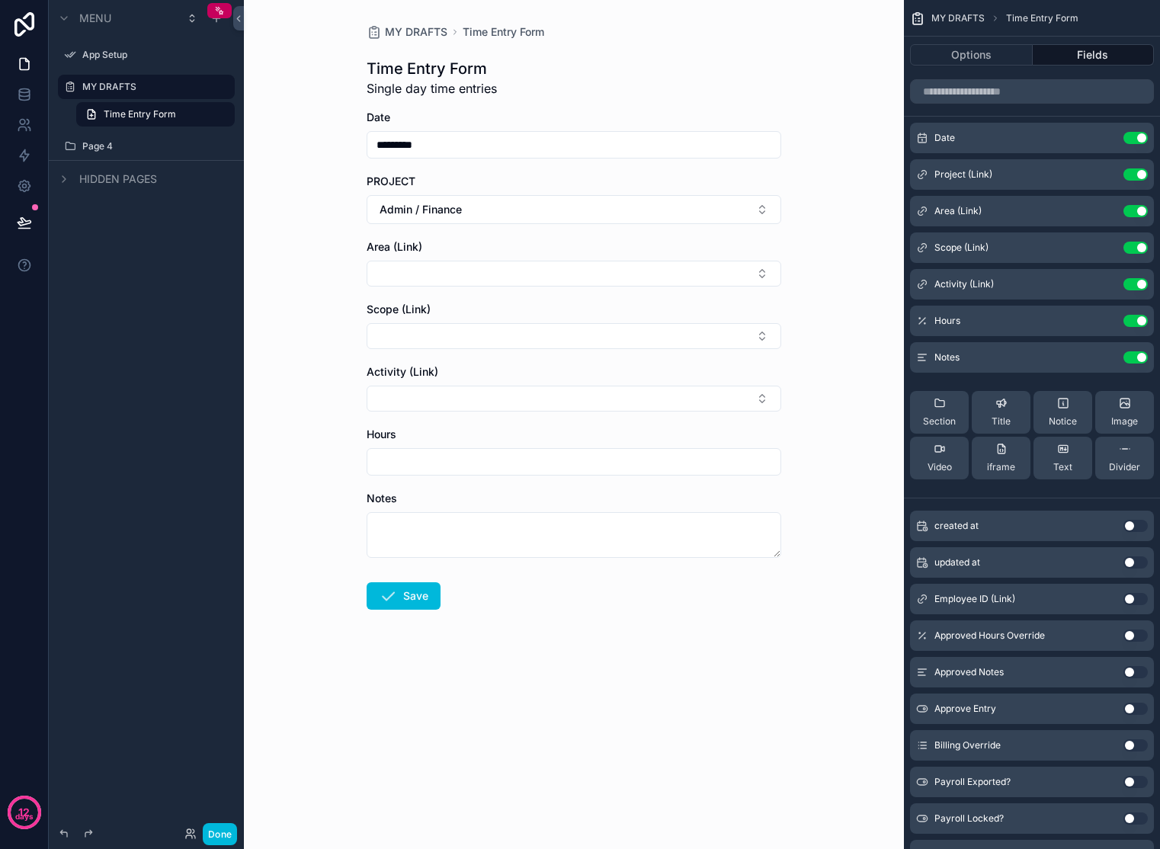
click at [0, 0] on icon "scrollable content" at bounding box center [0, 0] width 0 height 0
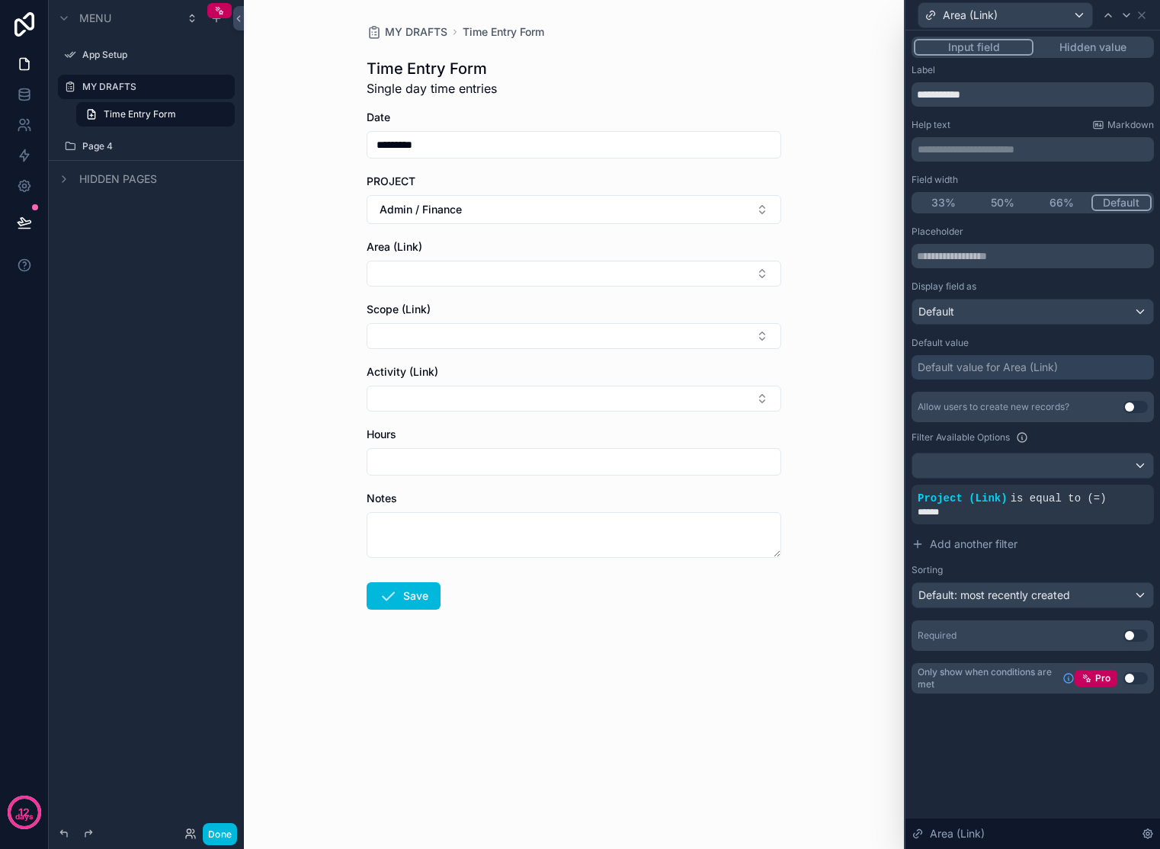
click at [0, 0] on icon at bounding box center [0, 0] width 0 height 0
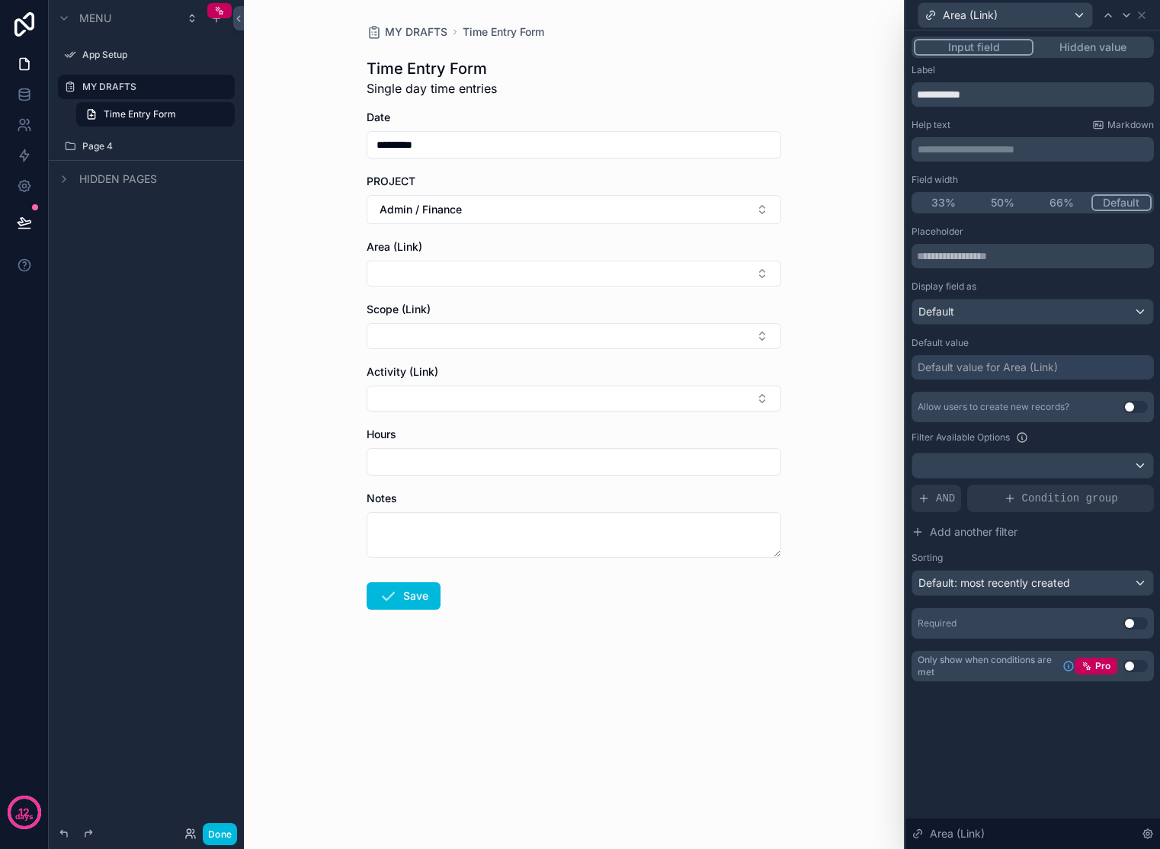
click at [1108, 493] on span "Condition group" at bounding box center [1070, 498] width 96 height 15
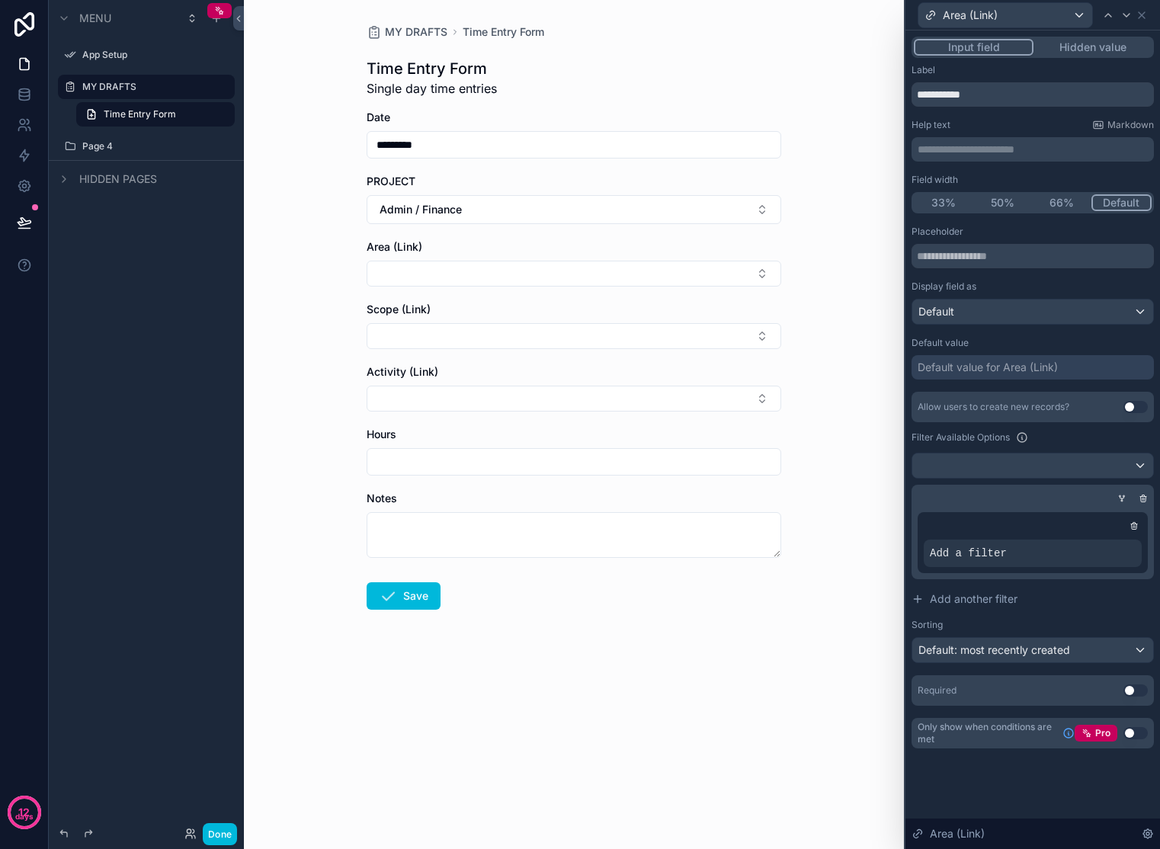
click at [1145, 495] on icon at bounding box center [1142, 498] width 9 height 9
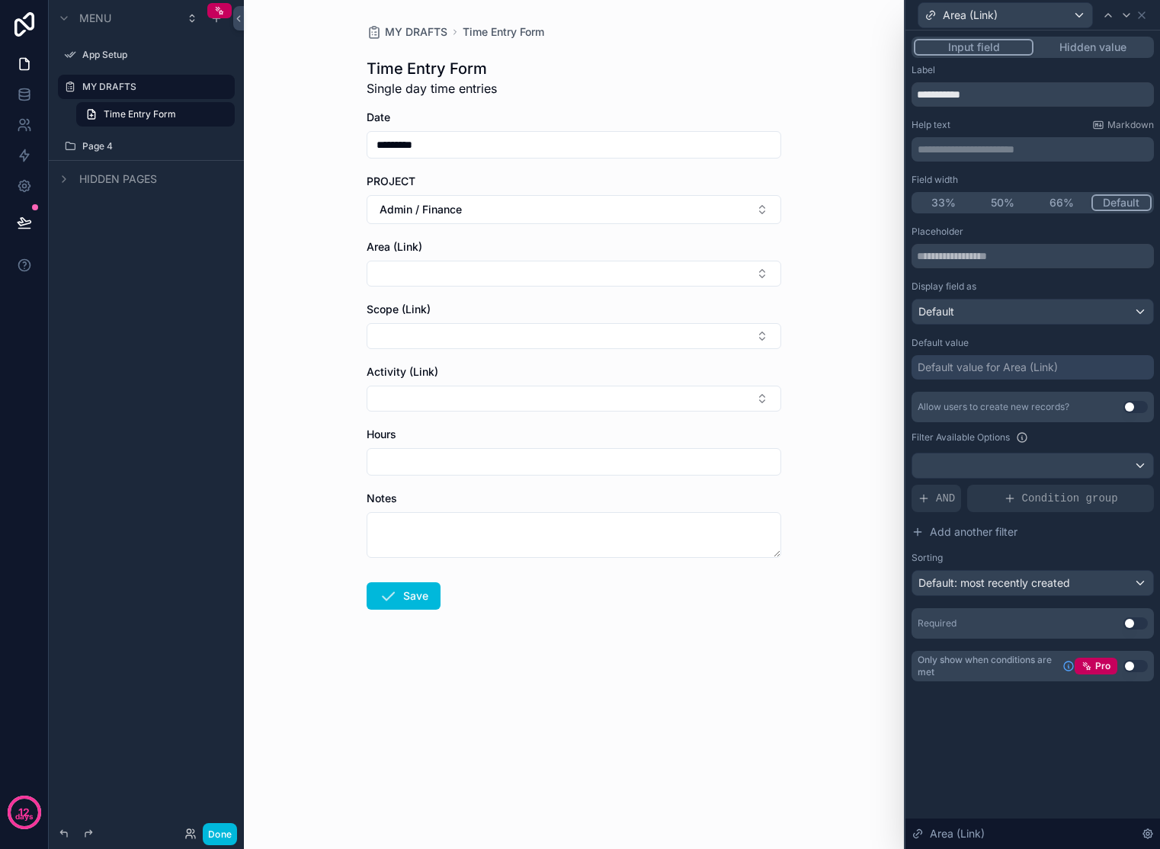
click at [938, 498] on span "AND" at bounding box center [945, 498] width 19 height 15
click at [938, 498] on span "Add a filter" at bounding box center [955, 498] width 77 height 15
click at [0, 0] on icon at bounding box center [0, 0] width 0 height 0
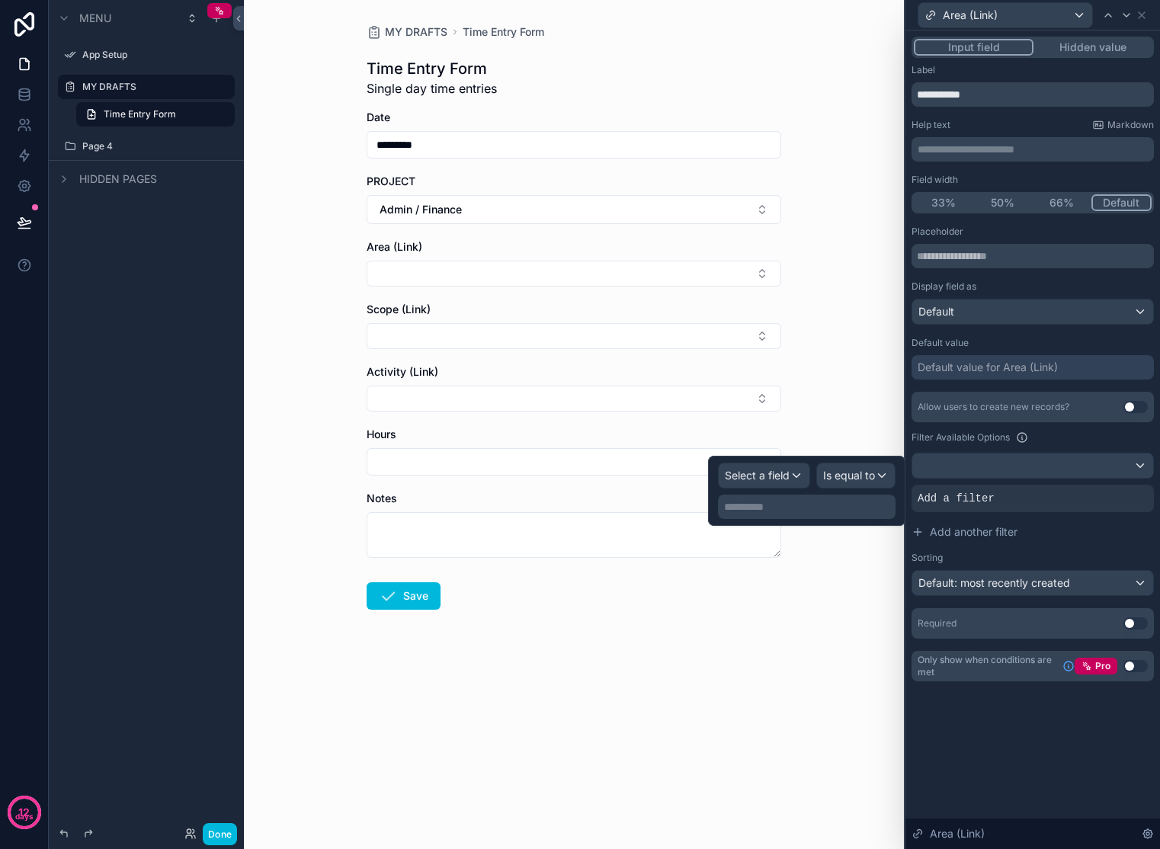
click at [783, 479] on span "Select a field" at bounding box center [757, 475] width 65 height 13
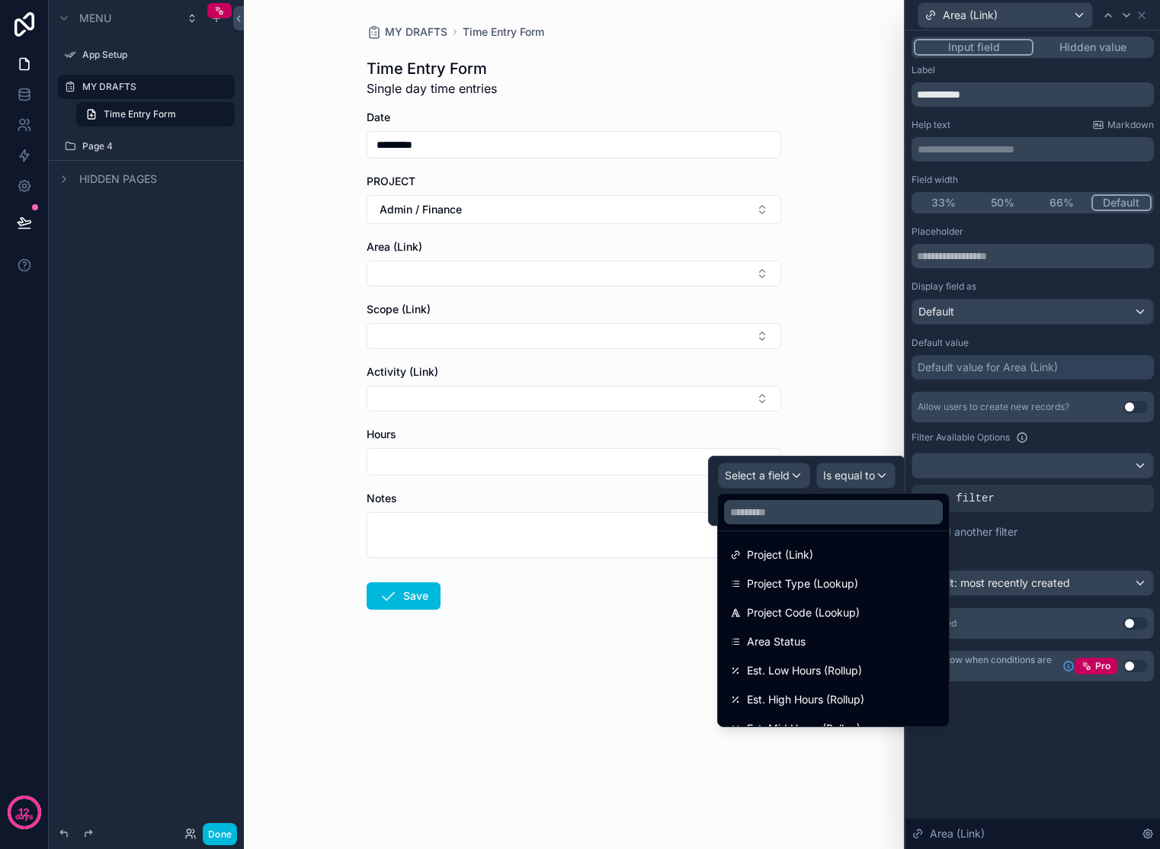
scroll to position [164, 0]
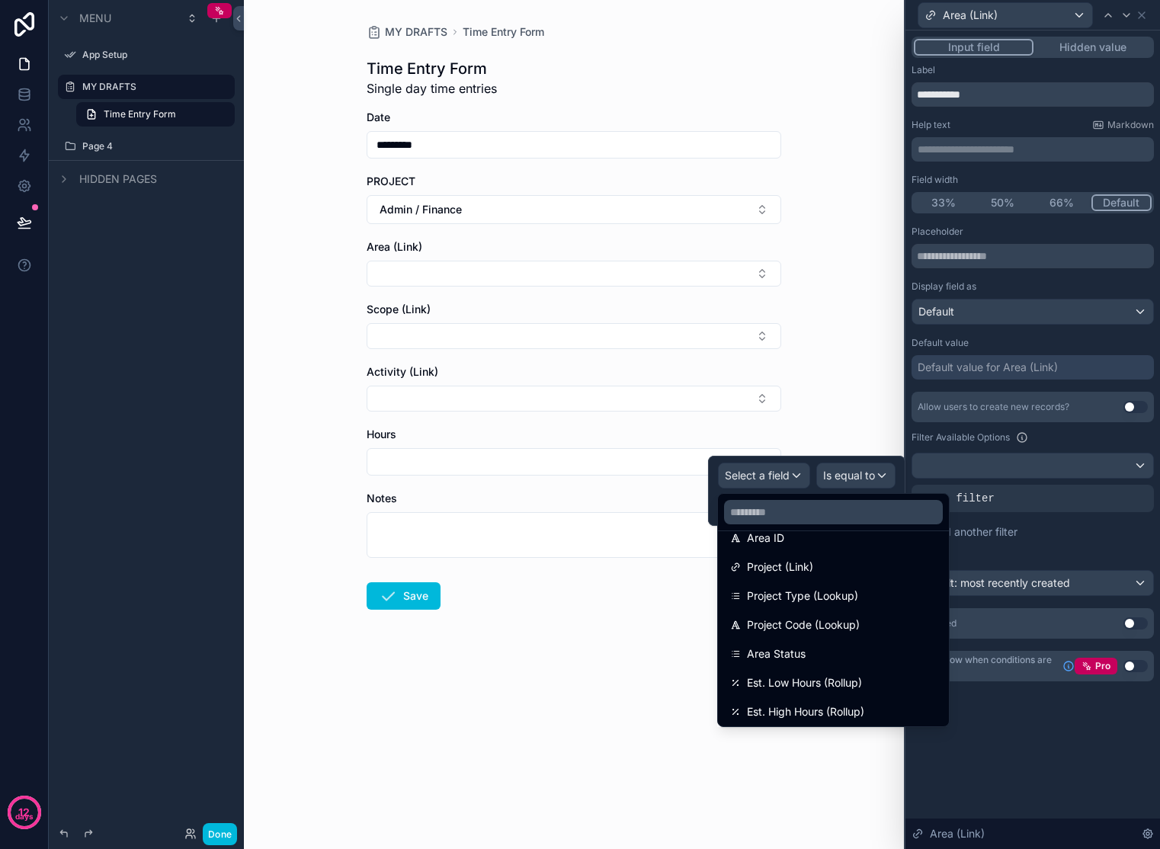
click at [1027, 308] on div "Default" at bounding box center [1032, 311] width 241 height 24
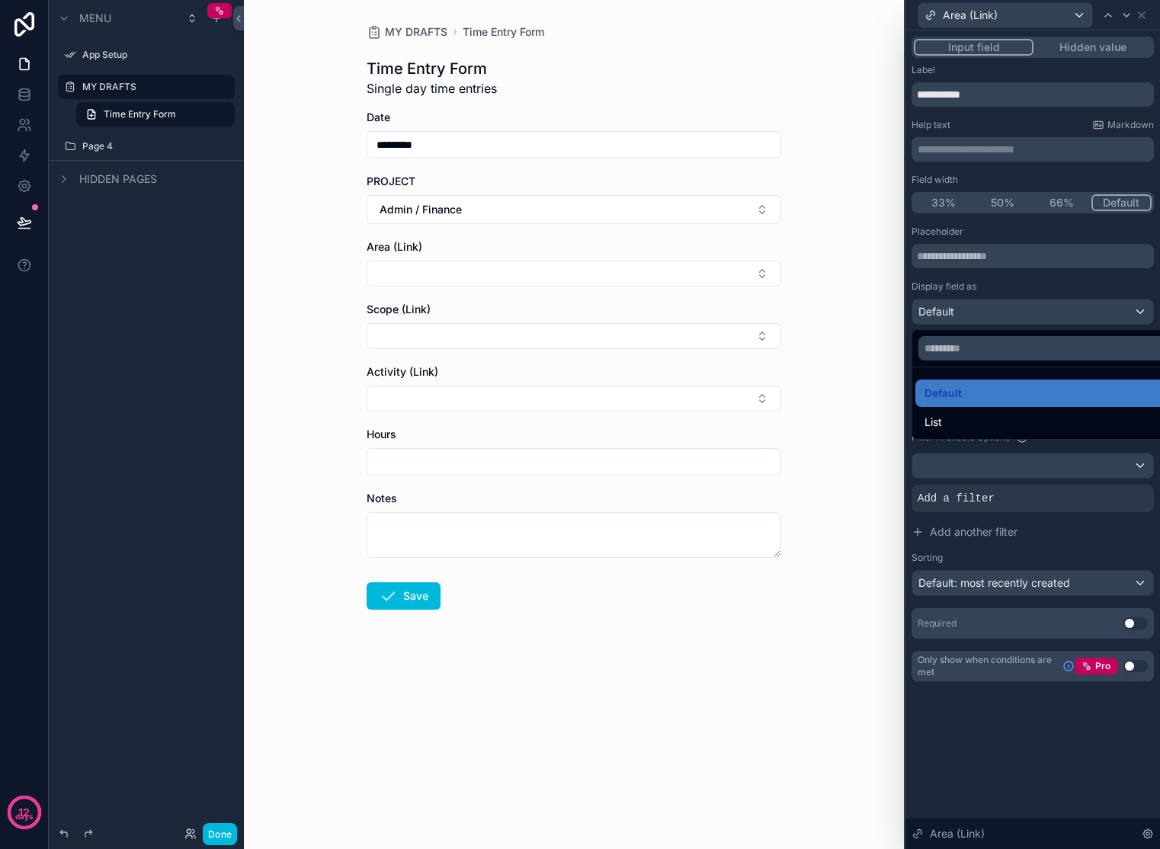
click at [1026, 309] on div at bounding box center [1032, 424] width 255 height 849
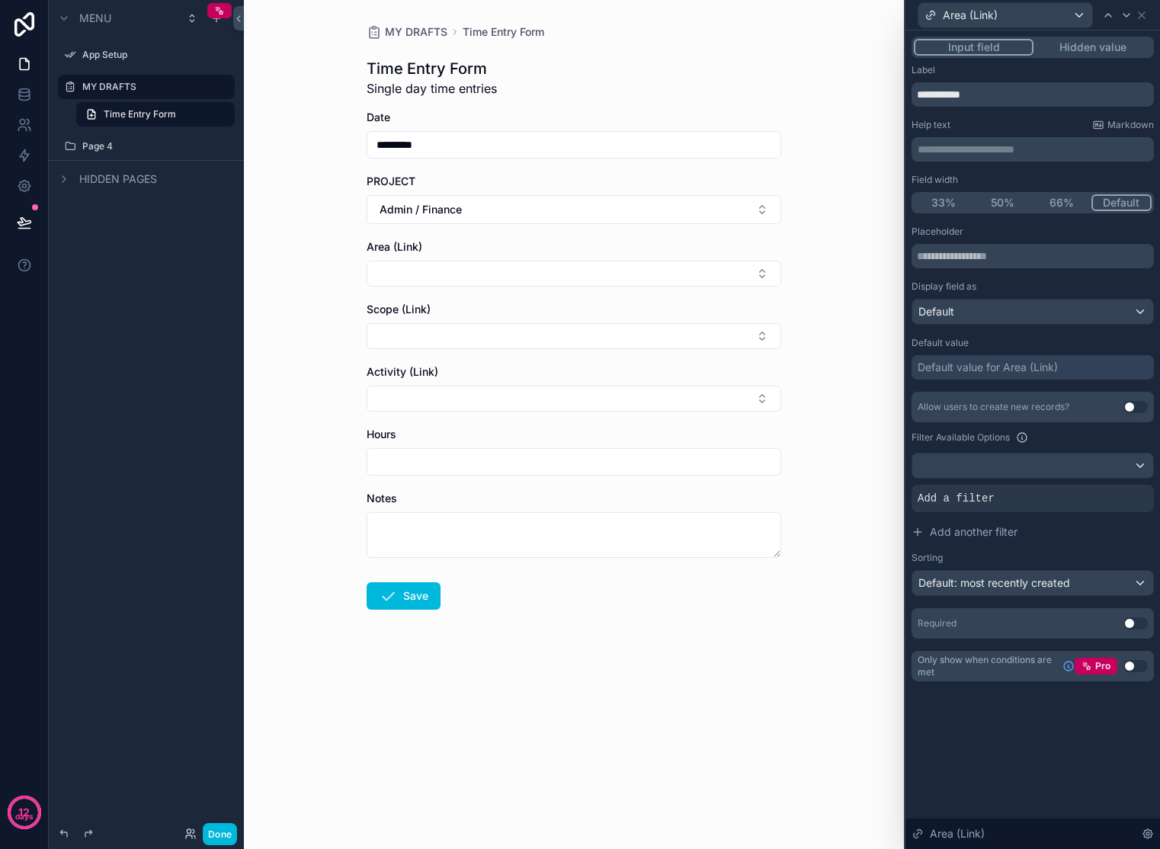
click at [1042, 366] on div "Default value for Area (Link)" at bounding box center [987, 367] width 140 height 15
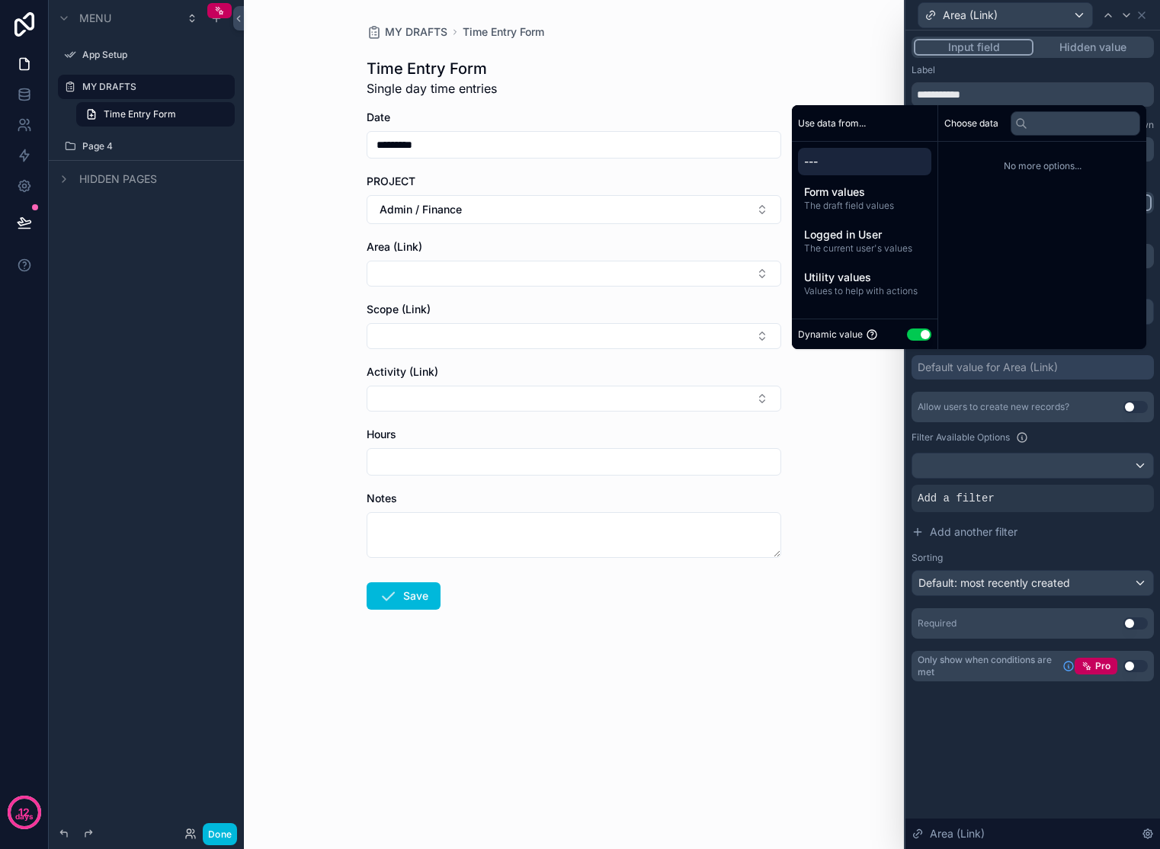
click at [909, 335] on button "Use setting" at bounding box center [919, 334] width 24 height 12
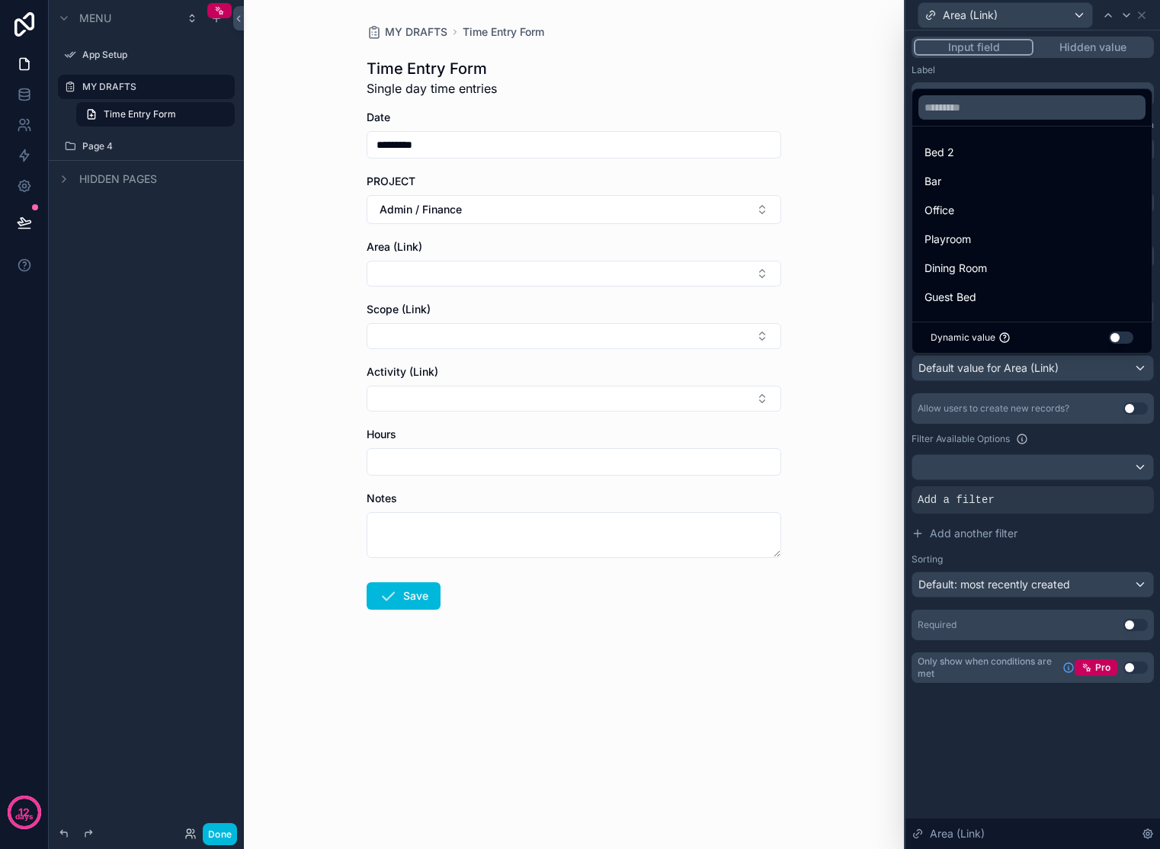
click at [1119, 334] on button "Use setting" at bounding box center [1121, 337] width 24 height 12
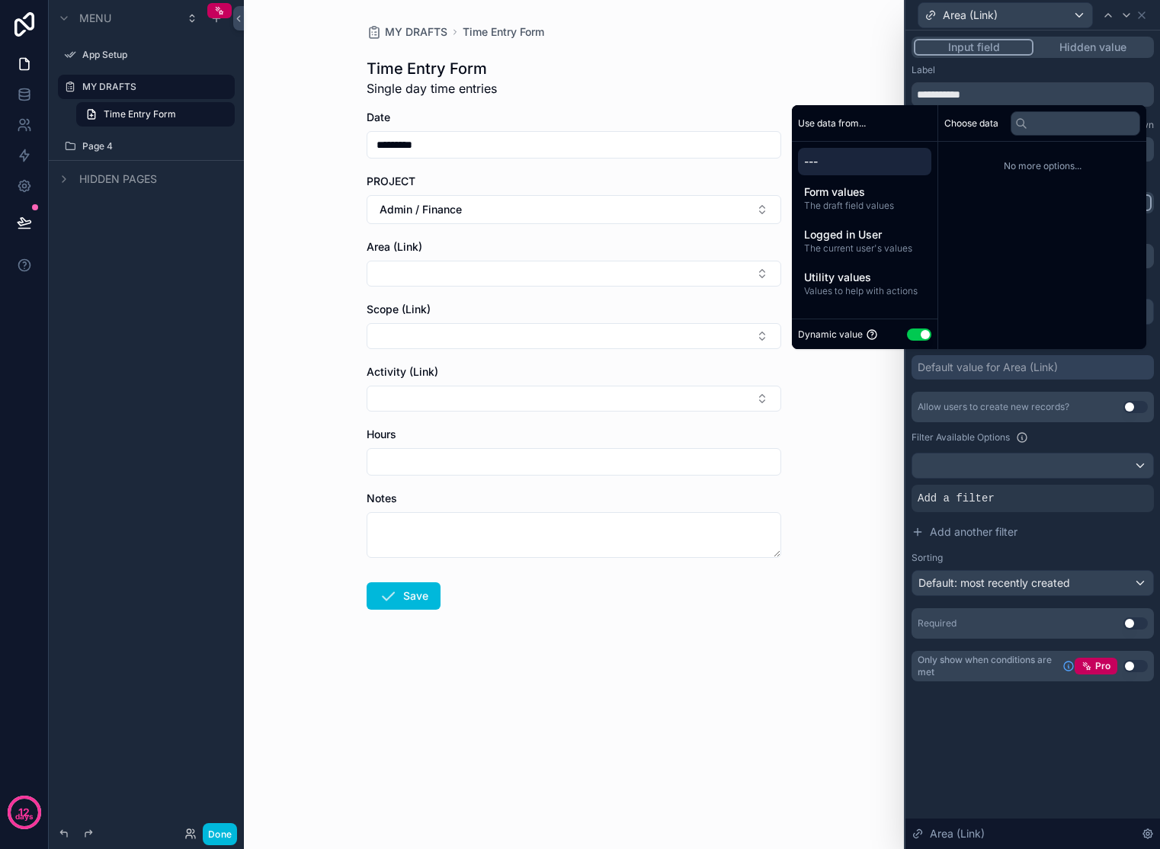
click at [843, 209] on span "The draft field values" at bounding box center [864, 206] width 121 height 12
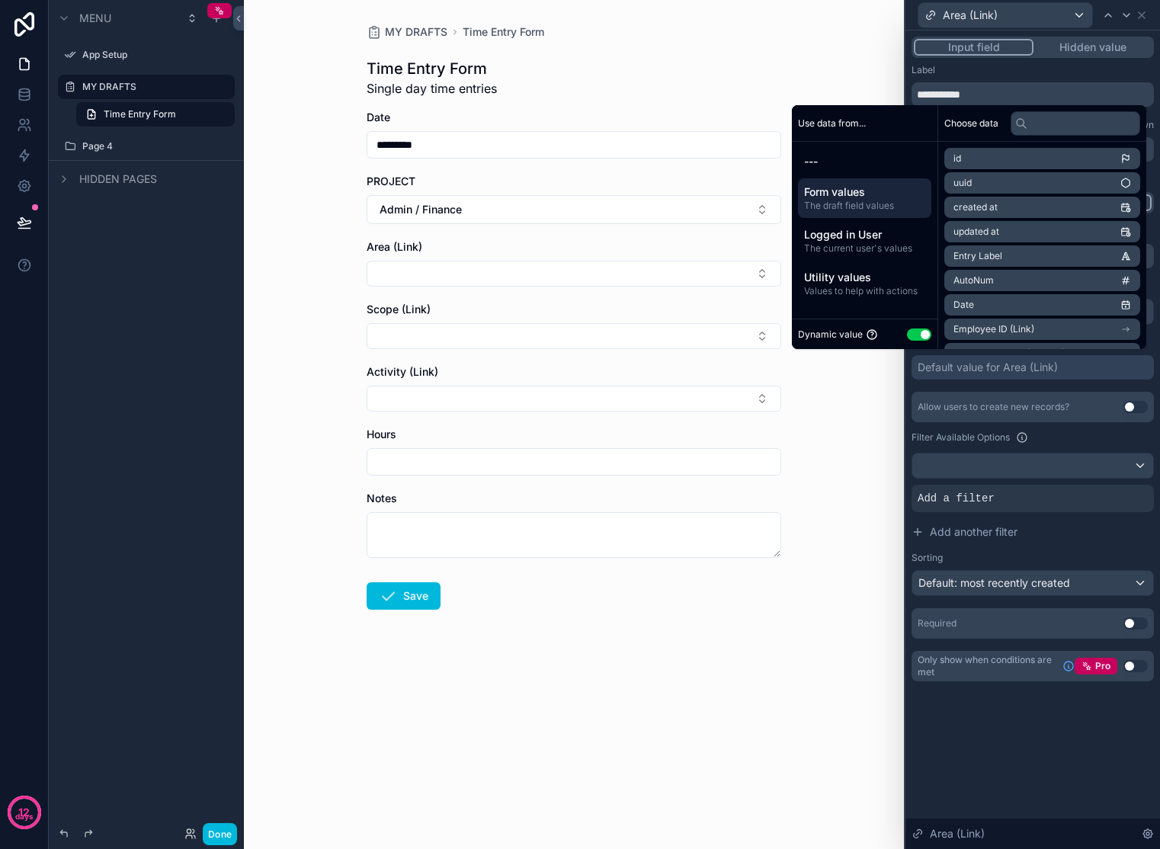
click at [843, 209] on span "The draft field values" at bounding box center [864, 206] width 121 height 12
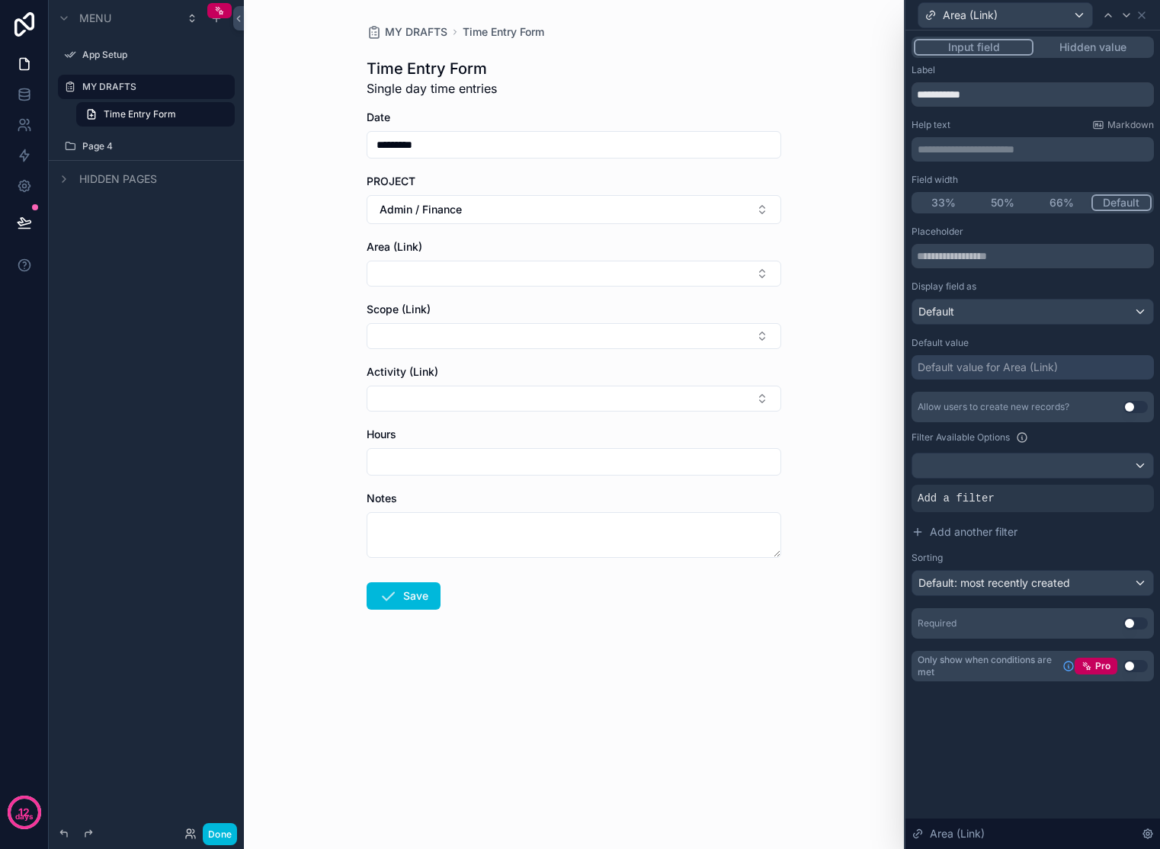
click at [1012, 371] on div "Default value for Area (Link)" at bounding box center [987, 367] width 140 height 15
click at [1086, 539] on button "Add another filter" at bounding box center [1032, 531] width 242 height 27
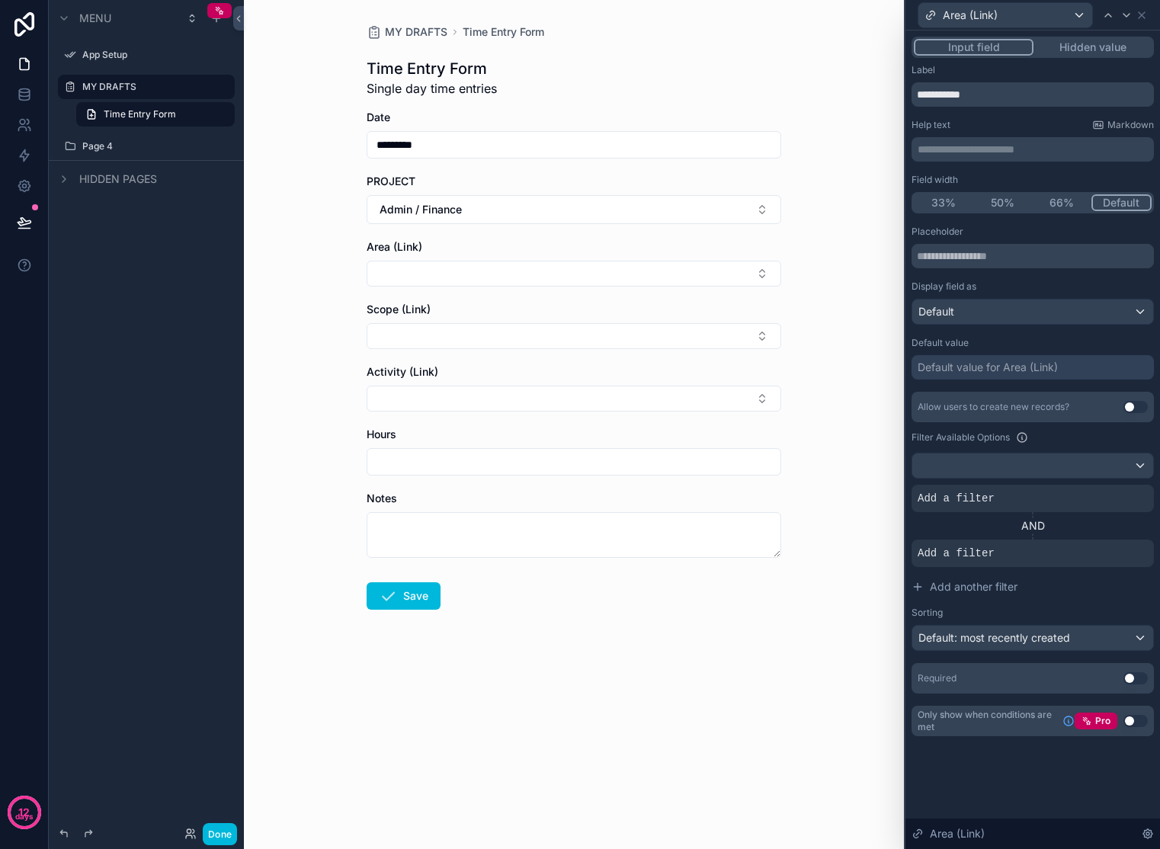
click at [0, 0] on div at bounding box center [0, 0] width 0 height 0
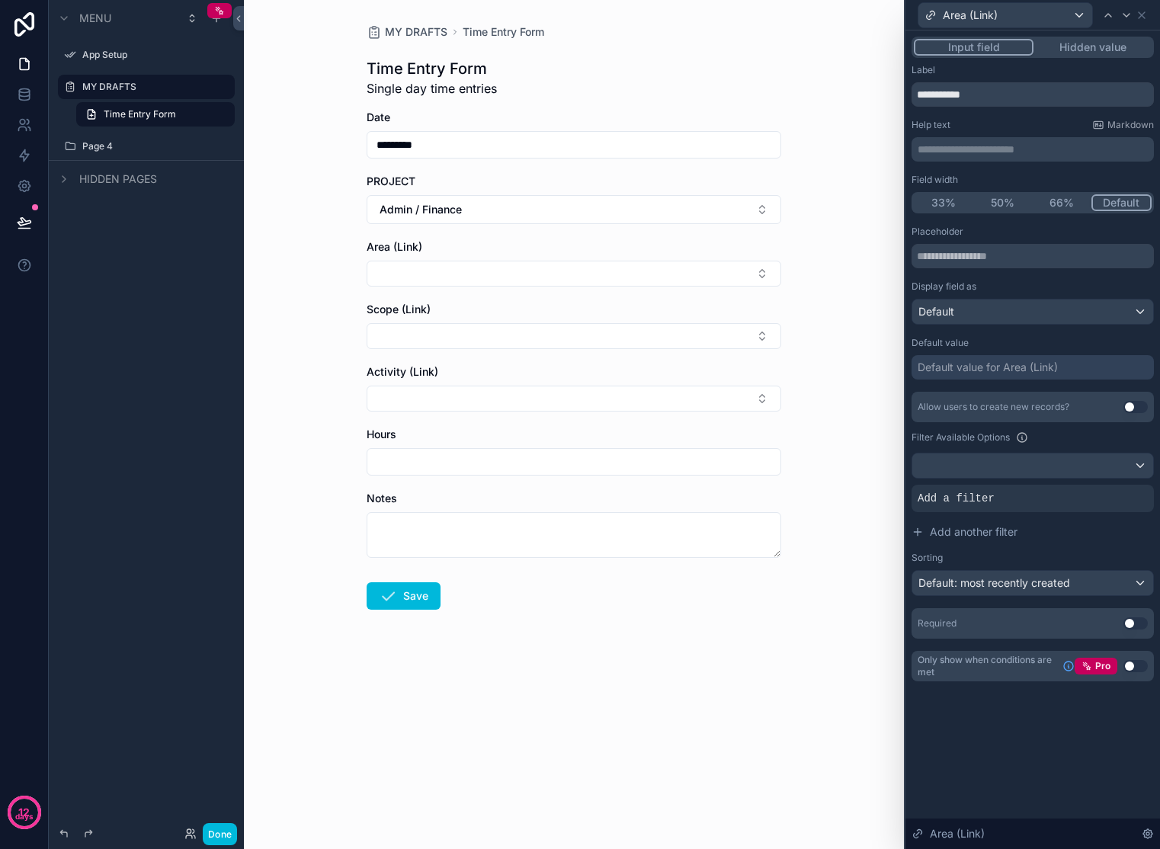
click at [1084, 48] on button "Hidden value" at bounding box center [1092, 47] width 118 height 17
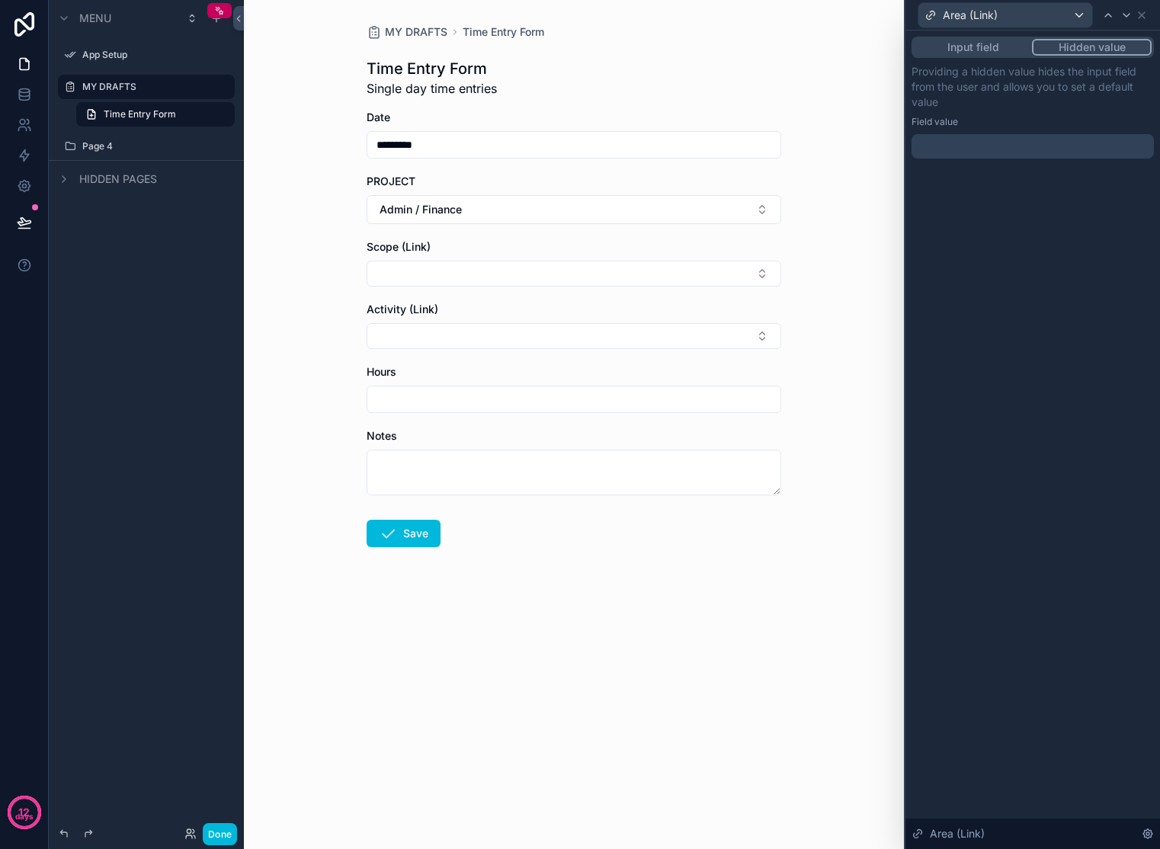
click at [979, 157] on div at bounding box center [1032, 146] width 242 height 24
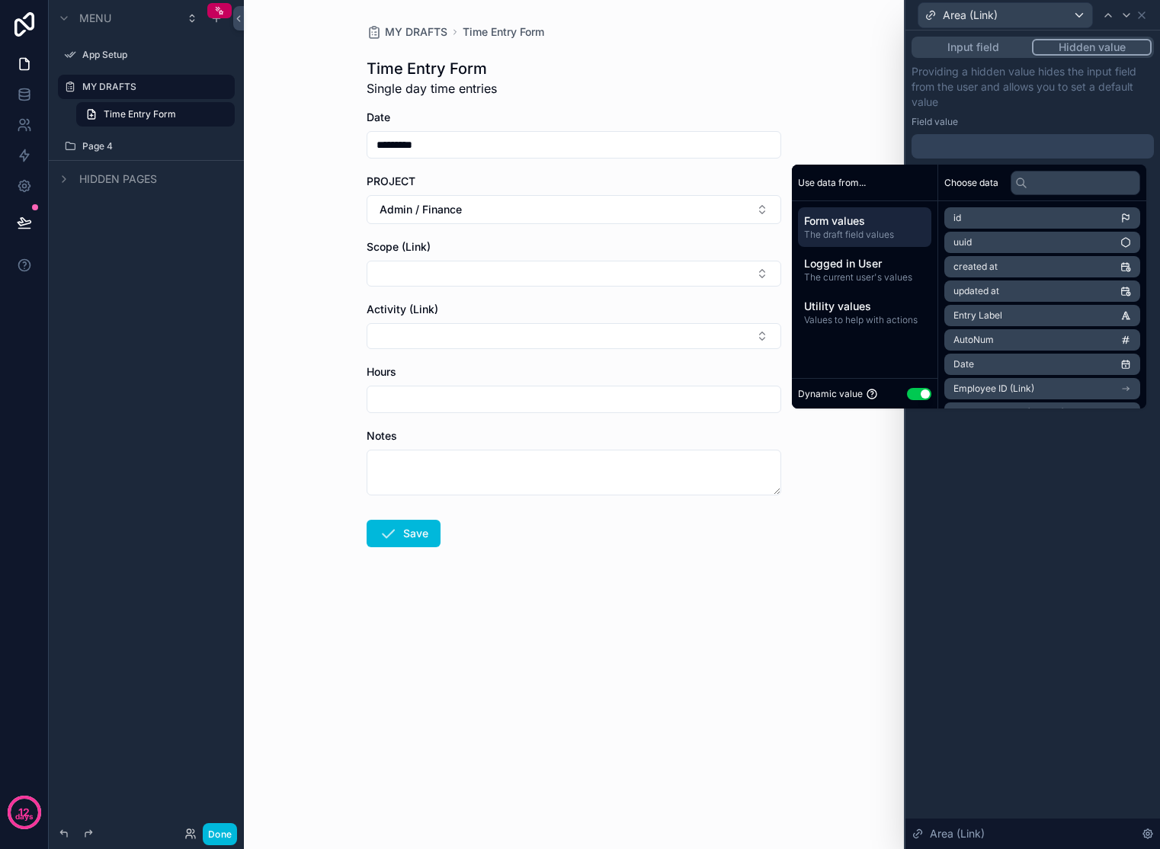
click at [978, 150] on div at bounding box center [1032, 146] width 242 height 24
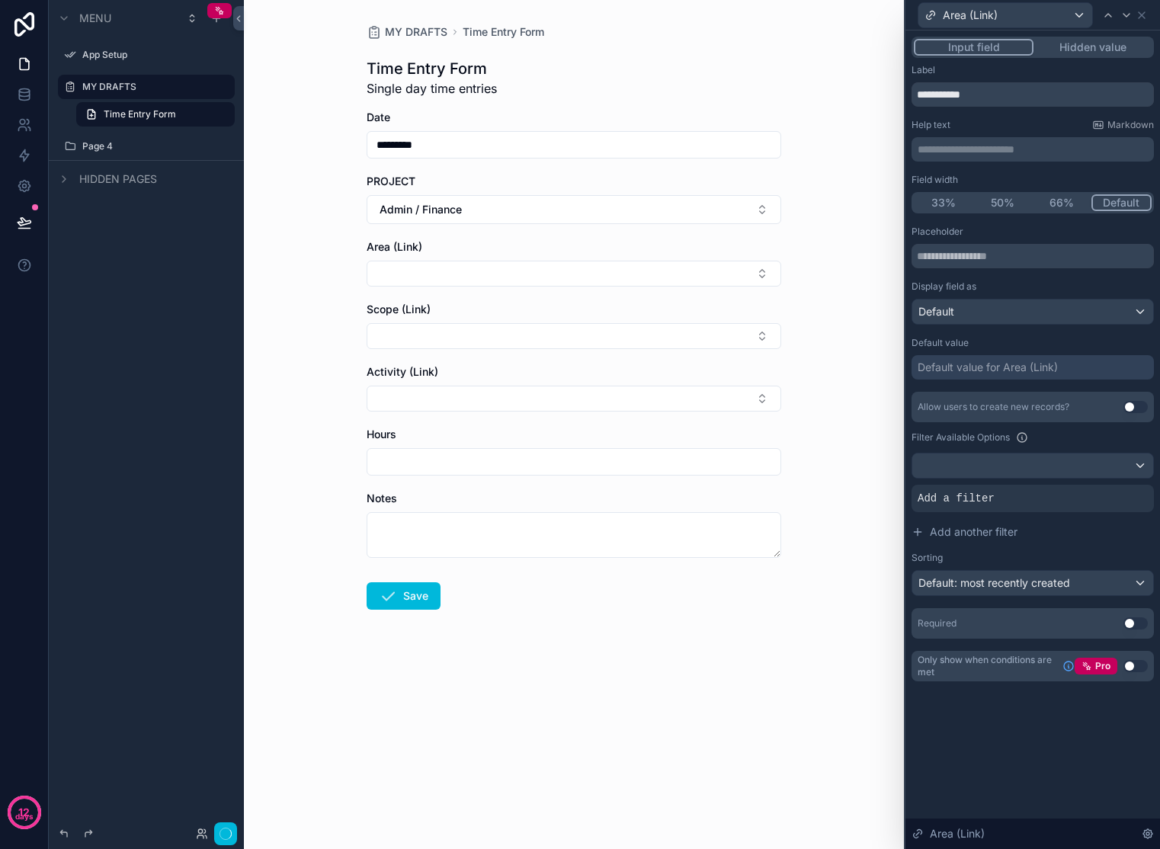
click at [998, 46] on button "Input field" at bounding box center [974, 47] width 120 height 17
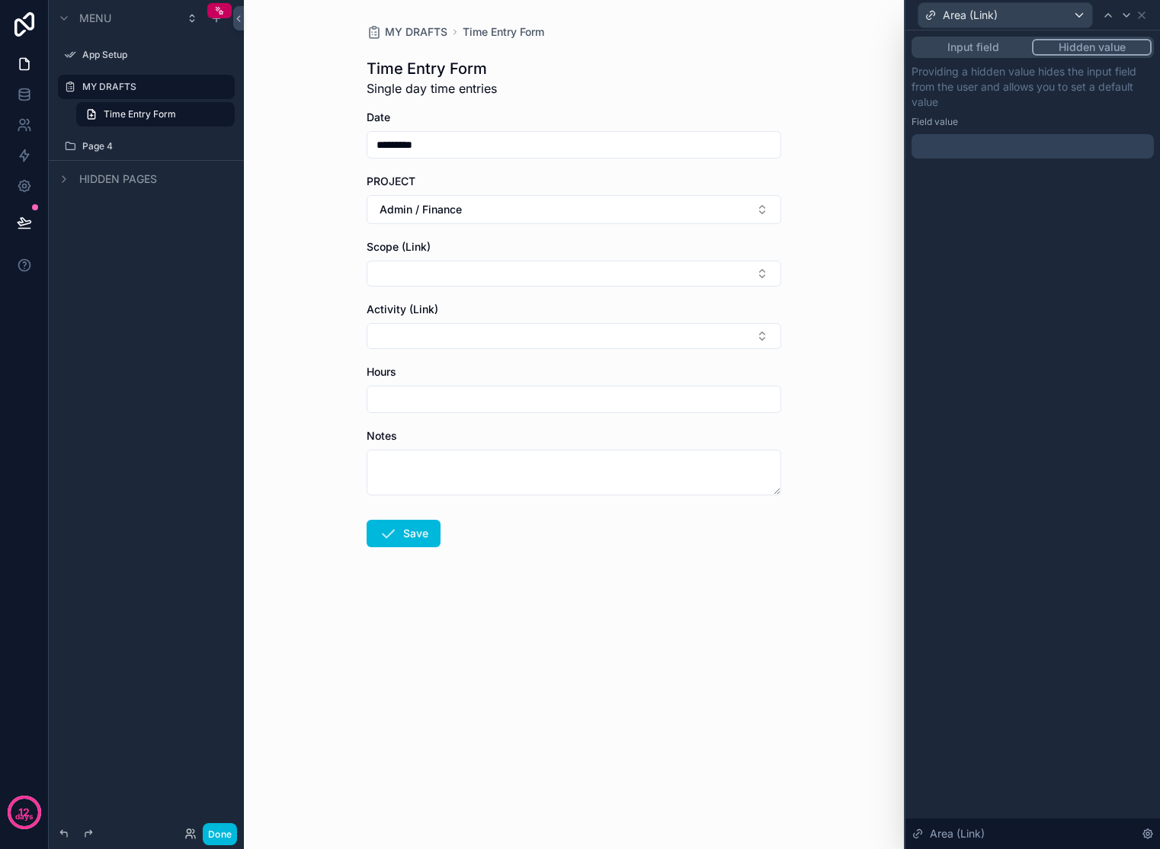
click at [1091, 40] on button "Hidden value" at bounding box center [1092, 47] width 120 height 17
click at [980, 48] on button "Input field" at bounding box center [973, 47] width 118 height 17
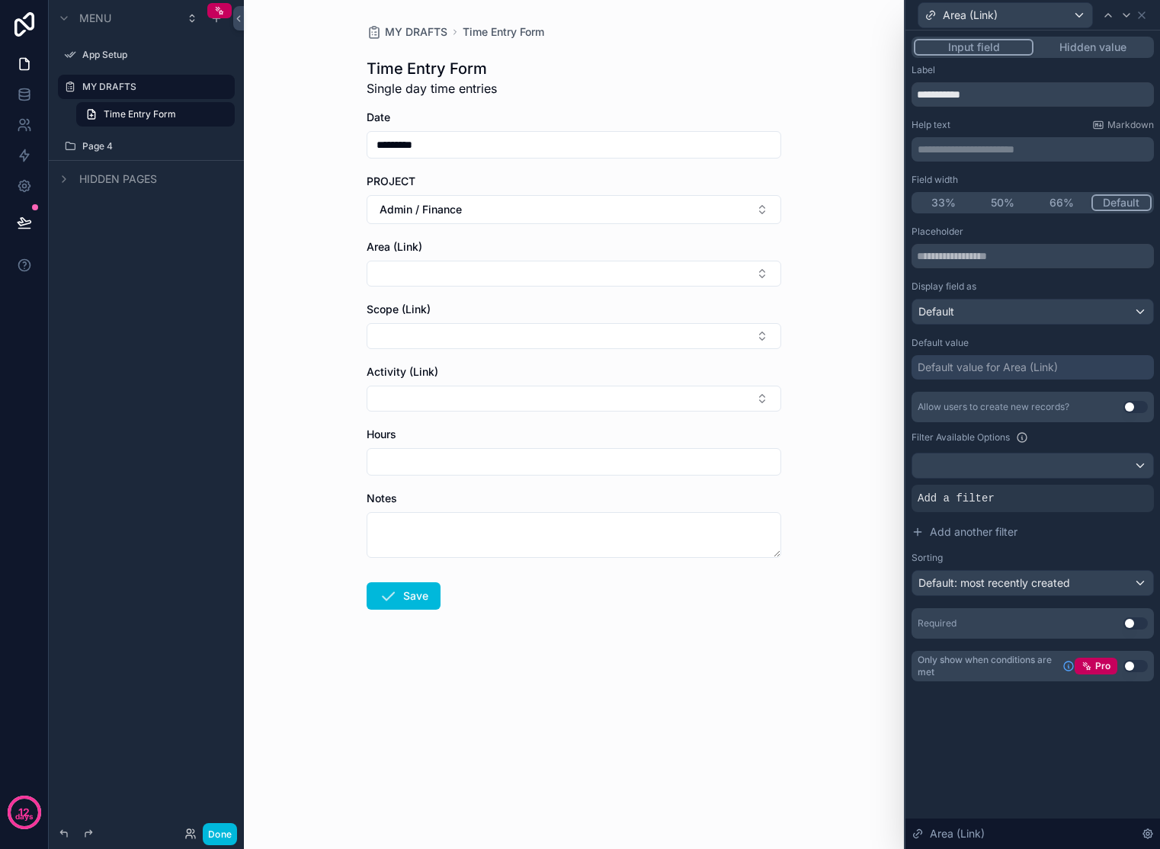
click at [435, 213] on span "Admin / Finance" at bounding box center [420, 209] width 82 height 15
click at [508, 291] on span "[PERSON_NAME] – [PERSON_NAME] St" at bounding box center [564, 303] width 181 height 30
click at [501, 211] on button "[PERSON_NAME] – [PERSON_NAME] St" at bounding box center [574, 209] width 415 height 29
click at [760, 281] on button "Select Button" at bounding box center [574, 274] width 415 height 26
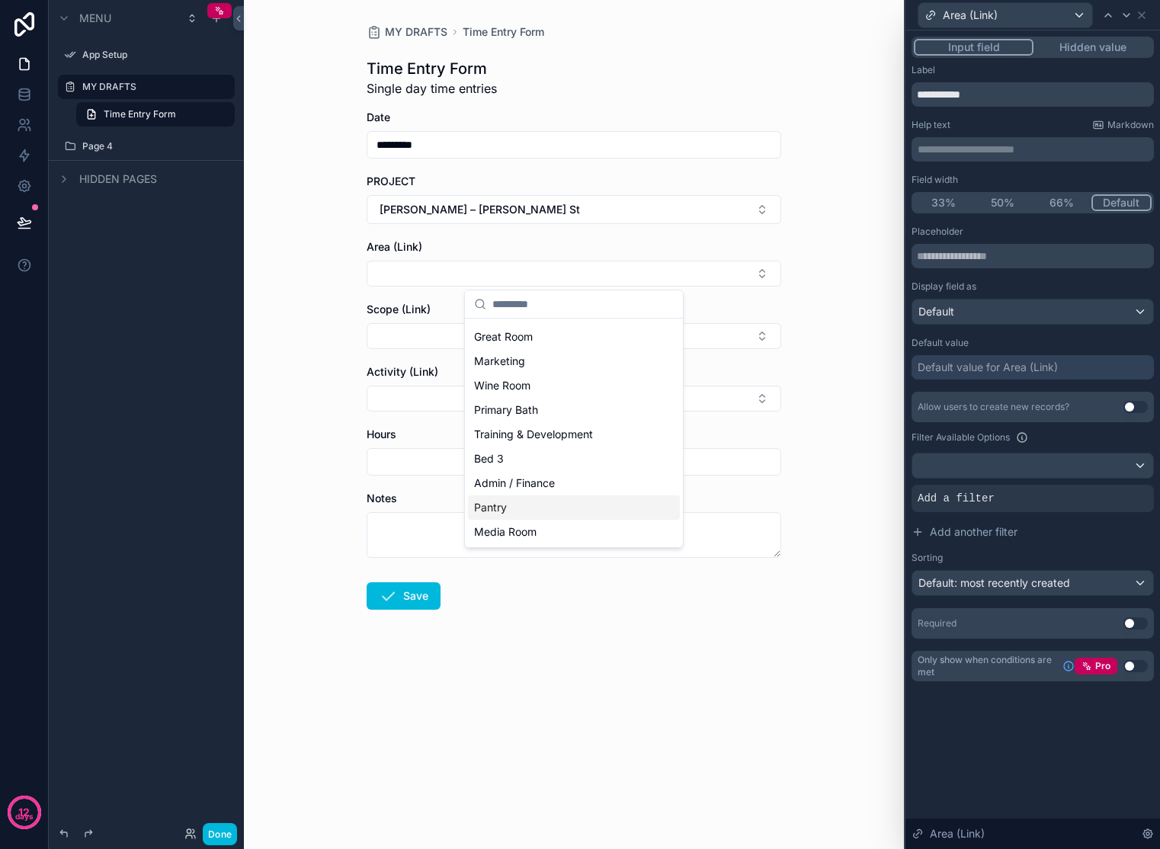
scroll to position [0, 0]
click at [696, 210] on button "[PERSON_NAME] – [PERSON_NAME] St" at bounding box center [574, 209] width 415 height 29
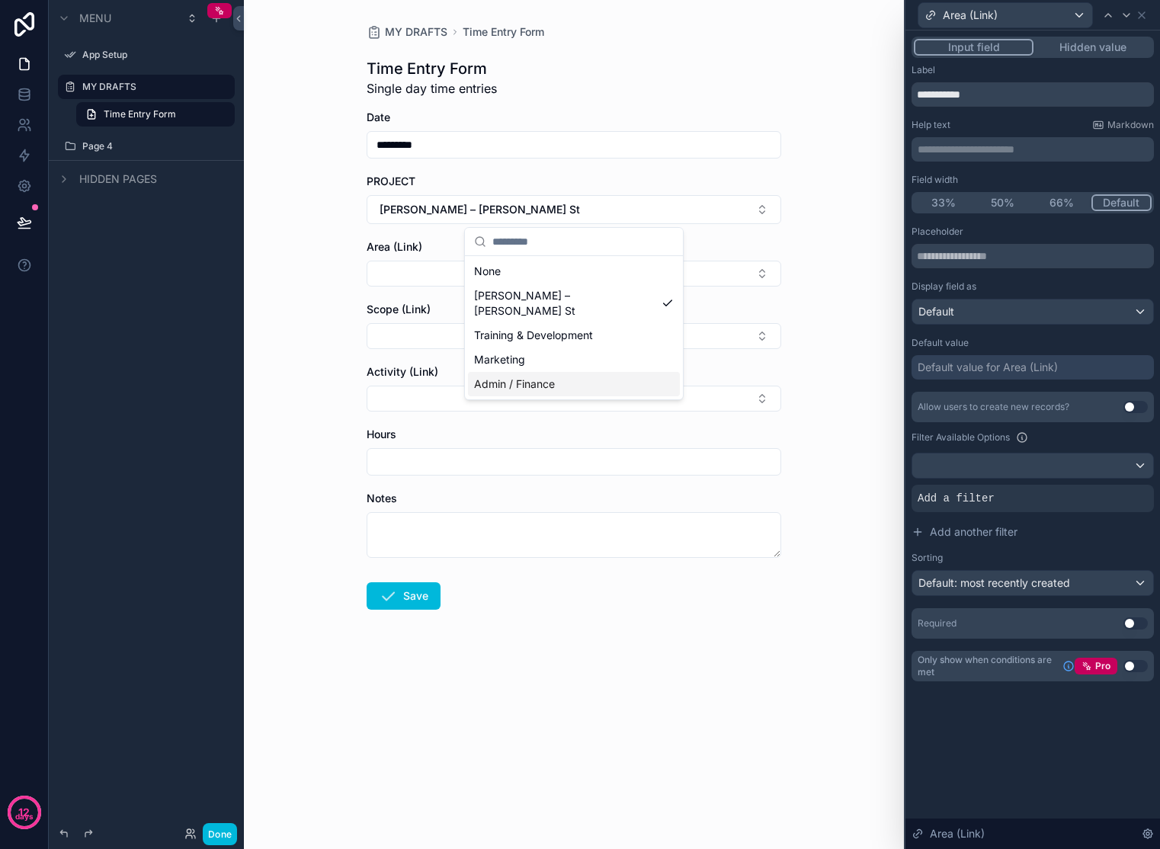
click at [525, 376] on span "Admin / Finance" at bounding box center [514, 383] width 81 height 15
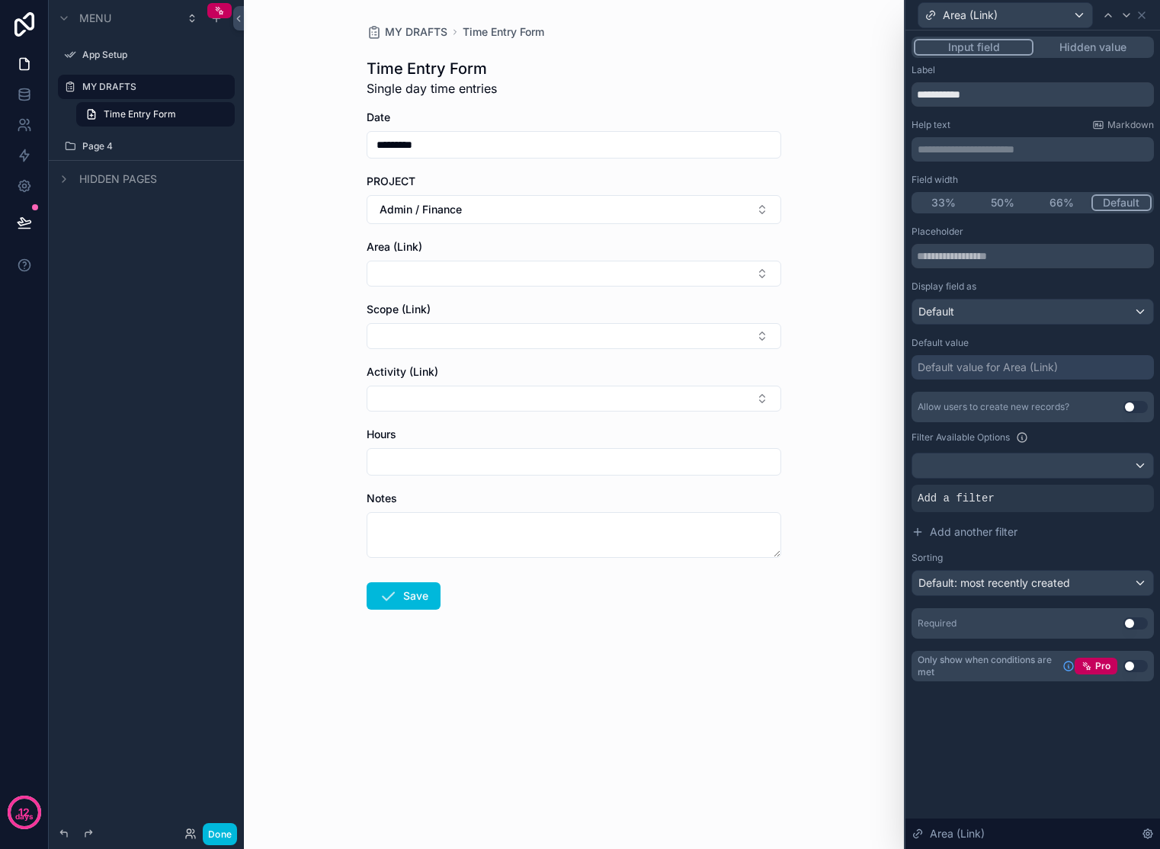
click at [717, 269] on button "Select Button" at bounding box center [574, 274] width 415 height 26
click at [1035, 488] on div "Add a filter" at bounding box center [1032, 498] width 242 height 27
click at [0, 0] on icon at bounding box center [0, 0] width 0 height 0
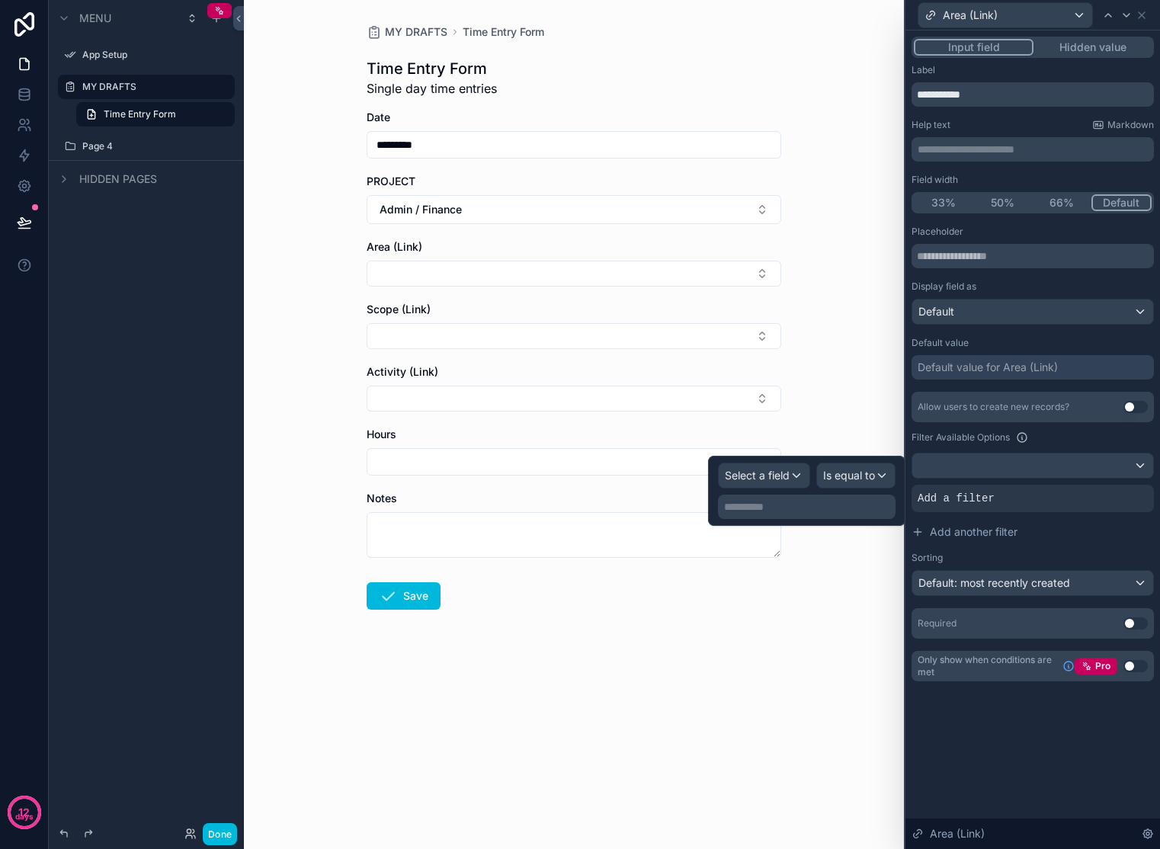
click at [780, 476] on span "Select a field" at bounding box center [757, 475] width 65 height 13
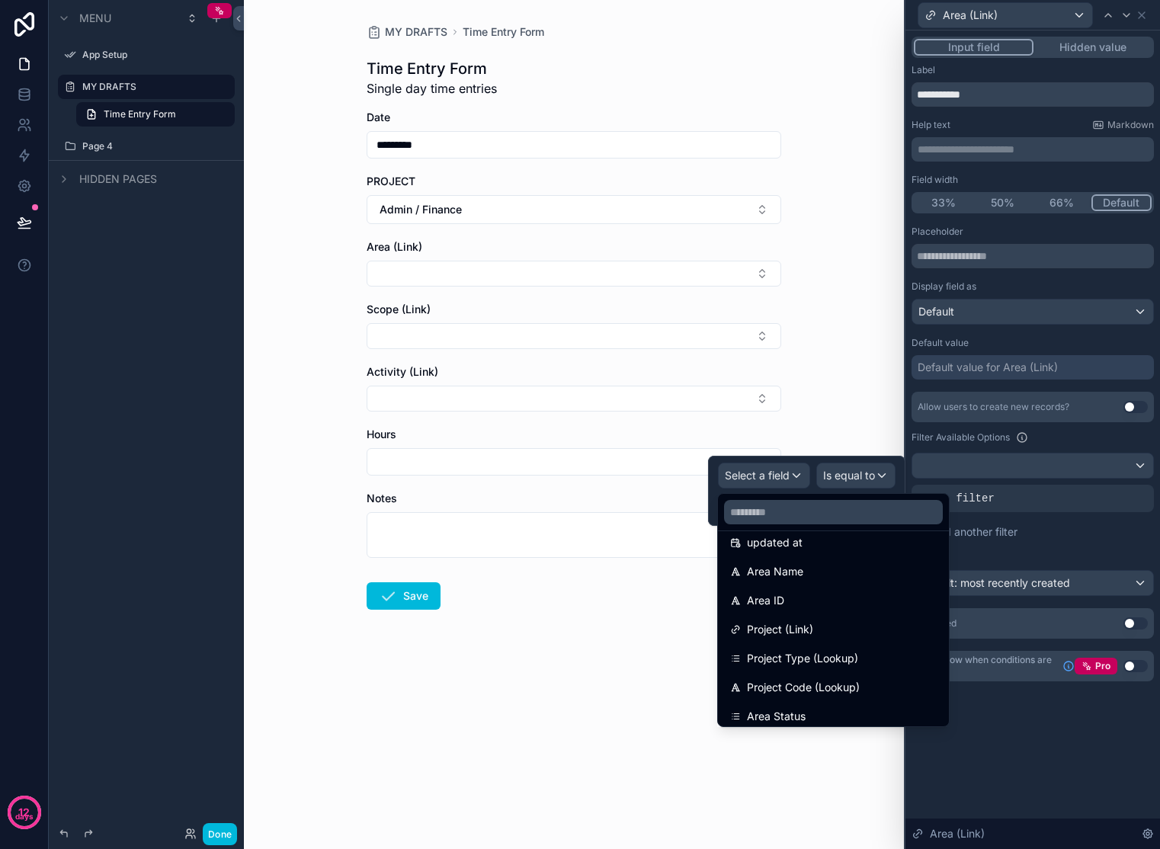
scroll to position [111, 0]
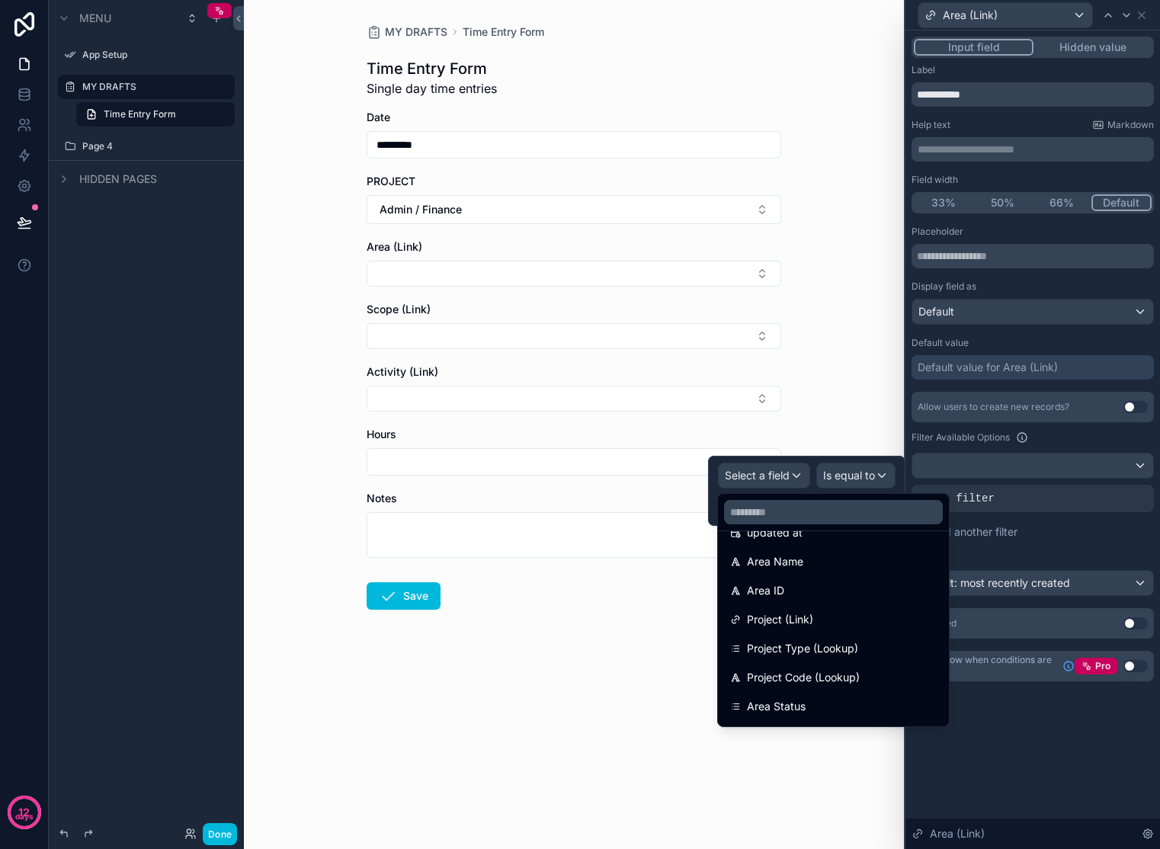
click at [840, 624] on div "Project (Link)" at bounding box center [833, 619] width 207 height 18
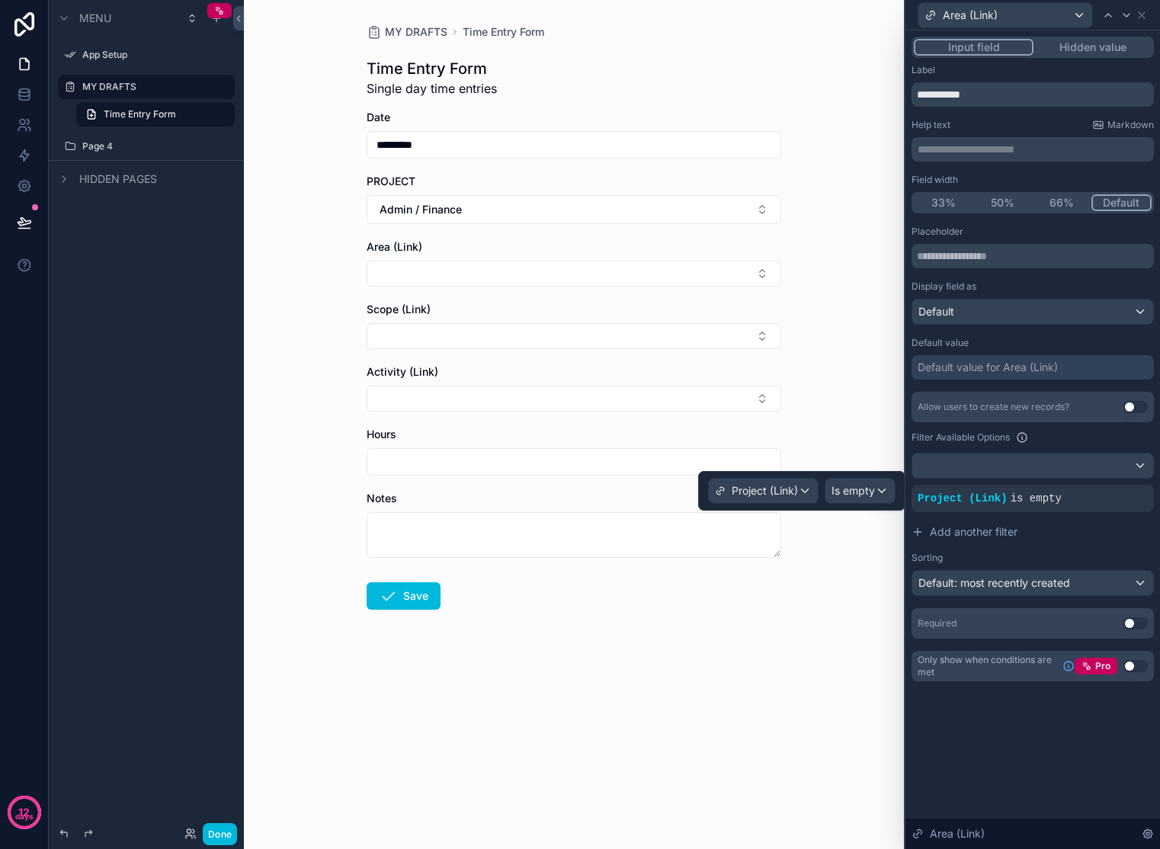
click at [867, 488] on span "Is empty" at bounding box center [852, 490] width 43 height 15
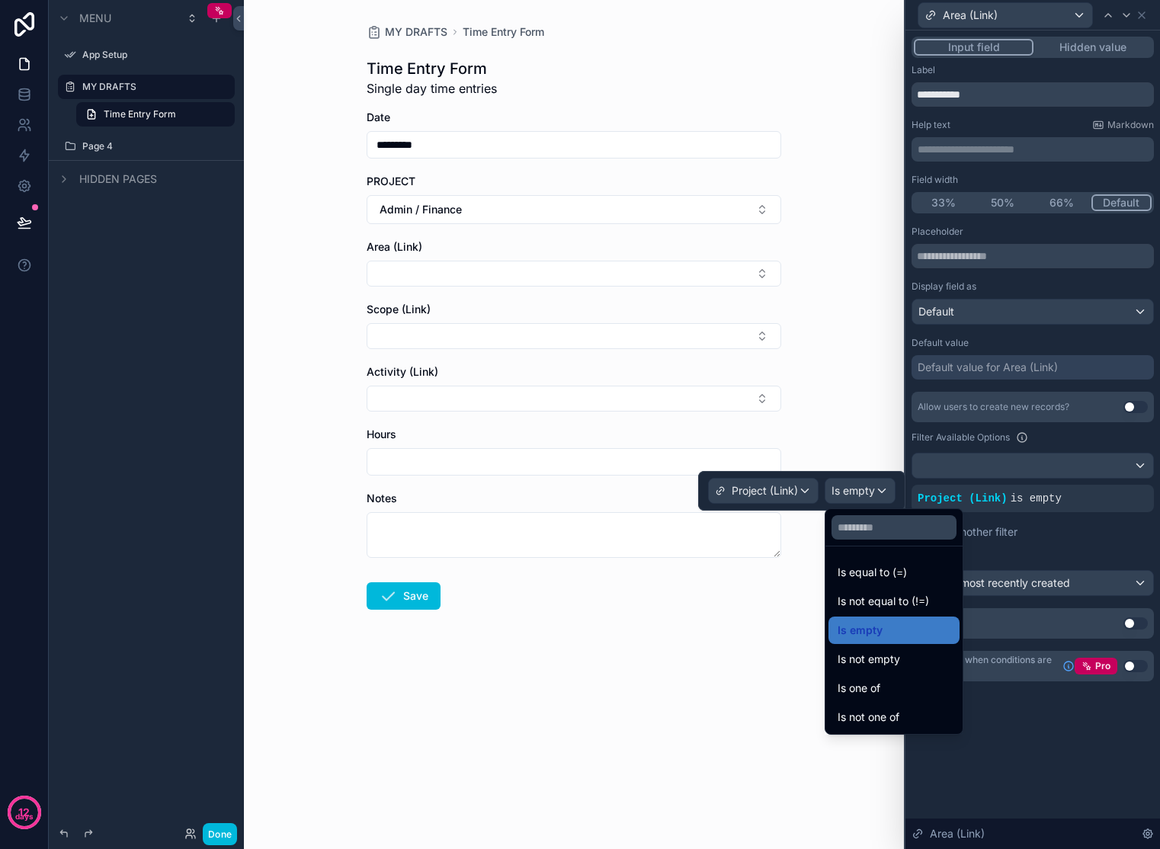
click at [876, 573] on span "Is equal to (=)" at bounding box center [871, 572] width 69 height 18
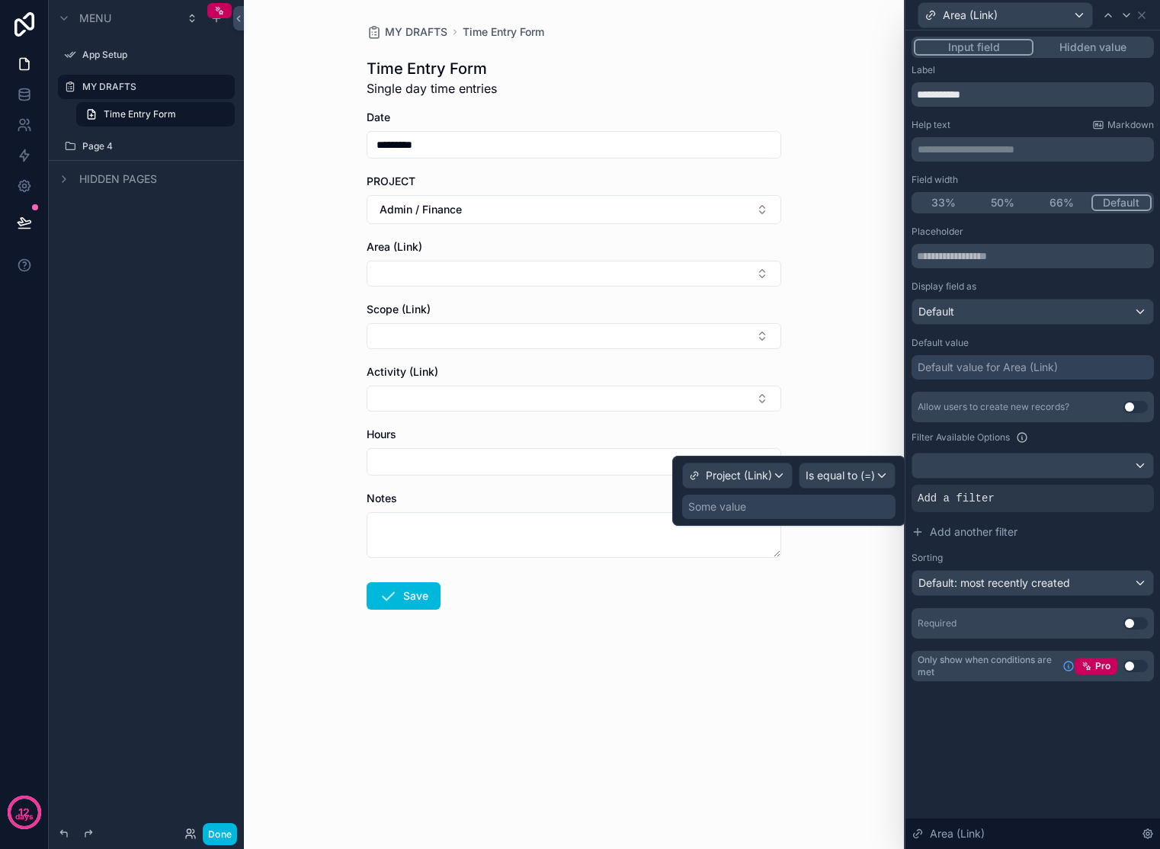
click at [744, 500] on div "Some value" at bounding box center [717, 506] width 58 height 15
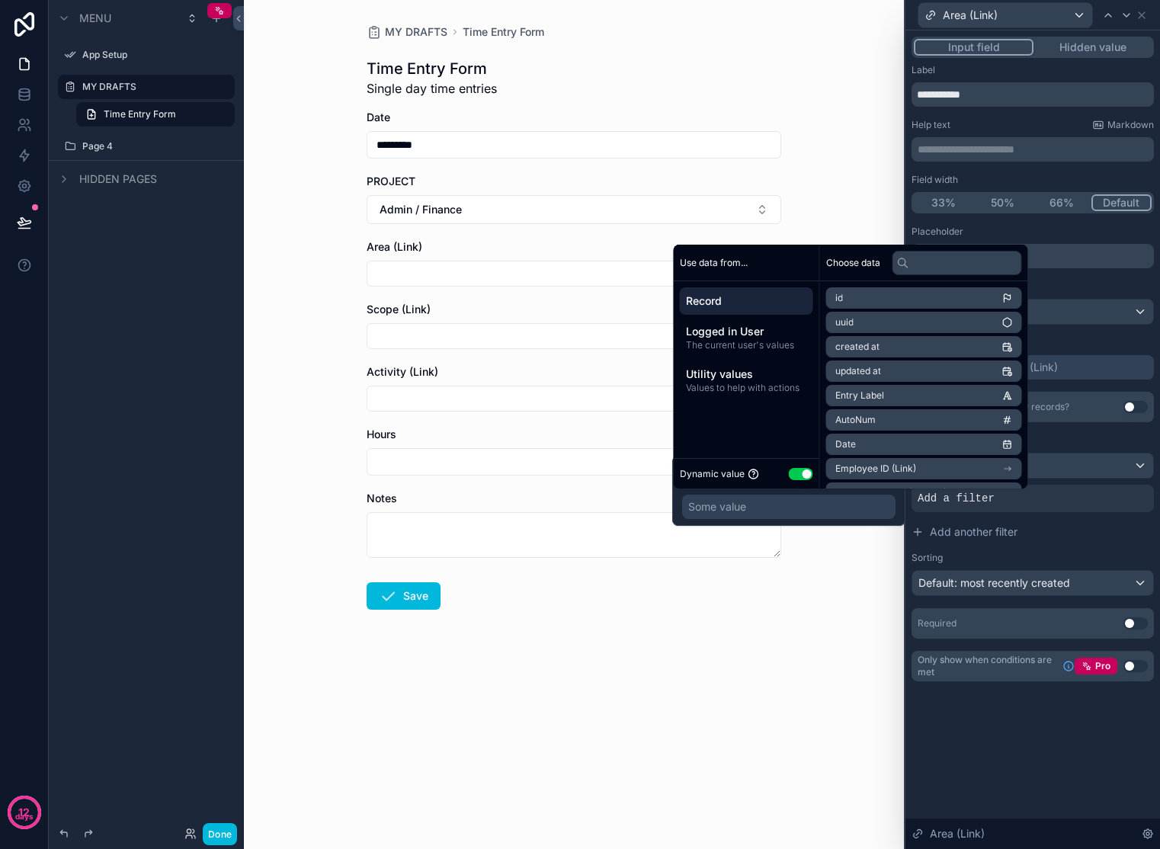
click at [757, 385] on span "Values to help with actions" at bounding box center [746, 388] width 121 height 12
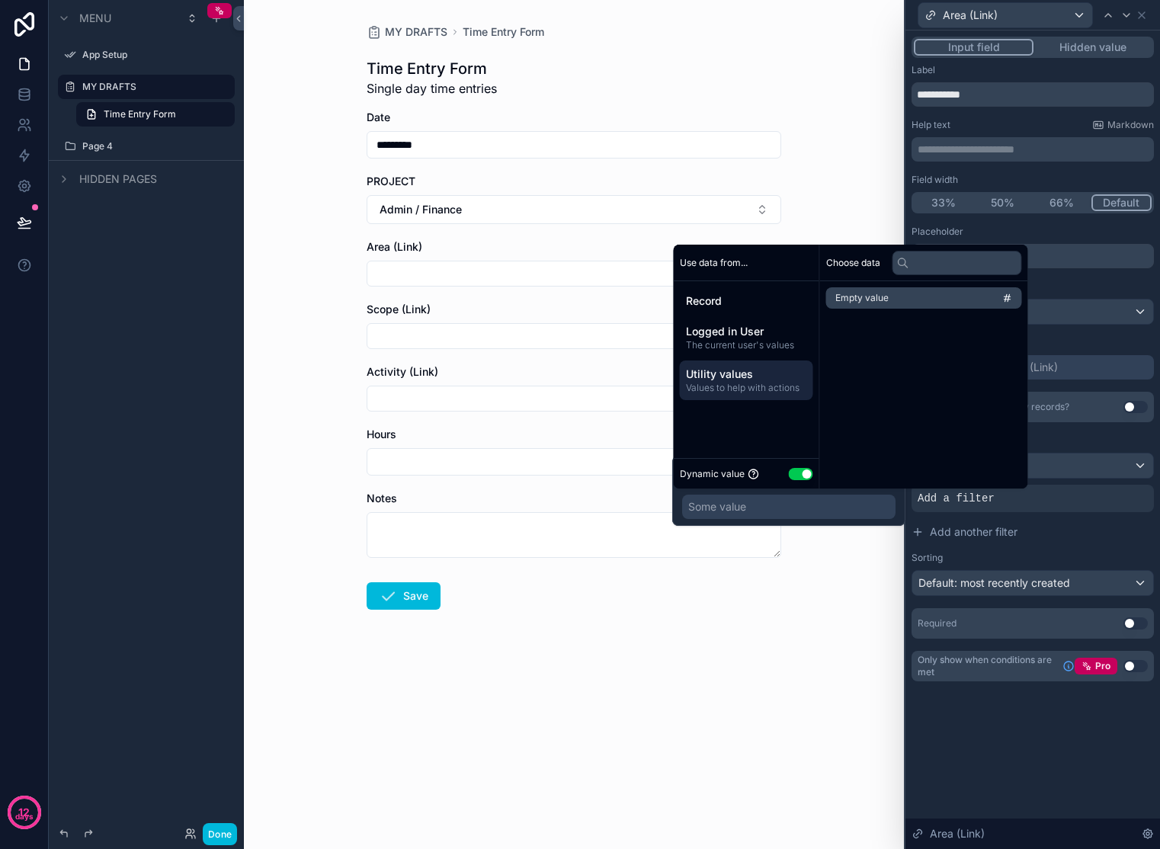
click at [735, 336] on span "Logged in User" at bounding box center [746, 331] width 121 height 15
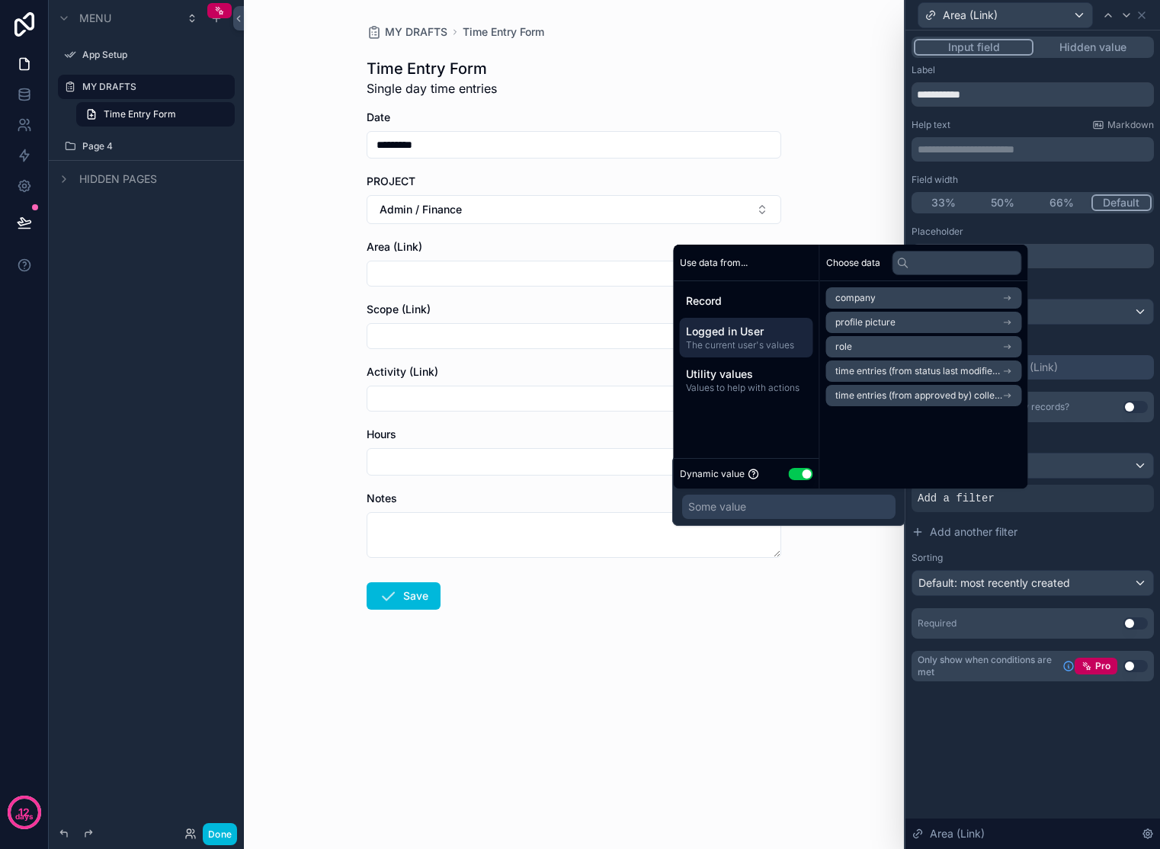
click at [733, 300] on span "Record" at bounding box center [746, 300] width 121 height 15
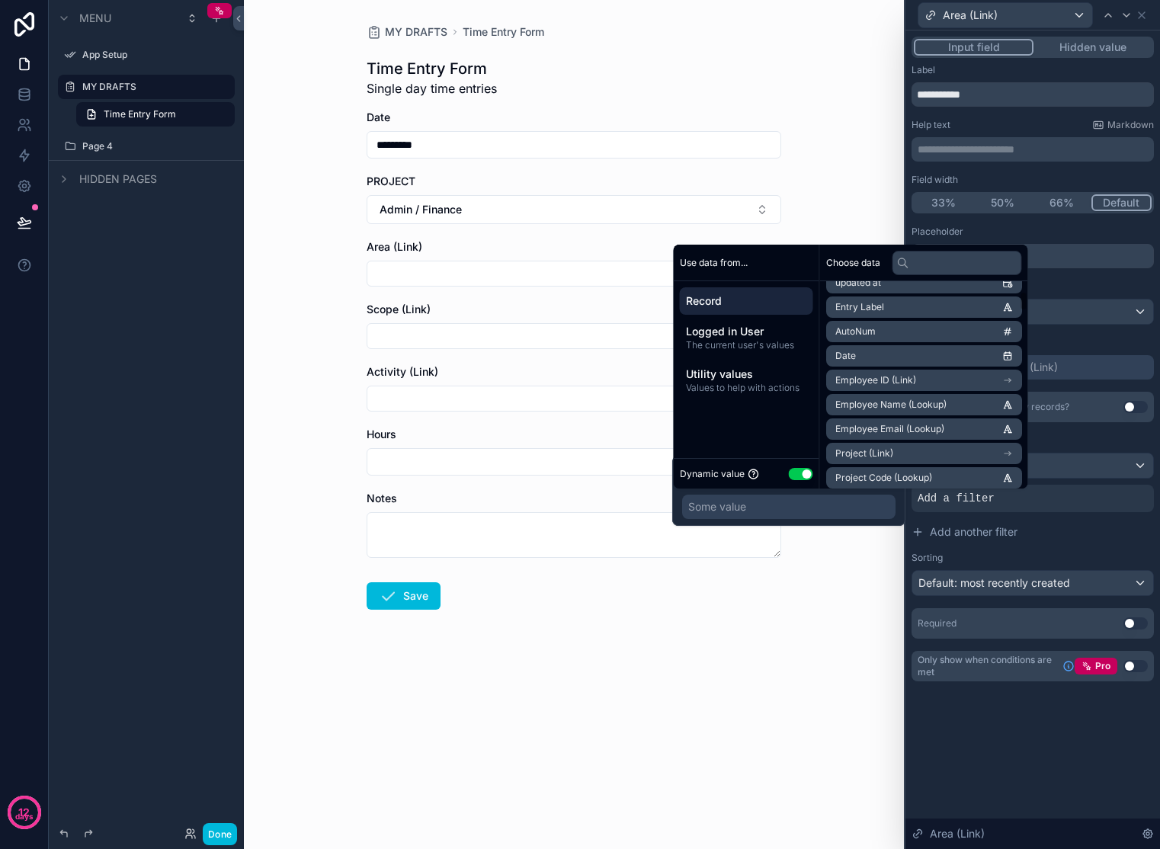
scroll to position [108, 0]
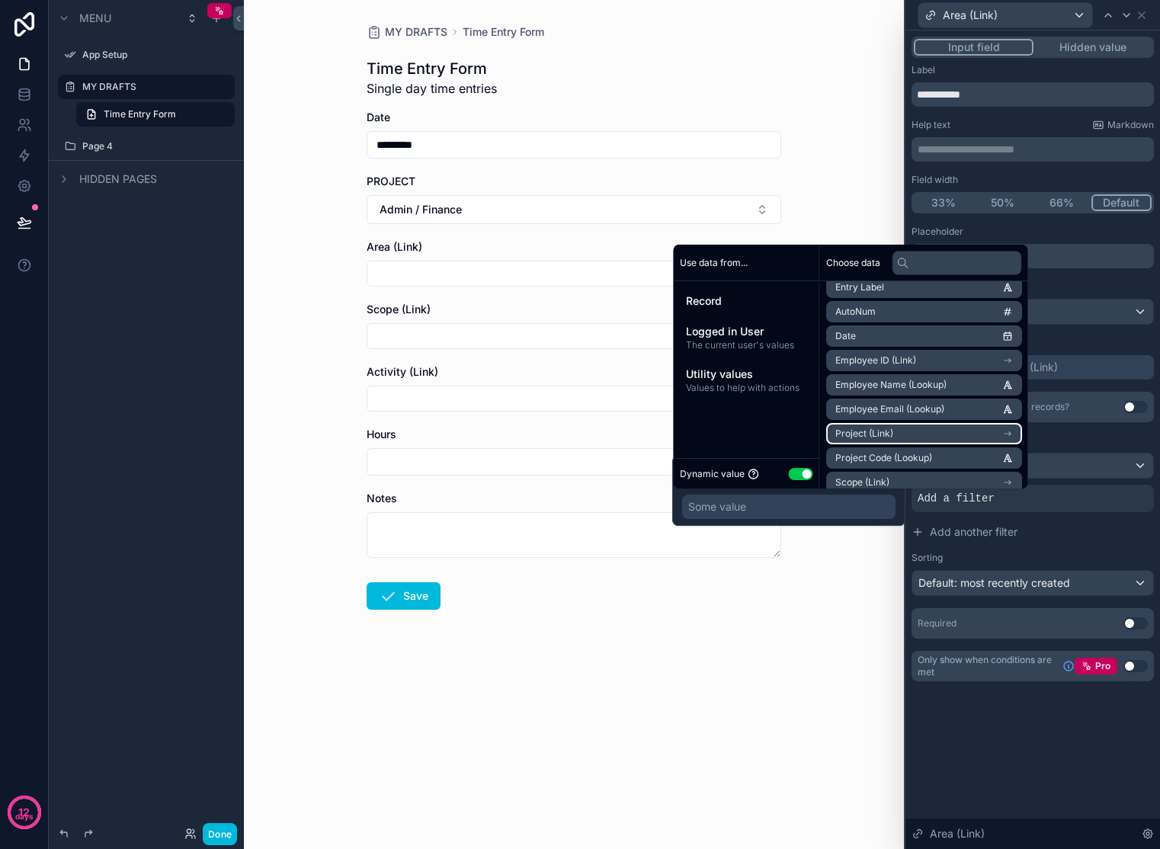
click at [961, 433] on li "Project (Link)" at bounding box center [924, 433] width 196 height 21
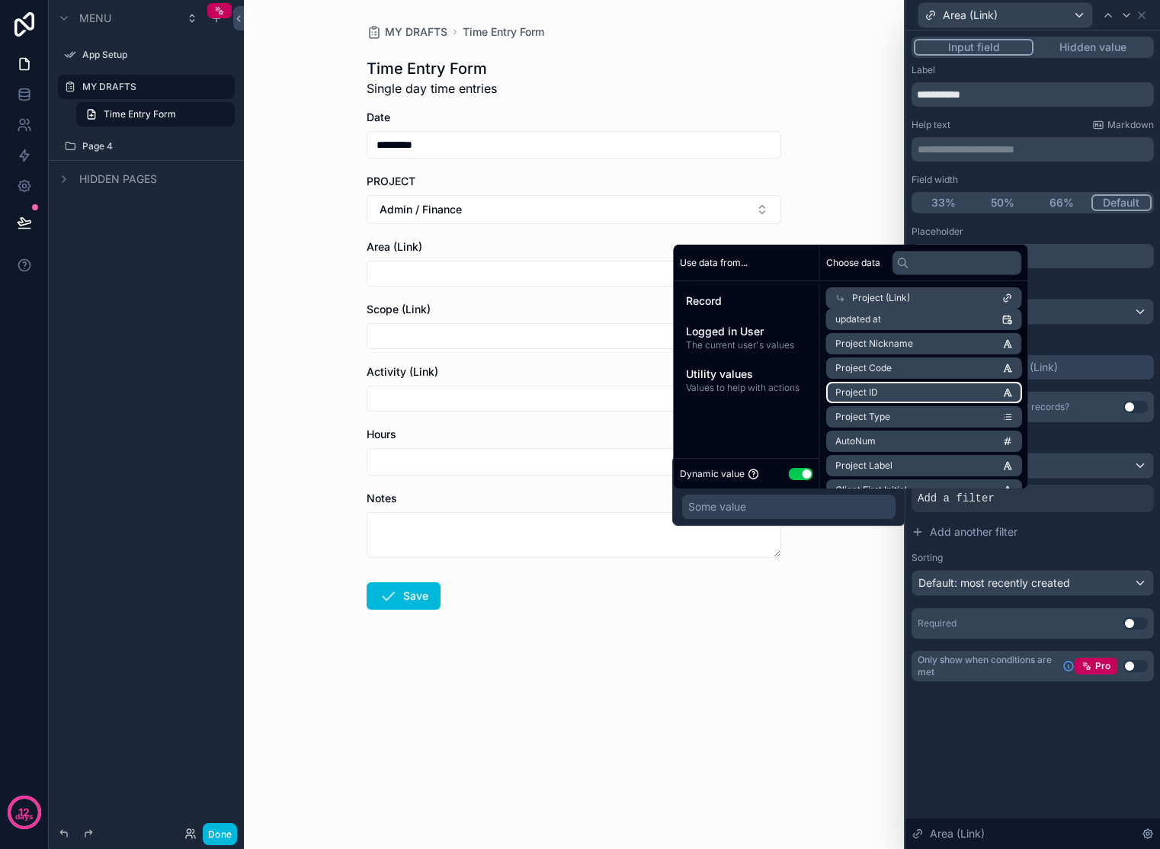
scroll to position [69, 0]
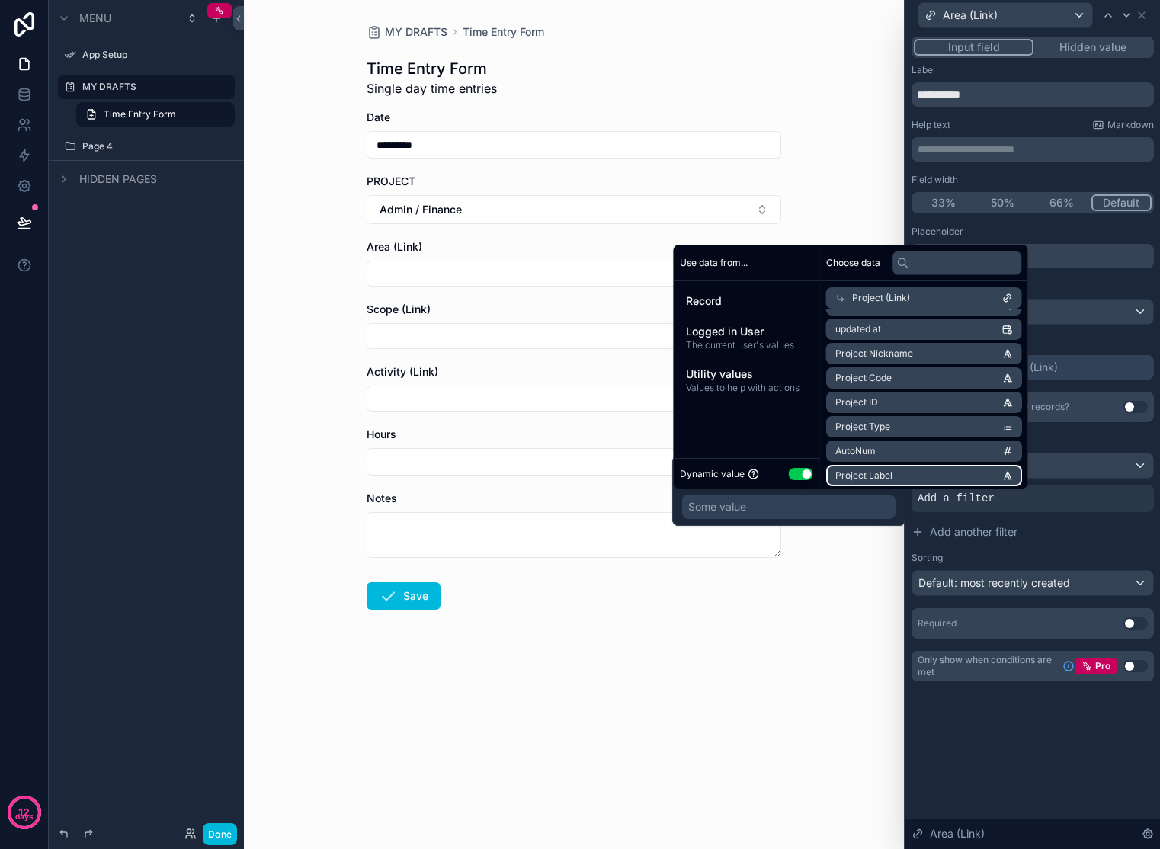
click at [941, 477] on li "Project Label" at bounding box center [924, 475] width 196 height 21
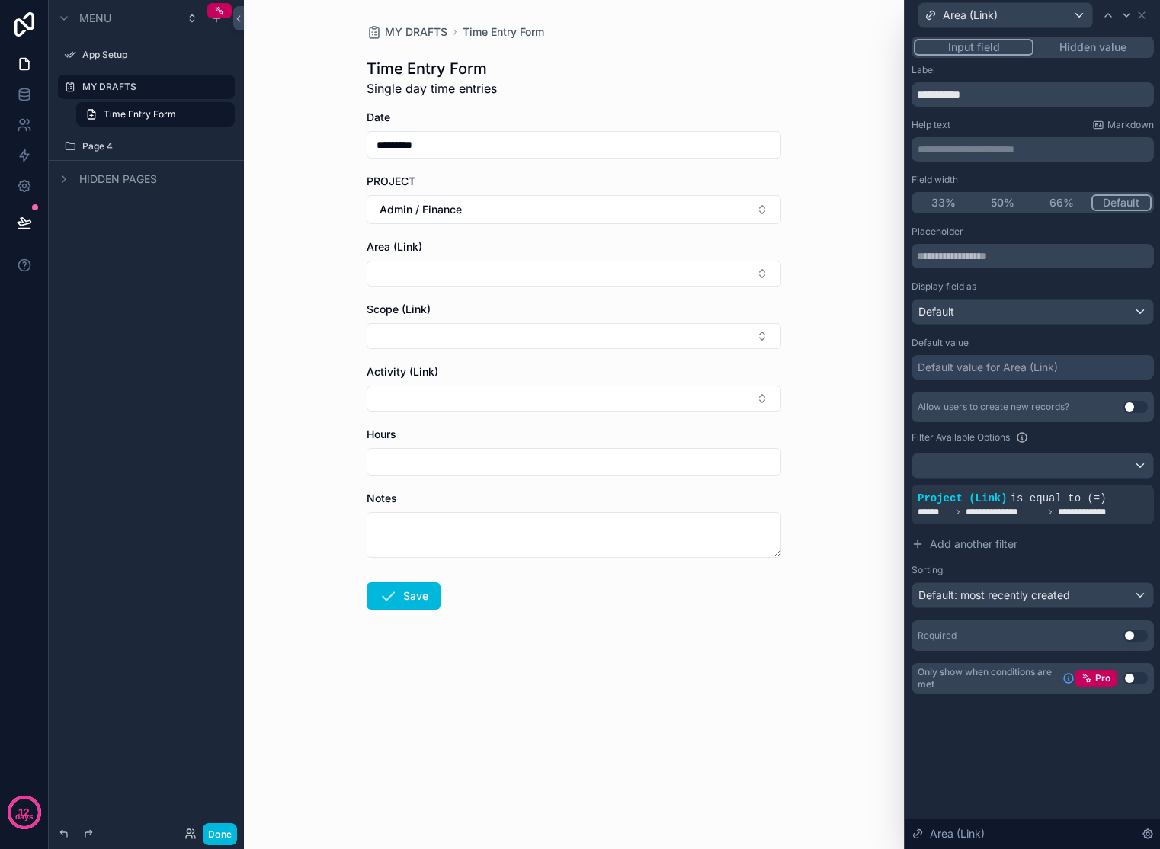
click at [443, 271] on button "Select Button" at bounding box center [574, 274] width 415 height 26
click at [0, 0] on icon at bounding box center [0, 0] width 0 height 0
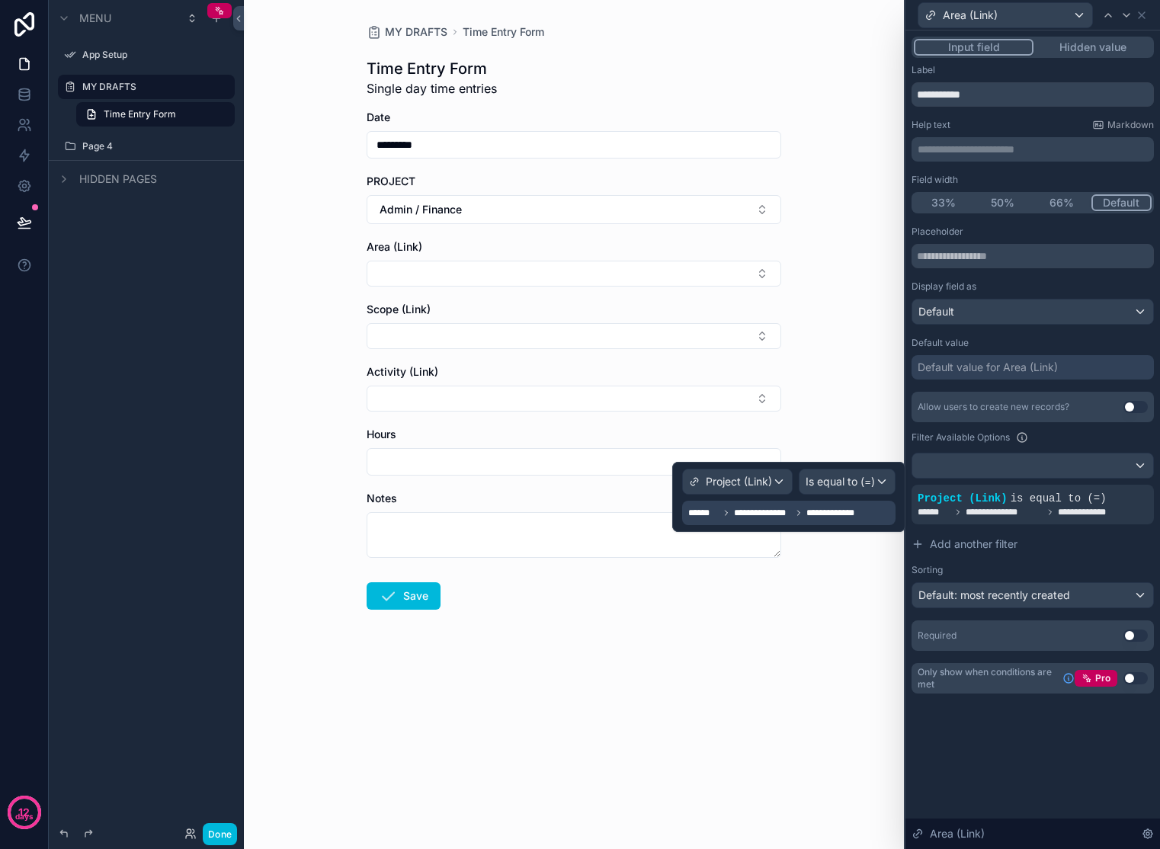
click at [846, 520] on div "**********" at bounding box center [775, 513] width 175 height 18
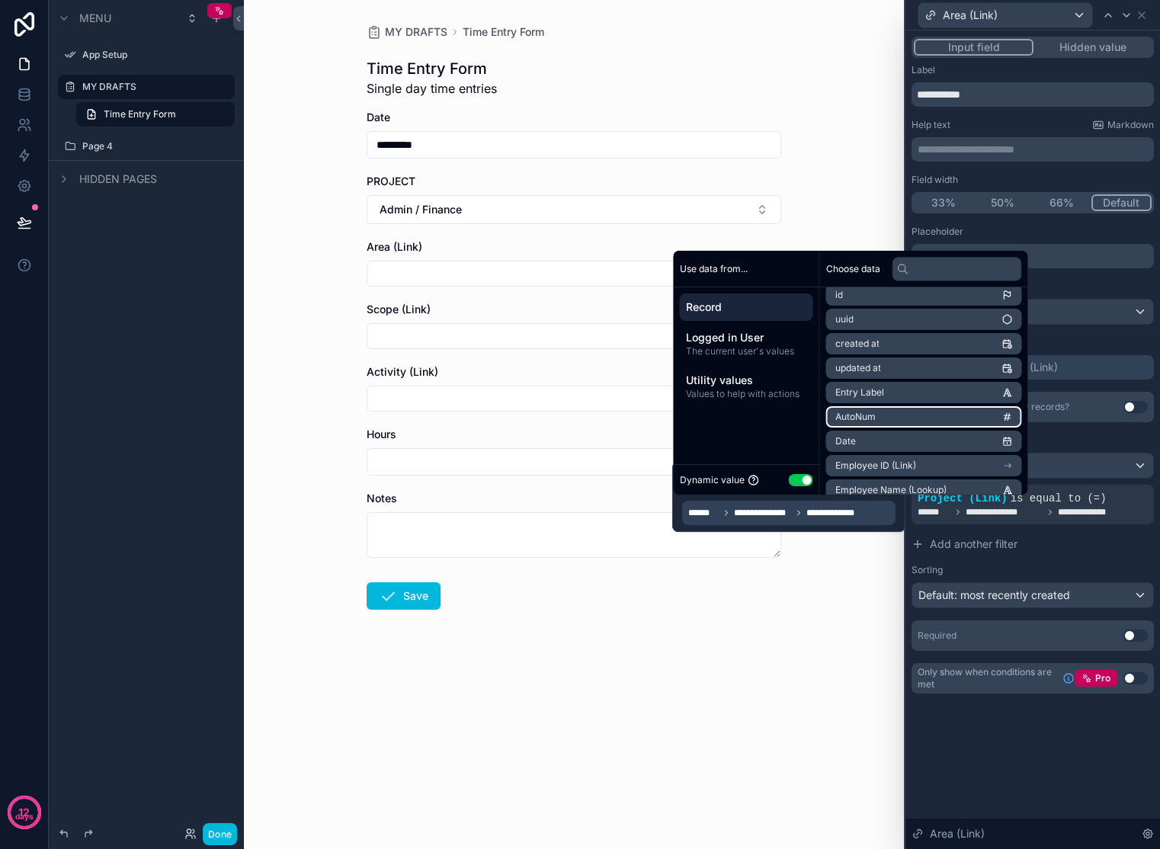
scroll to position [0, 0]
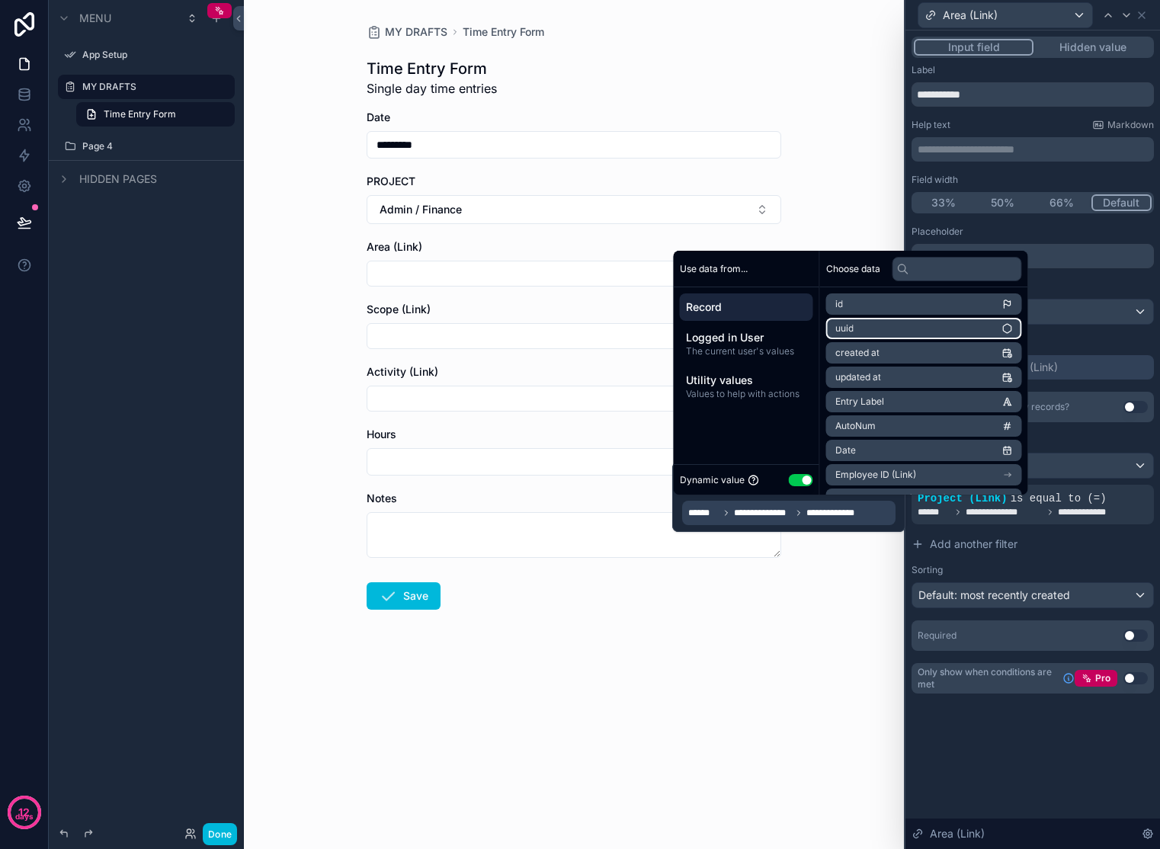
click at [983, 328] on li "uuid" at bounding box center [924, 328] width 196 height 21
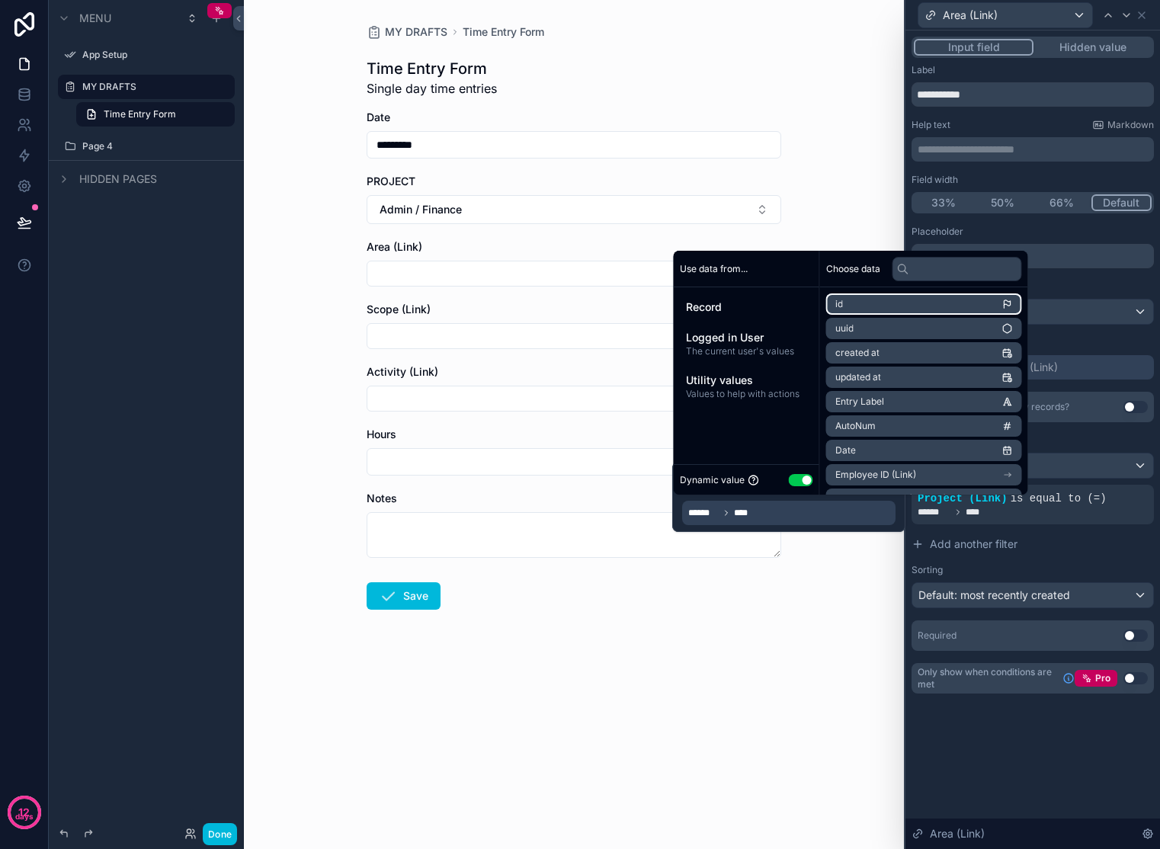
click at [985, 300] on li "id" at bounding box center [924, 303] width 196 height 21
